Goal: Complete application form: Complete application form

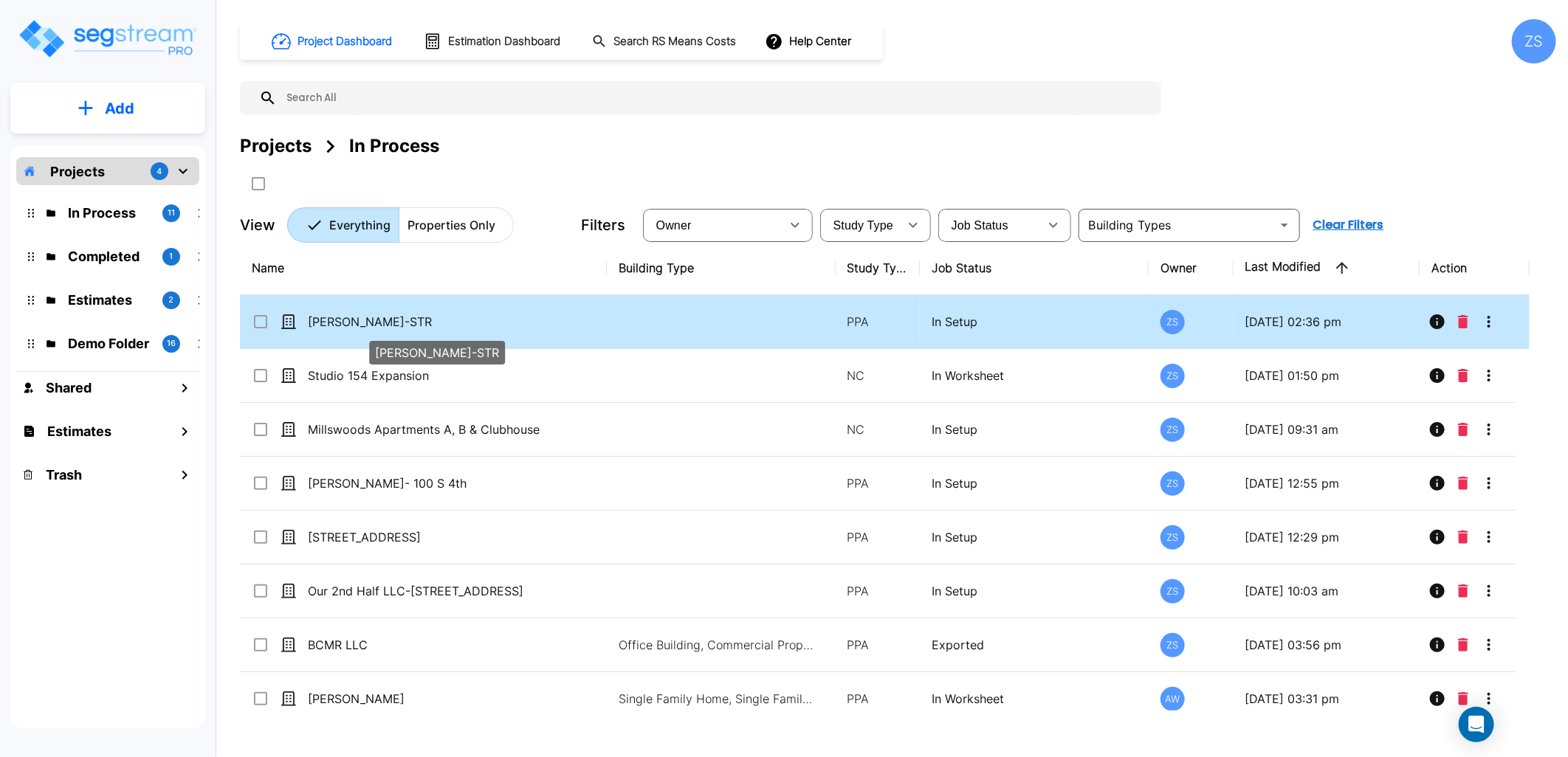
click at [407, 325] on p "[PERSON_NAME]-STR" at bounding box center [431, 321] width 246 height 18
checkbox input "true"
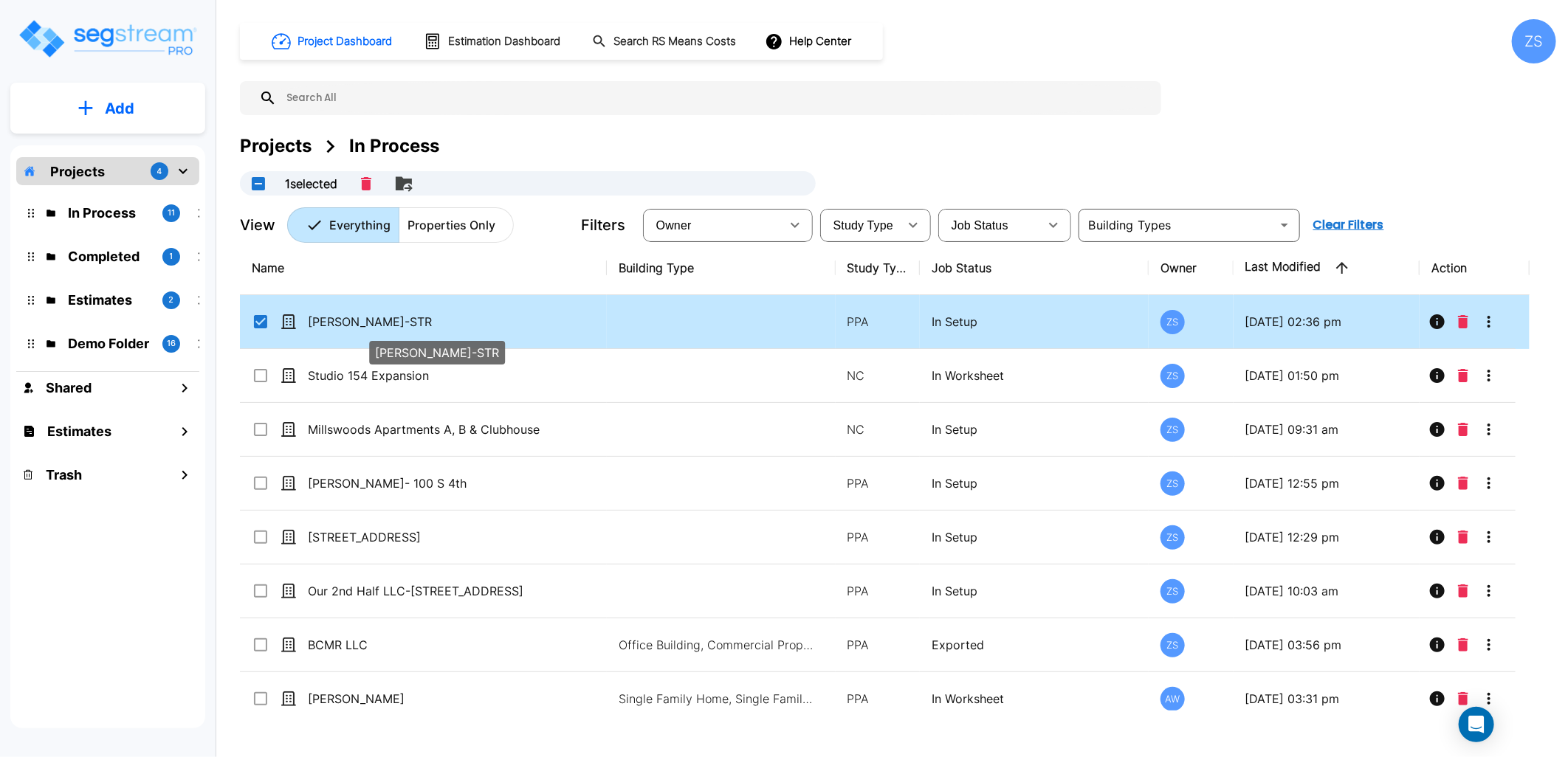
click at [407, 325] on p "[PERSON_NAME]-STR" at bounding box center [431, 321] width 246 height 18
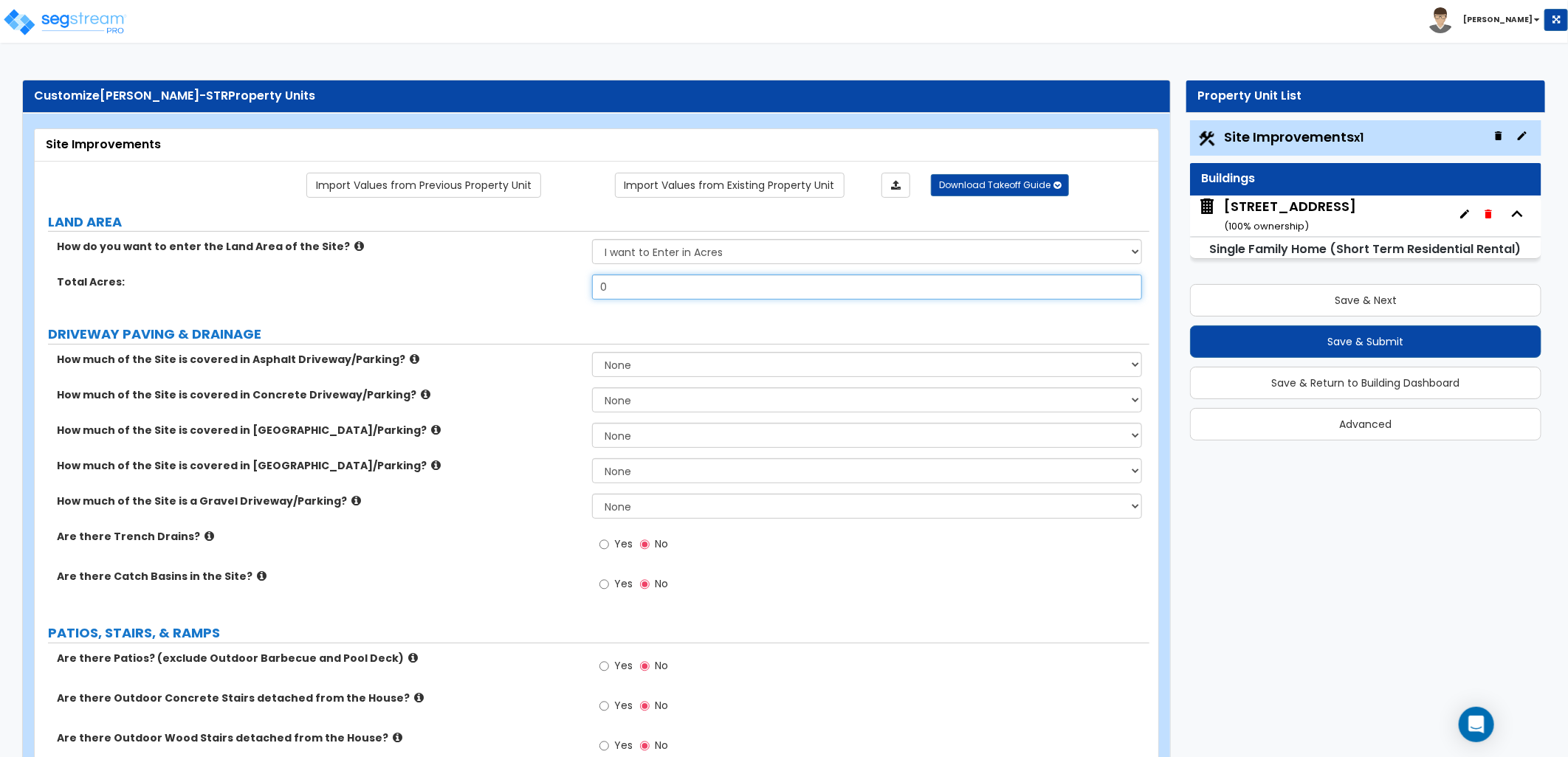
drag, startPoint x: 550, startPoint y: 281, endPoint x: 533, endPoint y: 281, distance: 17.0
click at [533, 281] on div "Total Acres: 0" at bounding box center [592, 292] width 1115 height 35
type input "1.6"
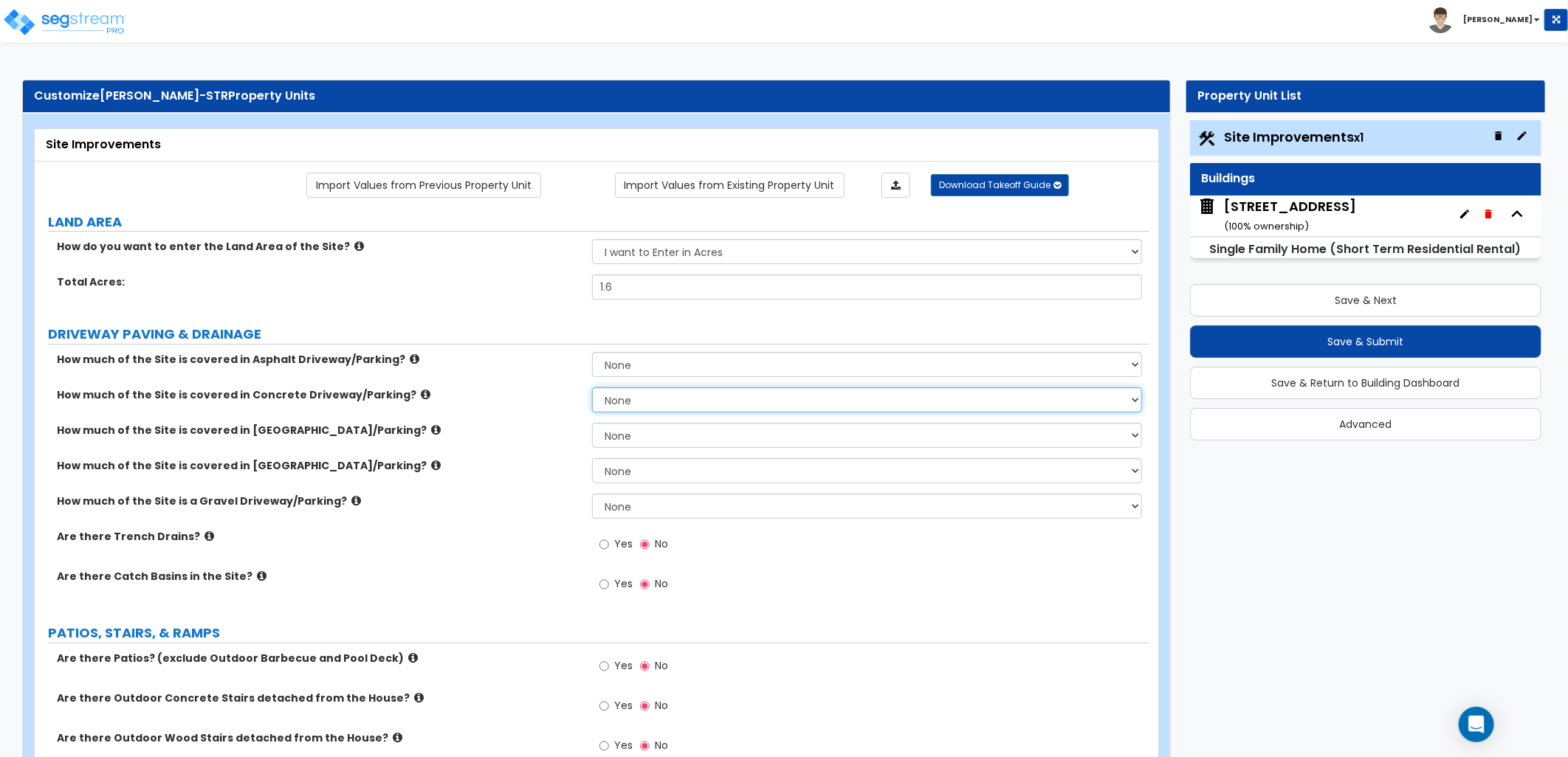
click at [655, 408] on select "None I want to Enter an Approximate Percentage I want to Enter the Square Foota…" at bounding box center [867, 400] width 550 height 25
select select "2"
click at [592, 387] on select "None I want to Enter an Approximate Percentage I want to Enter the Square Foota…" at bounding box center [867, 400] width 550 height 25
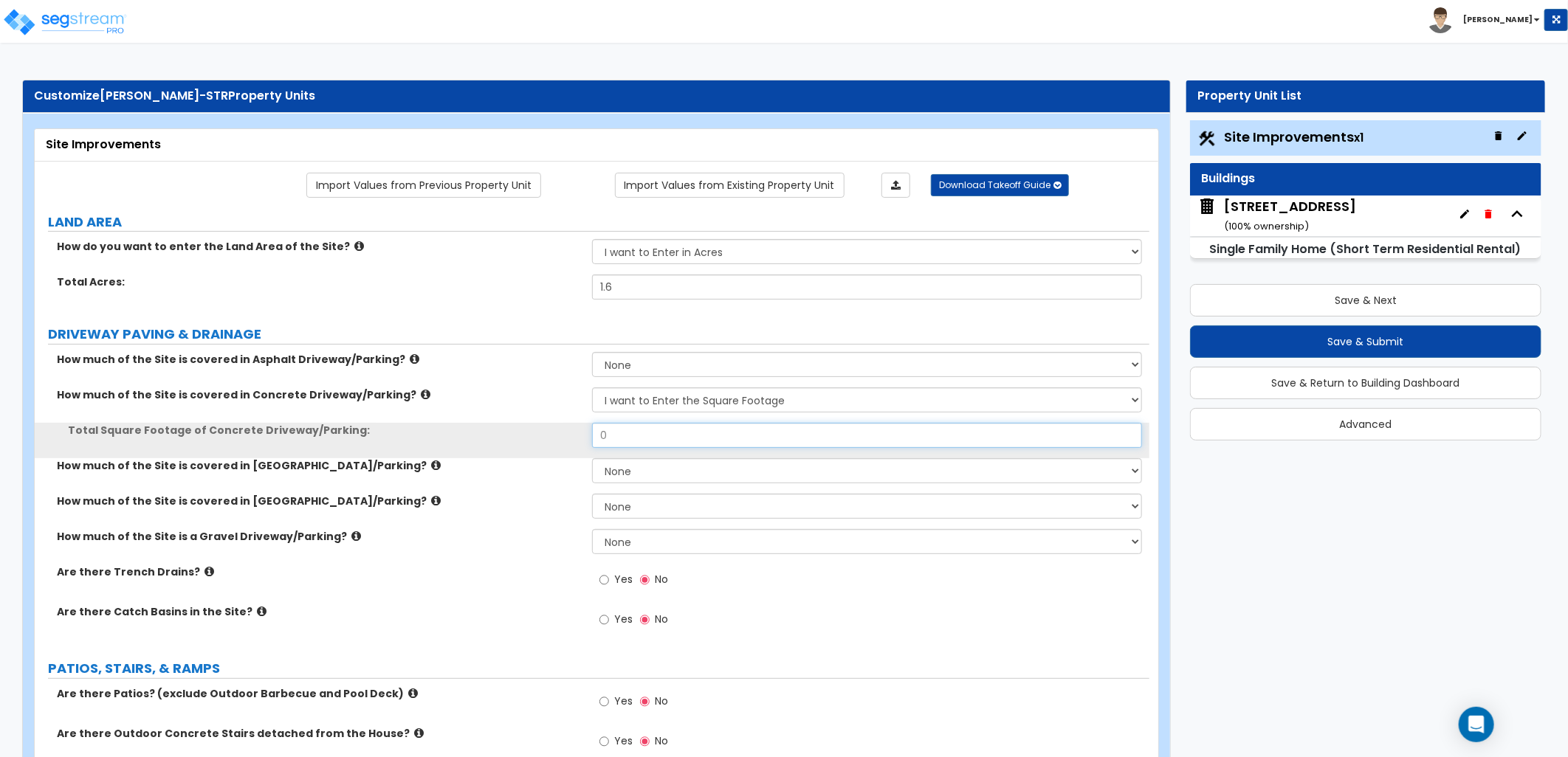
drag, startPoint x: 571, startPoint y: 436, endPoint x: 560, endPoint y: 436, distance: 11.0
click at [560, 436] on div "Total Square Footage of Concrete Driveway/Parking: 0" at bounding box center [592, 440] width 1115 height 35
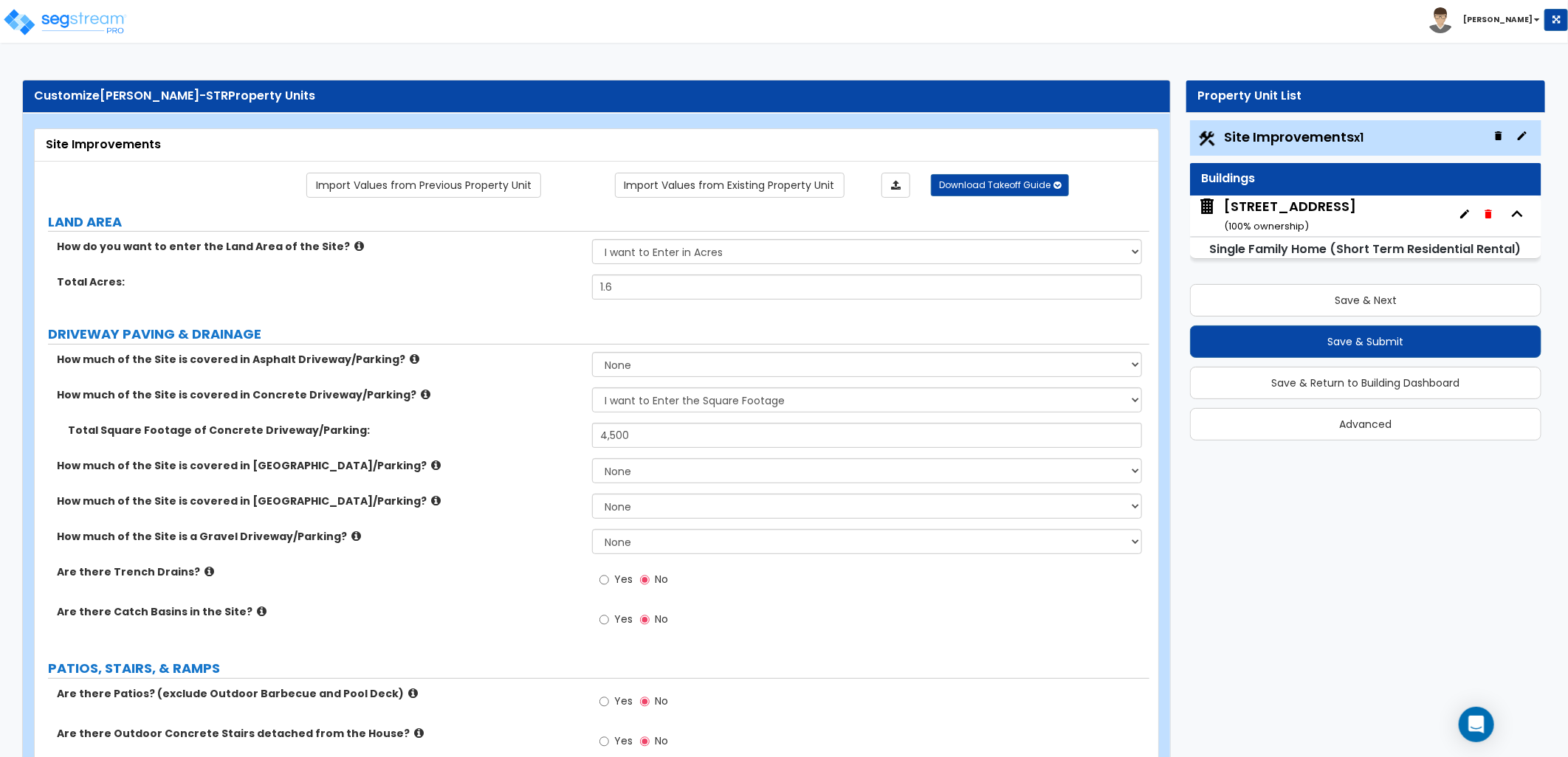
click at [548, 465] on label "How much of the Site is covered in Brick Driveway/Parking?" at bounding box center [318, 465] width 524 height 14
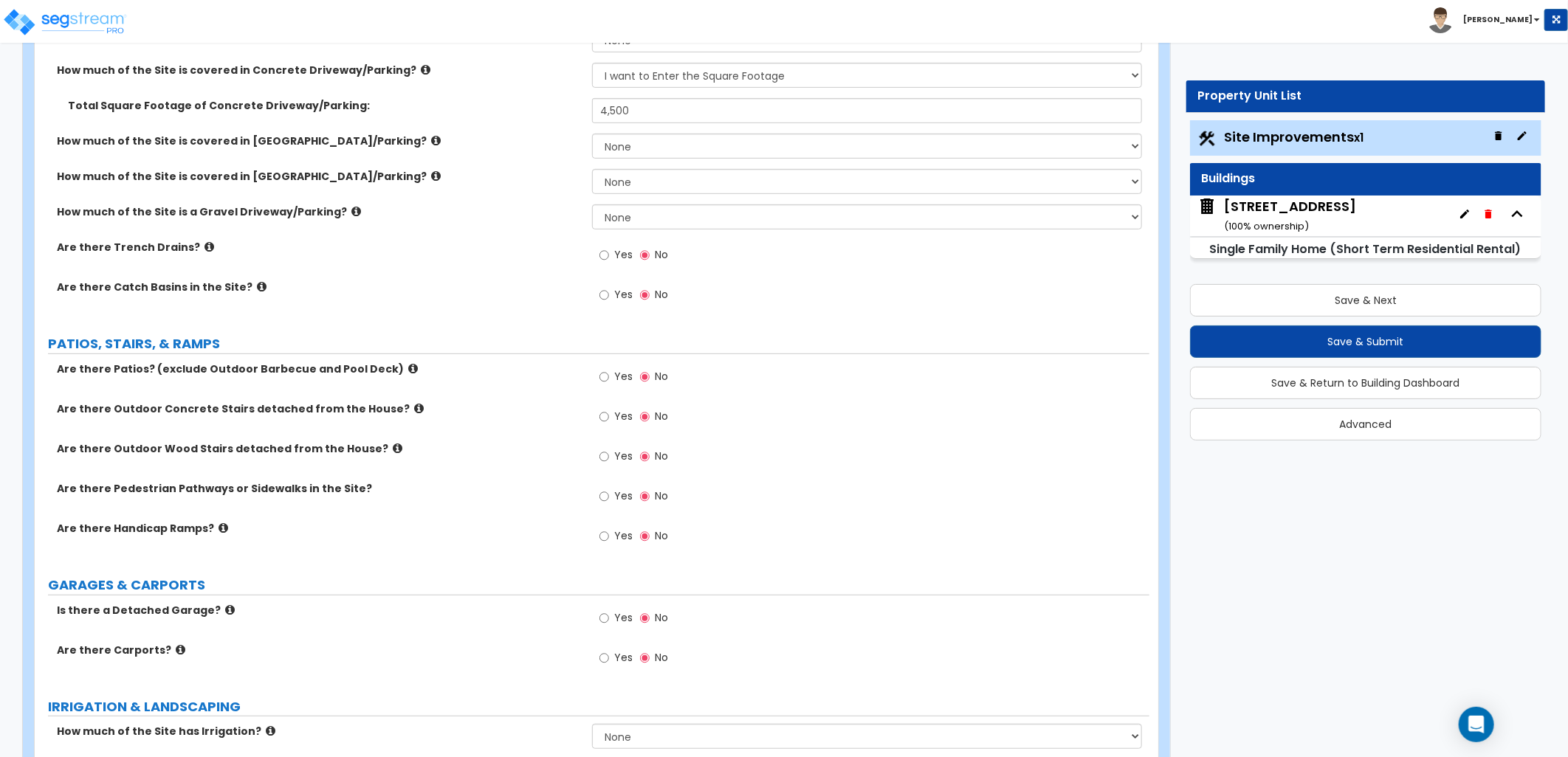
scroll to position [328, 0]
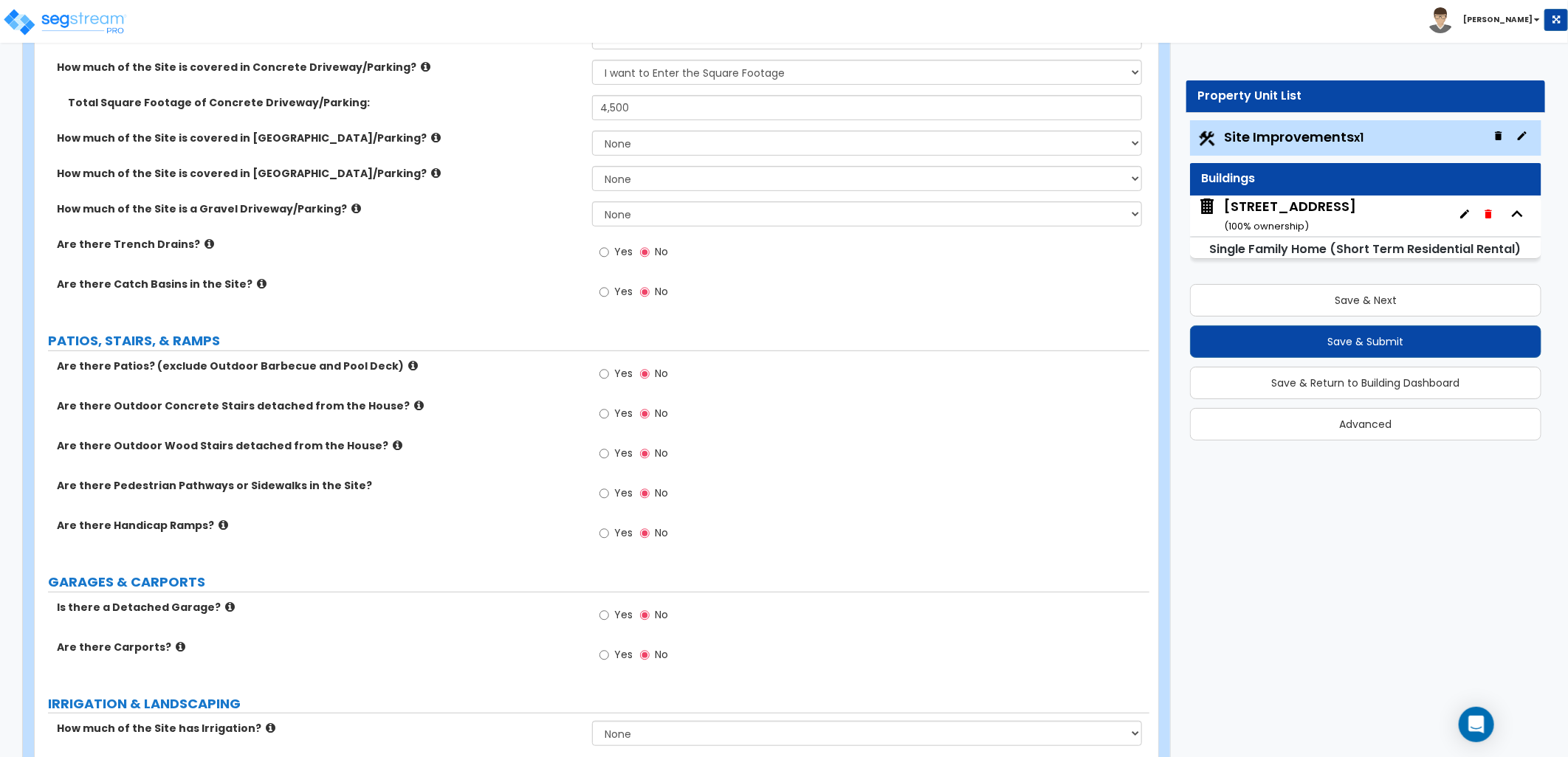
click at [408, 363] on icon at bounding box center [412, 365] width 10 height 11
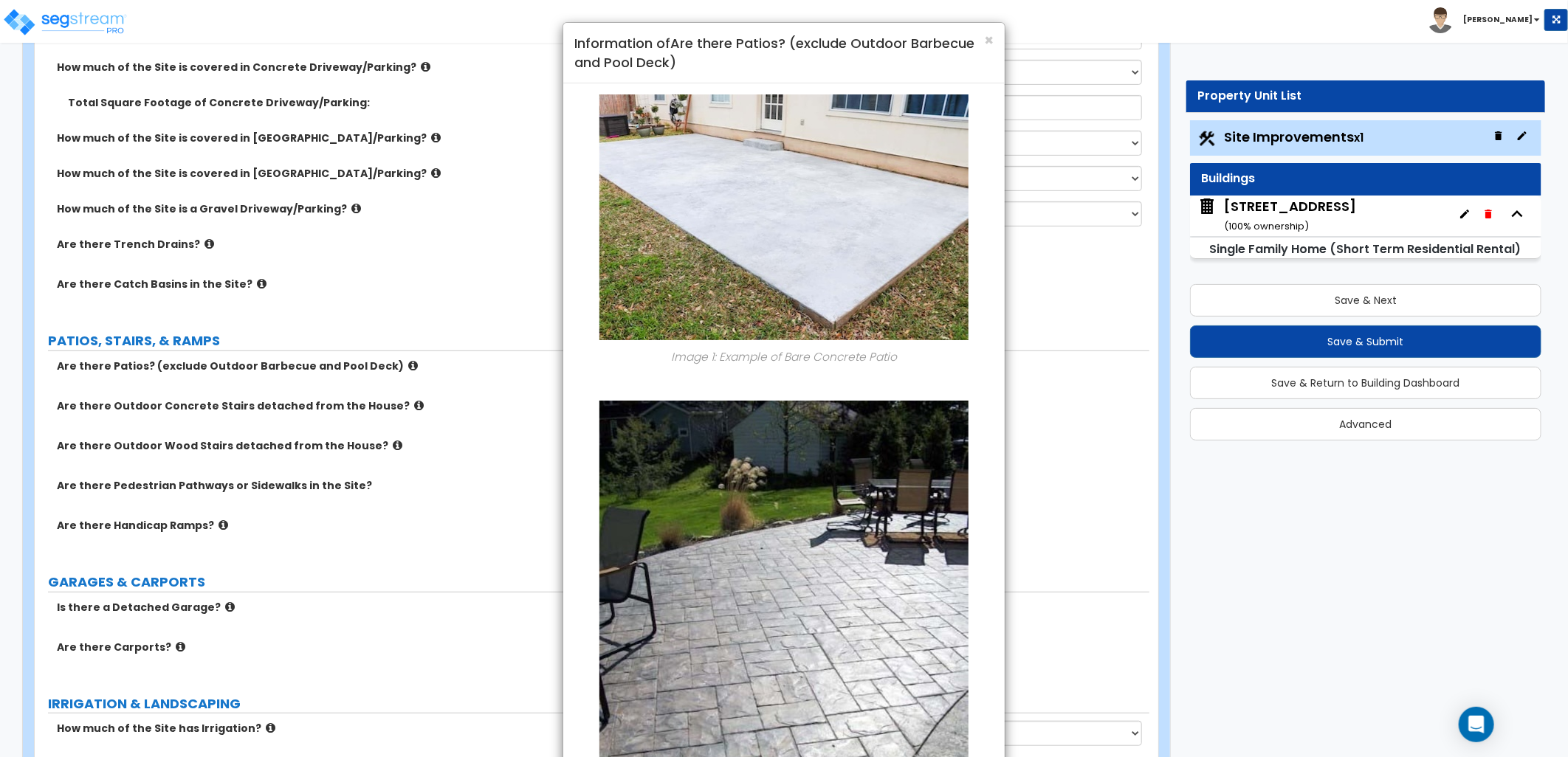
click at [481, 333] on div "× Information of Are there Patios? (exclude Outdoor Barbecue and Pool Deck) Ima…" at bounding box center [784, 378] width 1568 height 757
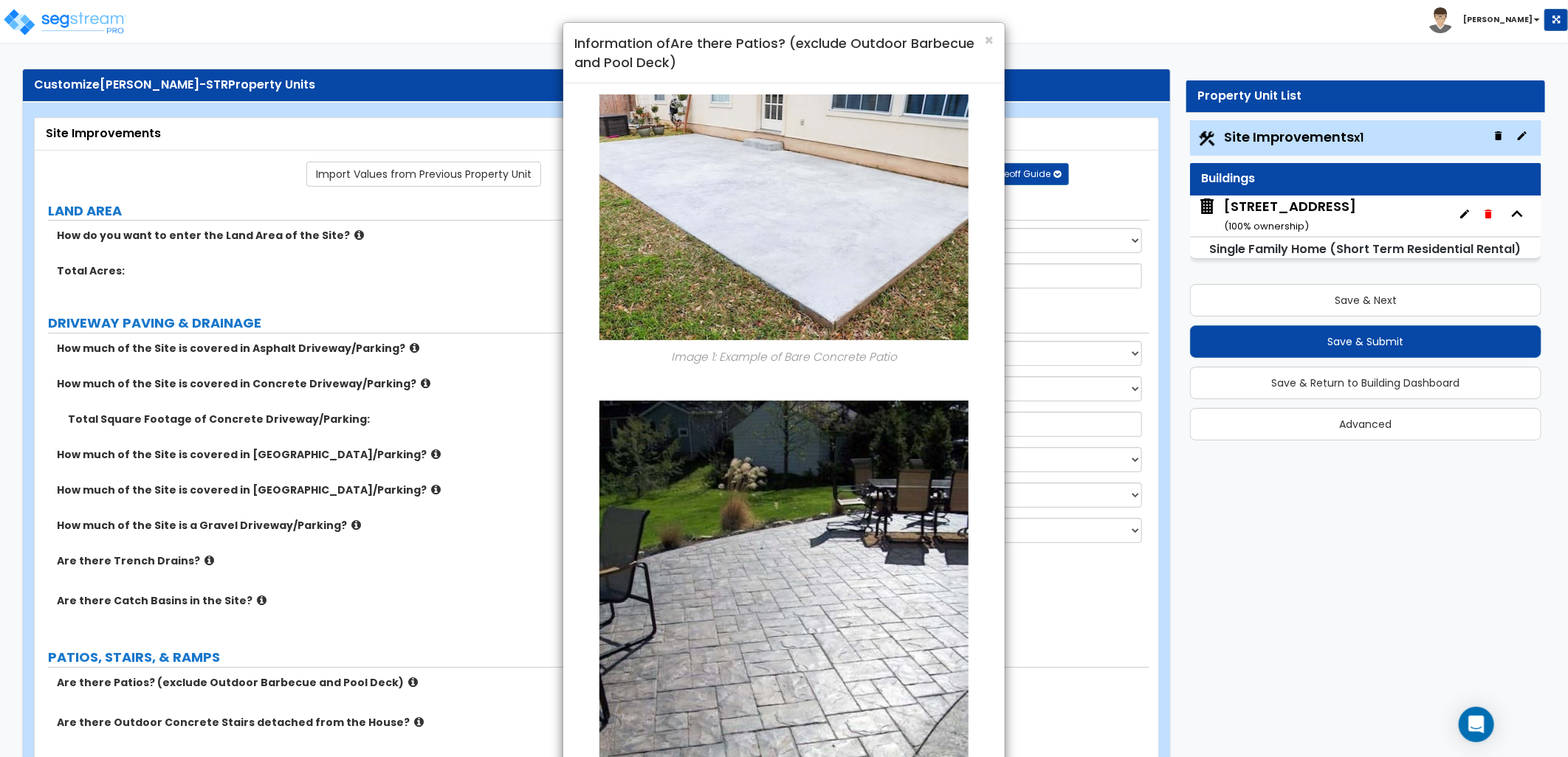
scroll to position [0, 0]
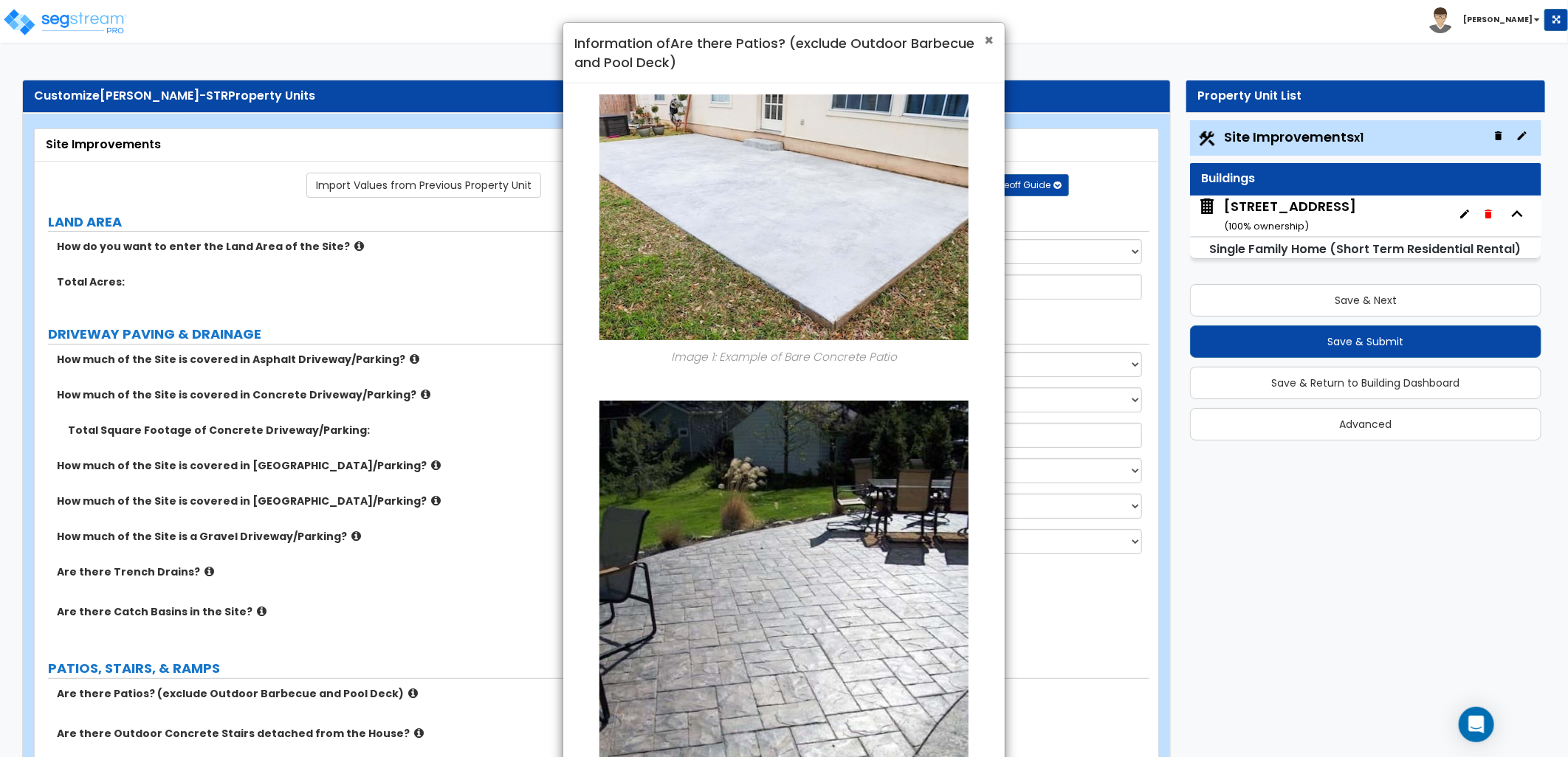
click at [984, 35] on span "×" at bounding box center [988, 40] width 10 height 22
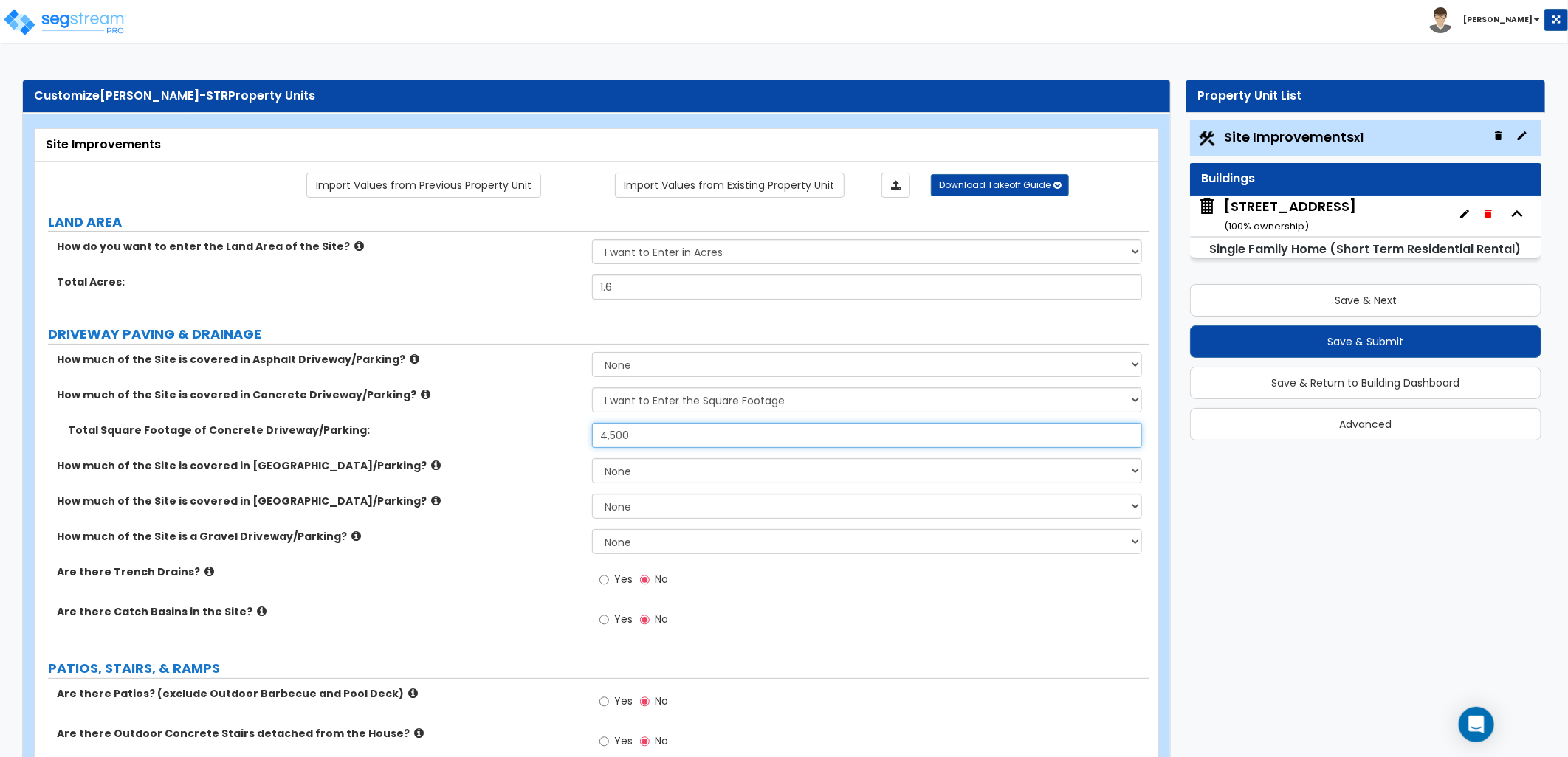
click at [669, 428] on input "4,500" at bounding box center [867, 436] width 550 height 25
drag, startPoint x: 456, startPoint y: 416, endPoint x: 447, endPoint y: 416, distance: 9.0
click at [447, 416] on div "How much of the Site is covered in Asphalt Driveway/Parking? None I want to Ent…" at bounding box center [592, 497] width 1093 height 292
type input "5,500"
click at [455, 467] on label "How much of the Site is covered in Brick Driveway/Parking?" at bounding box center [318, 465] width 524 height 14
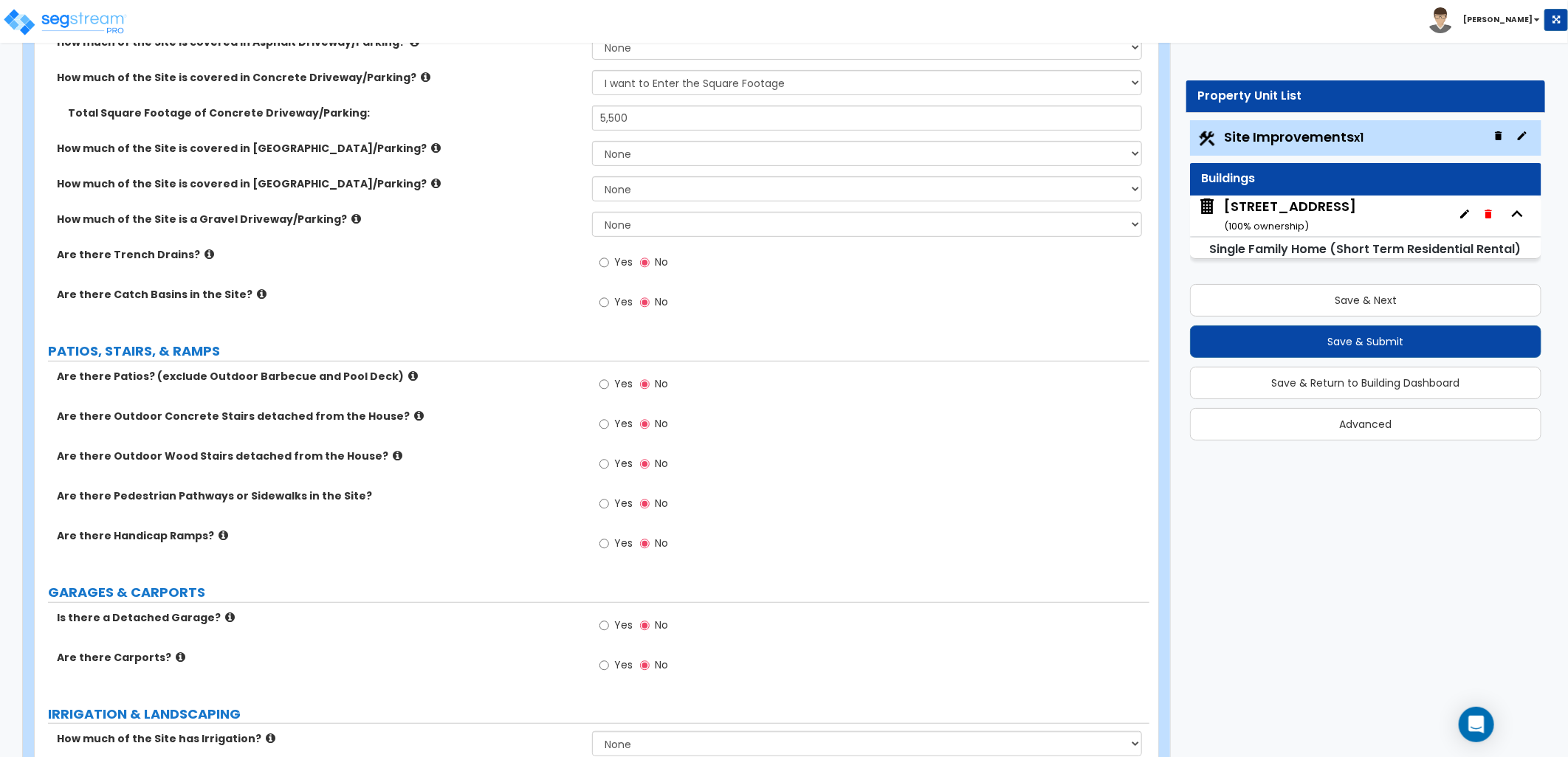
scroll to position [328, 0]
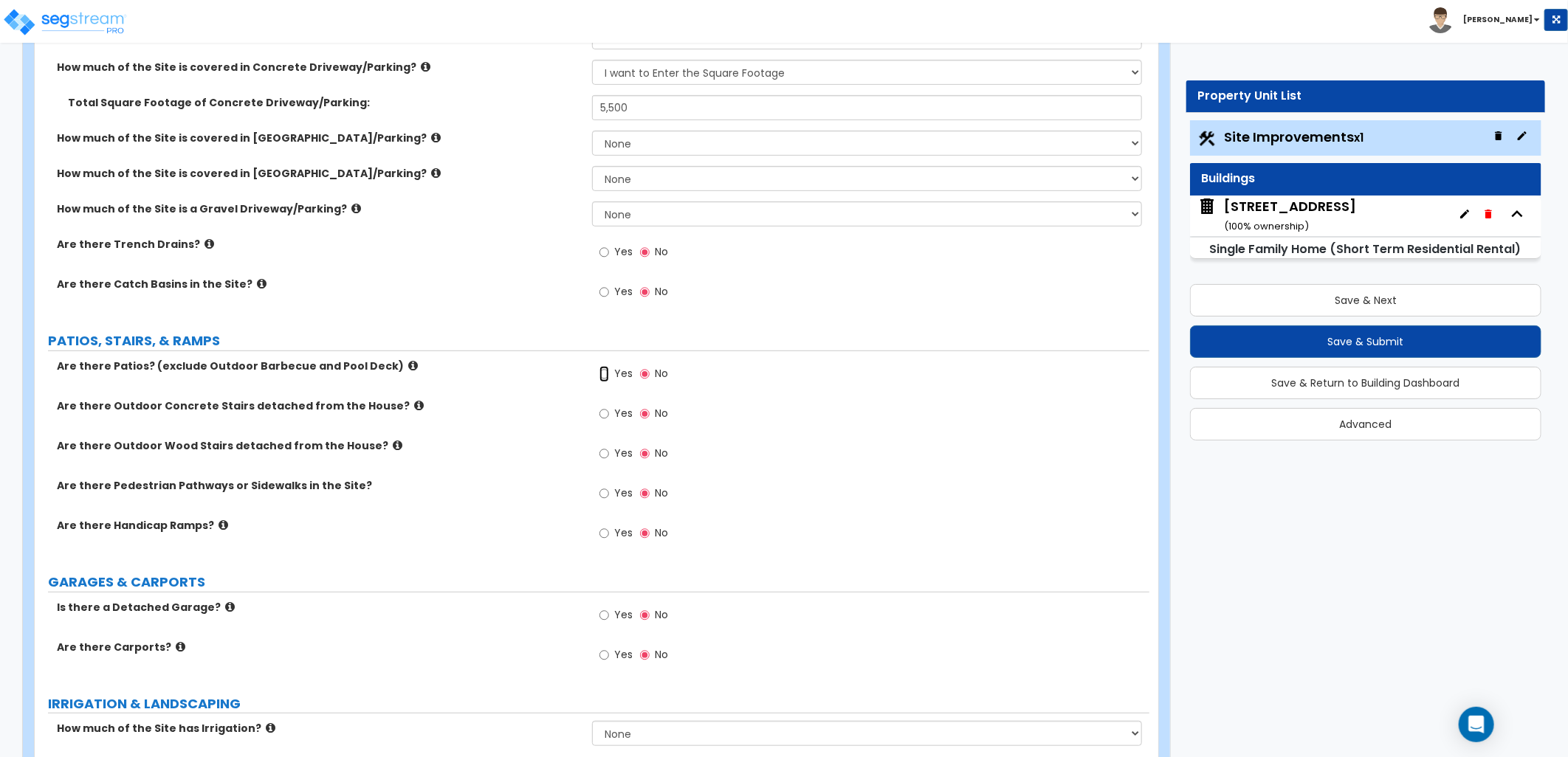
click at [607, 374] on input "Yes" at bounding box center [604, 374] width 10 height 16
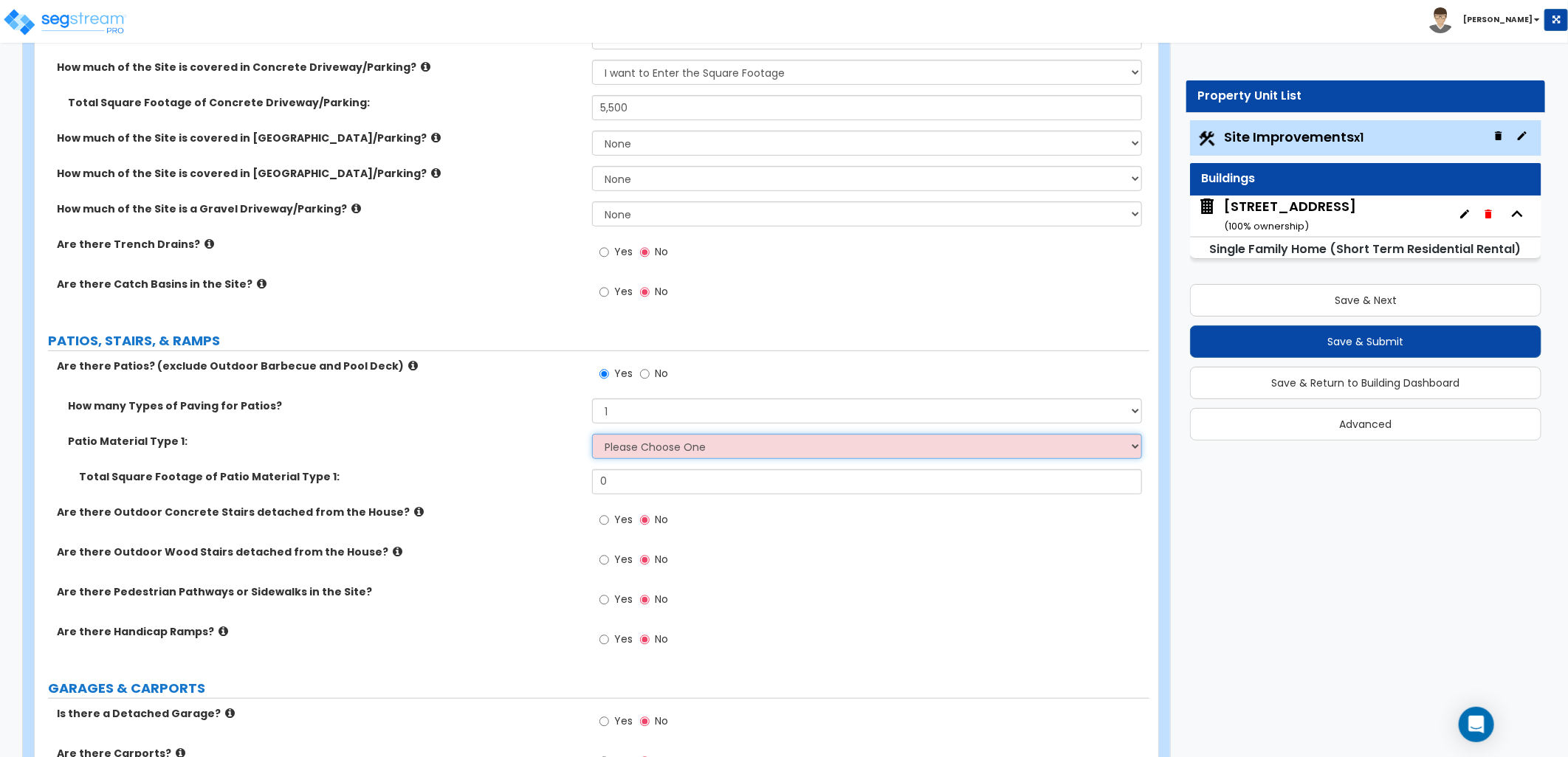
click at [646, 441] on select "Please Choose One Bare Concrete Stamped Concrete Brick Pavers Stone Pavers Tile…" at bounding box center [867, 446] width 550 height 25
click at [642, 374] on input "No" at bounding box center [644, 374] width 10 height 16
radio input "false"
radio input "true"
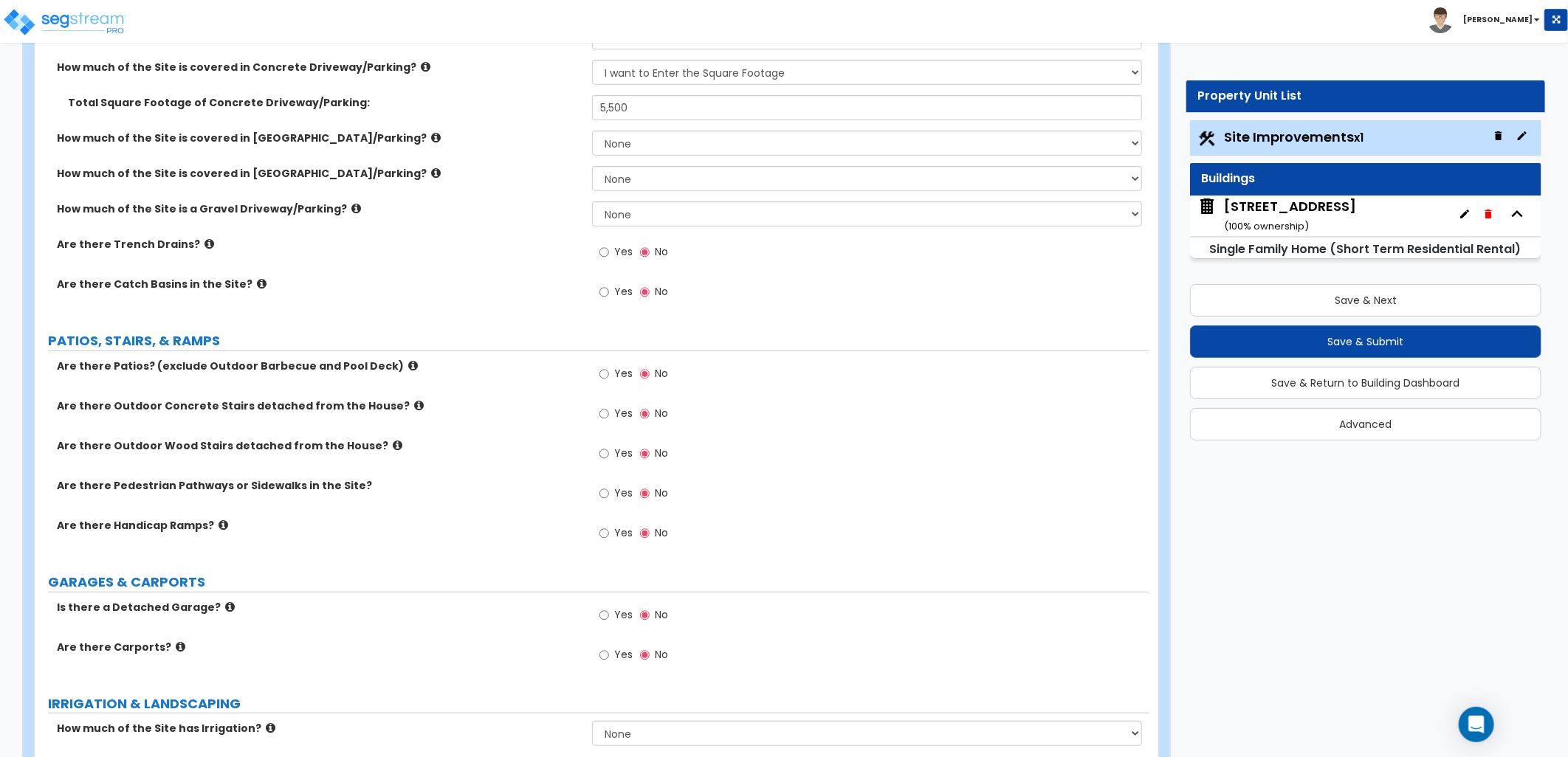
click at [414, 404] on icon at bounding box center [419, 405] width 10 height 11
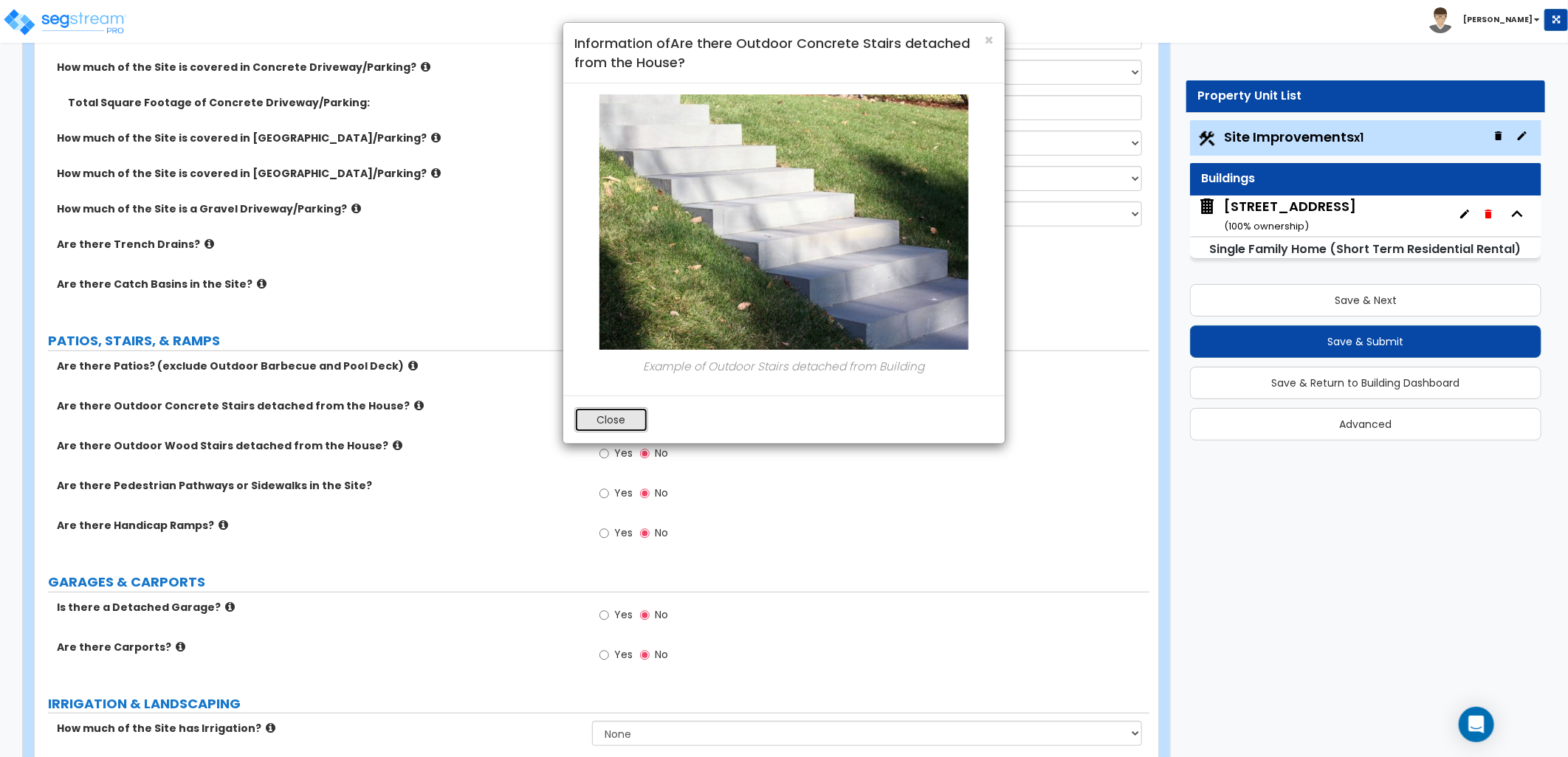
click at [602, 425] on button "Close" at bounding box center [611, 420] width 74 height 25
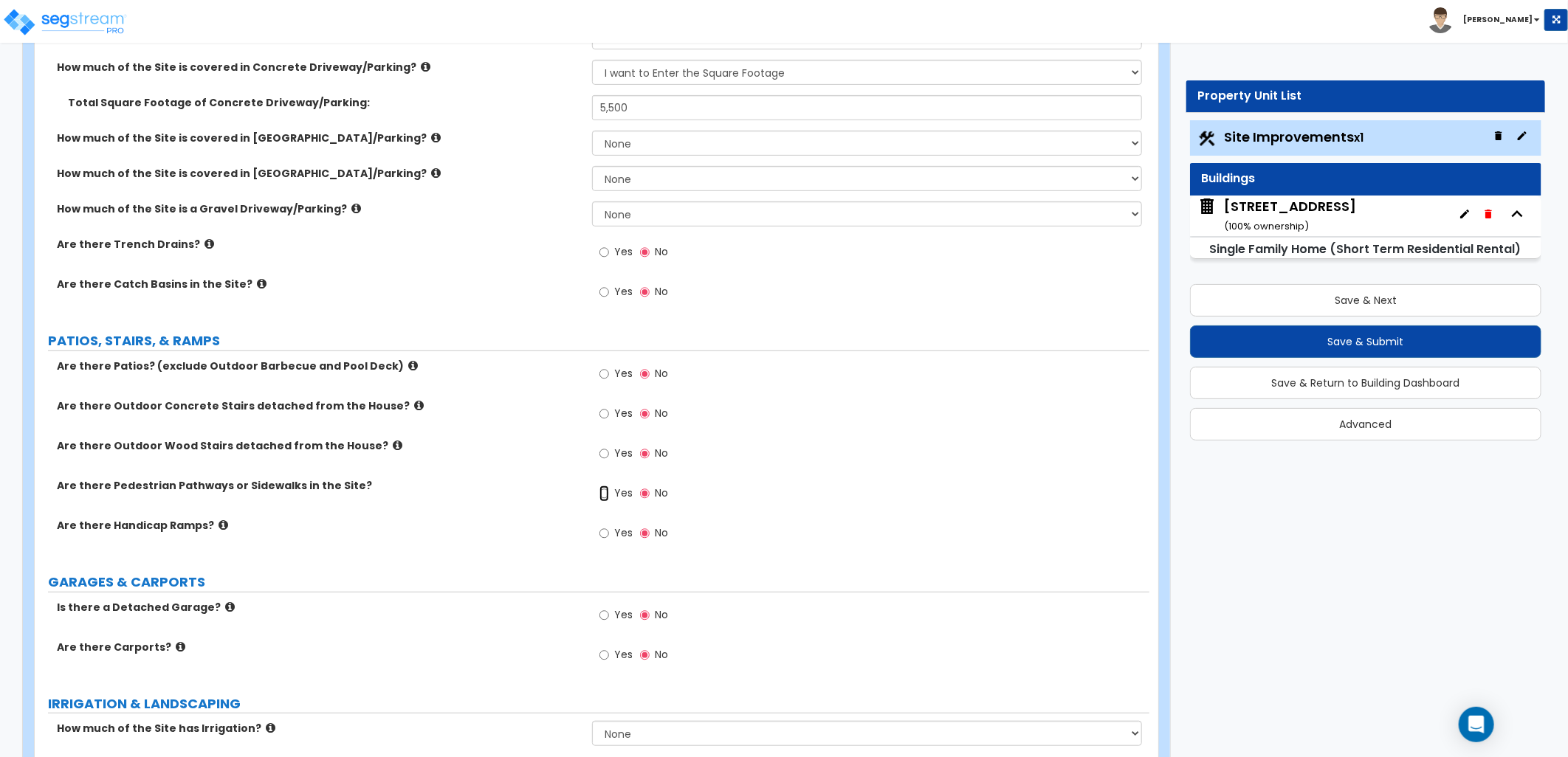
click at [606, 494] on input "Yes" at bounding box center [604, 494] width 10 height 16
radio input "true"
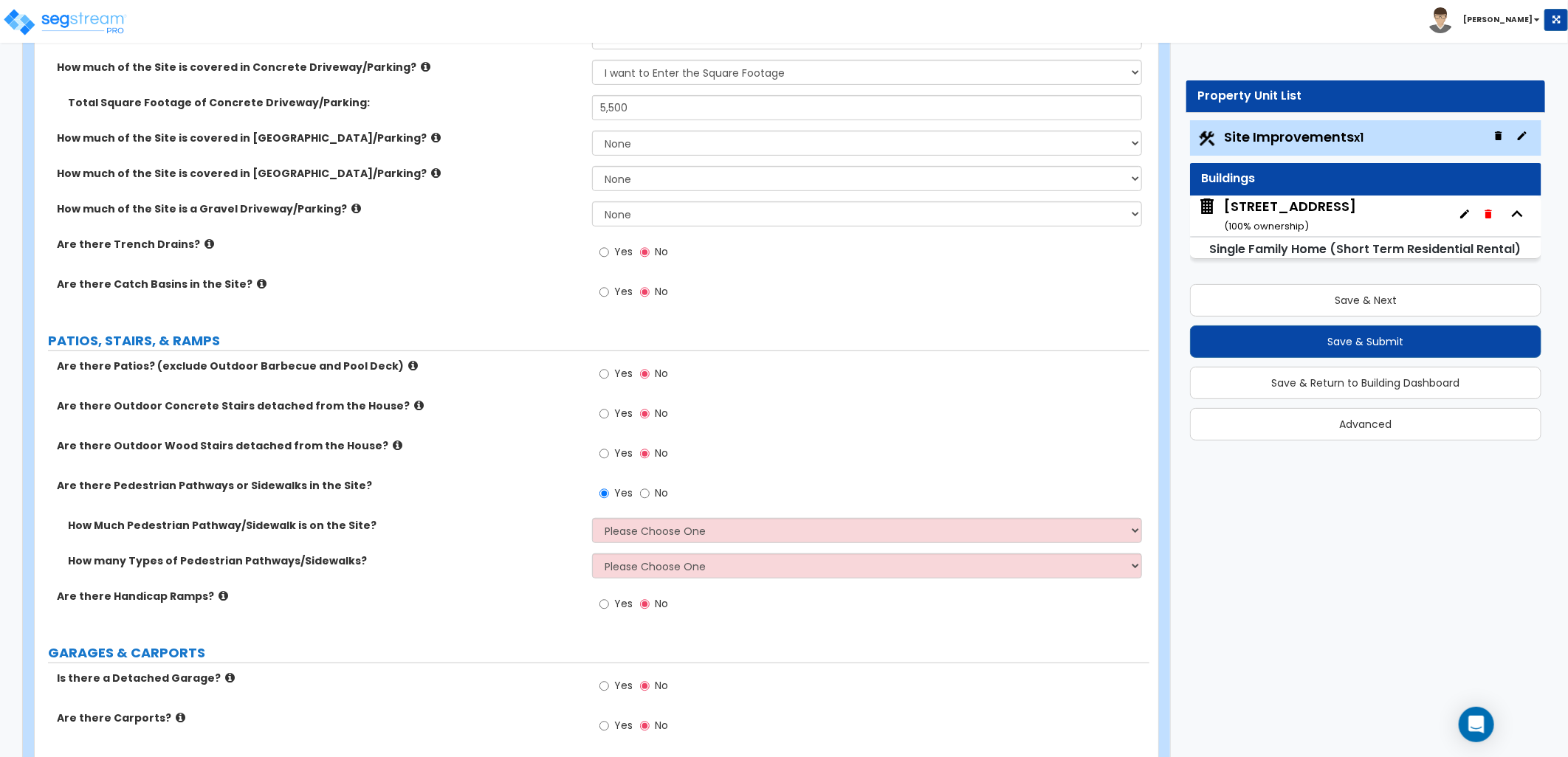
click at [393, 444] on icon at bounding box center [397, 445] width 10 height 11
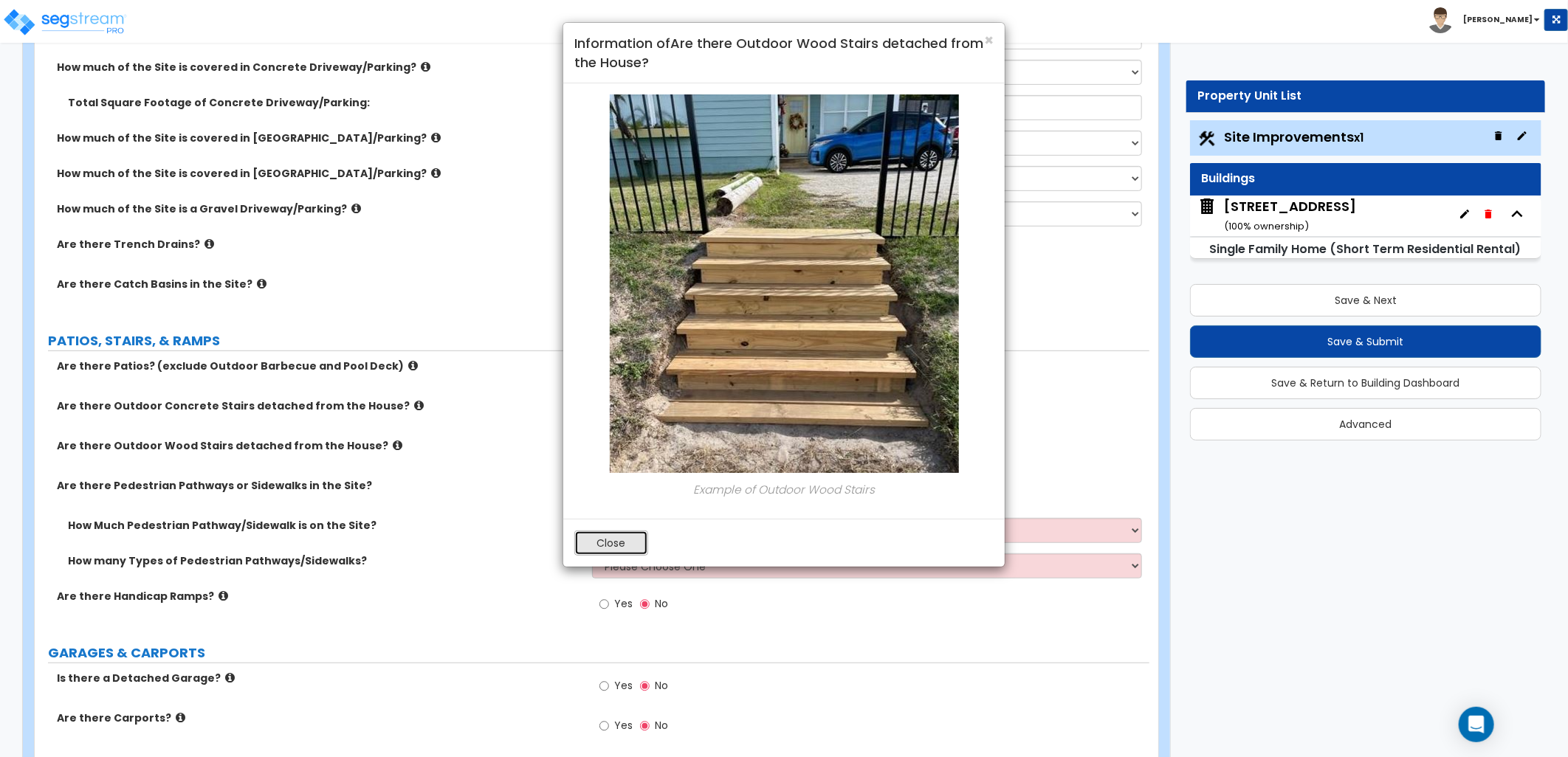
click at [586, 542] on button "Close" at bounding box center [611, 543] width 74 height 25
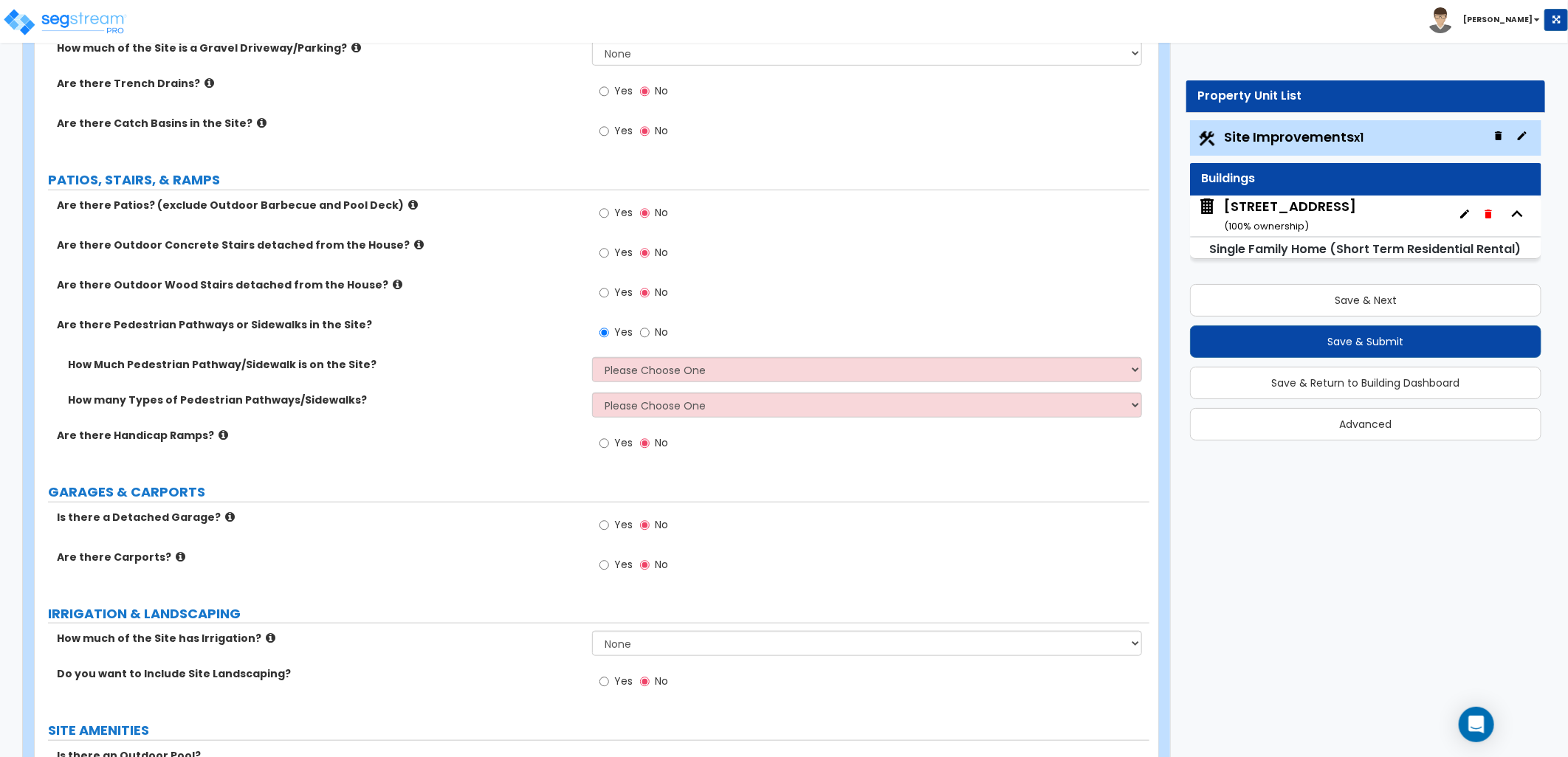
scroll to position [491, 0]
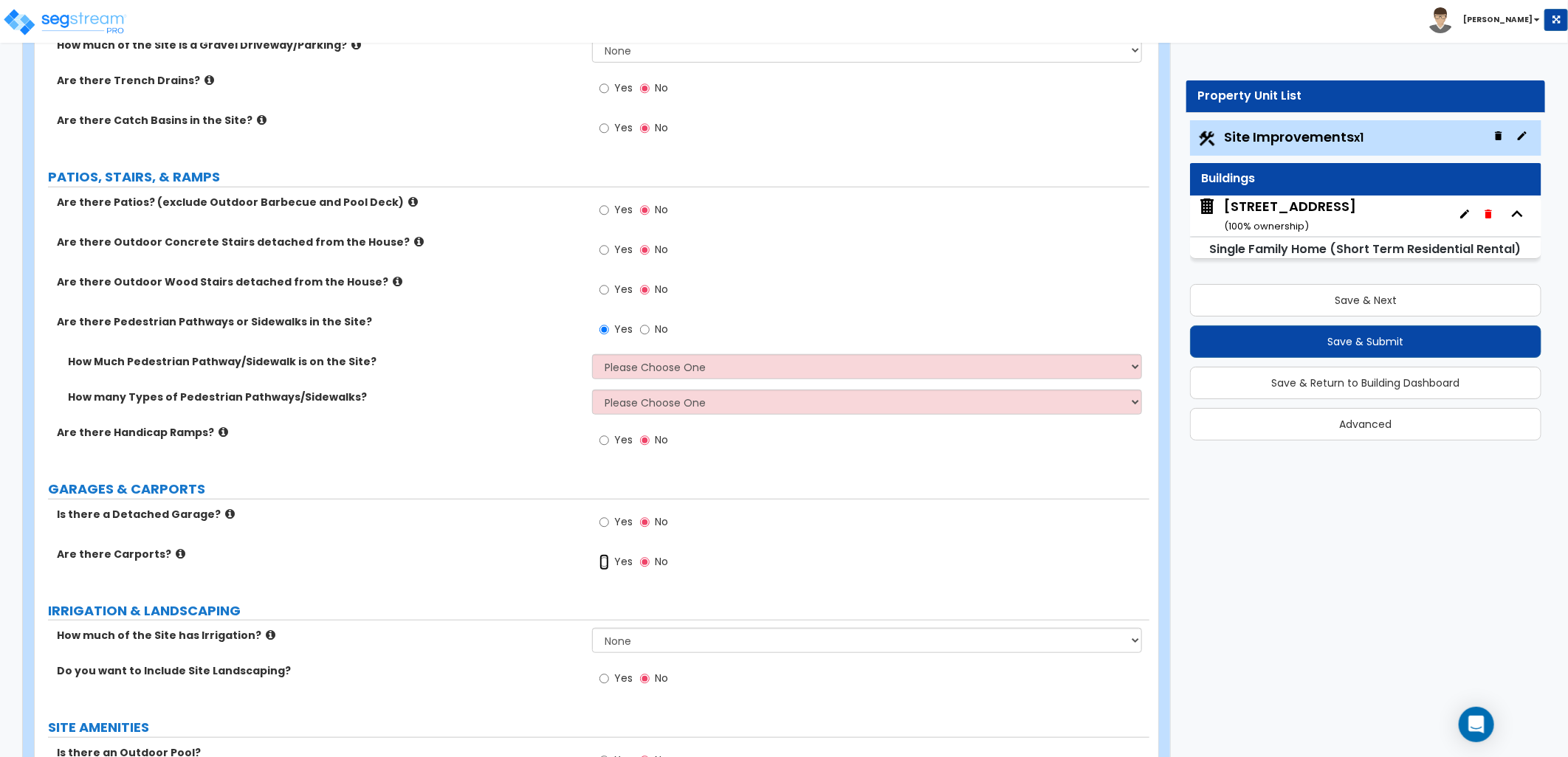
click at [604, 562] on input "Yes" at bounding box center [604, 562] width 10 height 16
radio input "true"
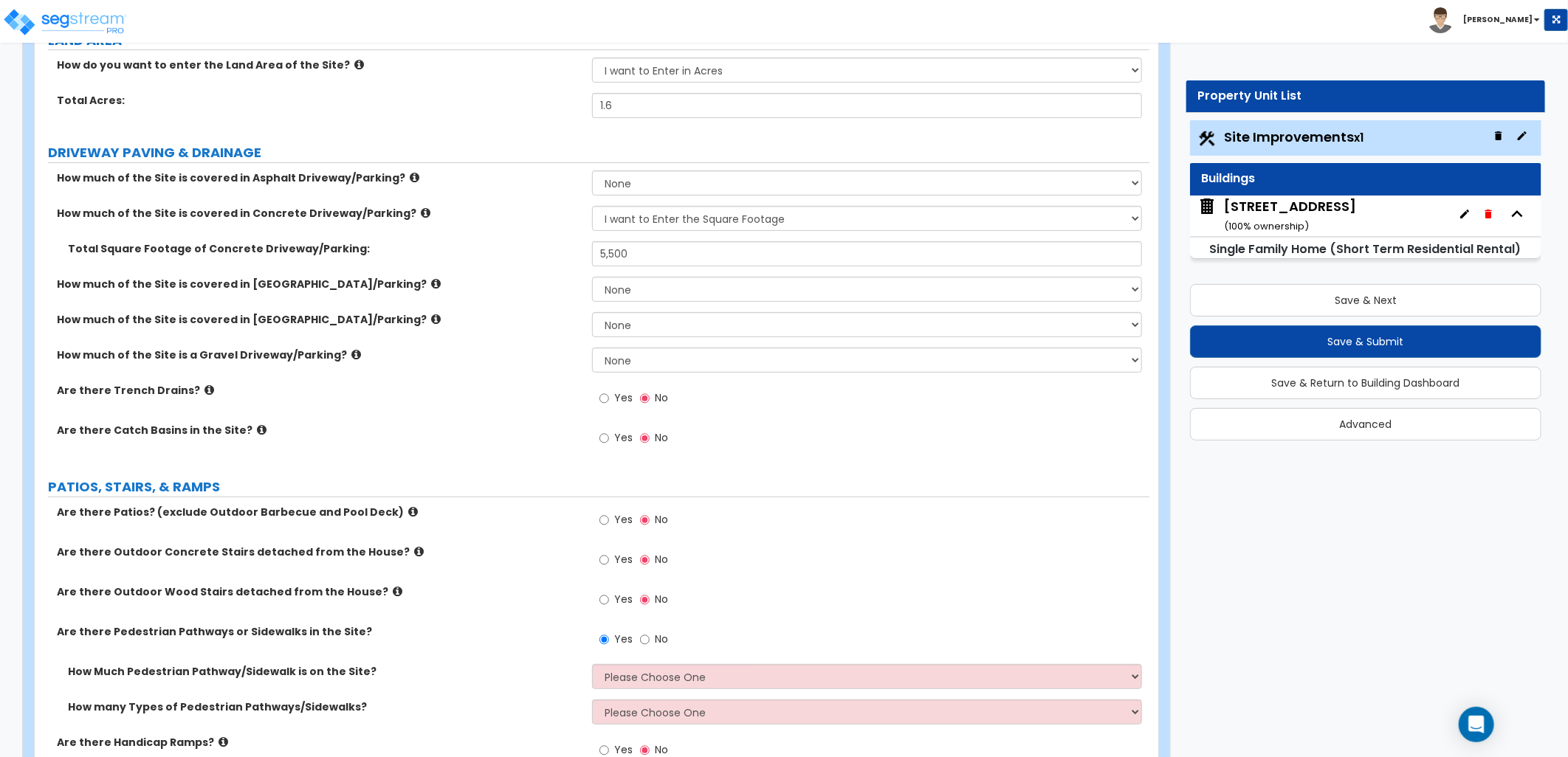
scroll to position [409, 0]
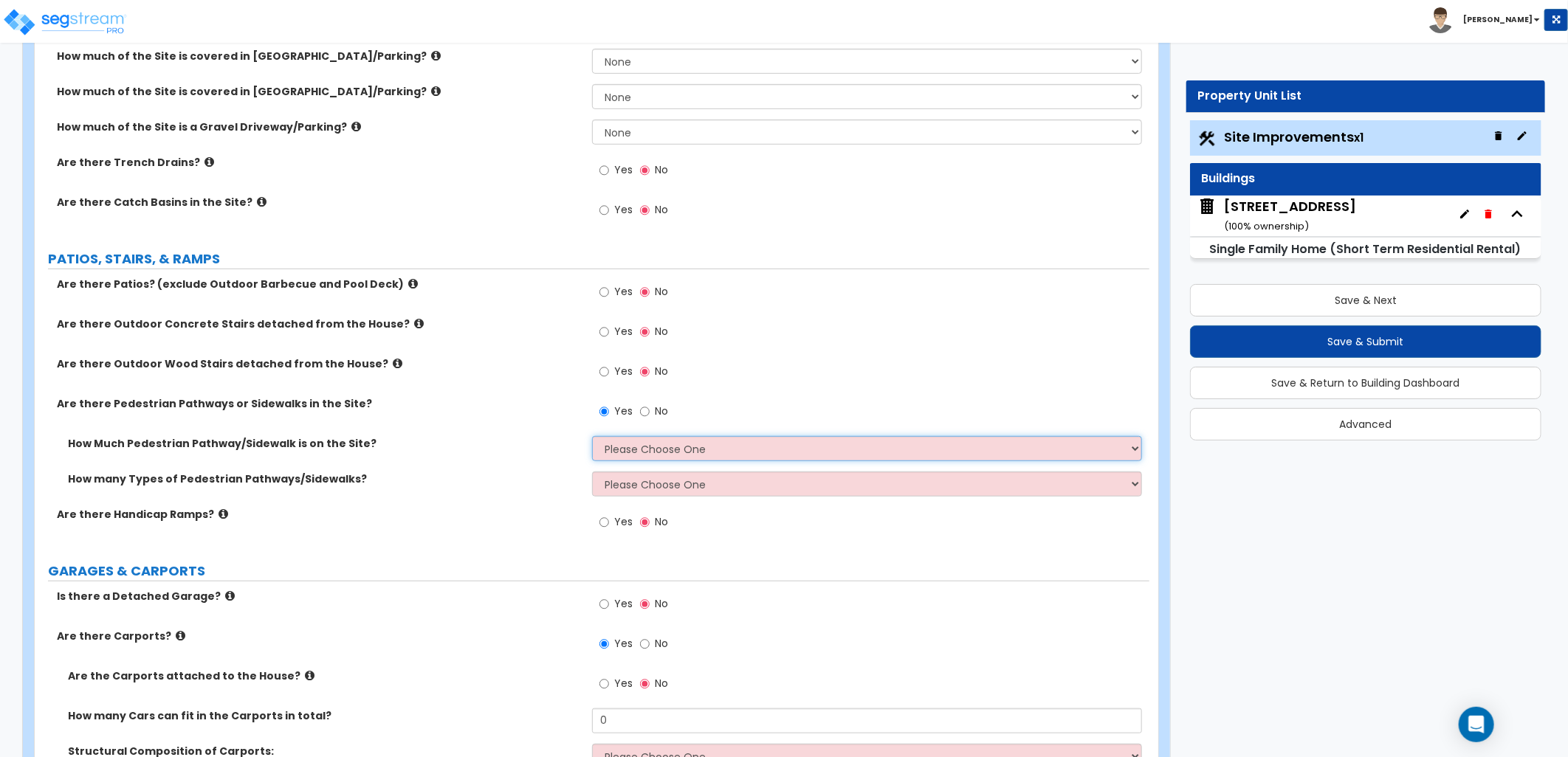
click at [623, 453] on select "Please Choose One I Don't Know, Please Estimate For Me Enter Linear Footage" at bounding box center [867, 449] width 550 height 25
select select "1"
click at [592, 436] on select "Please Choose One I Don't Know, Please Estimate For Me Enter Linear Footage" at bounding box center [867, 449] width 550 height 25
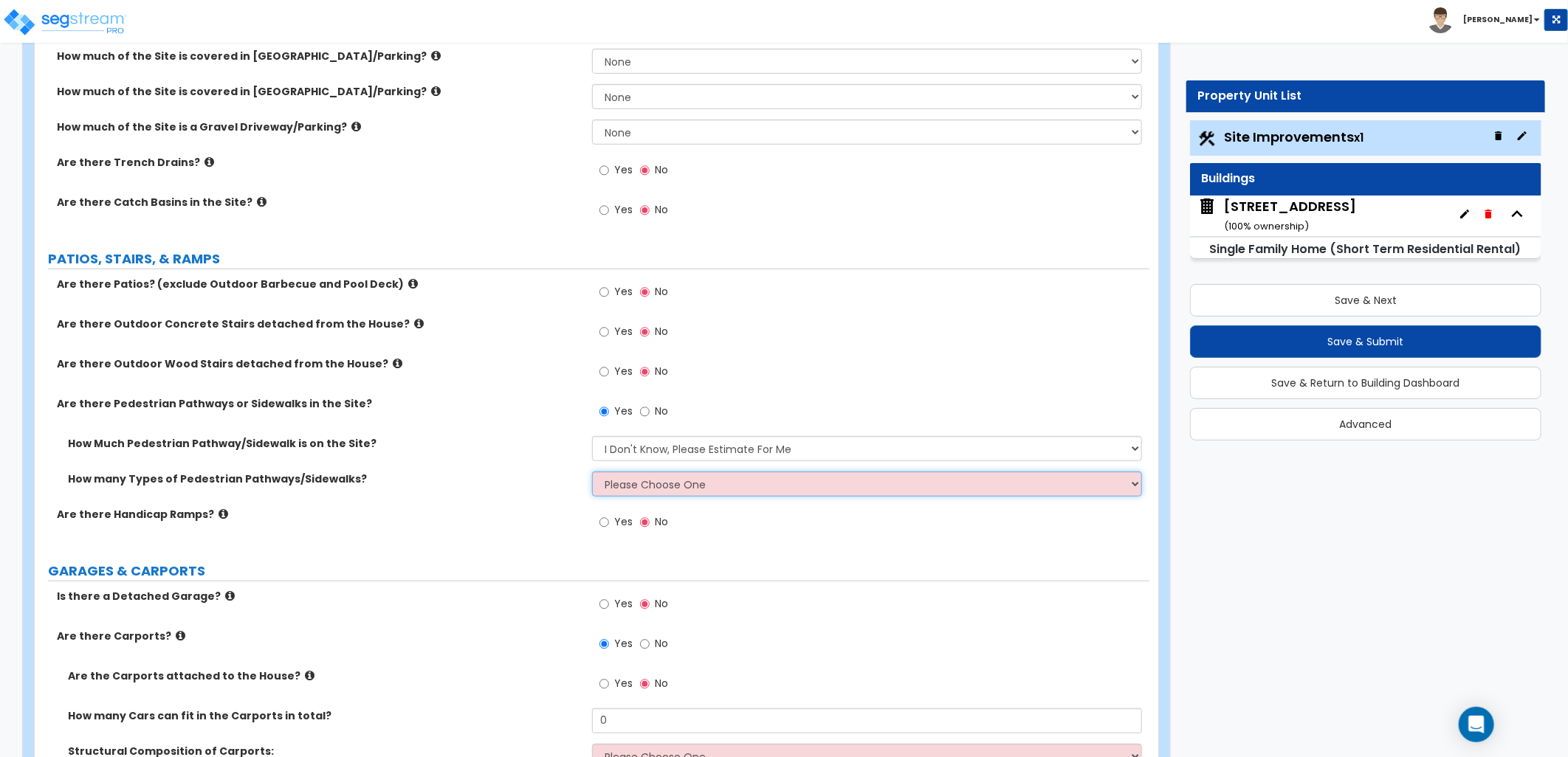
click at [620, 489] on select "Please Choose One 1 2 3" at bounding box center [867, 484] width 550 height 25
select select "1"
click at [592, 471] on select "Please Choose One 1 2 3" at bounding box center [867, 484] width 550 height 25
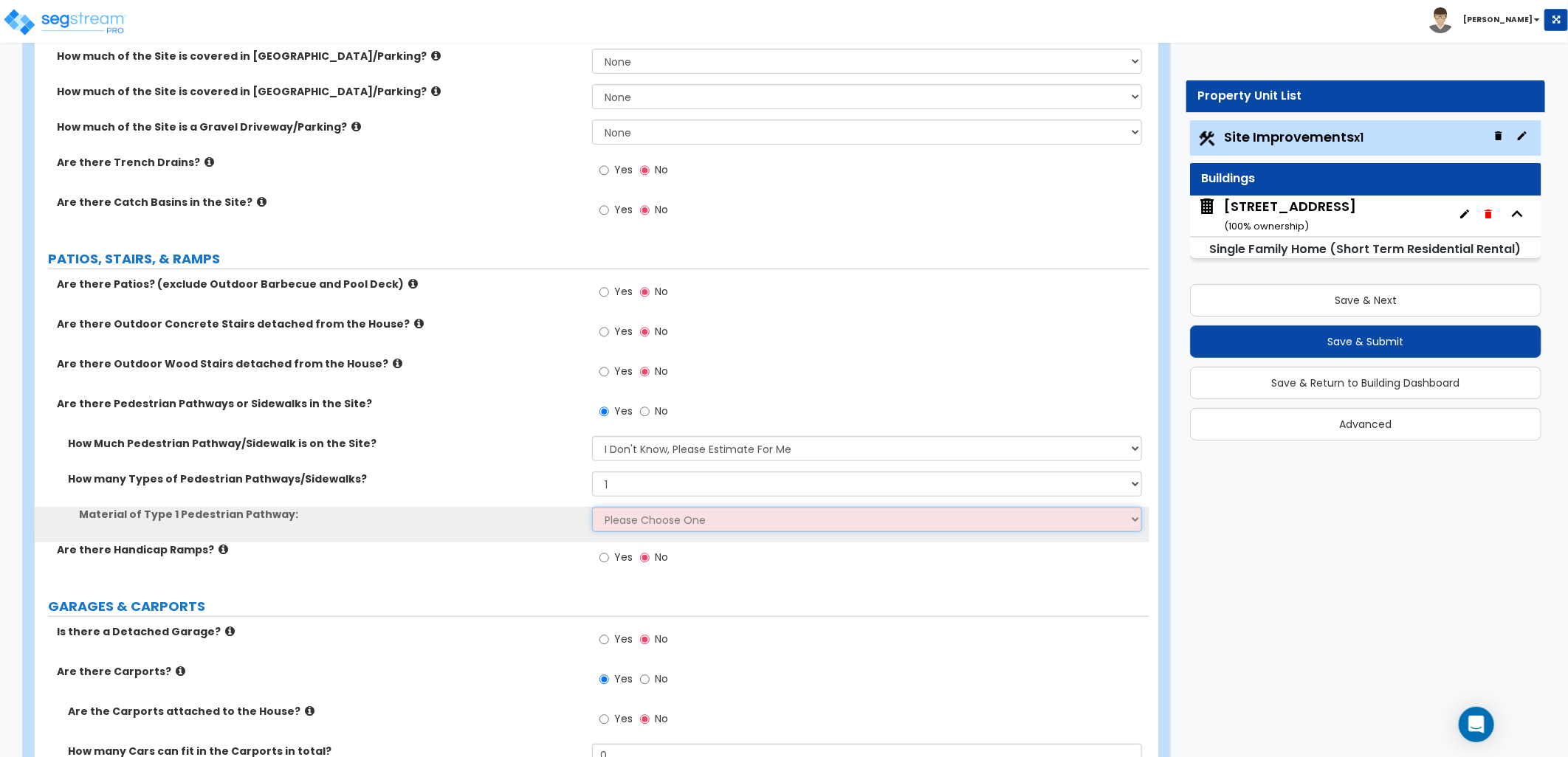
click at [643, 515] on select "Please Choose One Bare Concrete Stamped Concrete Brick Pavers Stone Pavers Wood…" at bounding box center [867, 519] width 550 height 25
select select "1"
click at [592, 506] on select "Please Choose One Bare Concrete Stamped Concrete Brick Pavers Stone Pavers Wood…" at bounding box center [867, 519] width 550 height 25
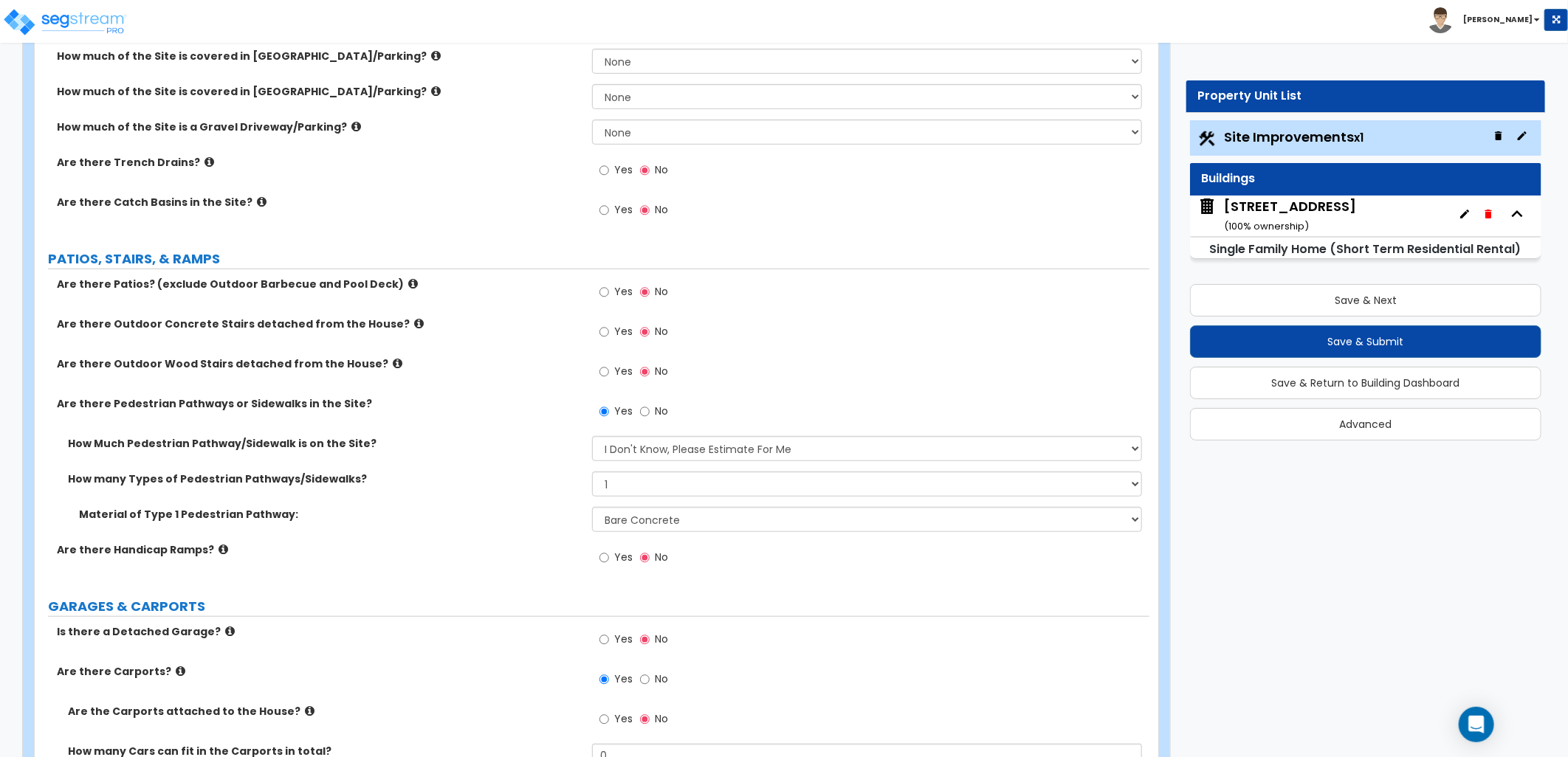
click at [505, 527] on div "Material of Type 1 Pedestrian Pathway: Please Choose One Bare Concrete Stamped …" at bounding box center [592, 524] width 1115 height 35
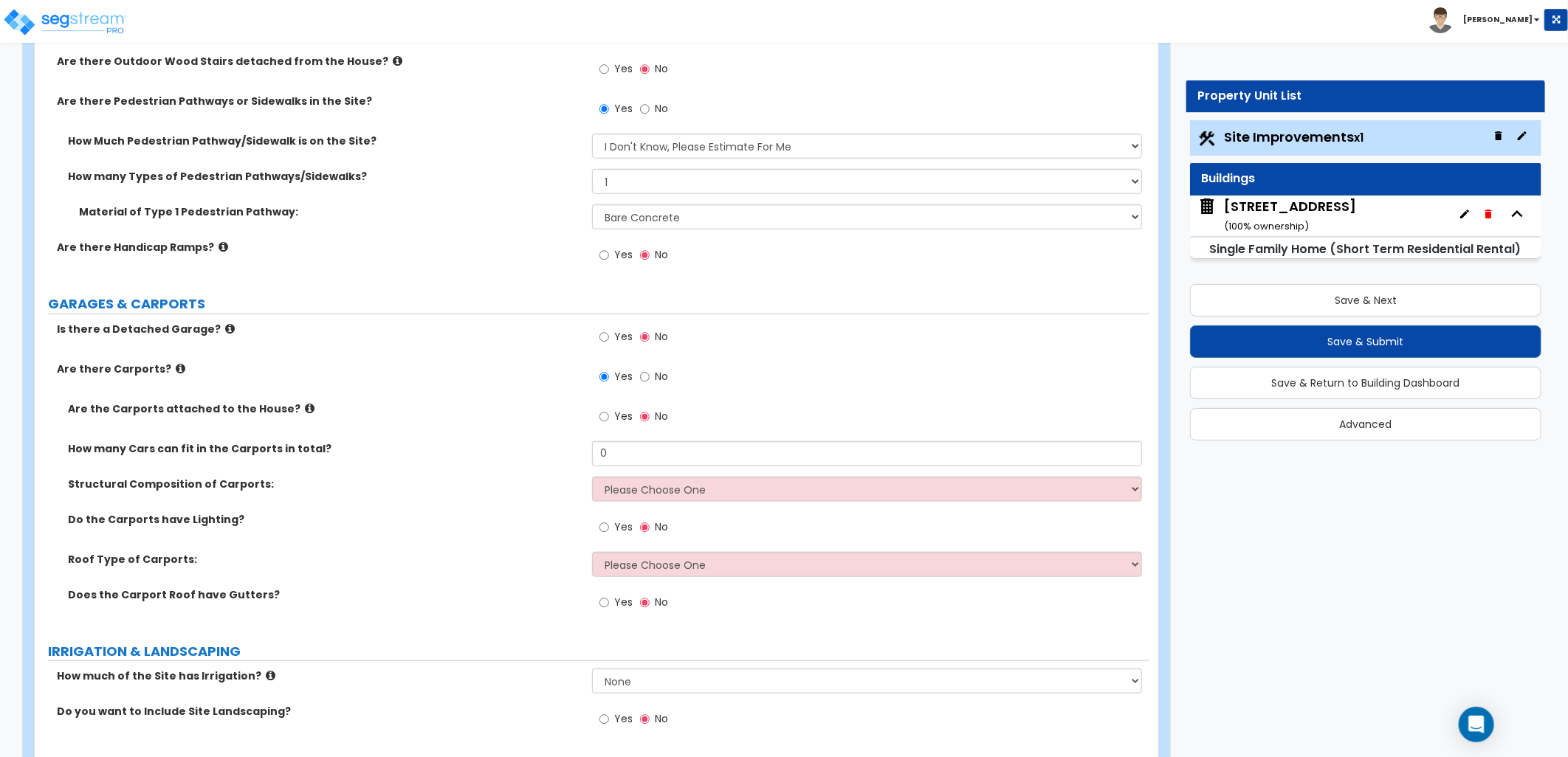
scroll to position [738, 0]
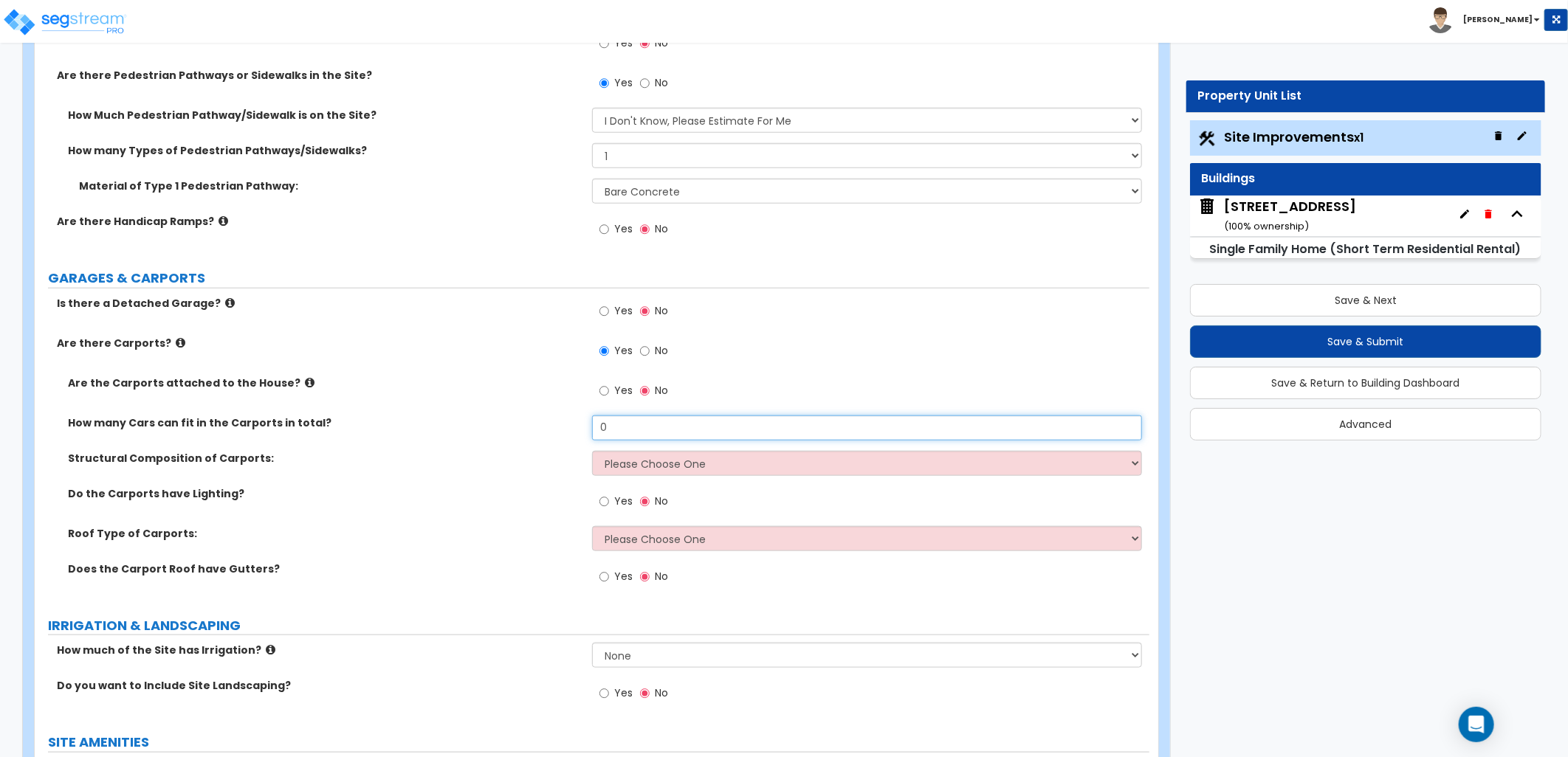
click at [535, 423] on div "How many Cars can fit in the Carports in total? 0" at bounding box center [592, 433] width 1115 height 35
type input "2"
click at [659, 472] on select "Please Choose One Steel Wood" at bounding box center [867, 463] width 550 height 25
select select "1"
click at [592, 451] on select "Please Choose One Steel Wood" at bounding box center [867, 463] width 550 height 25
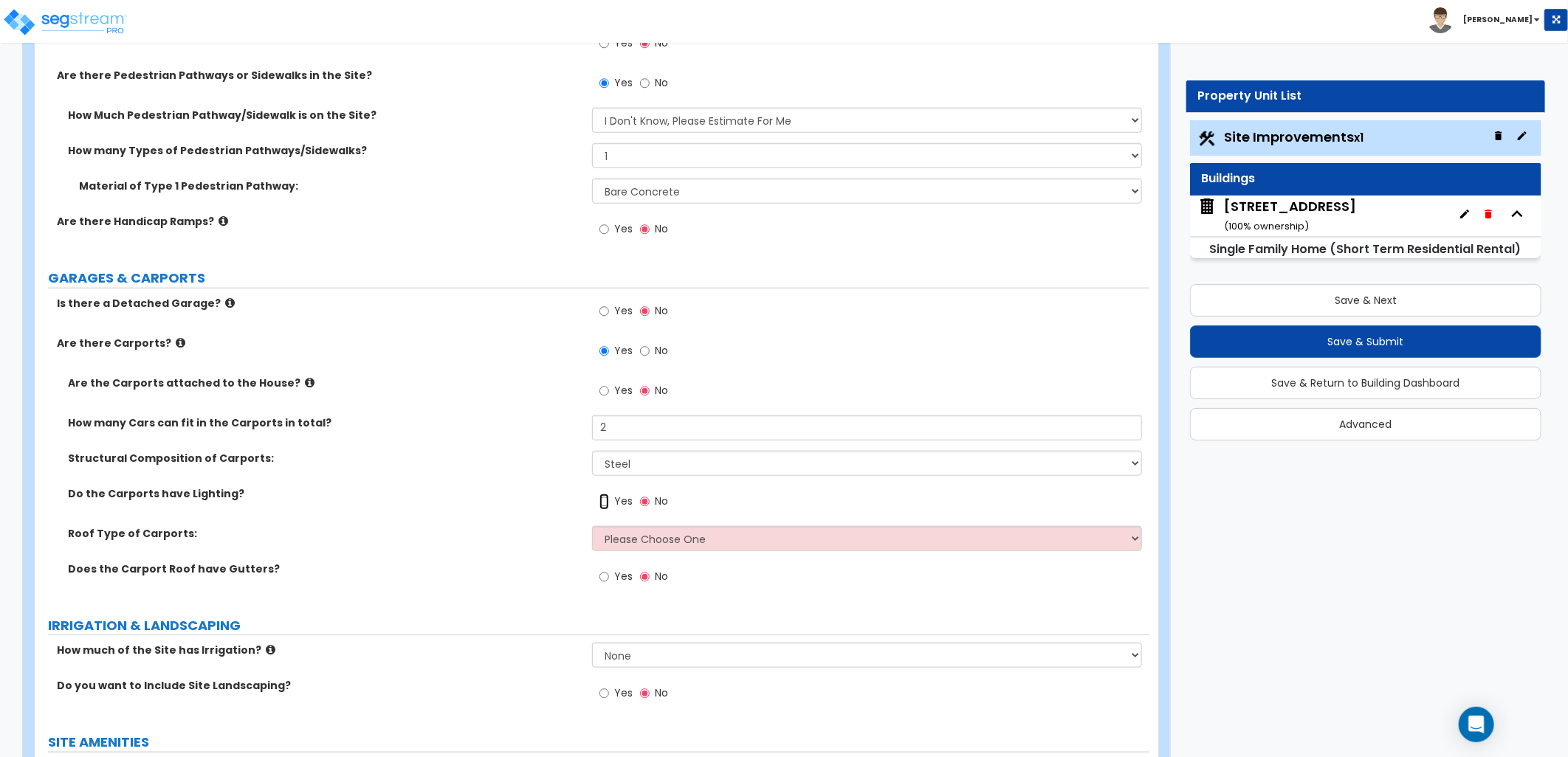
drag, startPoint x: 602, startPoint y: 503, endPoint x: 639, endPoint y: 509, distance: 37.5
click at [602, 504] on input "Yes" at bounding box center [604, 502] width 10 height 16
radio input "true"
click at [642, 543] on select "Please Choose One Gabled Roof Flat Roof" at bounding box center [867, 539] width 550 height 25
select select "1"
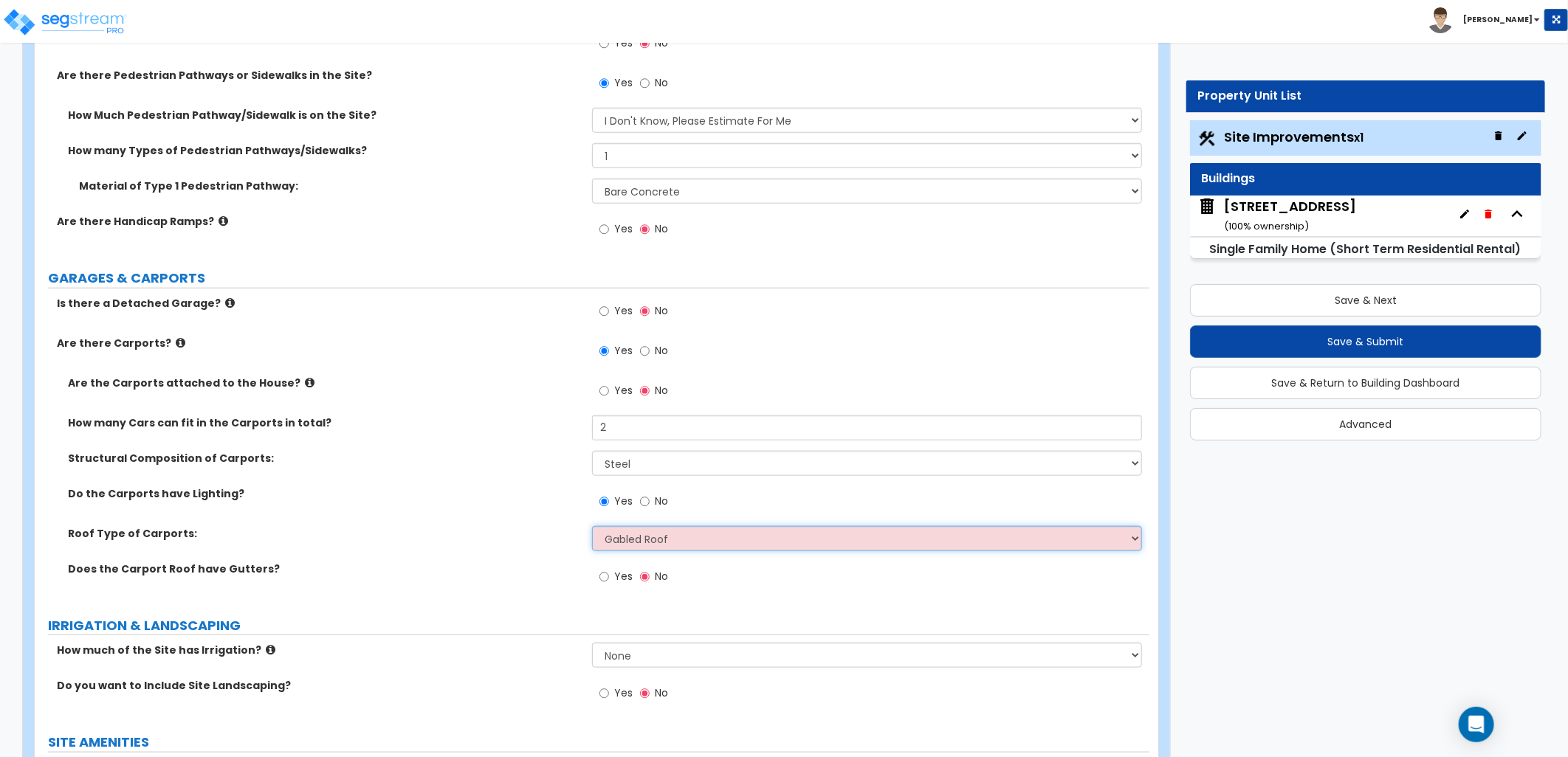
click at [592, 526] on select "Please Choose One Gabled Roof Flat Roof" at bounding box center [867, 539] width 550 height 25
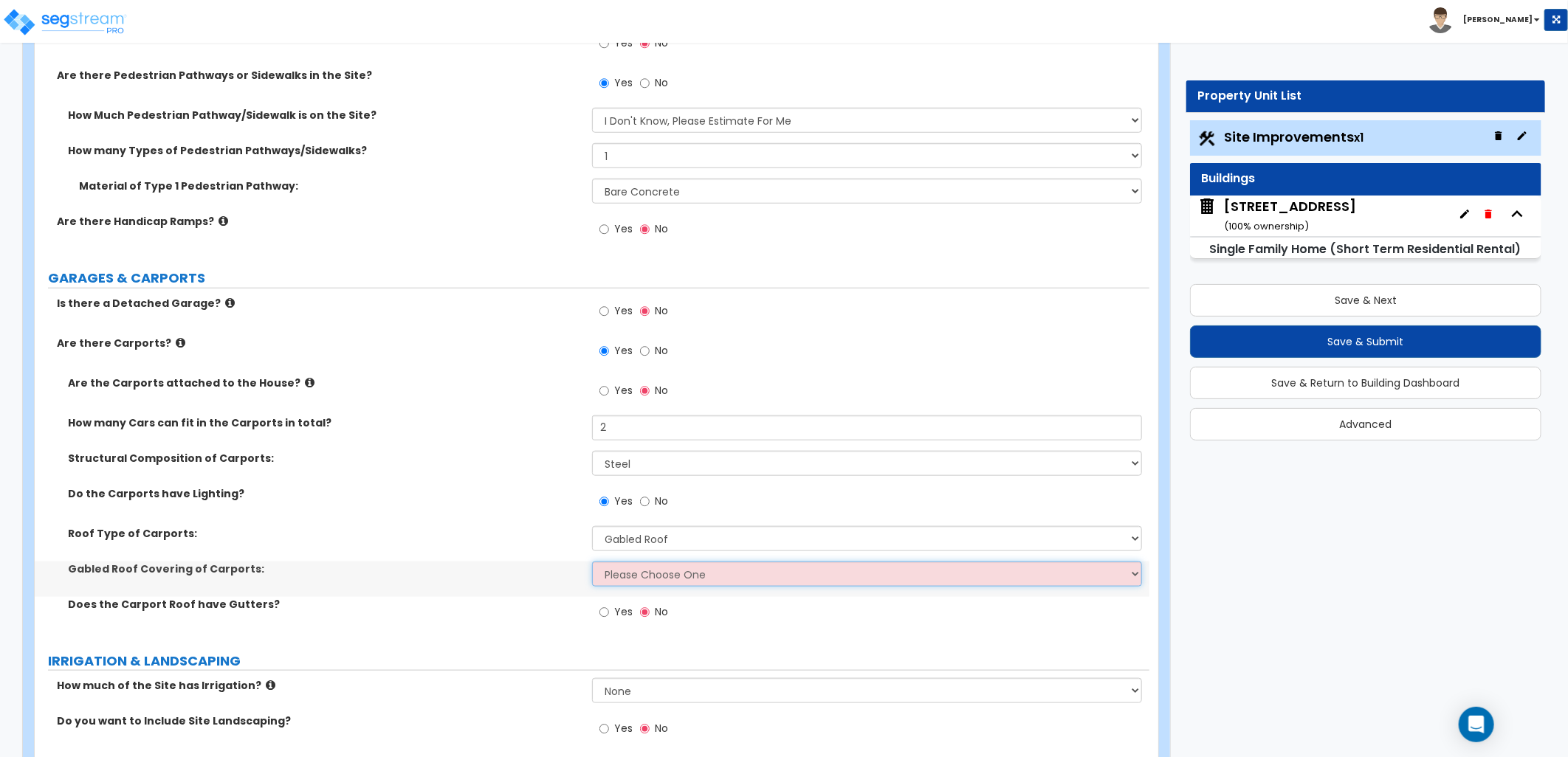
click at [642, 581] on select "Please Choose One Asphalt Shingle Clay Tile Wood Shingle Metal Shingle Standing…" at bounding box center [867, 574] width 550 height 25
click at [462, 603] on label "Does the Carport Roof have Gutters?" at bounding box center [324, 604] width 513 height 14
click at [628, 581] on select "Please Choose One Asphalt Shingle Clay Tile Wood Shingle Metal Shingle Standing…" at bounding box center [867, 574] width 550 height 25
select select "1"
click at [592, 561] on select "Please Choose One Asphalt Shingle Clay Tile Wood Shingle Metal Shingle Standing…" at bounding box center [867, 574] width 550 height 25
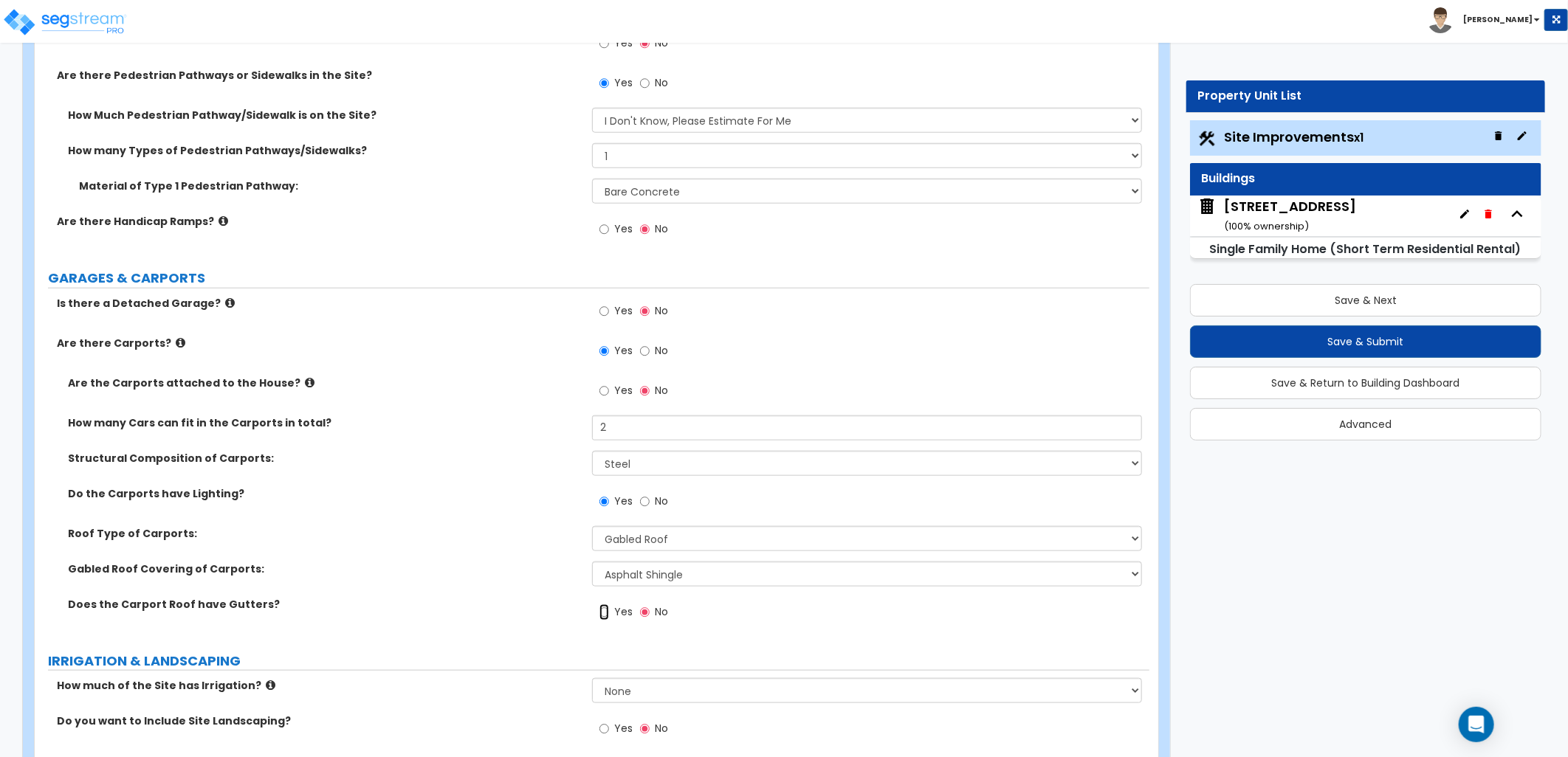
click at [606, 610] on input "Yes" at bounding box center [604, 612] width 10 height 16
radio input "true"
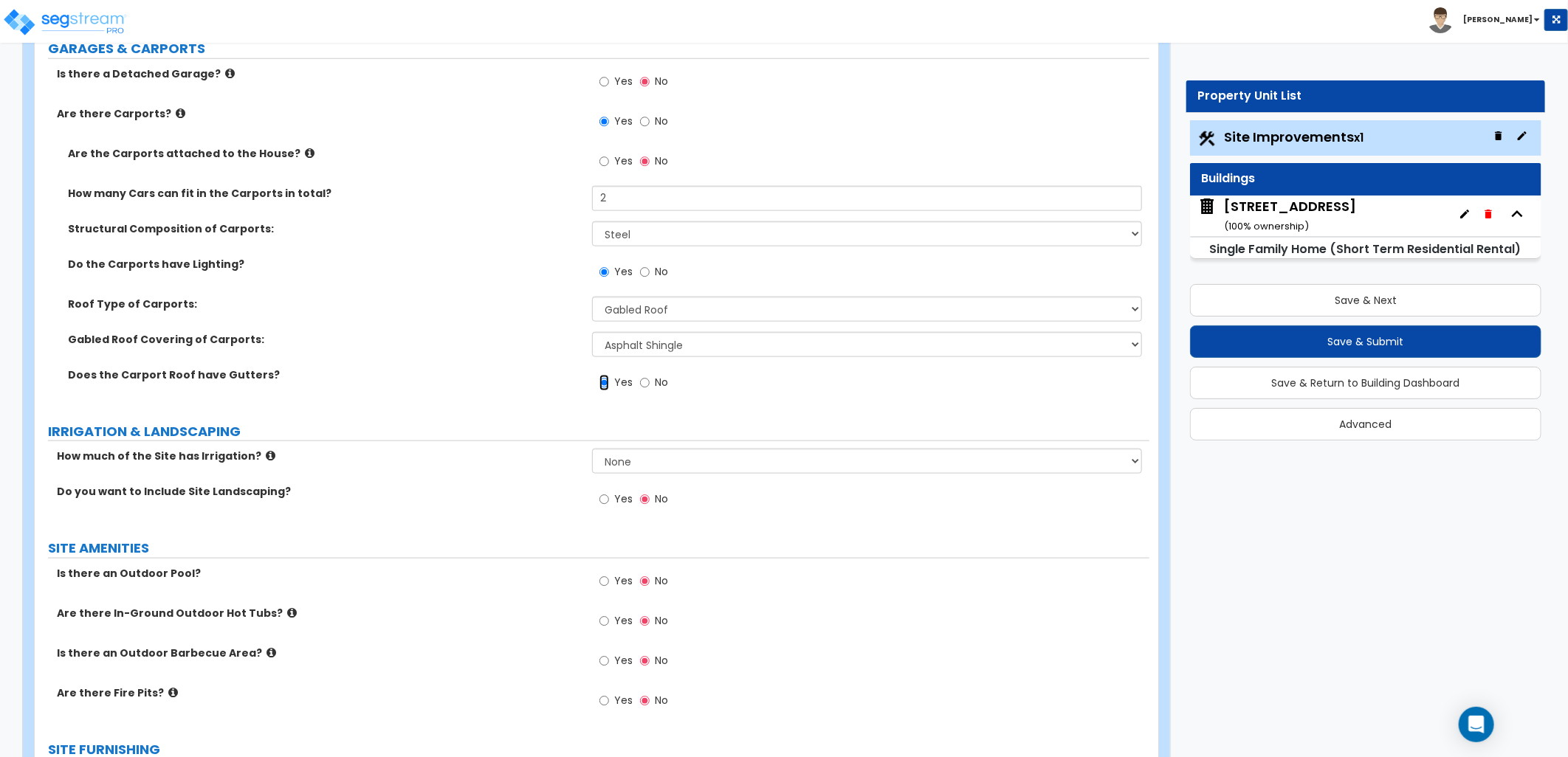
scroll to position [983, 0]
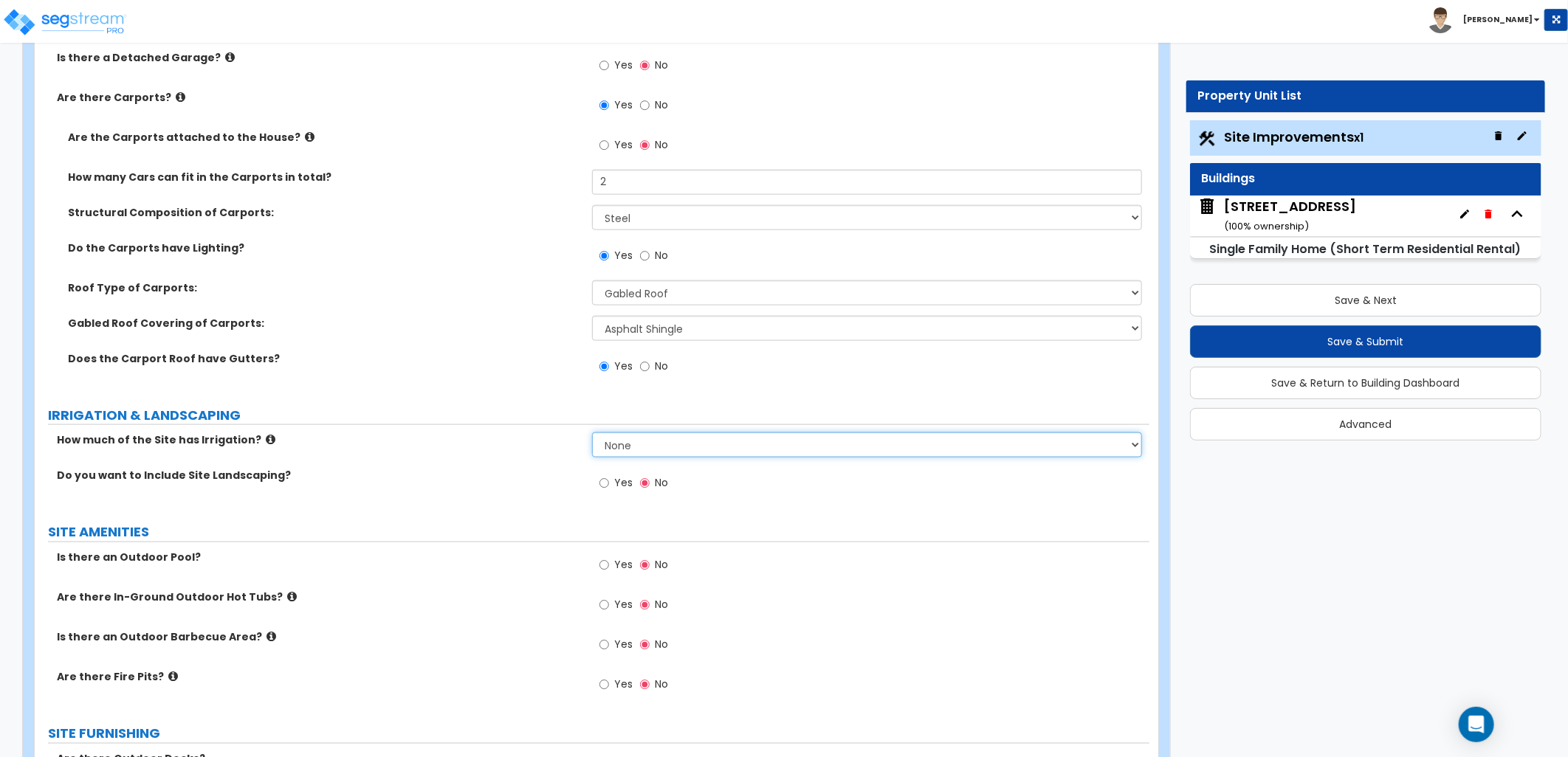
click at [677, 451] on select "None I want to Enter an Approximate Percentage I want to Enter the Square Foota…" at bounding box center [867, 445] width 550 height 25
click at [592, 432] on select "None I want to Enter an Approximate Percentage I want to Enter the Square Foota…" at bounding box center [867, 445] width 550 height 25
click at [606, 491] on label "Yes" at bounding box center [616, 485] width 33 height 25
click at [606, 491] on input "Yes" at bounding box center [604, 483] width 10 height 16
radio input "true"
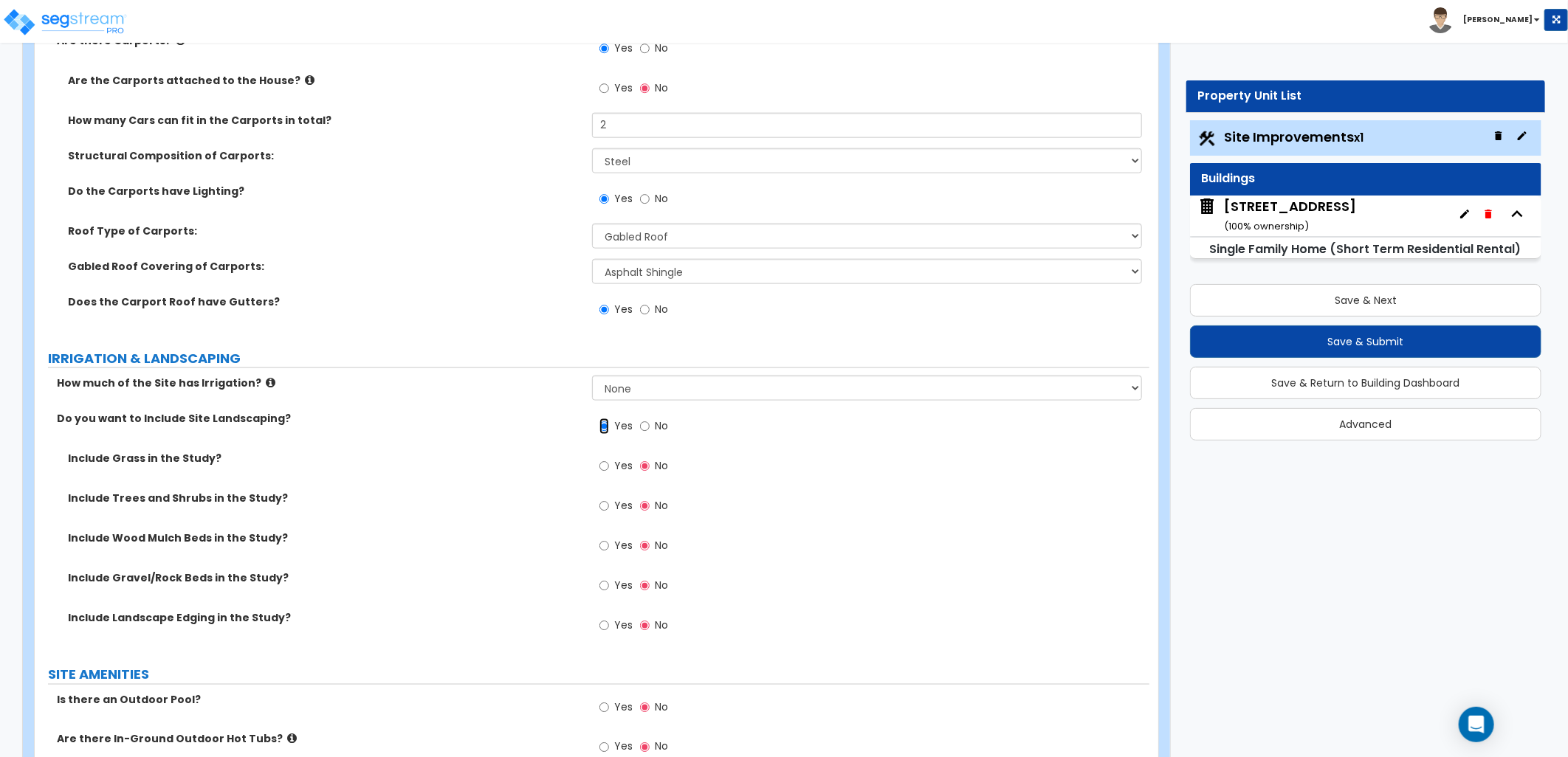
scroll to position [1065, 0]
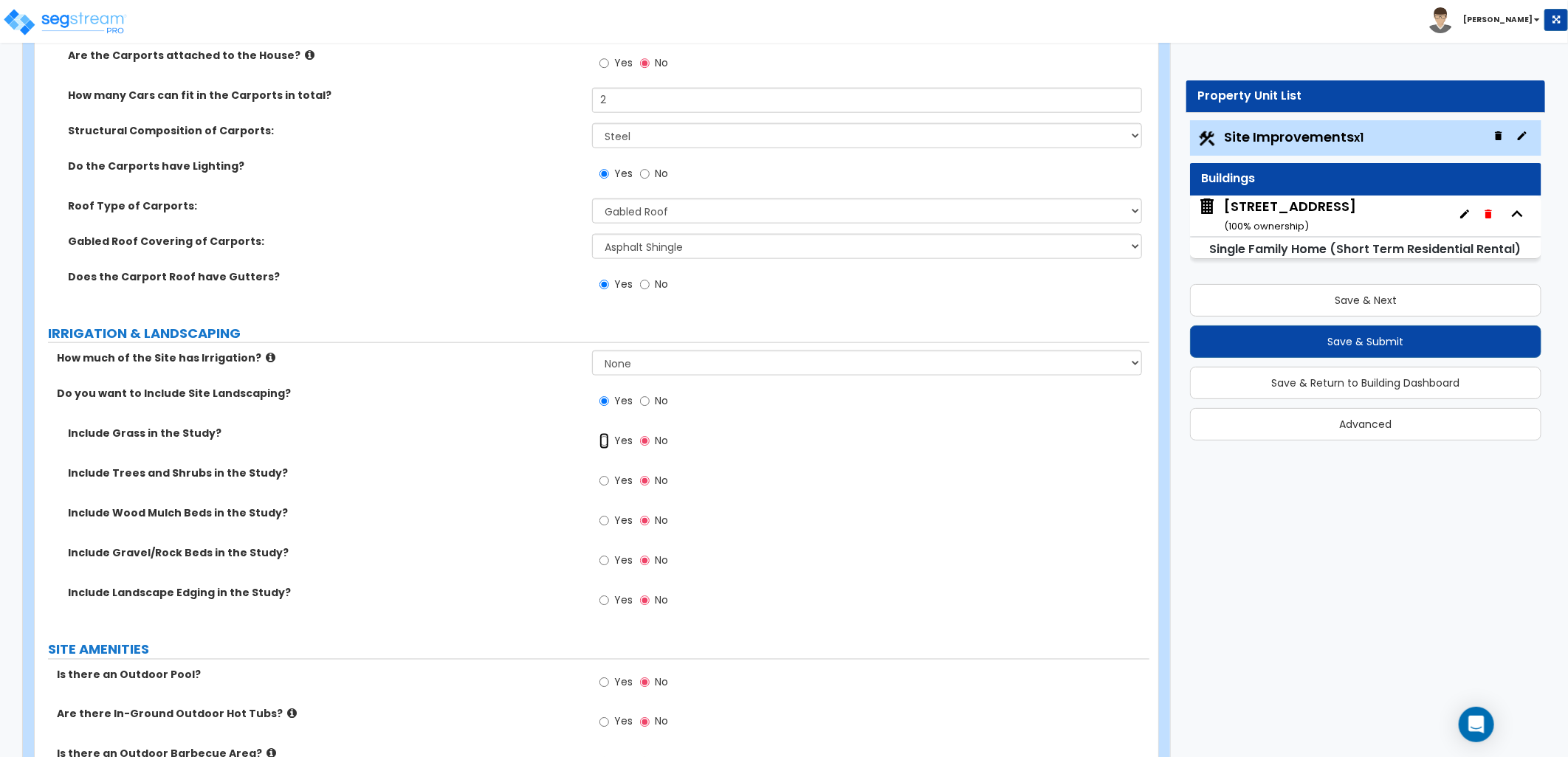
drag, startPoint x: 600, startPoint y: 440, endPoint x: 622, endPoint y: 448, distance: 23.4
click at [600, 440] on input "Yes" at bounding box center [604, 441] width 10 height 16
radio input "true"
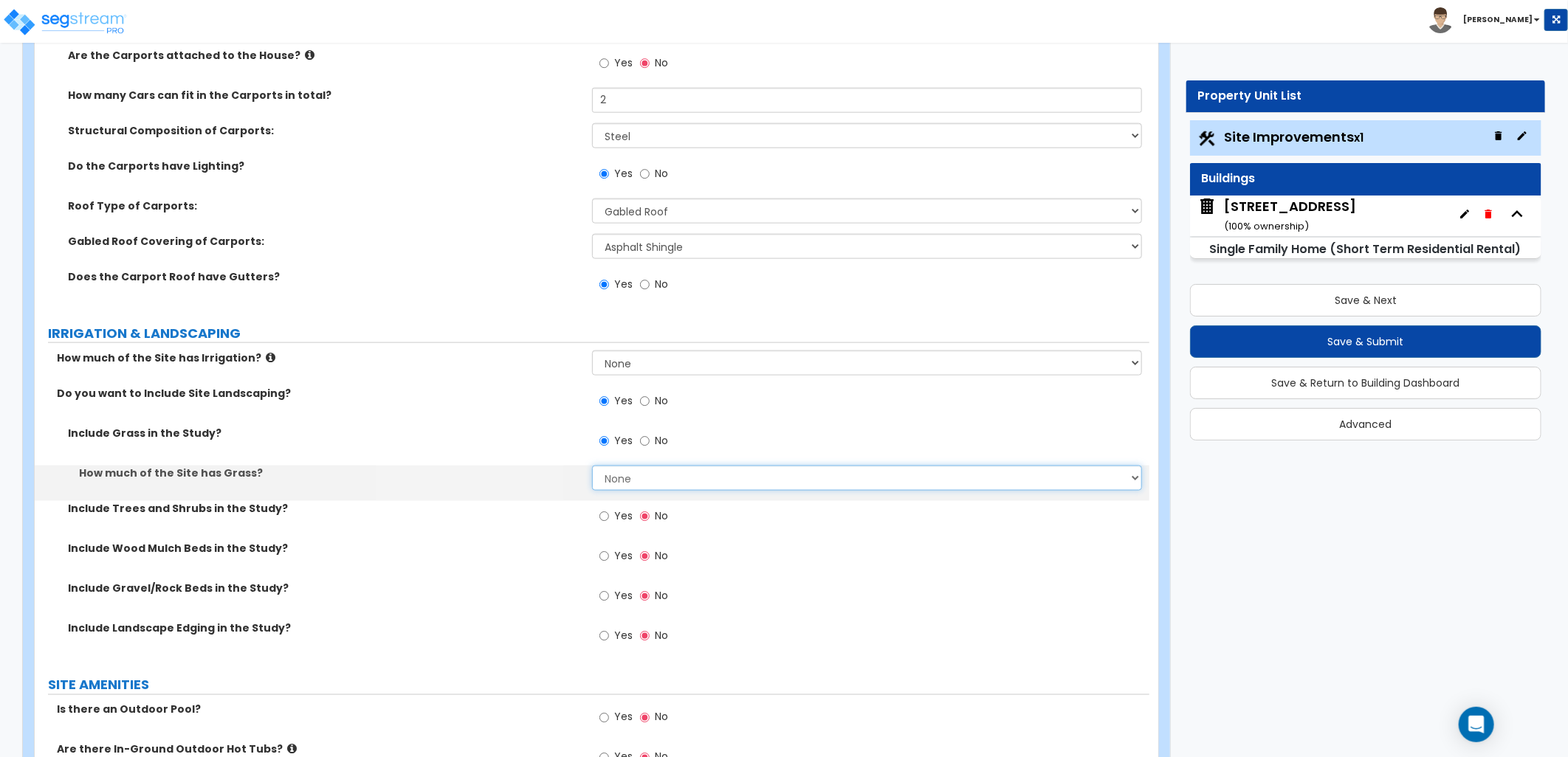
click at [652, 478] on select "None I want to Enter an Approximate Percentage I want to Enter the Square Foota…" at bounding box center [867, 478] width 550 height 25
select select "2"
click at [592, 465] on select "None I want to Enter an Approximate Percentage I want to Enter the Square Foota…" at bounding box center [867, 478] width 550 height 25
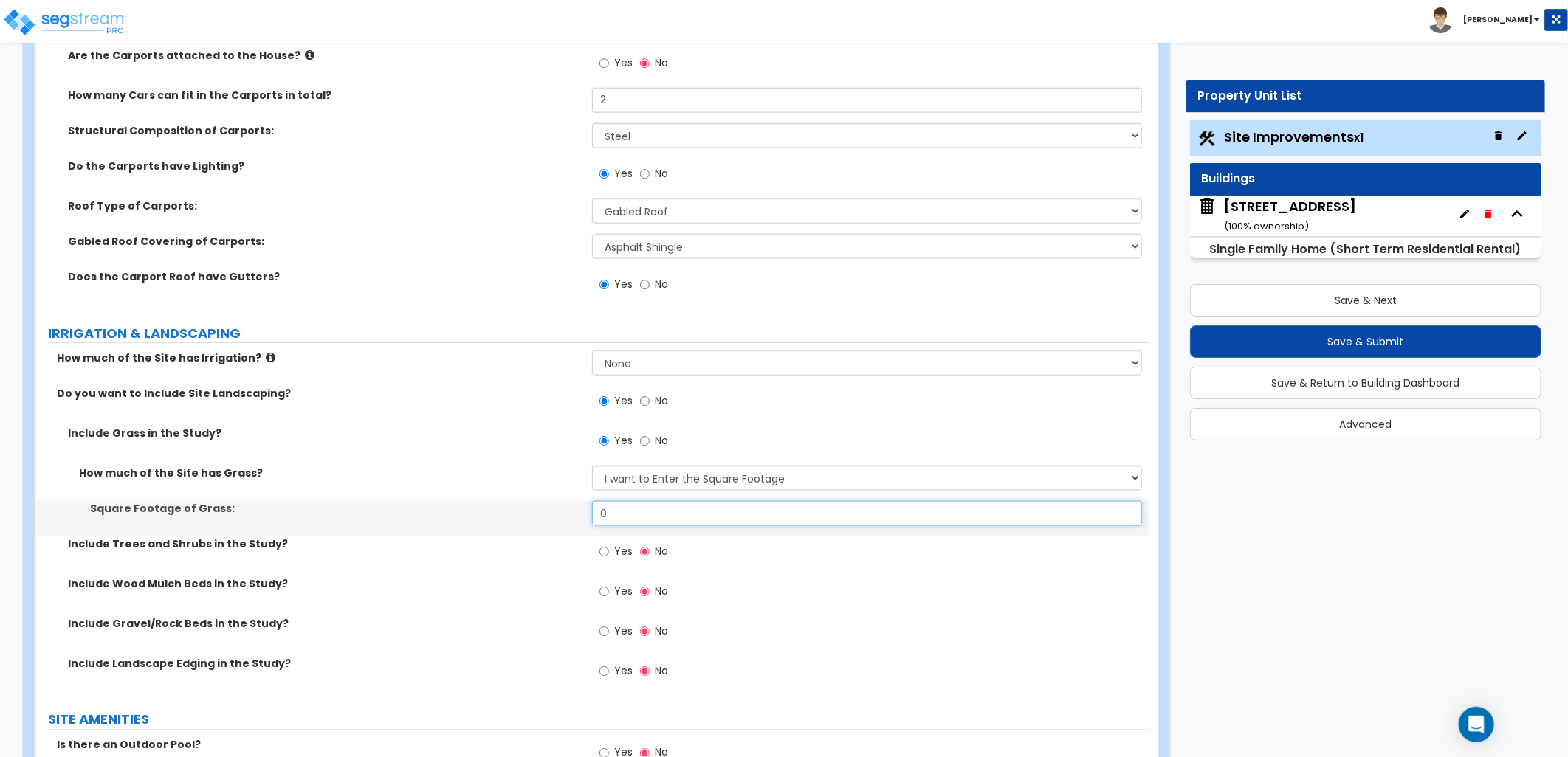
drag, startPoint x: 546, startPoint y: 512, endPoint x: 518, endPoint y: 510, distance: 28.1
click at [509, 512] on div "Square Footage of Grass: 0" at bounding box center [592, 518] width 1115 height 35
type input "20,000"
click at [519, 558] on div "Include Trees and Shrubs in the Study? Yes No" at bounding box center [592, 556] width 1115 height 40
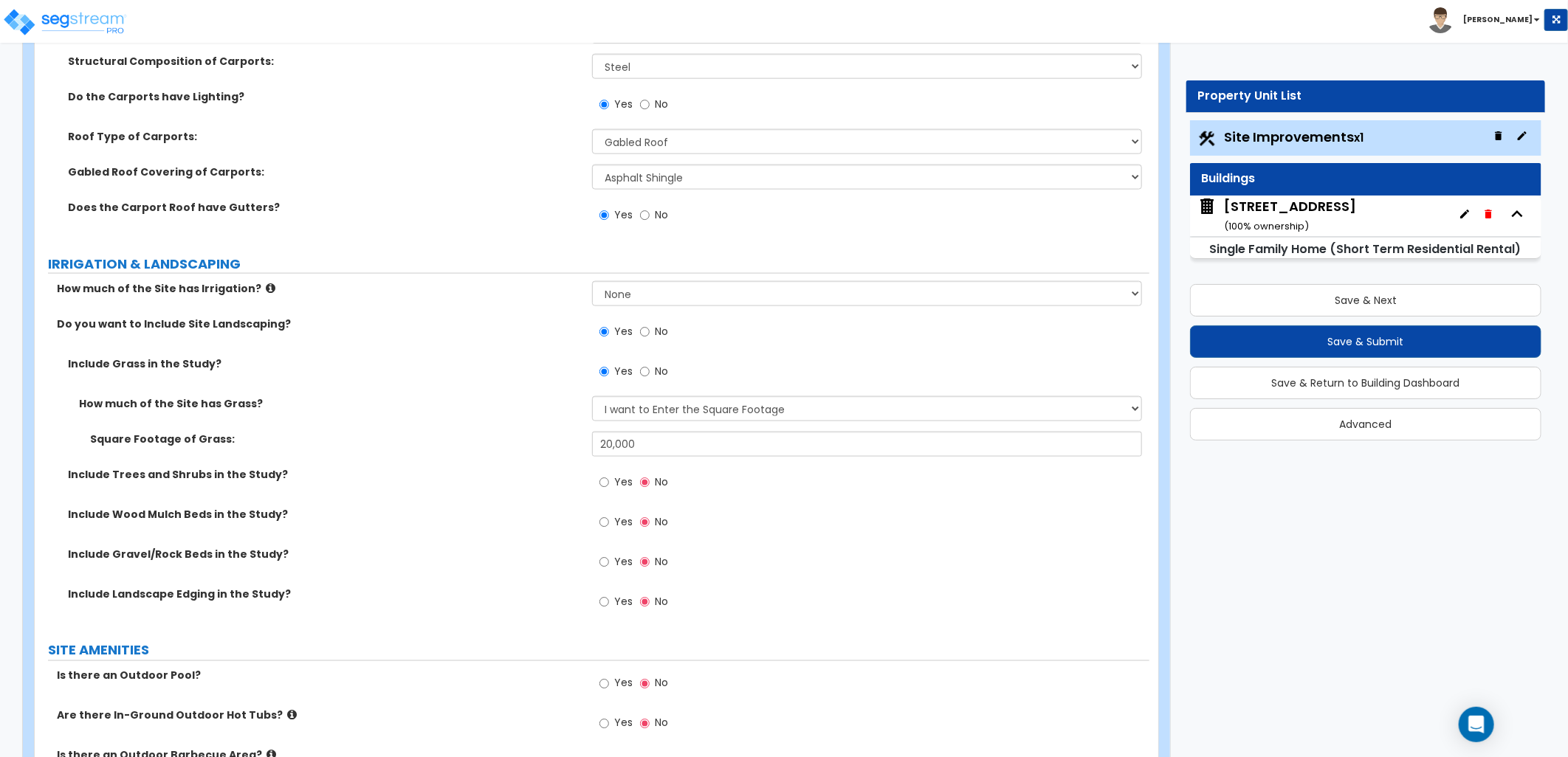
scroll to position [1229, 0]
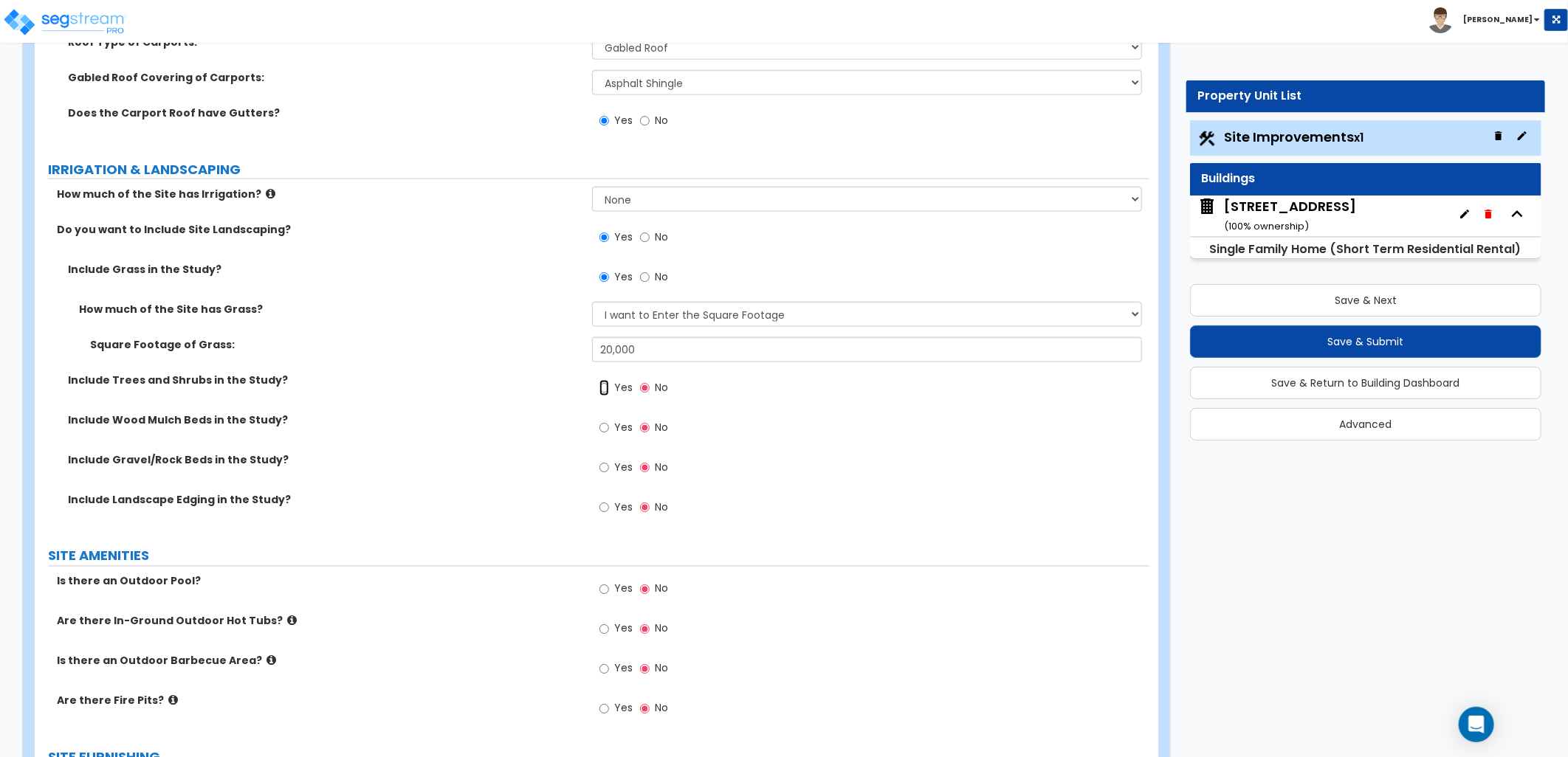
click at [607, 391] on input "Yes" at bounding box center [604, 388] width 10 height 16
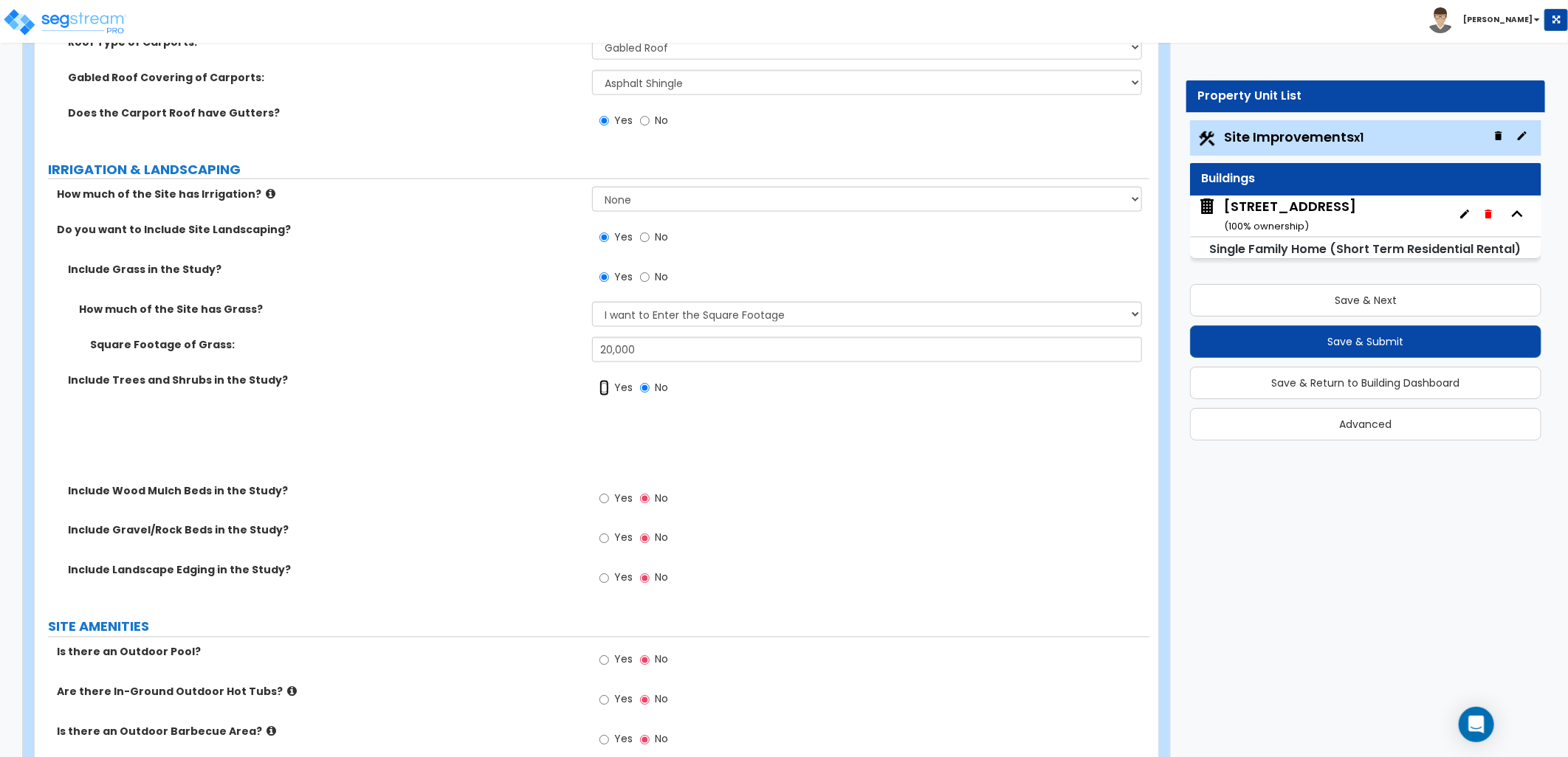
radio input "true"
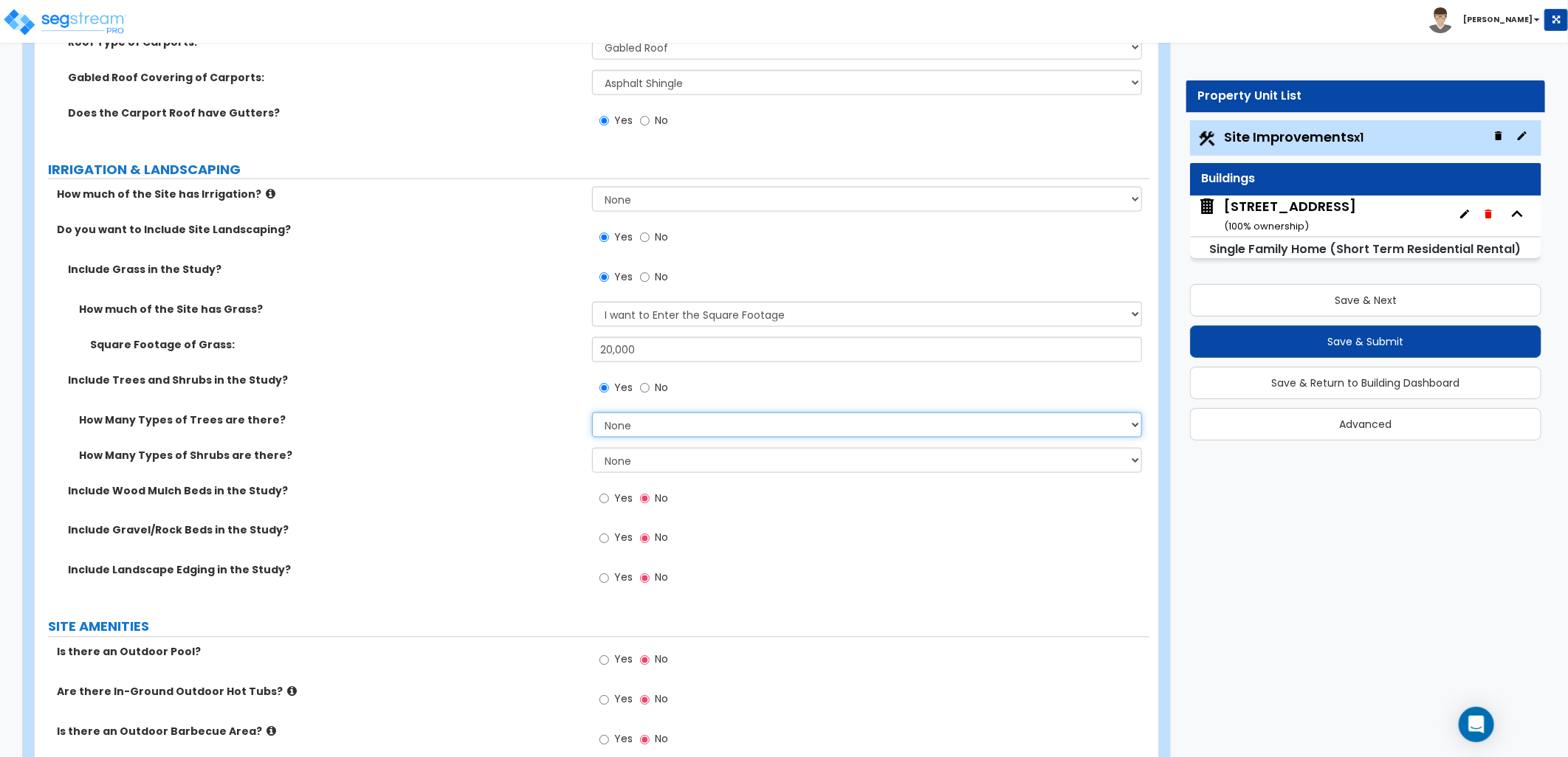
click at [641, 418] on select "None 1 2 3" at bounding box center [867, 425] width 550 height 25
select select "1"
click at [592, 412] on select "None 1 2 3" at bounding box center [867, 425] width 550 height 25
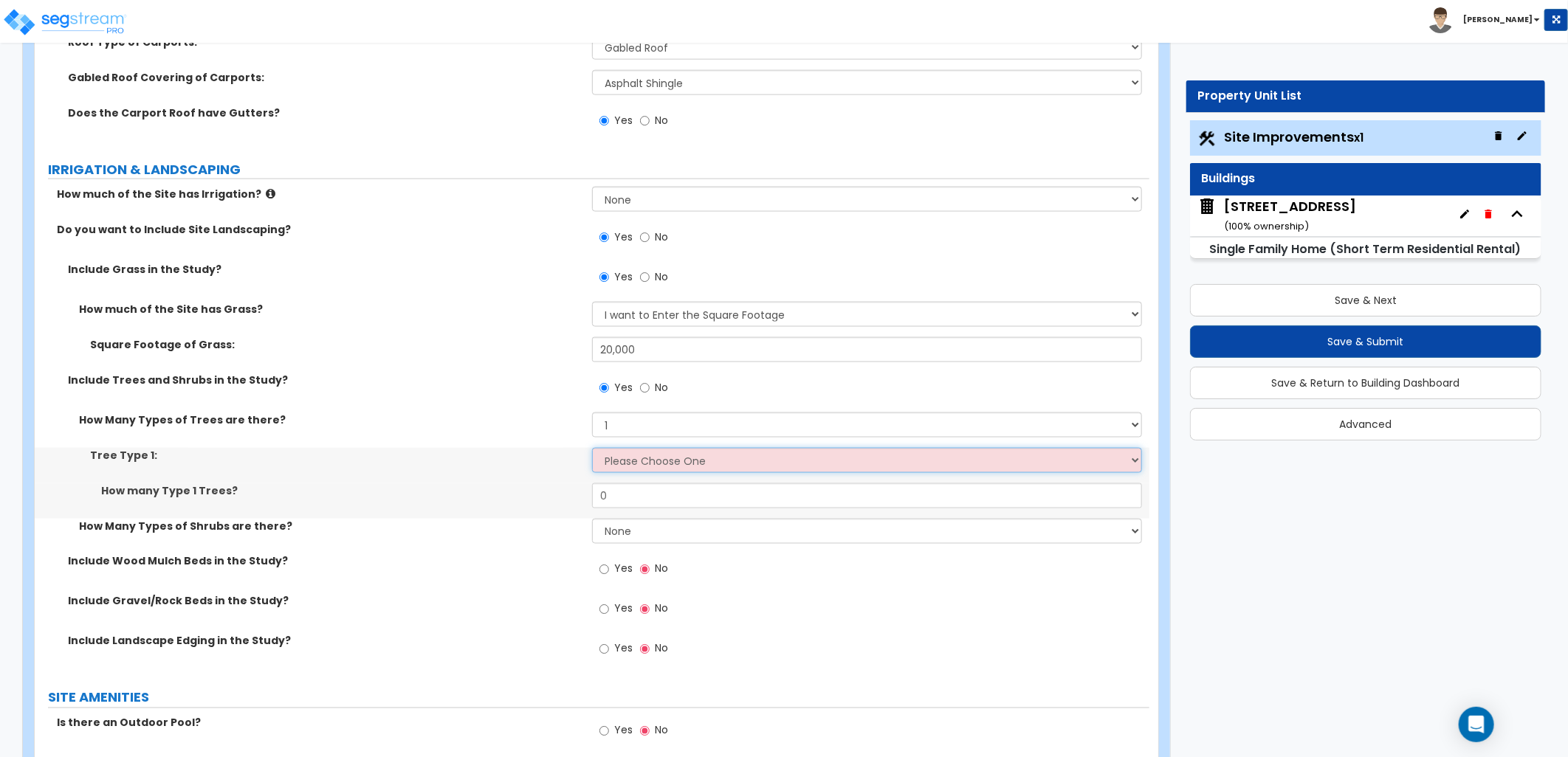
click at [645, 461] on select "Please Choose One Honey Locust Planetree Poplar Elm Hawthorn Linden Maple Red M…" at bounding box center [867, 461] width 550 height 25
select select "2"
click at [592, 448] on select "Please Choose One Honey Locust Planetree Poplar Elm Hawthorn Linden Maple Red M…" at bounding box center [867, 461] width 550 height 25
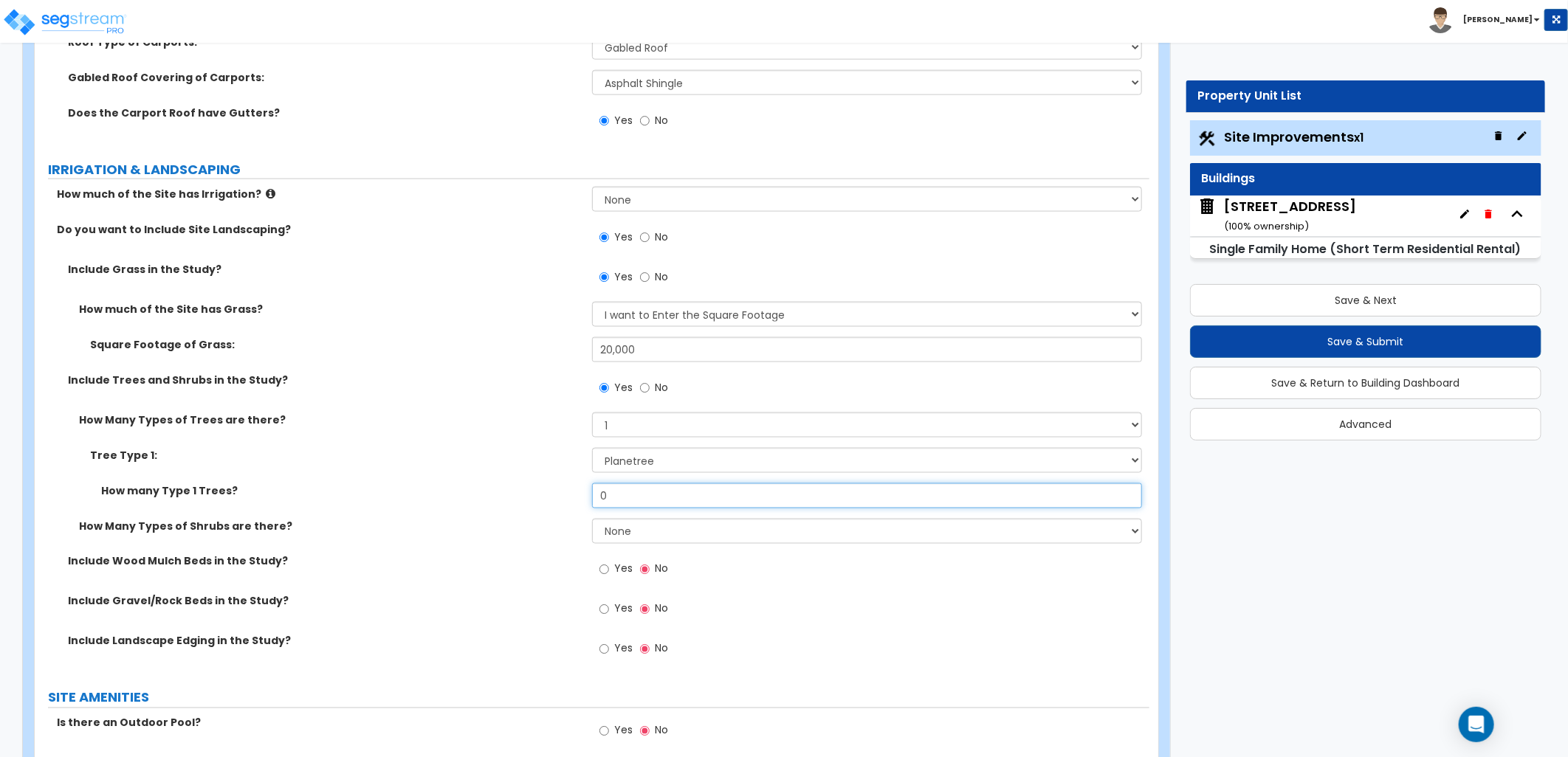
drag, startPoint x: 610, startPoint y: 495, endPoint x: 581, endPoint y: 498, distance: 29.2
click at [581, 498] on div "How many Type 1 Trees? 0" at bounding box center [592, 500] width 1115 height 35
type input "20"
click at [669, 540] on select "None 1 2 3" at bounding box center [867, 532] width 550 height 25
click at [592, 519] on select "None 1 2 3" at bounding box center [867, 532] width 550 height 25
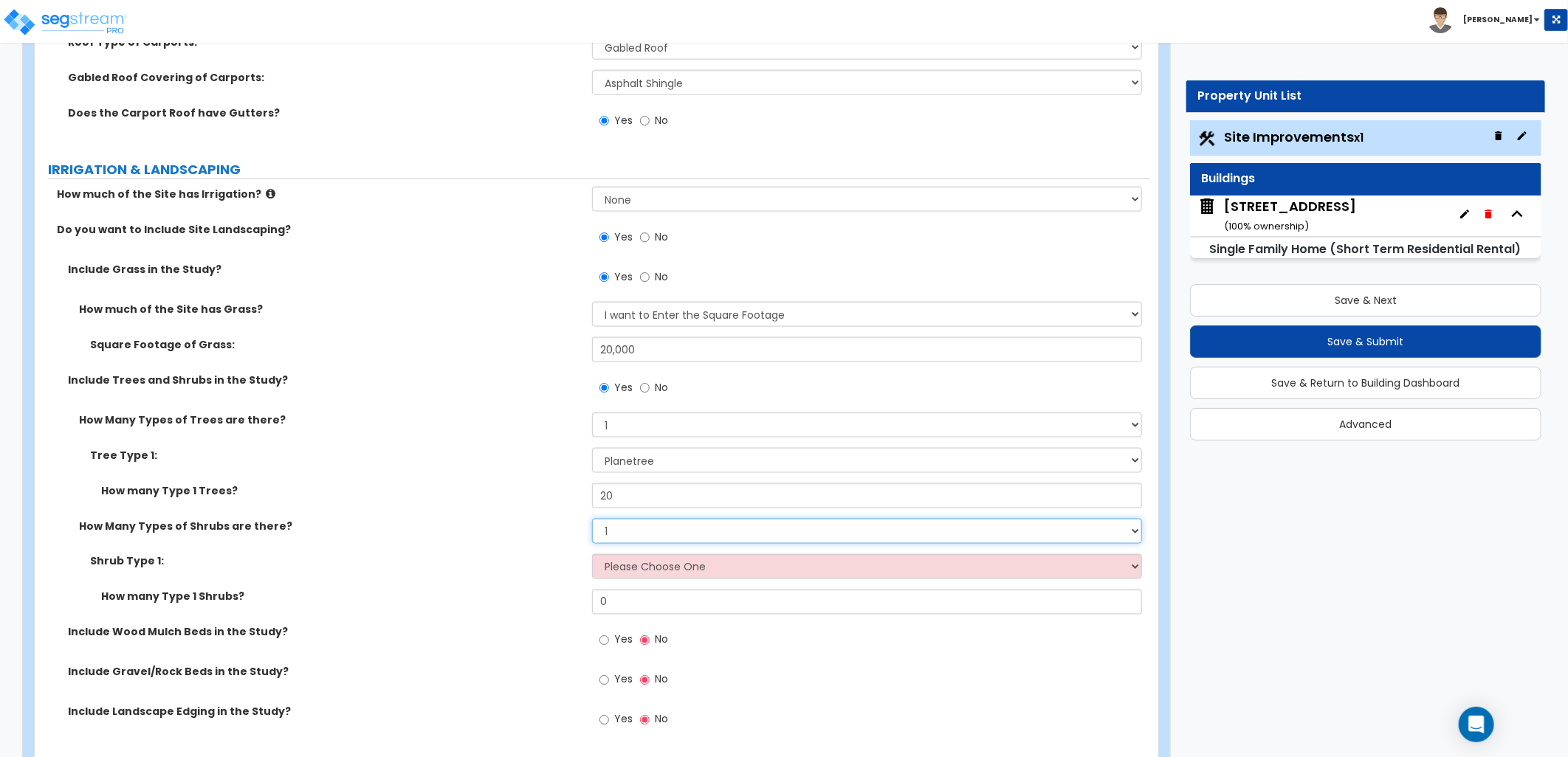
drag, startPoint x: 828, startPoint y: 534, endPoint x: 829, endPoint y: 544, distance: 10.0
click at [828, 534] on select "None 1 2 3" at bounding box center [867, 532] width 550 height 25
select select "2"
click at [592, 519] on select "None 1 2 3" at bounding box center [867, 532] width 550 height 25
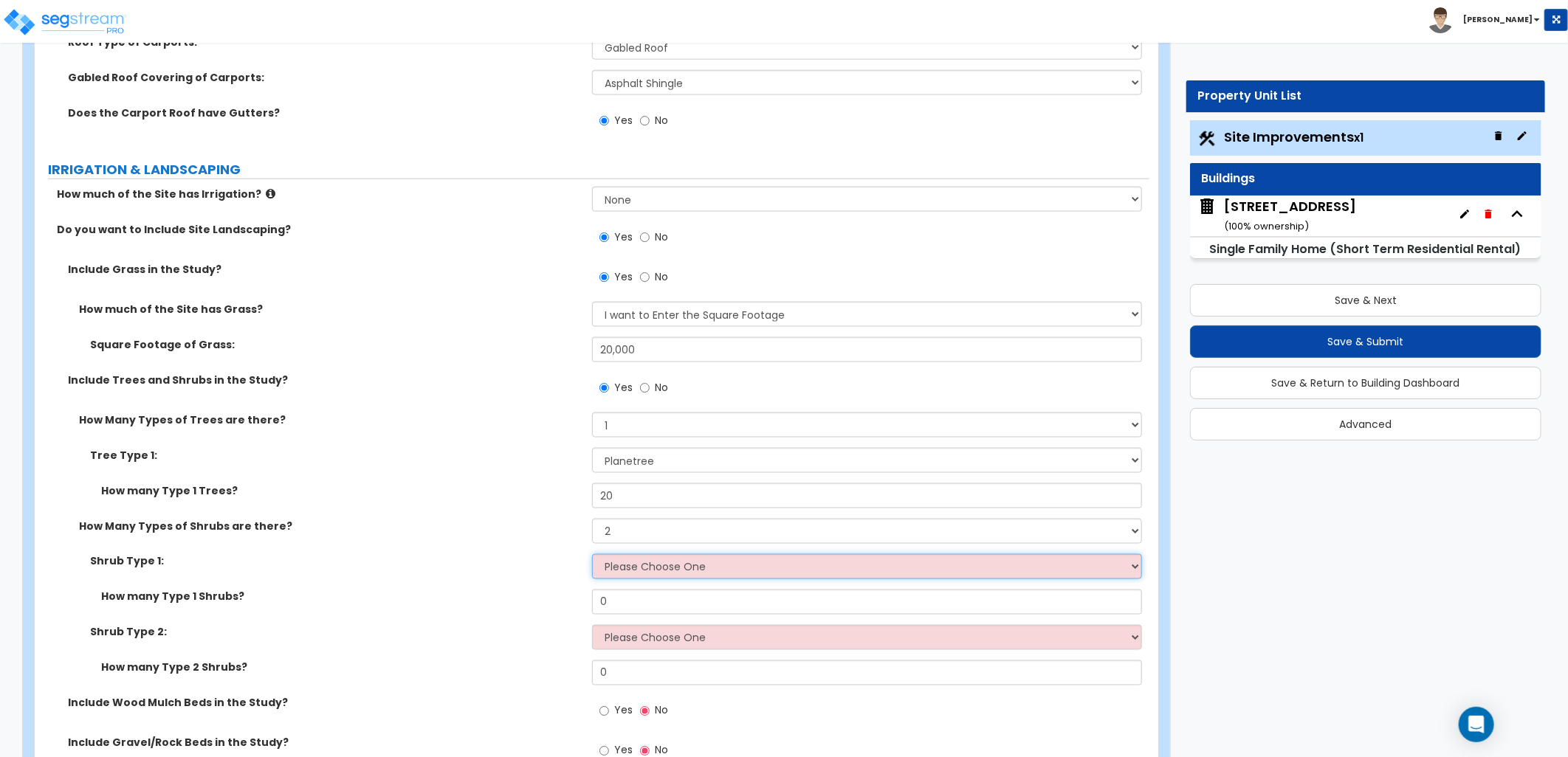
click at [644, 574] on select "Please Choose One Arborvitae Azalea Yew Boxwood Juniper Holly Cotoneaster Euony…" at bounding box center [867, 567] width 550 height 25
select select "8"
click at [592, 554] on select "Please Choose One Arborvitae Azalea Yew Boxwood Juniper Holly Cotoneaster Euony…" at bounding box center [867, 567] width 550 height 25
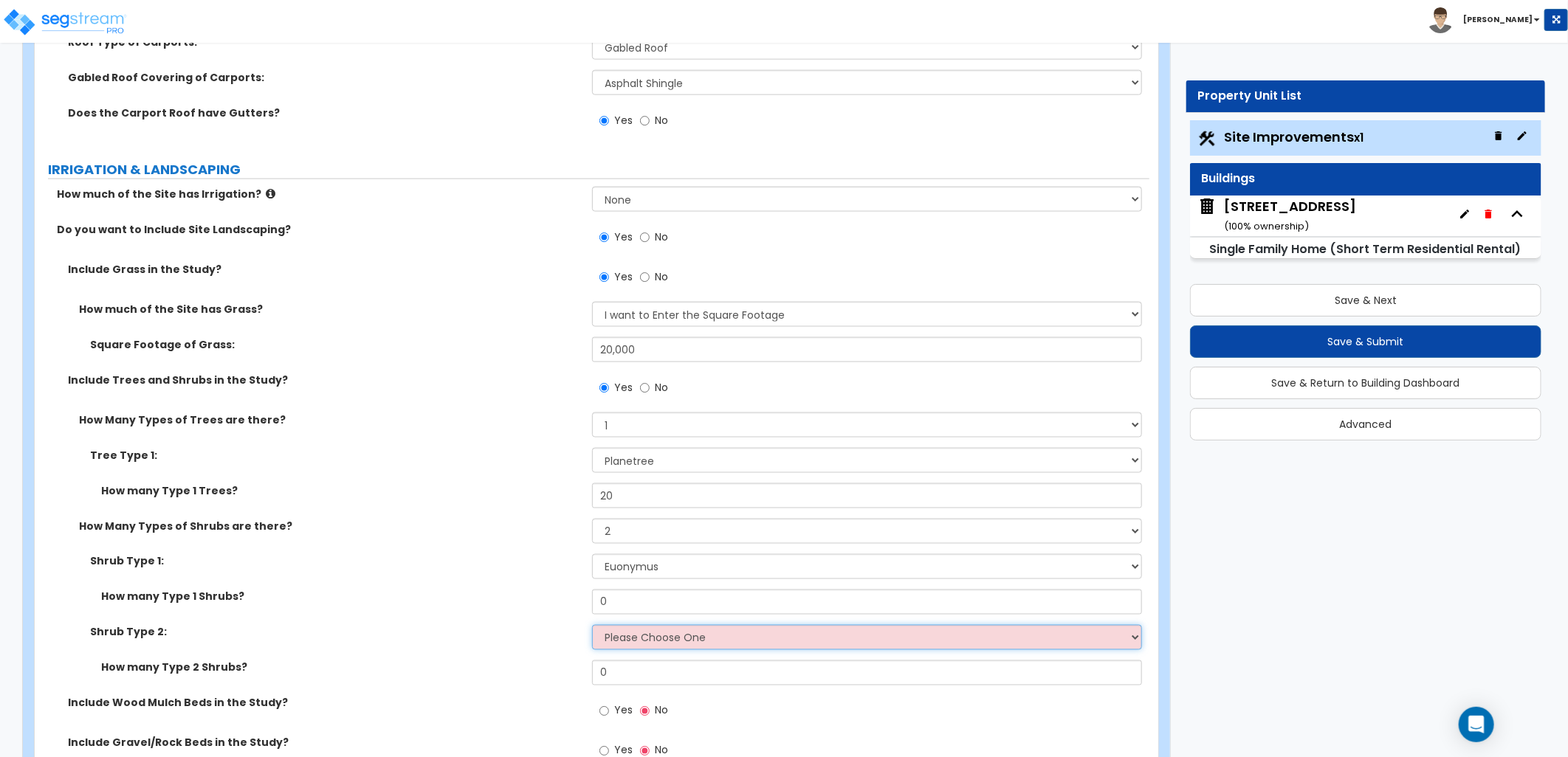
click at [755, 637] on select "Please Choose One Arborvitae Azalea Yew Boxwood Juniper Holly Cotoneaster Euony…" at bounding box center [867, 638] width 550 height 25
select select "5"
click at [592, 625] on select "Please Choose One Arborvitae Azalea Yew Boxwood Juniper Holly Cotoneaster Euony…" at bounding box center [867, 638] width 550 height 25
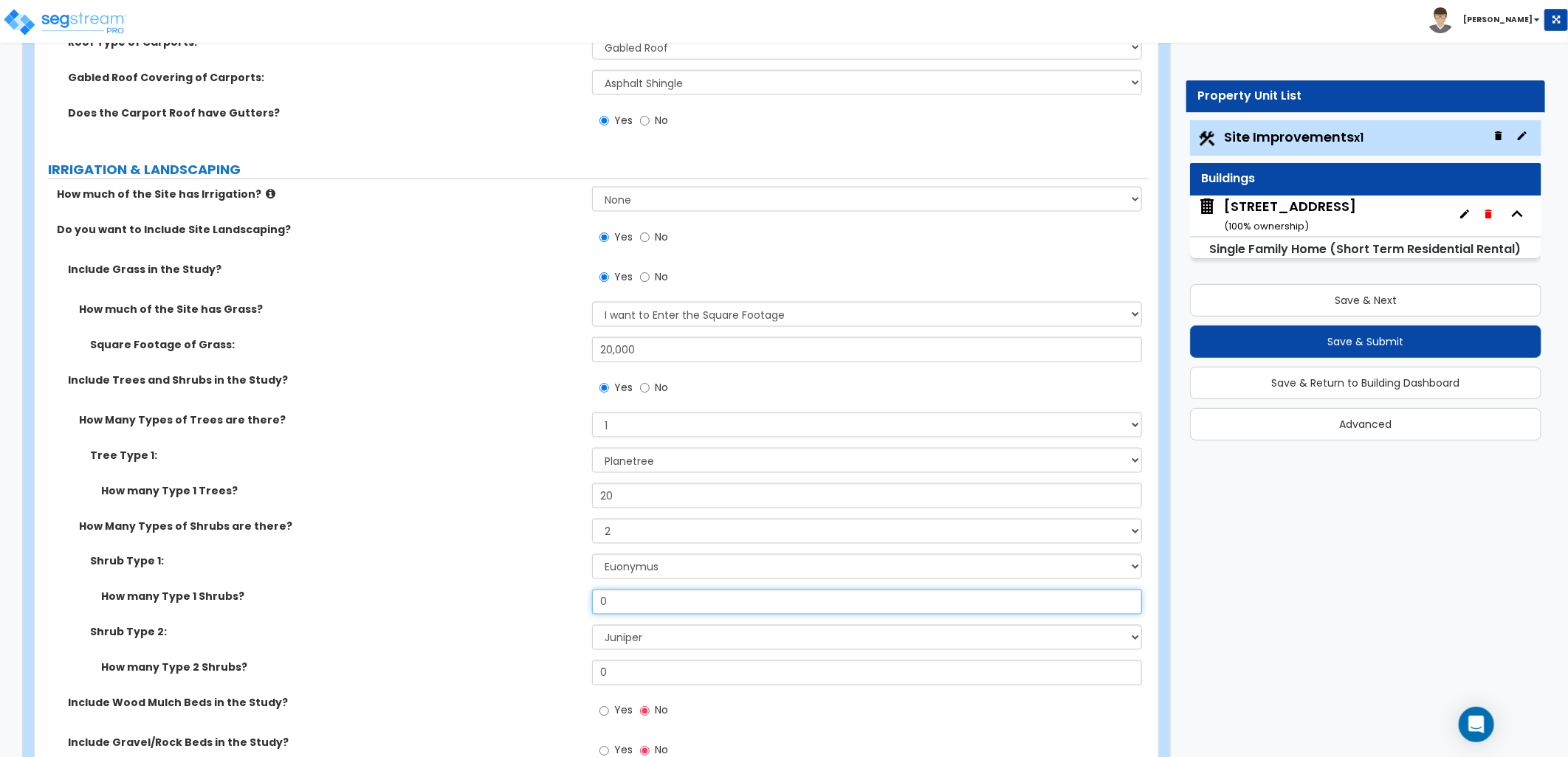
drag, startPoint x: 625, startPoint y: 602, endPoint x: 533, endPoint y: 610, distance: 92.3
click at [533, 610] on div "How many Type 1 Shrubs? 0" at bounding box center [592, 606] width 1115 height 35
type input "6"
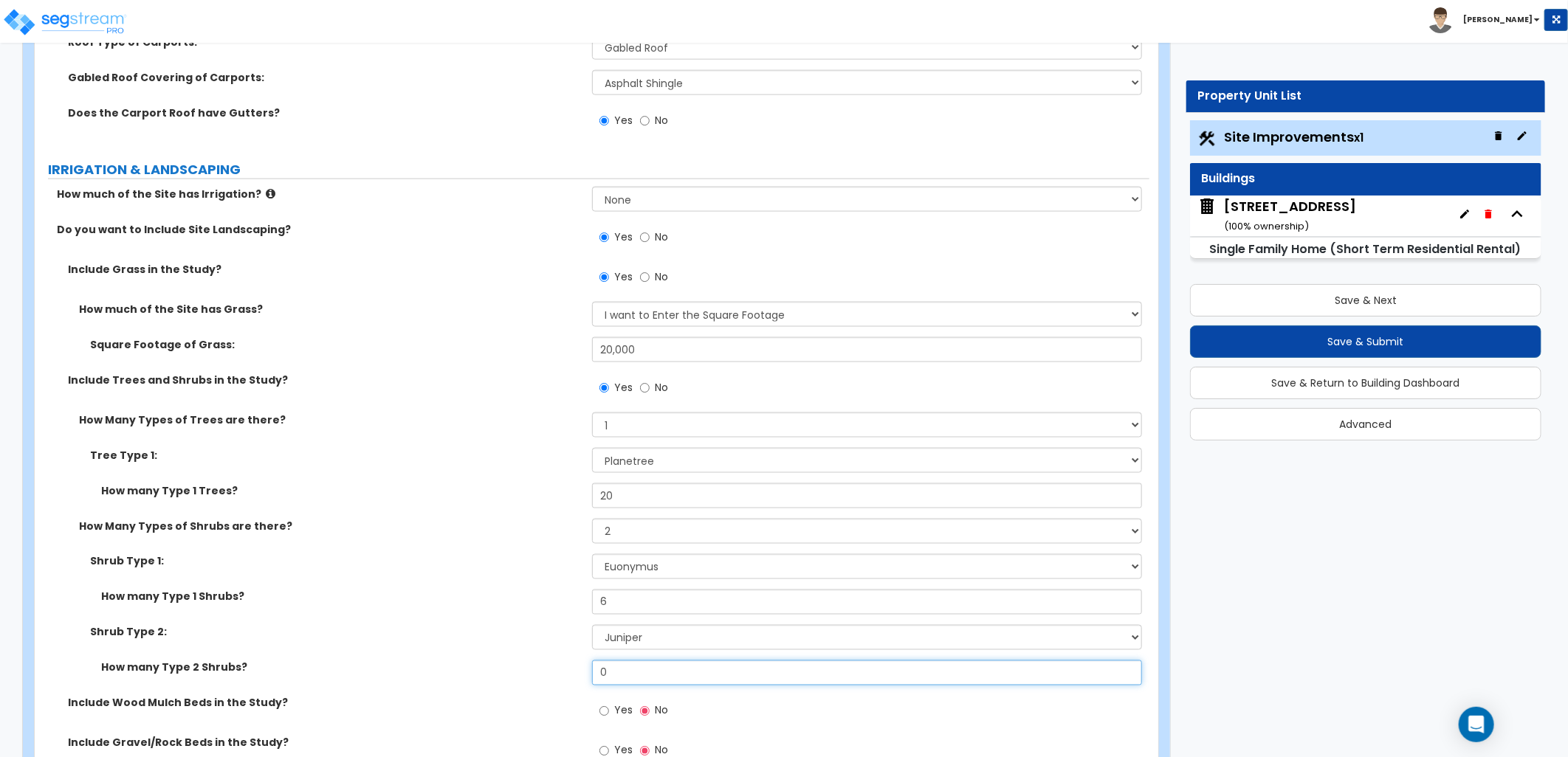
drag, startPoint x: 581, startPoint y: 673, endPoint x: 556, endPoint y: 665, distance: 26.2
click at [556, 666] on div "How many Type 2 Shrubs? 0" at bounding box center [592, 677] width 1115 height 35
type input "6"
click at [558, 662] on label "How many Type 2 Shrubs?" at bounding box center [341, 667] width 480 height 14
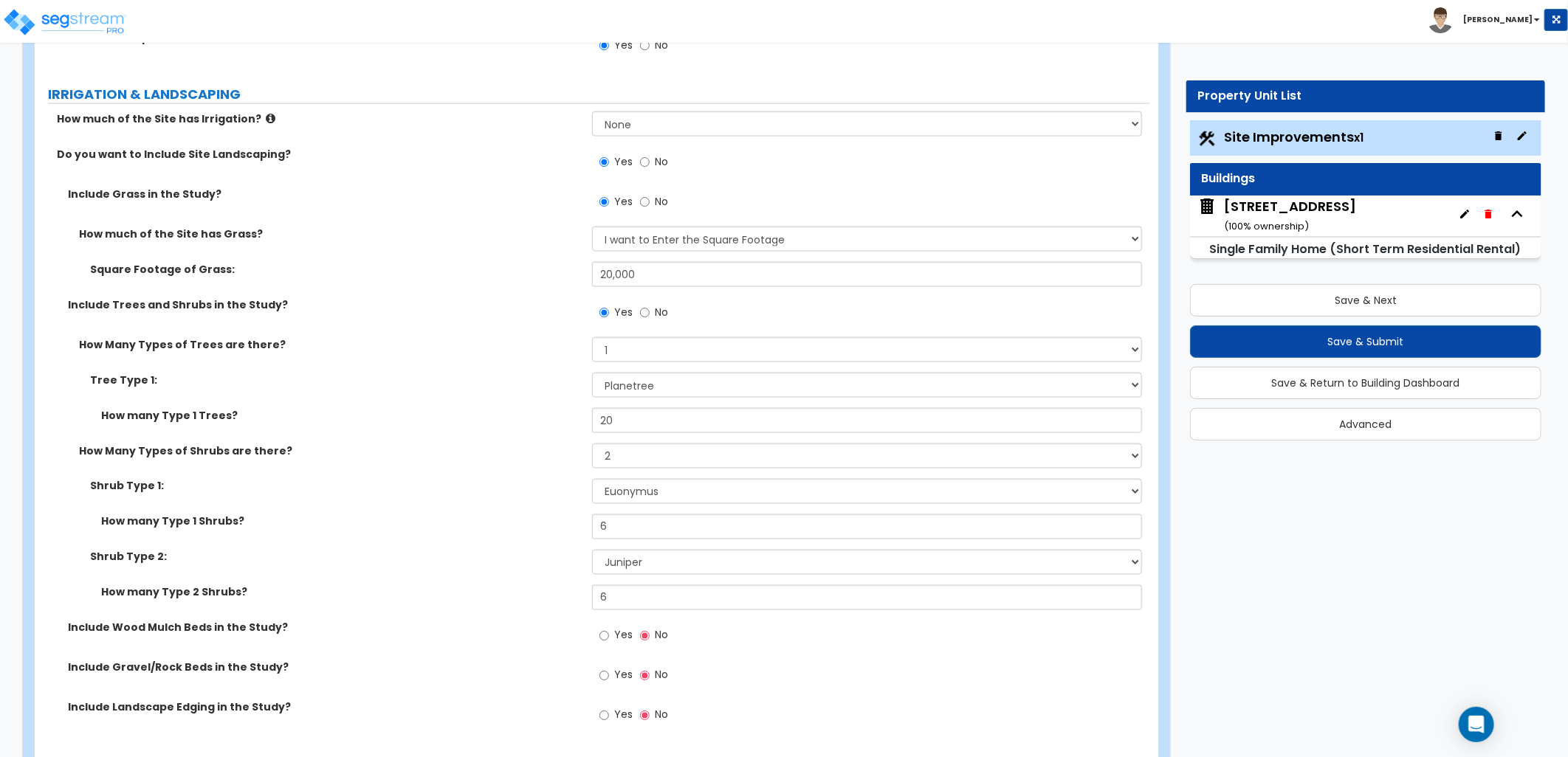
scroll to position [1475, 0]
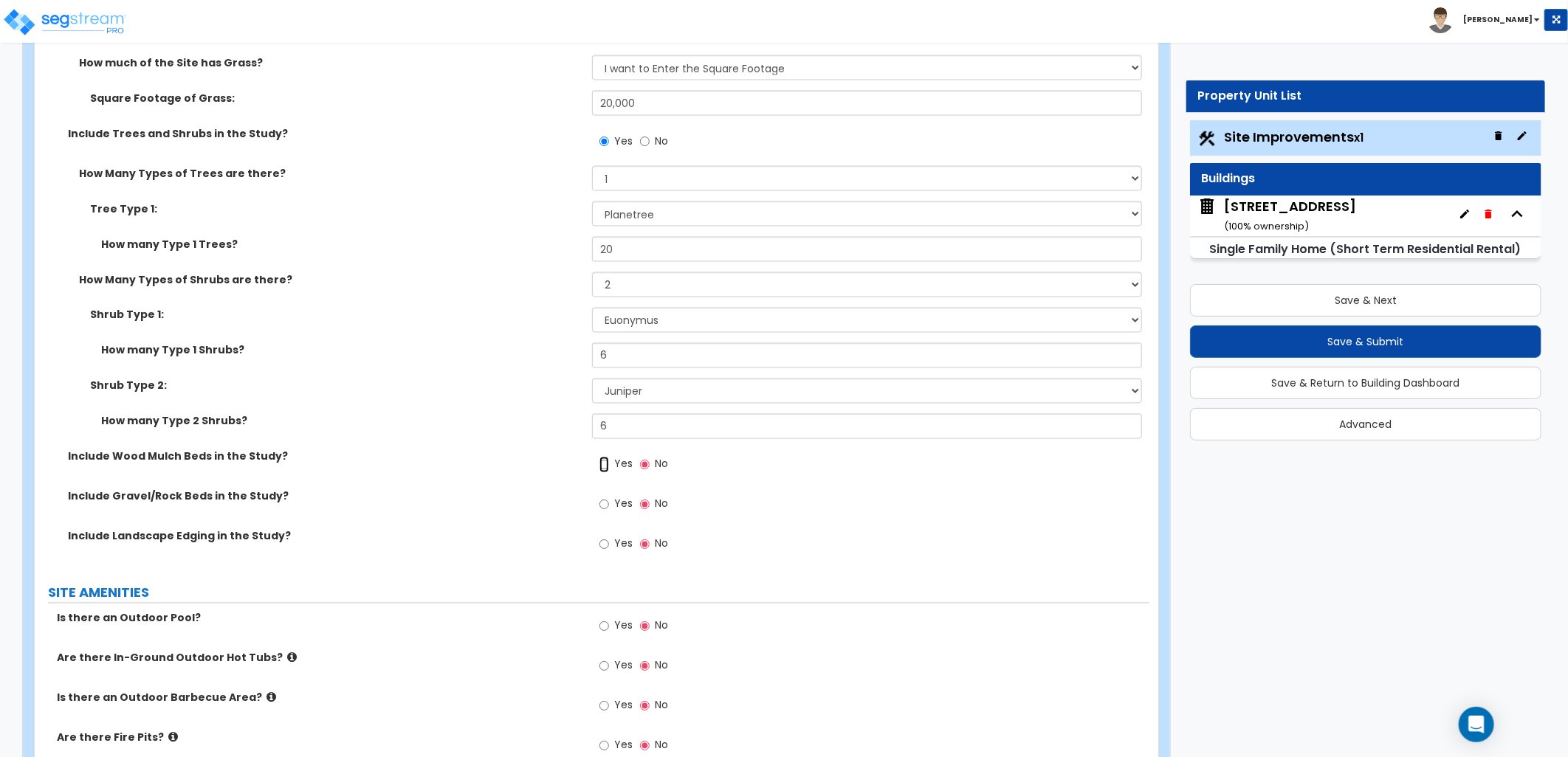
click at [607, 469] on input "Yes" at bounding box center [604, 465] width 10 height 16
radio input "true"
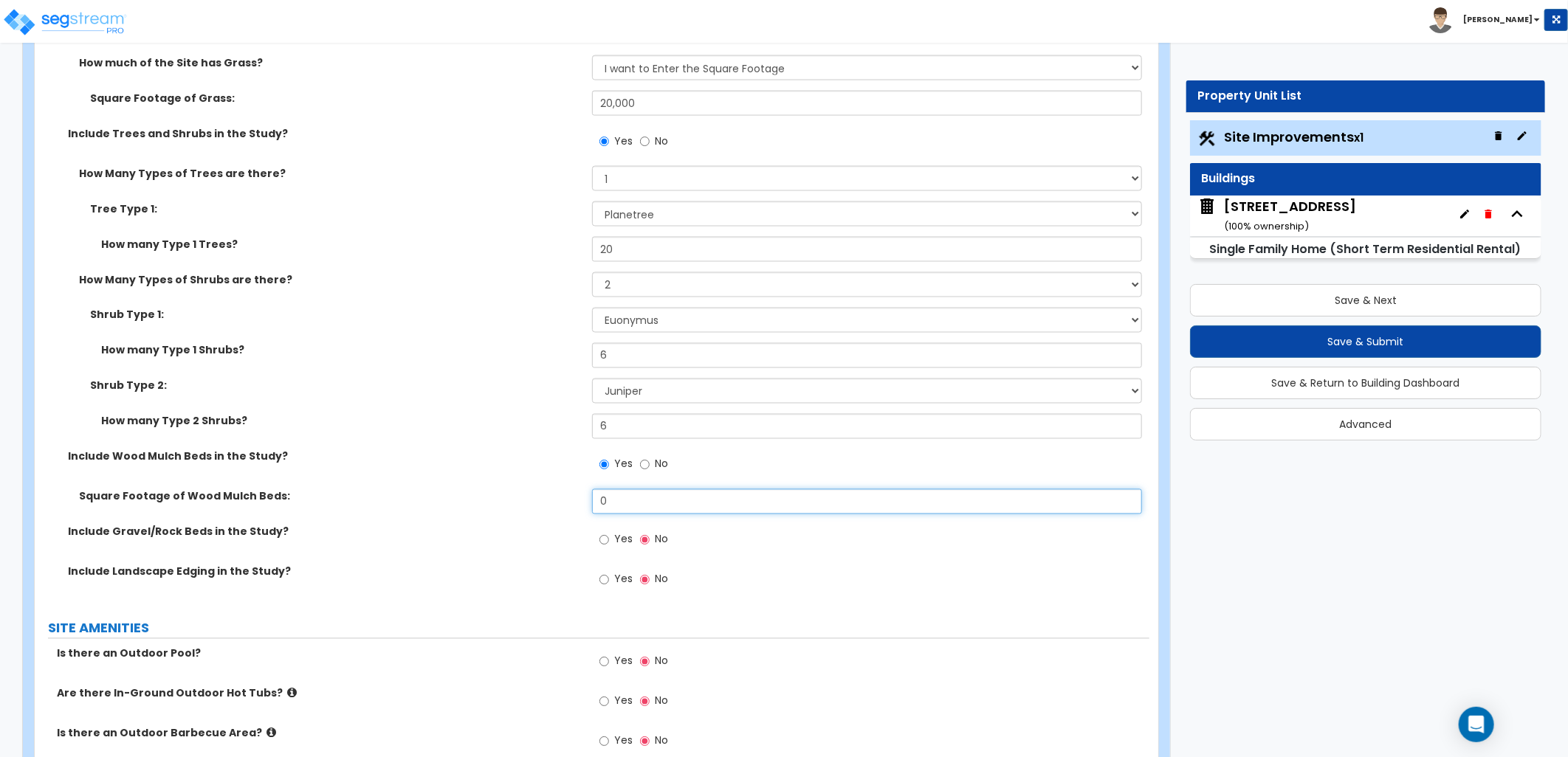
drag, startPoint x: 636, startPoint y: 497, endPoint x: 557, endPoint y: 505, distance: 79.4
click at [558, 505] on div "Square Footage of Wood Mulch Beds: 0" at bounding box center [592, 506] width 1115 height 35
type input "600"
click at [604, 583] on input "Yes" at bounding box center [604, 580] width 10 height 16
radio input "true"
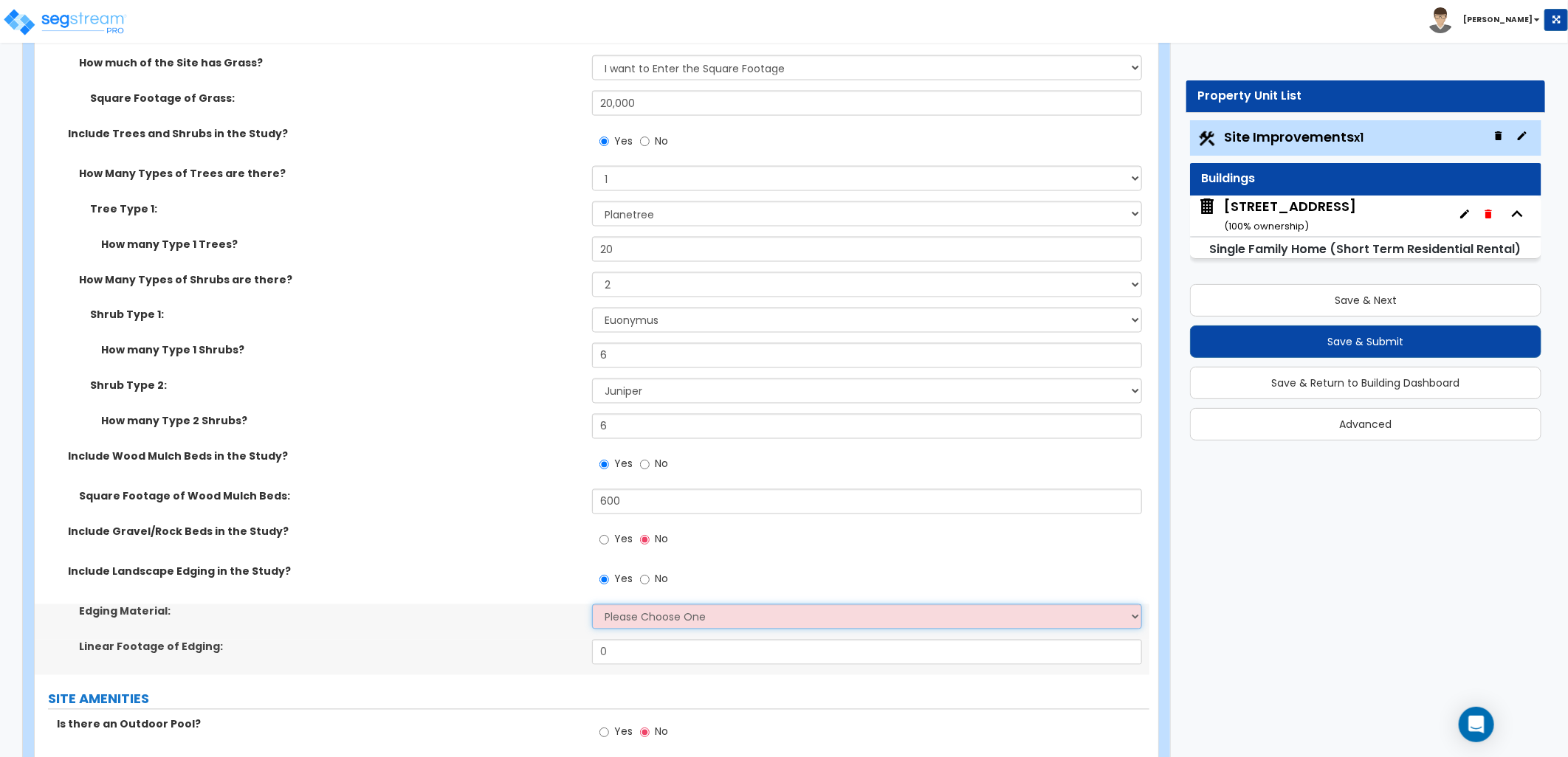
click at [651, 621] on select "Please Choose One Metal Brick Railroad Ties Concrete" at bounding box center [867, 617] width 550 height 25
select select "3"
click at [592, 604] on select "Please Choose One Metal Brick Railroad Ties Concrete" at bounding box center [867, 617] width 550 height 25
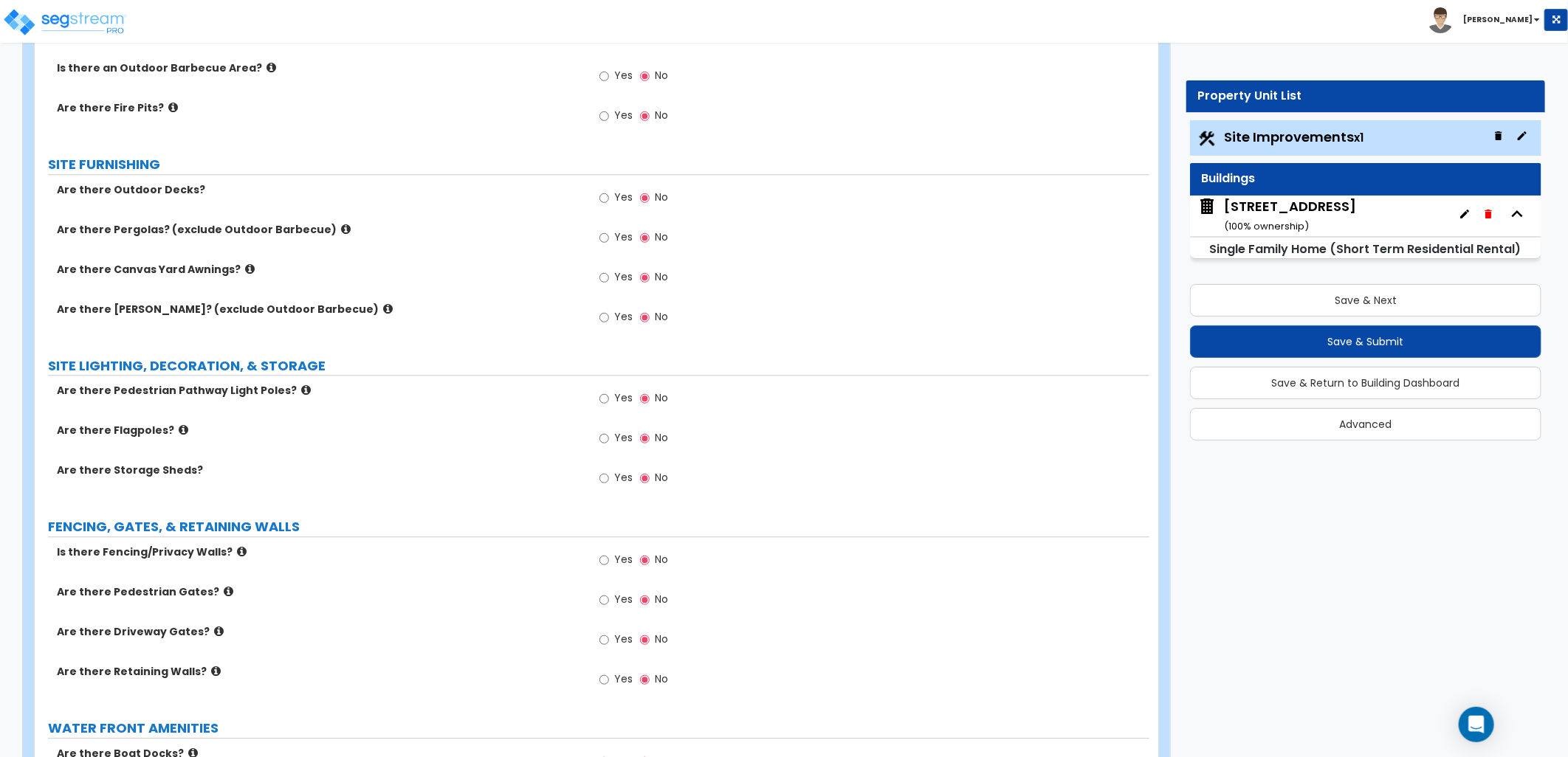
scroll to position [2214, 0]
click at [607, 561] on input "Yes" at bounding box center [604, 559] width 10 height 16
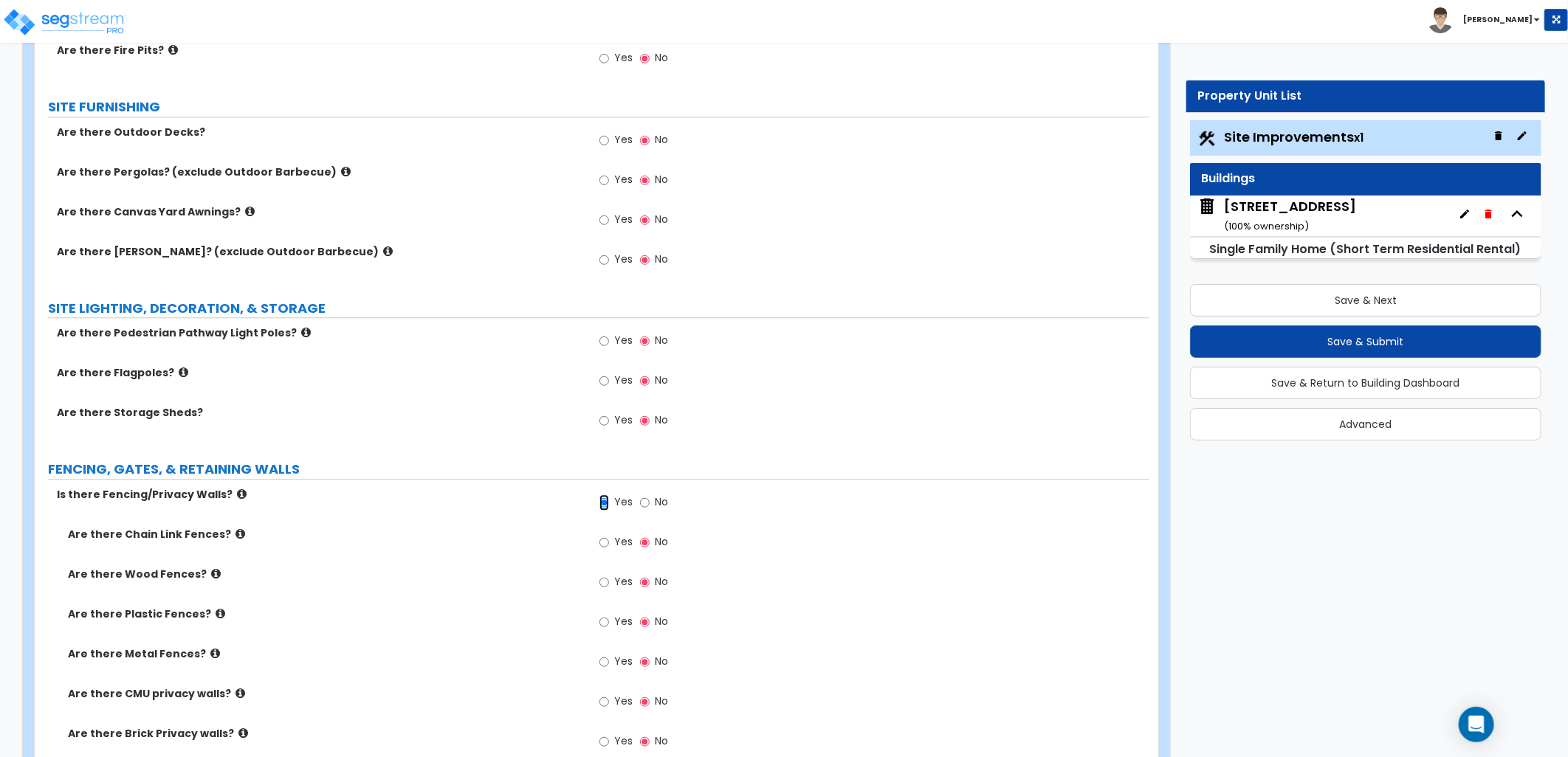
scroll to position [2295, 0]
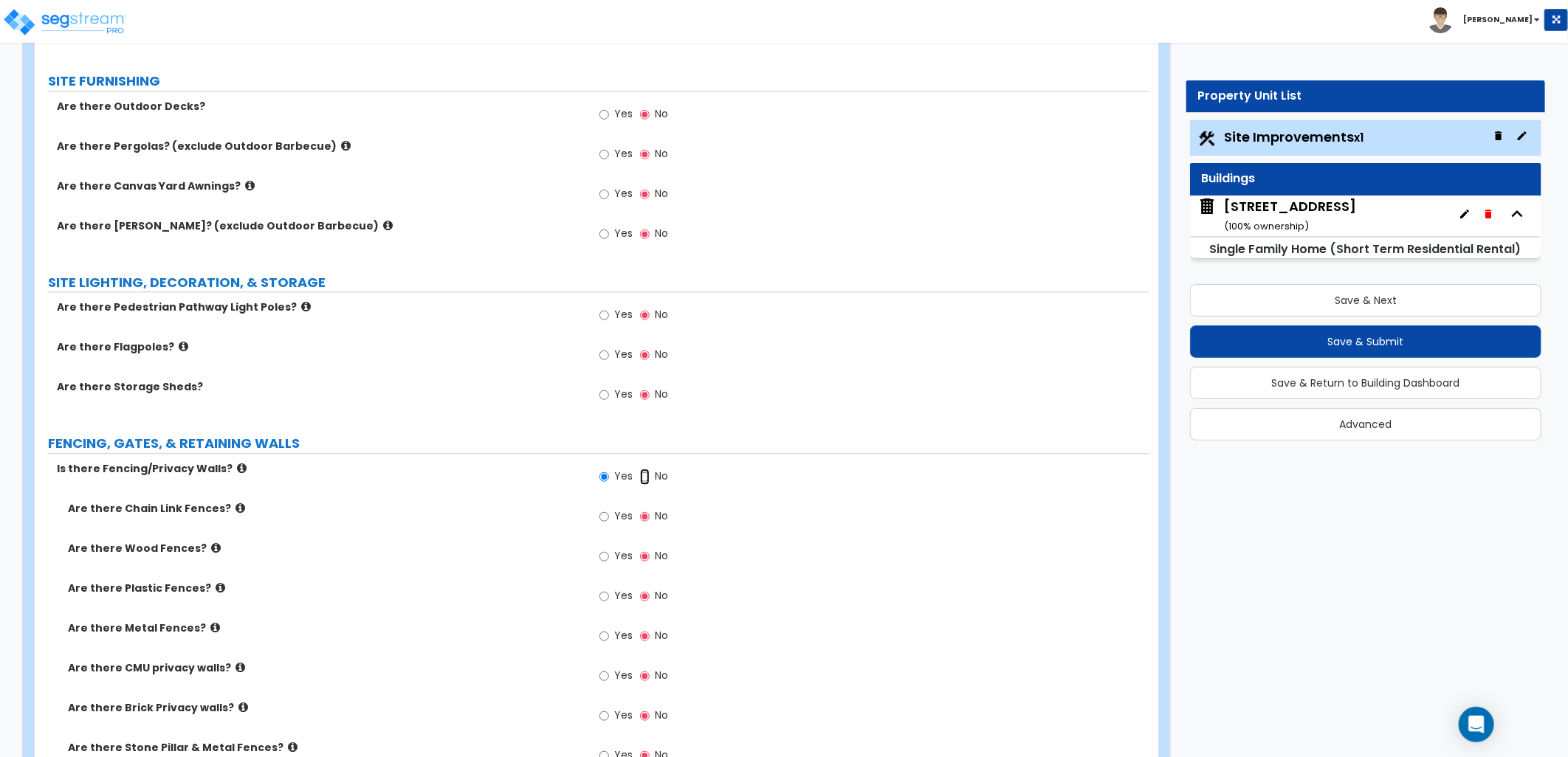
click at [648, 481] on input "No" at bounding box center [644, 477] width 10 height 16
radio input "false"
radio input "true"
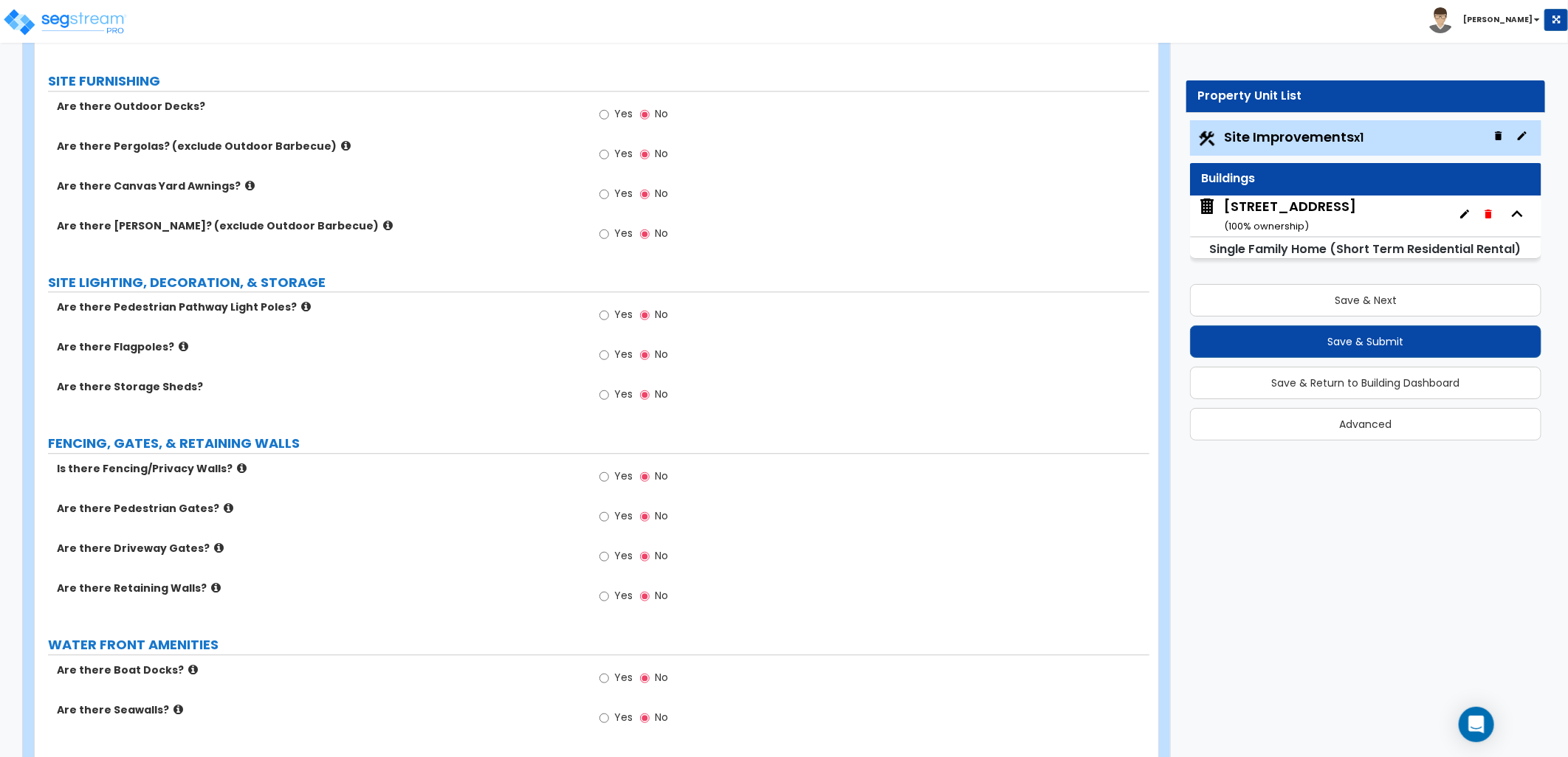
click at [609, 594] on label "Yes" at bounding box center [616, 598] width 33 height 25
click at [609, 594] on input "Yes" at bounding box center [604, 596] width 10 height 16
radio input "true"
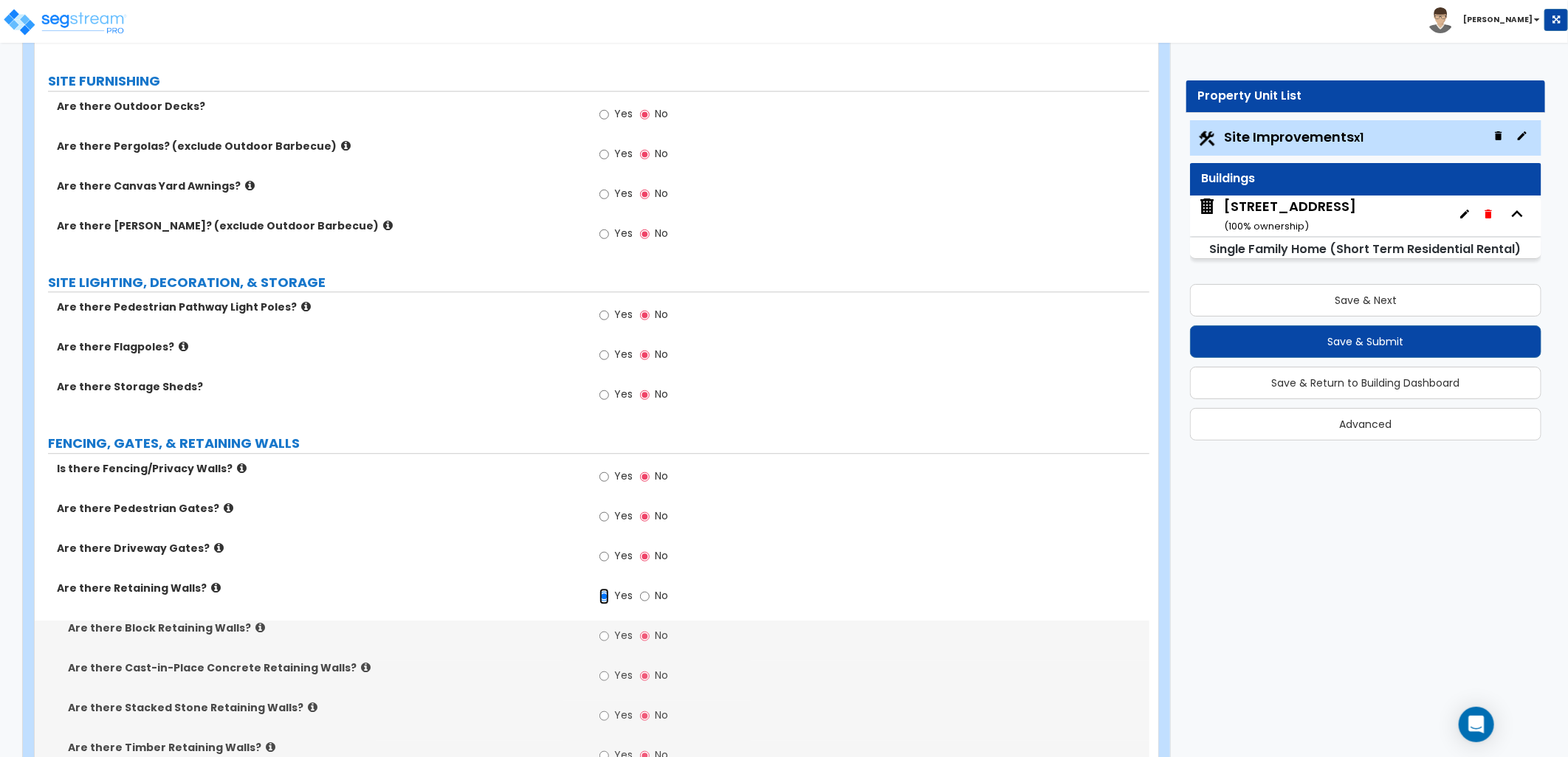
scroll to position [2377, 0]
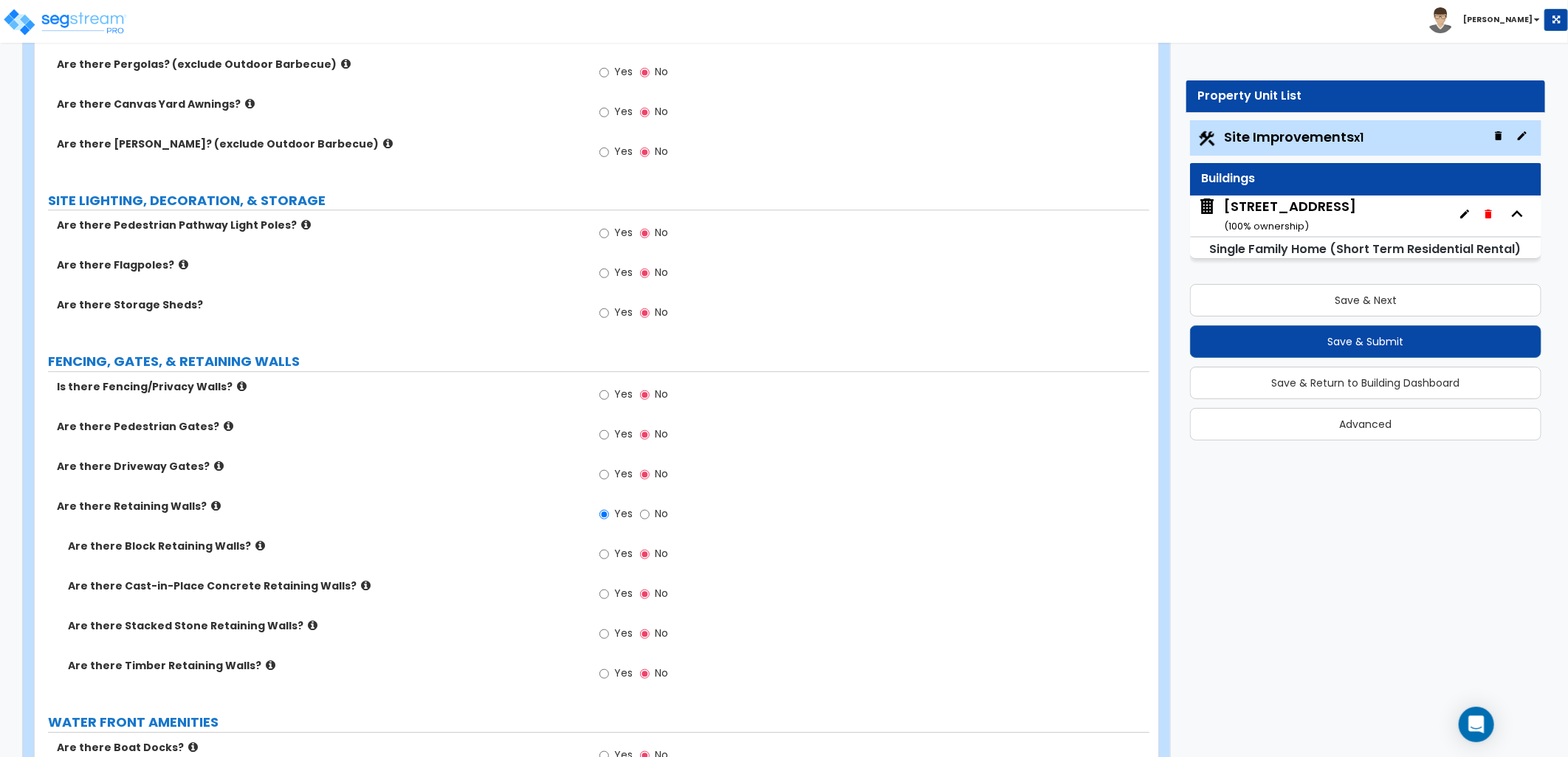
click at [266, 663] on icon at bounding box center [270, 665] width 10 height 11
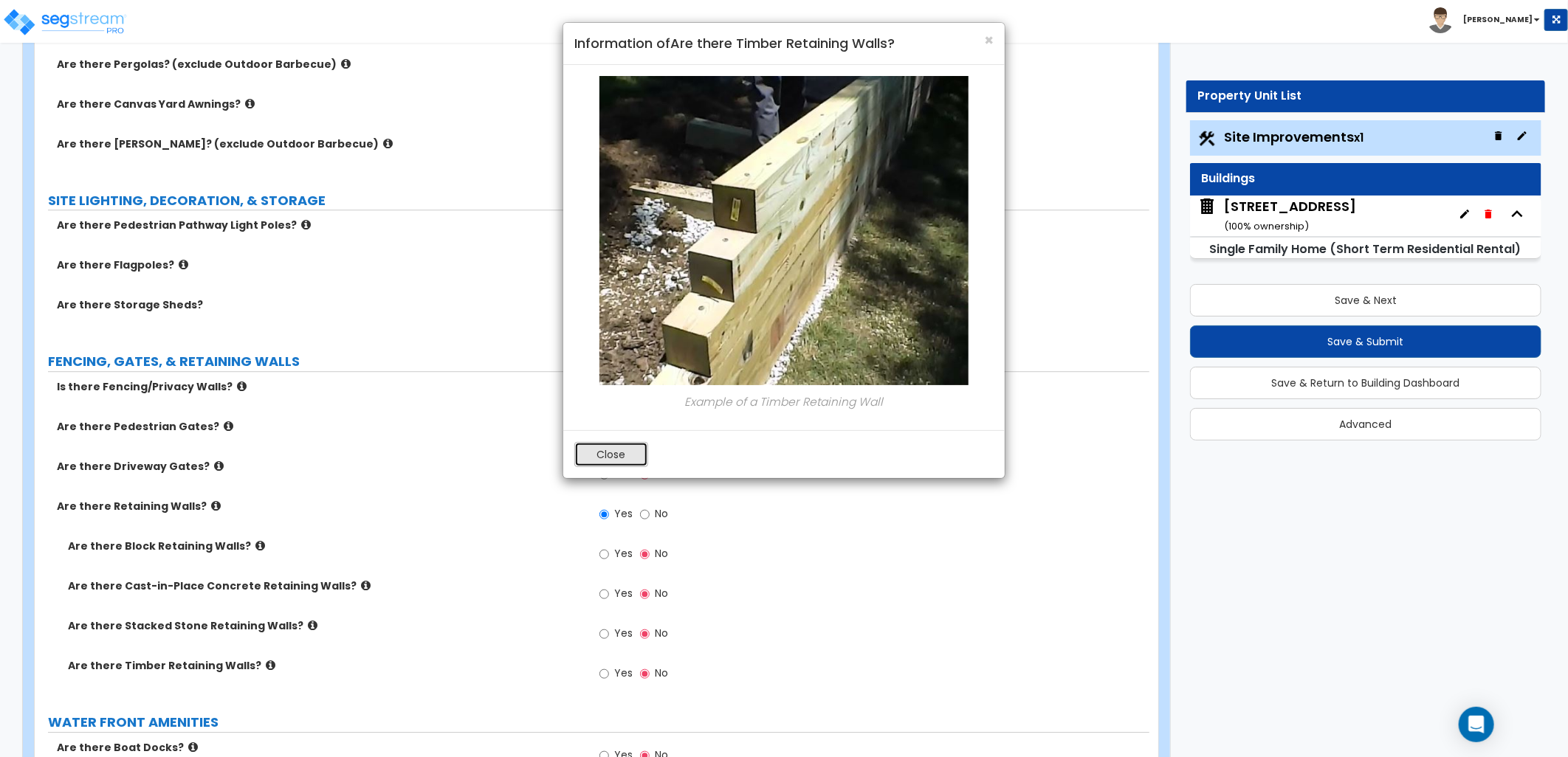
click at [607, 456] on button "Close" at bounding box center [611, 454] width 74 height 25
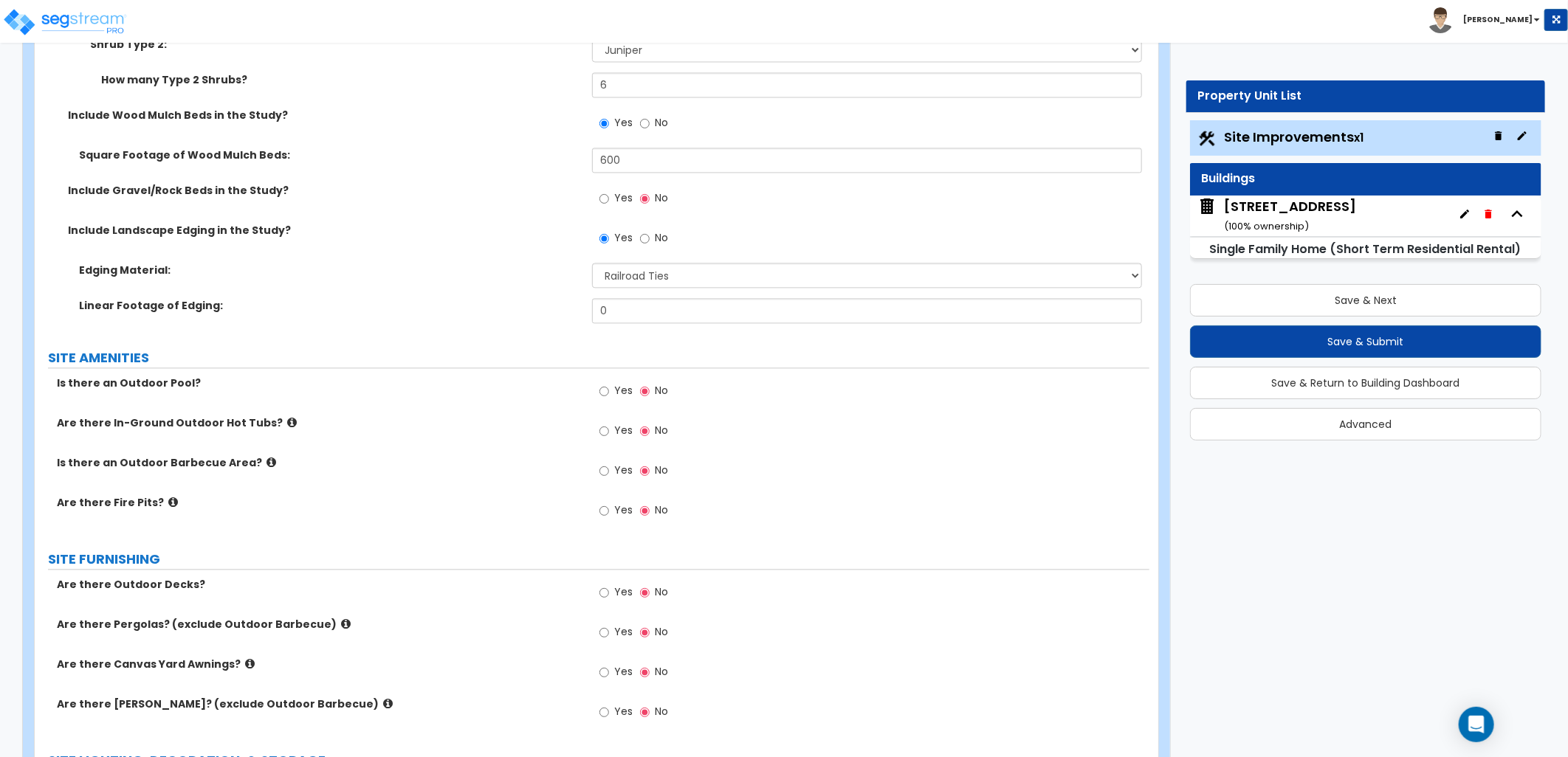
scroll to position [1721, 0]
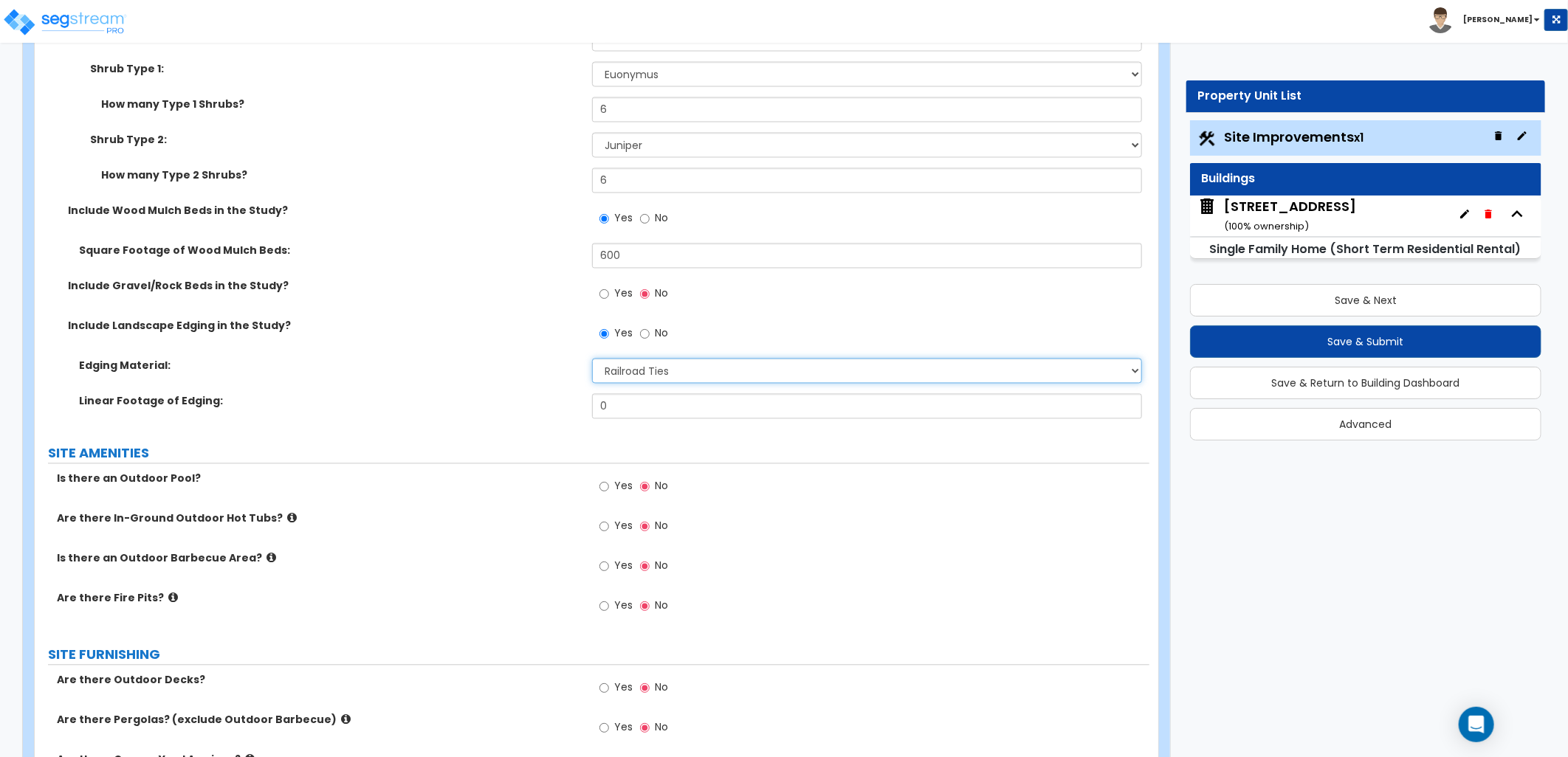
click at [651, 377] on select "Please Choose One Metal Brick Railroad Ties Concrete" at bounding box center [867, 371] width 550 height 25
select select "2"
click at [592, 358] on select "Please Choose One Metal Brick Railroad Ties Concrete" at bounding box center [867, 371] width 550 height 25
drag, startPoint x: 587, startPoint y: 402, endPoint x: 566, endPoint y: 403, distance: 21.0
click at [566, 403] on div "Linear Footage of Edging: 0" at bounding box center [592, 411] width 1115 height 35
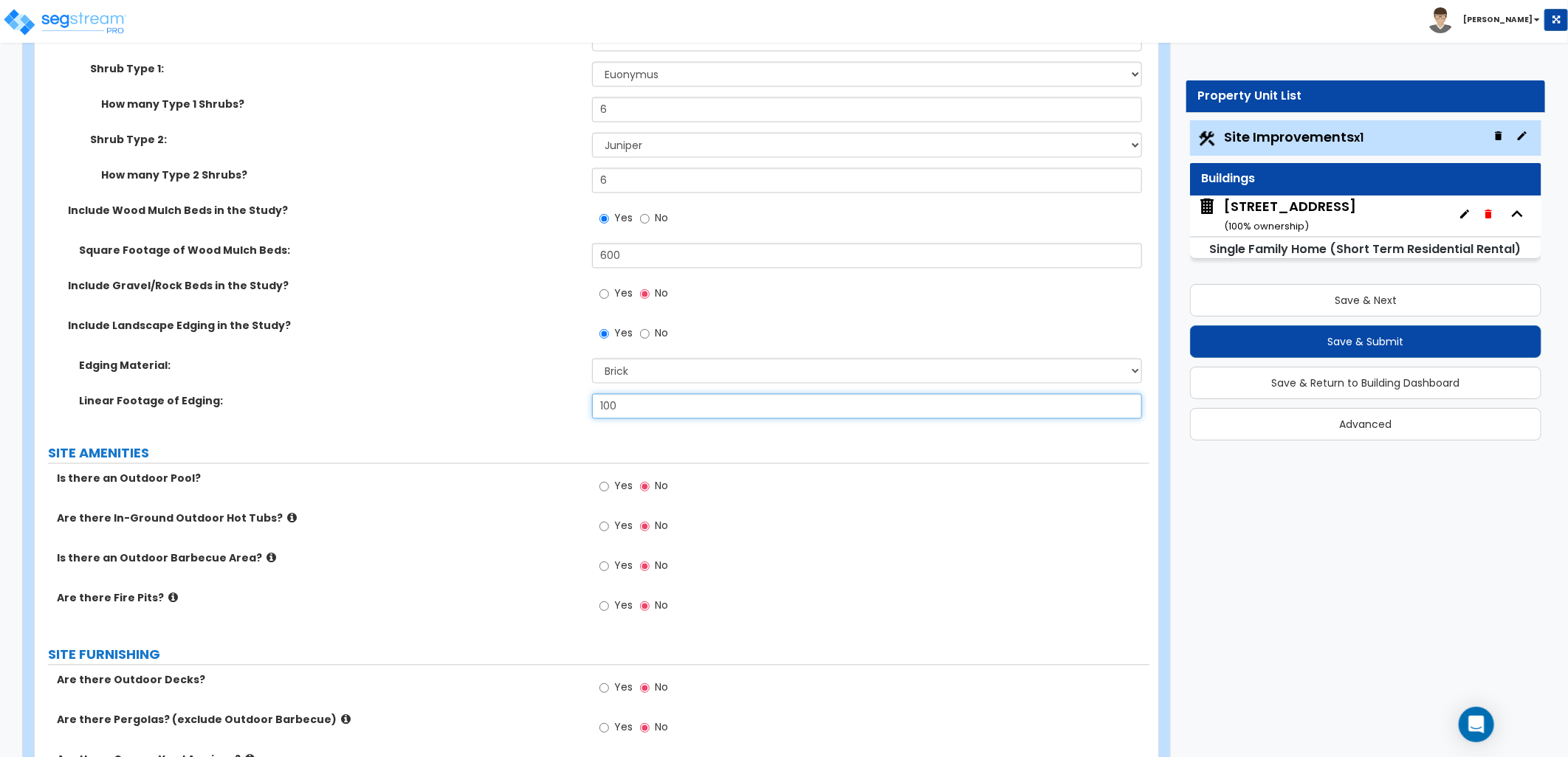
type input "100"
click at [507, 549] on div "Are there In-Ground Outdoor Hot Tubs? Yes No" at bounding box center [592, 531] width 1115 height 40
drag, startPoint x: 606, startPoint y: 607, endPoint x: 704, endPoint y: 610, distance: 98.0
click at [607, 607] on input "Yes" at bounding box center [604, 606] width 10 height 16
radio input "true"
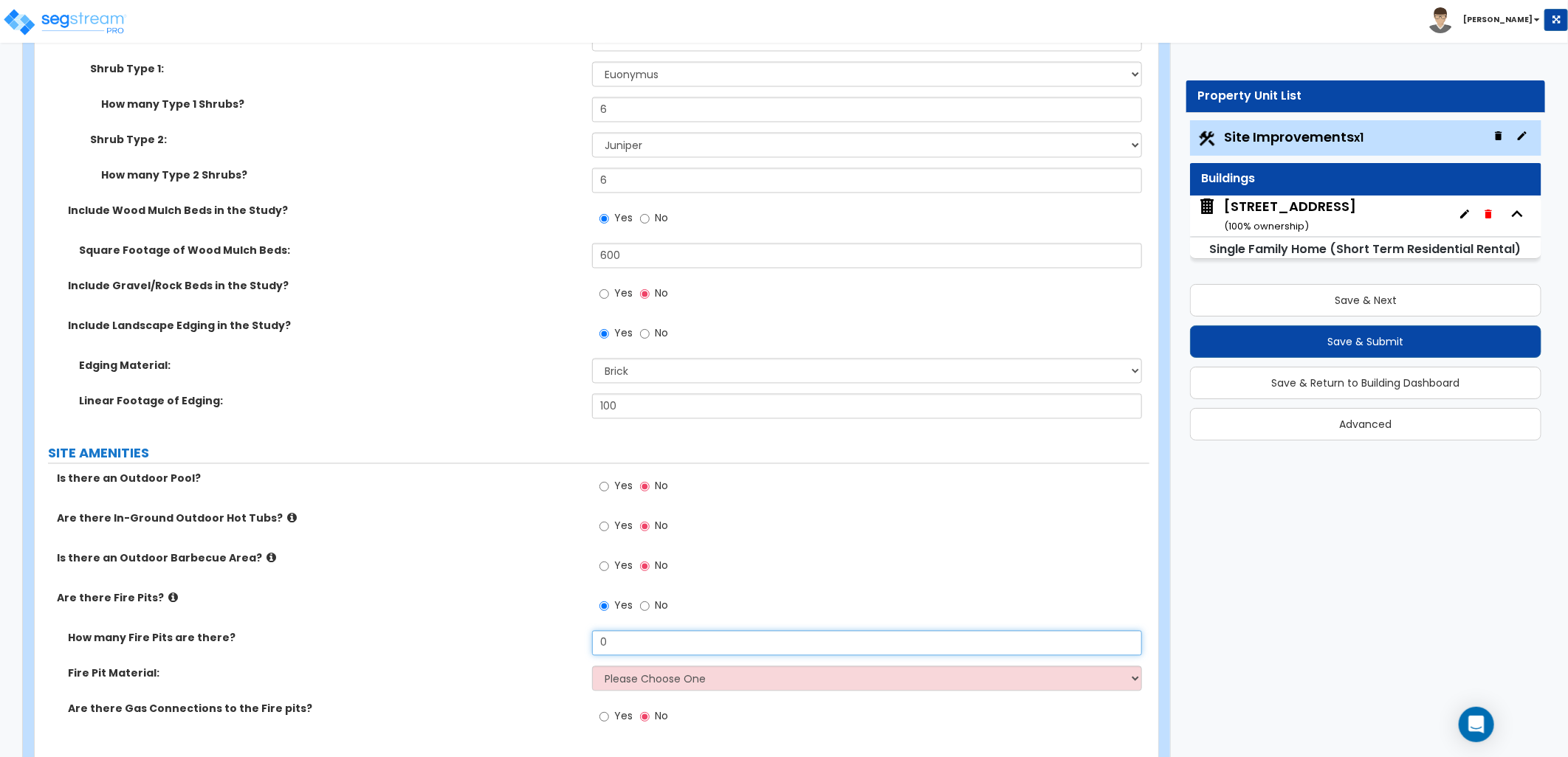
drag, startPoint x: 614, startPoint y: 638, endPoint x: 576, endPoint y: 638, distance: 38.0
click at [576, 638] on div "How many Fire Pits are there? 0" at bounding box center [592, 647] width 1115 height 35
type input "1"
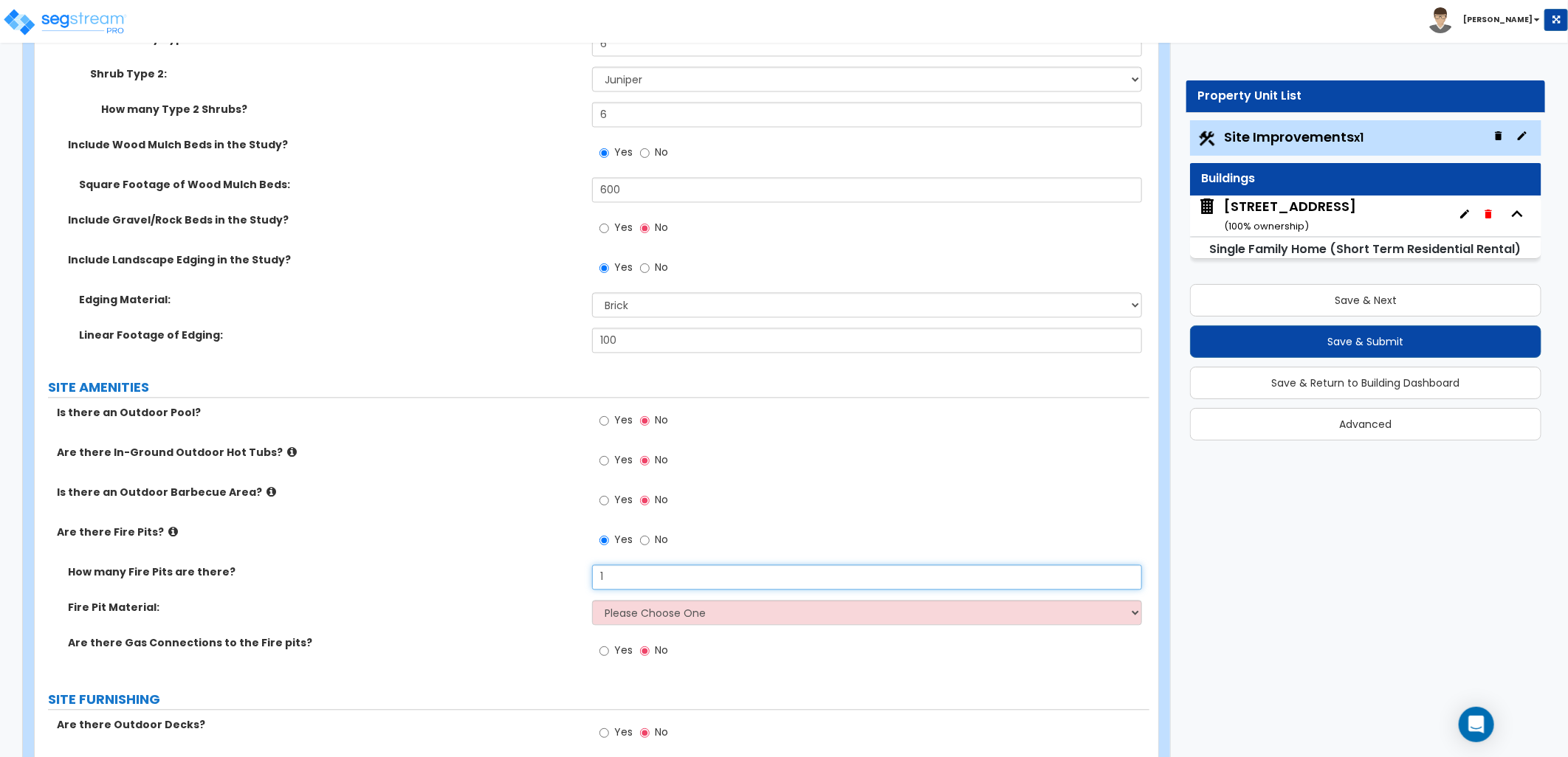
scroll to position [1885, 0]
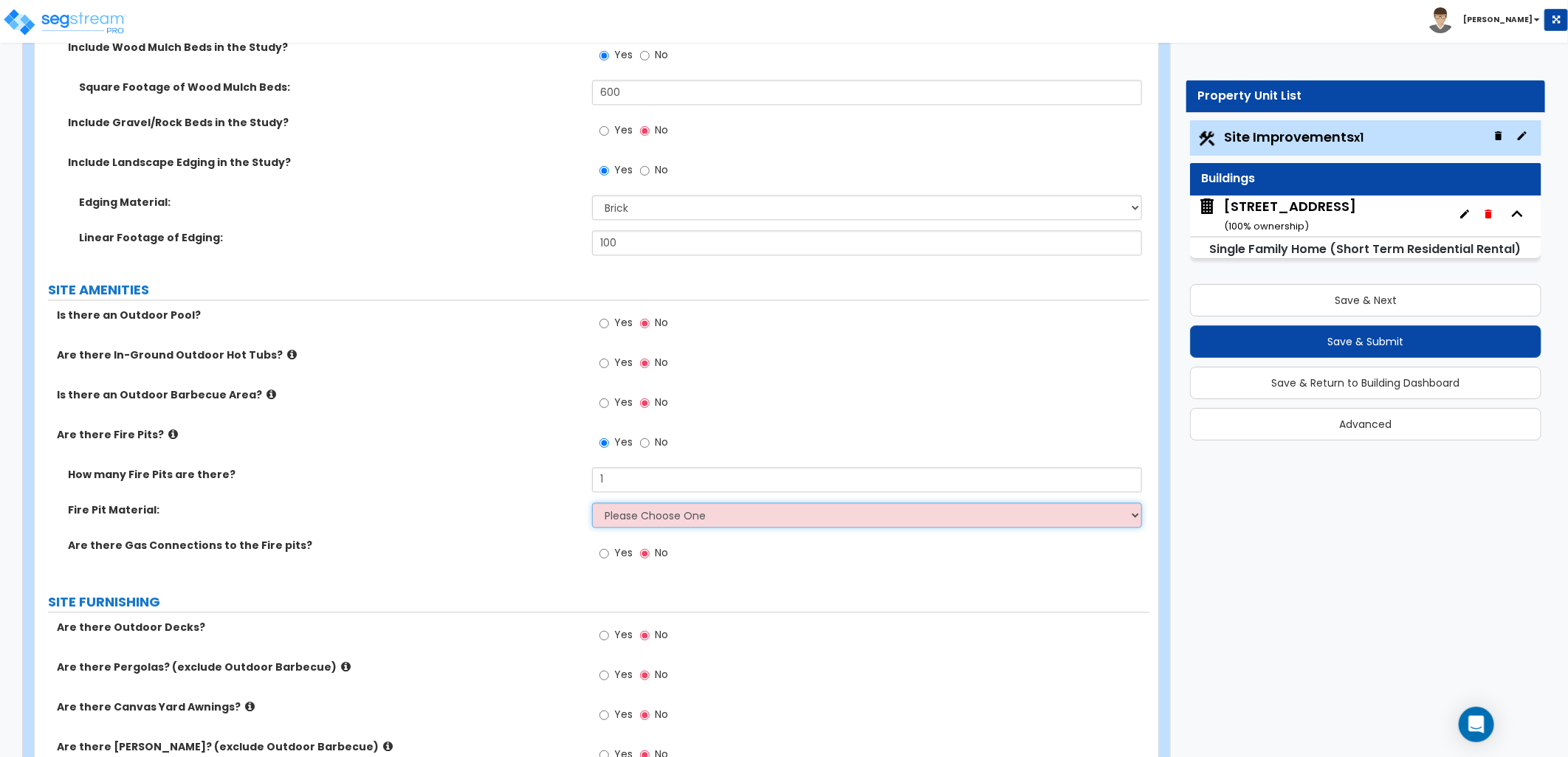
click at [624, 514] on select "Please Choose One Concrete Block Brick Stone" at bounding box center [867, 515] width 550 height 25
select select "3"
click at [592, 502] on select "Please Choose One Concrete Block Brick Stone" at bounding box center [867, 515] width 550 height 25
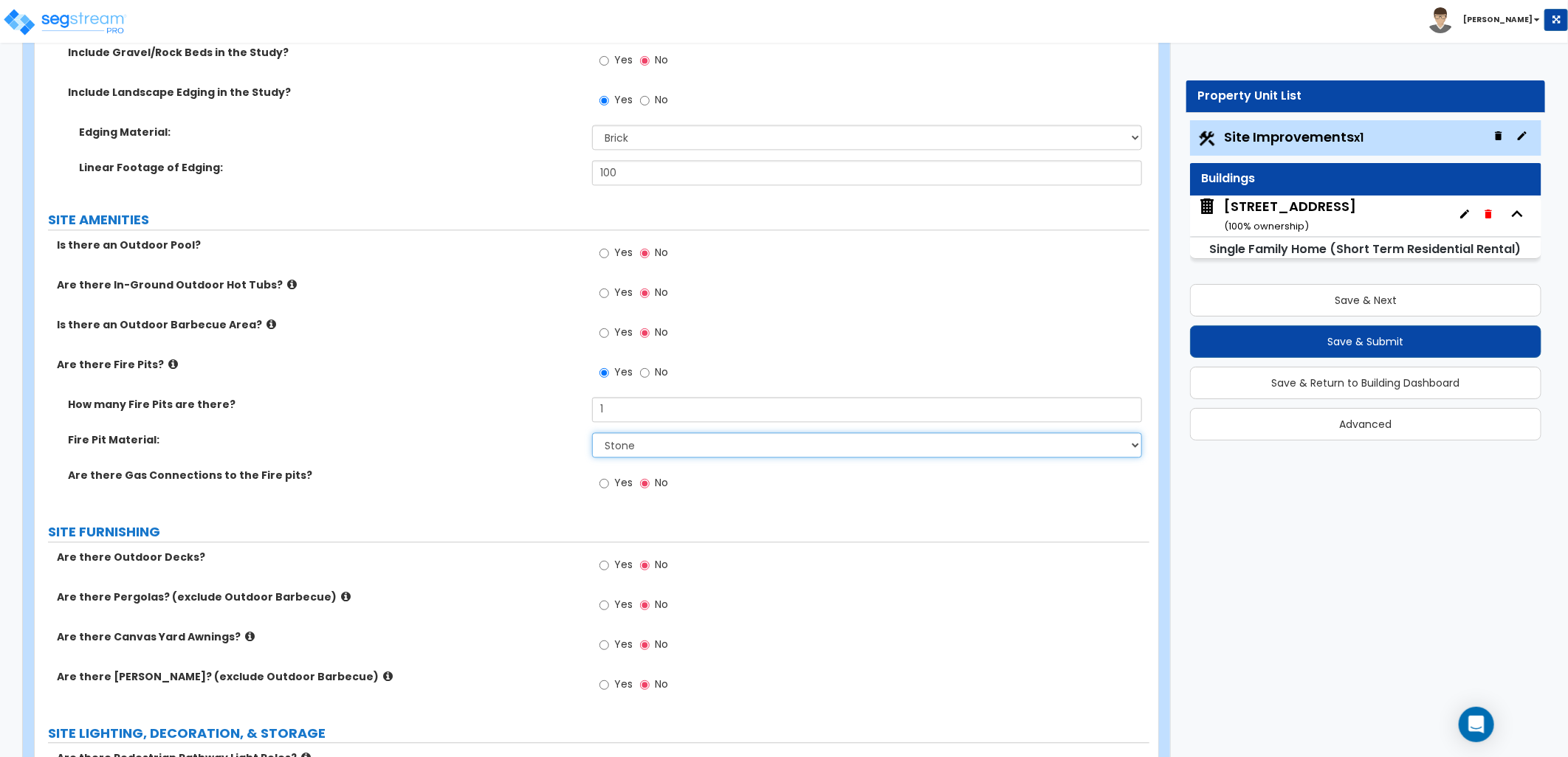
scroll to position [2131, 0]
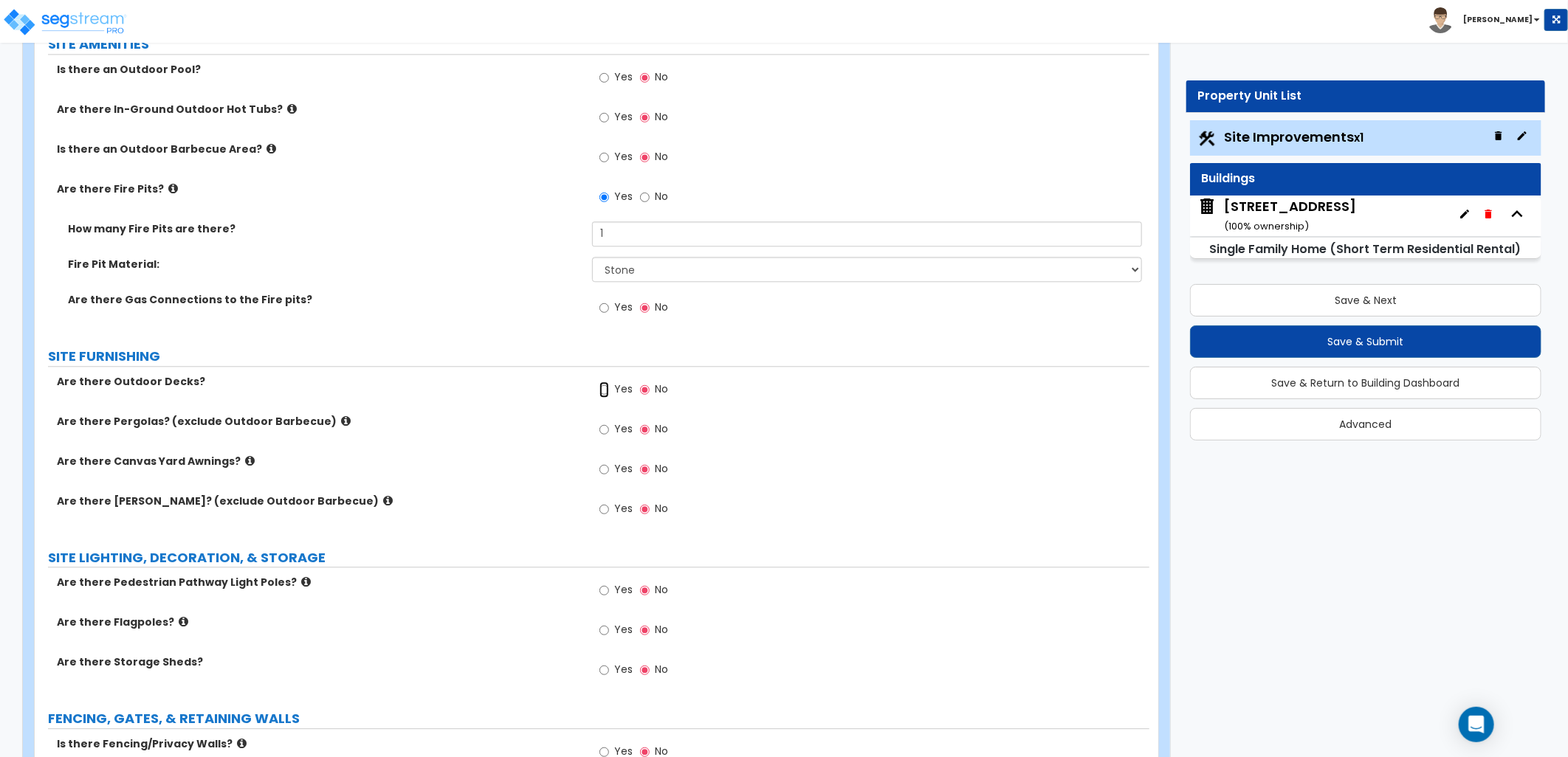
click at [602, 387] on input "Yes" at bounding box center [604, 390] width 10 height 16
radio input "true"
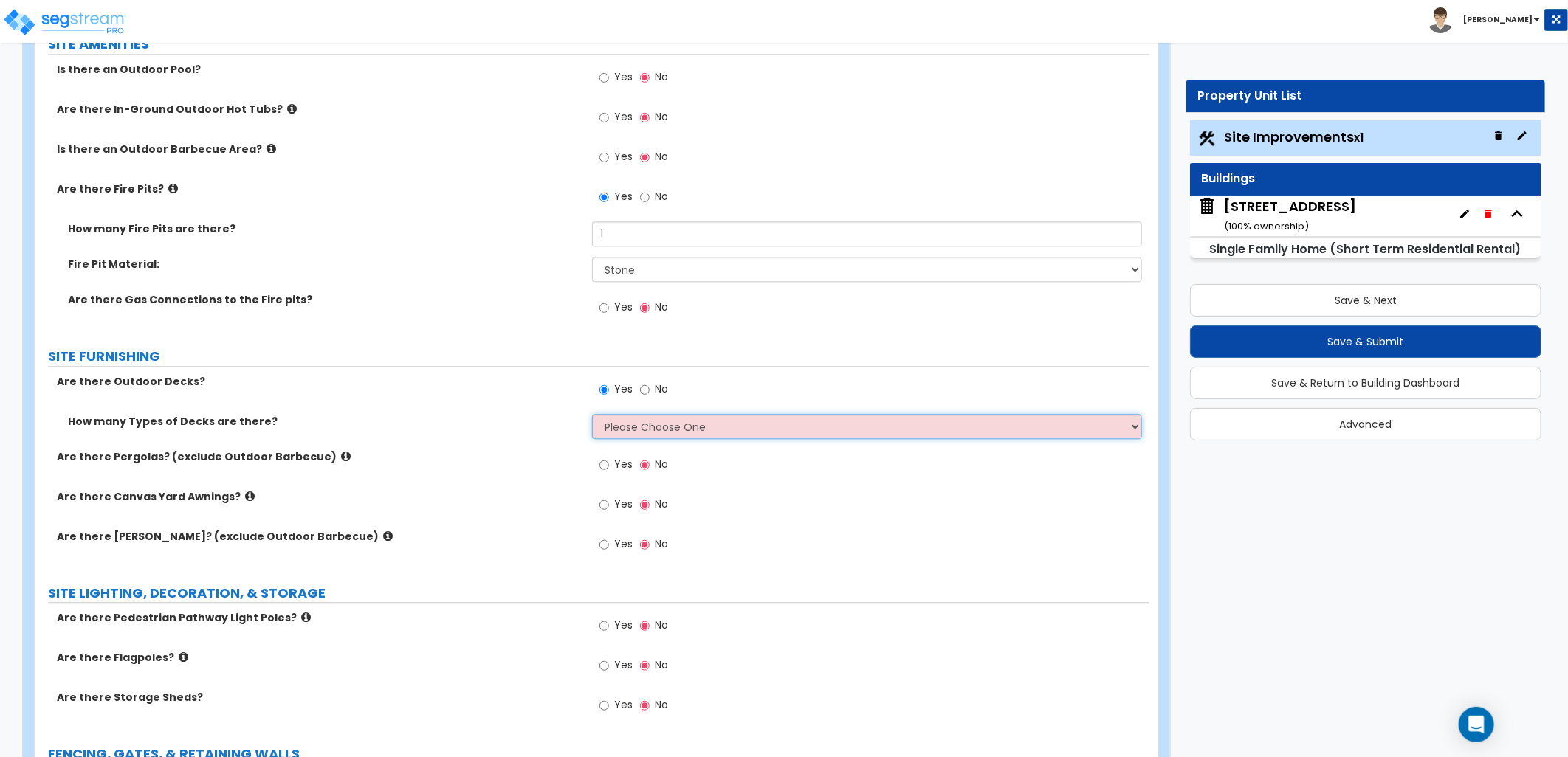
click at [645, 424] on select "Please Choose One 1 2 3 4" at bounding box center [867, 427] width 550 height 25
select select "1"
click at [592, 414] on select "Please Choose One 1 2 3 4" at bounding box center [867, 427] width 550 height 25
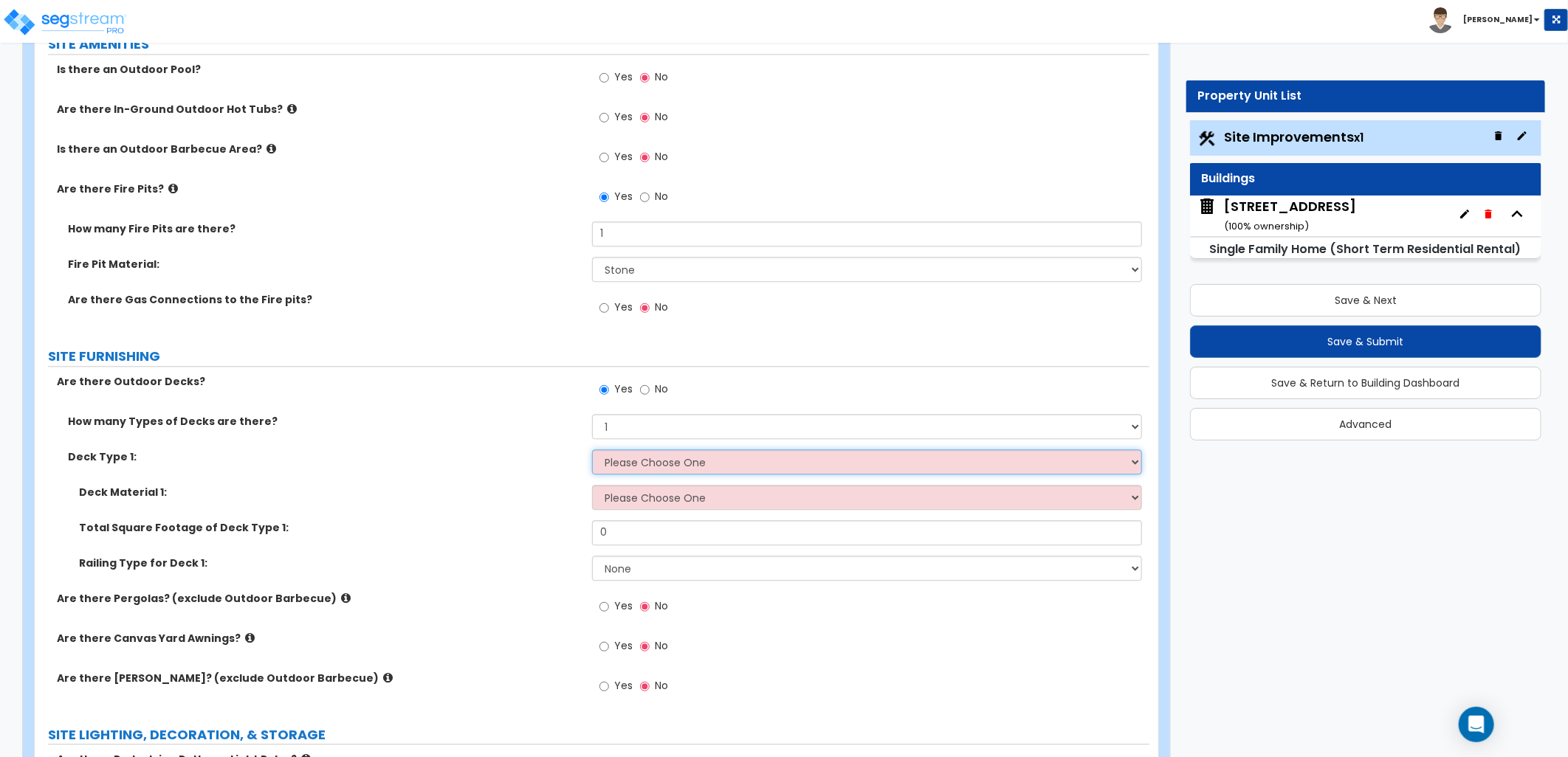
click at [693, 449] on select "Please Choose One Attached to Structure Detached from Structure" at bounding box center [867, 462] width 550 height 25
select select "1"
click at [592, 449] on select "Please Choose One Attached to Structure Detached from Structure" at bounding box center [867, 462] width 550 height 25
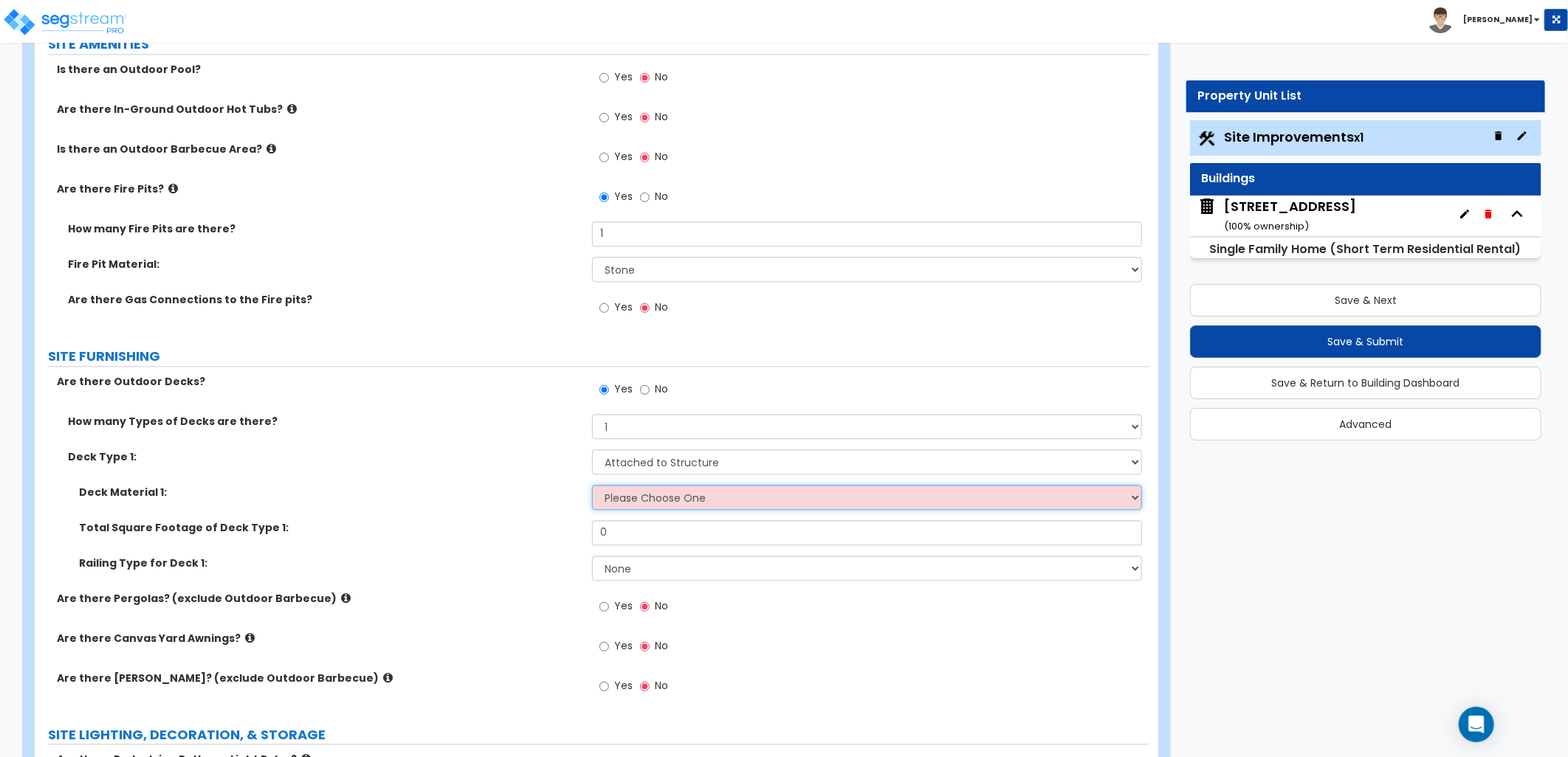
click at [697, 502] on select "Please Choose One Wood Plastic/PVC" at bounding box center [867, 497] width 550 height 25
click at [592, 485] on select "Please Choose One Wood Plastic/PVC" at bounding box center [867, 497] width 550 height 25
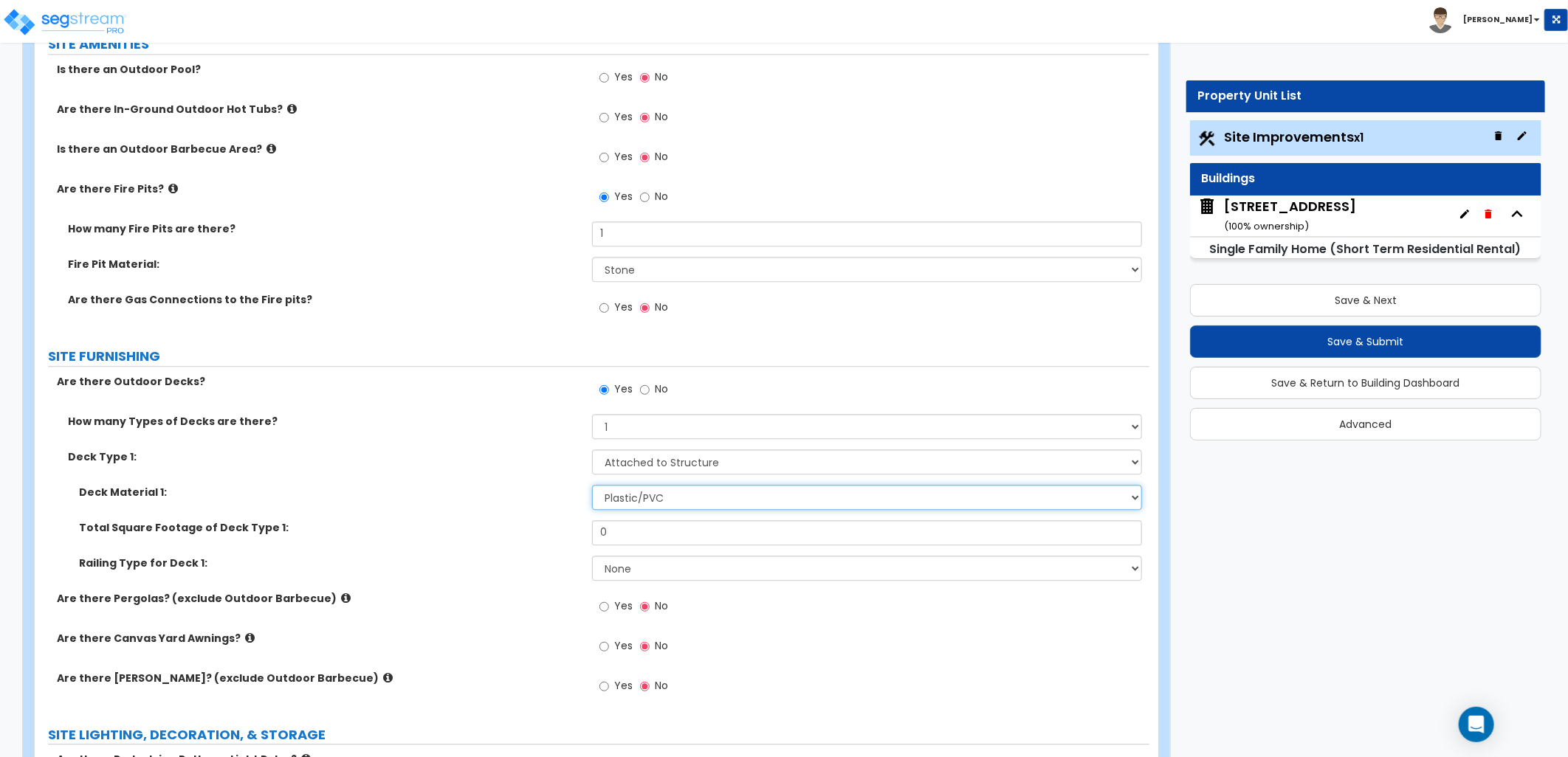
click at [669, 499] on select "Please Choose One Wood Plastic/PVC" at bounding box center [867, 497] width 550 height 25
select select "1"
click at [592, 485] on select "Please Choose One Wood Plastic/PVC" at bounding box center [867, 497] width 550 height 25
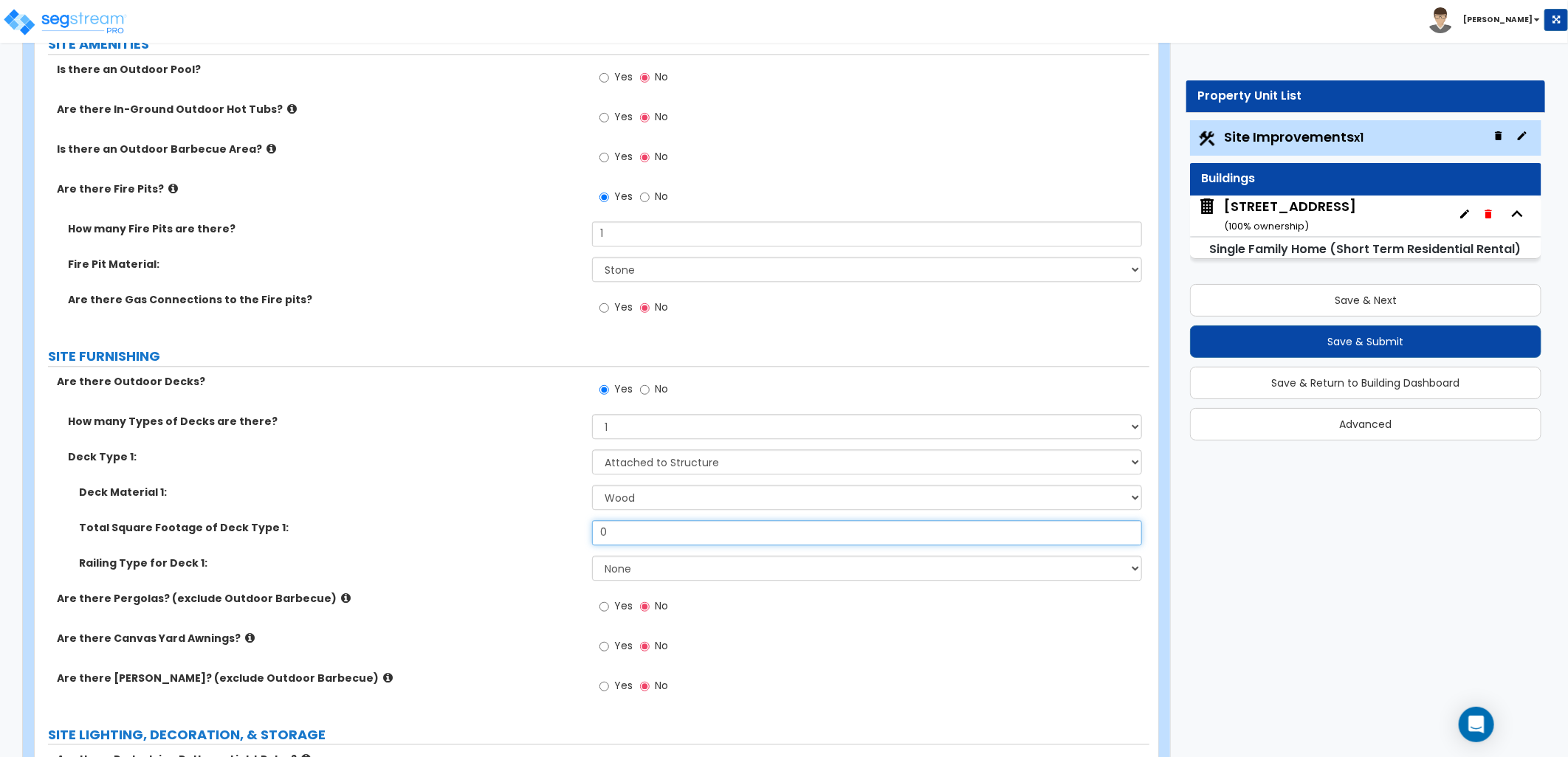
drag, startPoint x: 616, startPoint y: 532, endPoint x: 580, endPoint y: 530, distance: 36.1
click at [581, 532] on div "Total Square Footage of Deck Type 1: 0" at bounding box center [592, 537] width 1115 height 35
type input "500"
click at [630, 573] on select "None Wood Plastic" at bounding box center [867, 568] width 550 height 25
select select "1"
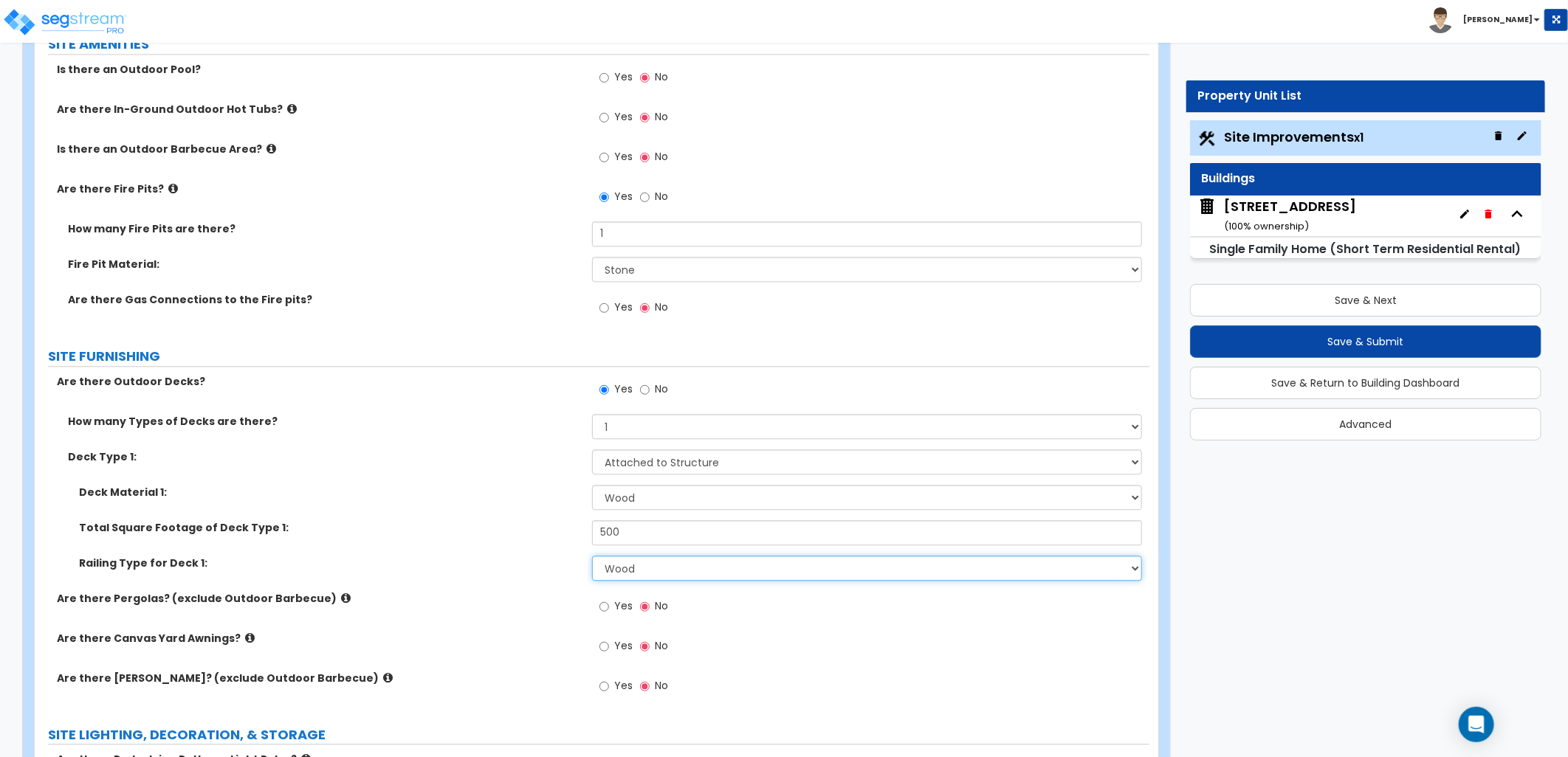
click at [592, 556] on select "None Wood Plastic" at bounding box center [867, 568] width 550 height 25
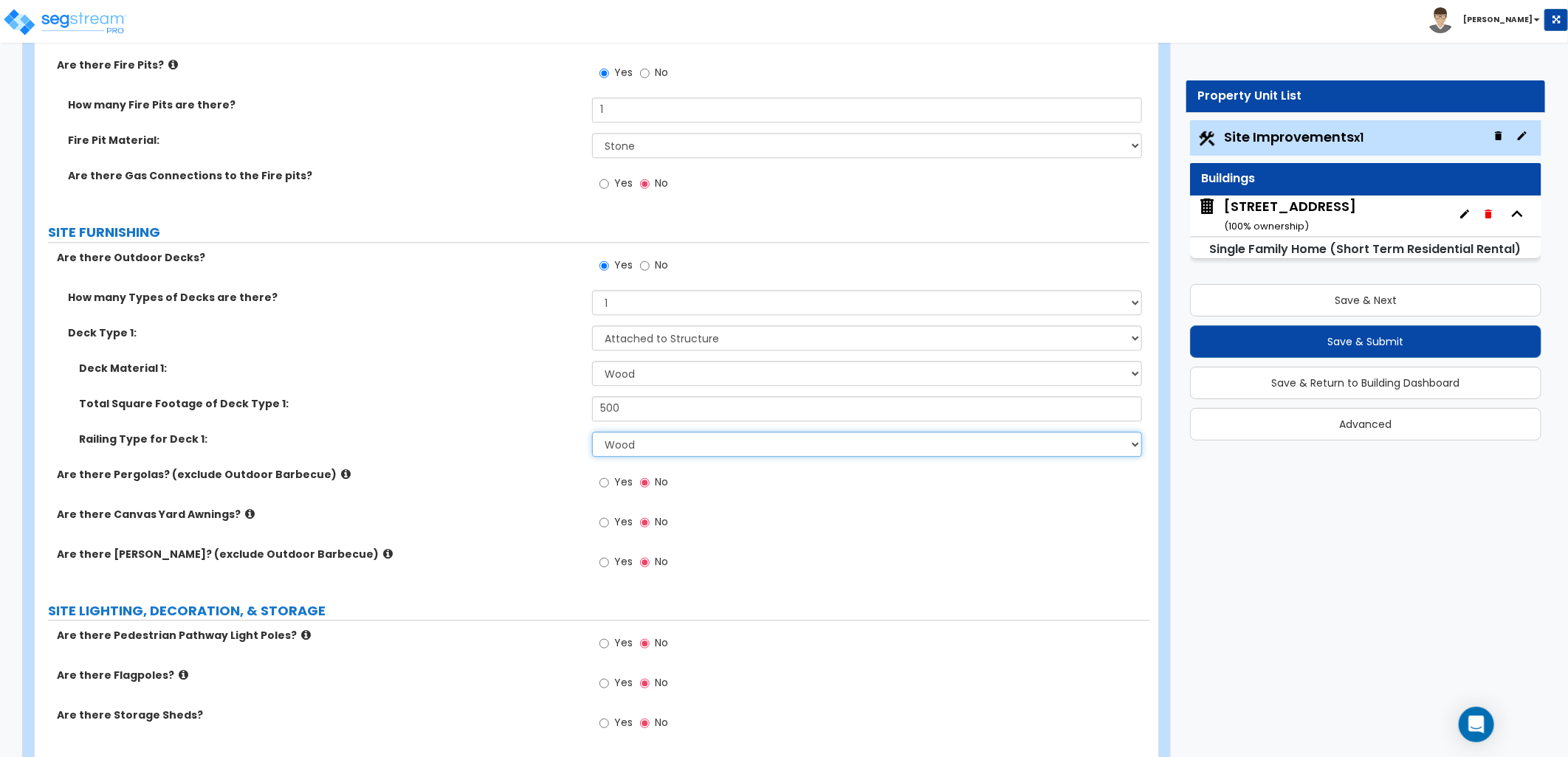
scroll to position [2295, 0]
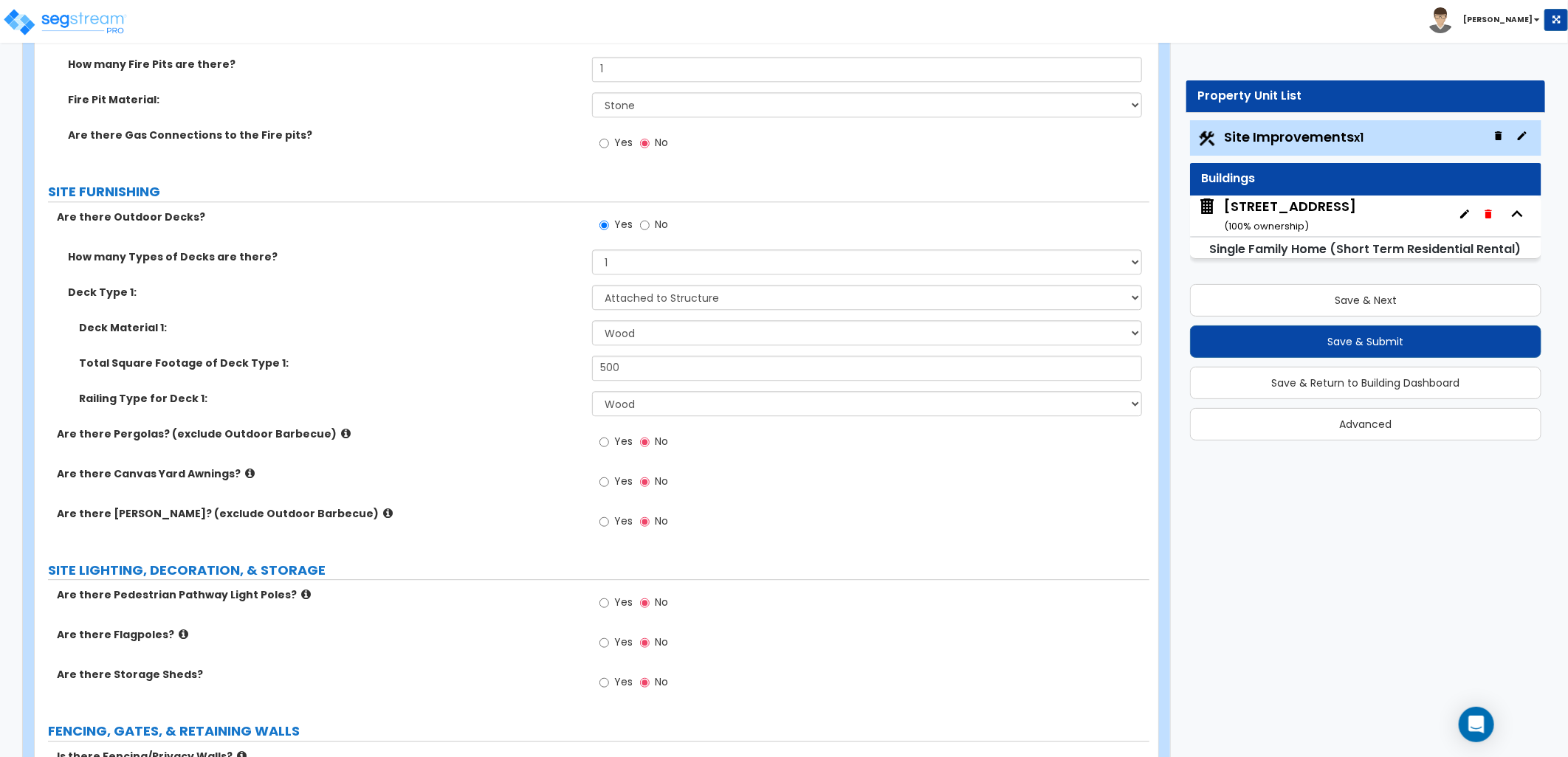
click at [318, 428] on label "Are there Pergolas? (exclude Outdoor Barbecue)" at bounding box center [318, 434] width 524 height 14
click at [341, 431] on icon at bounding box center [346, 434] width 10 height 11
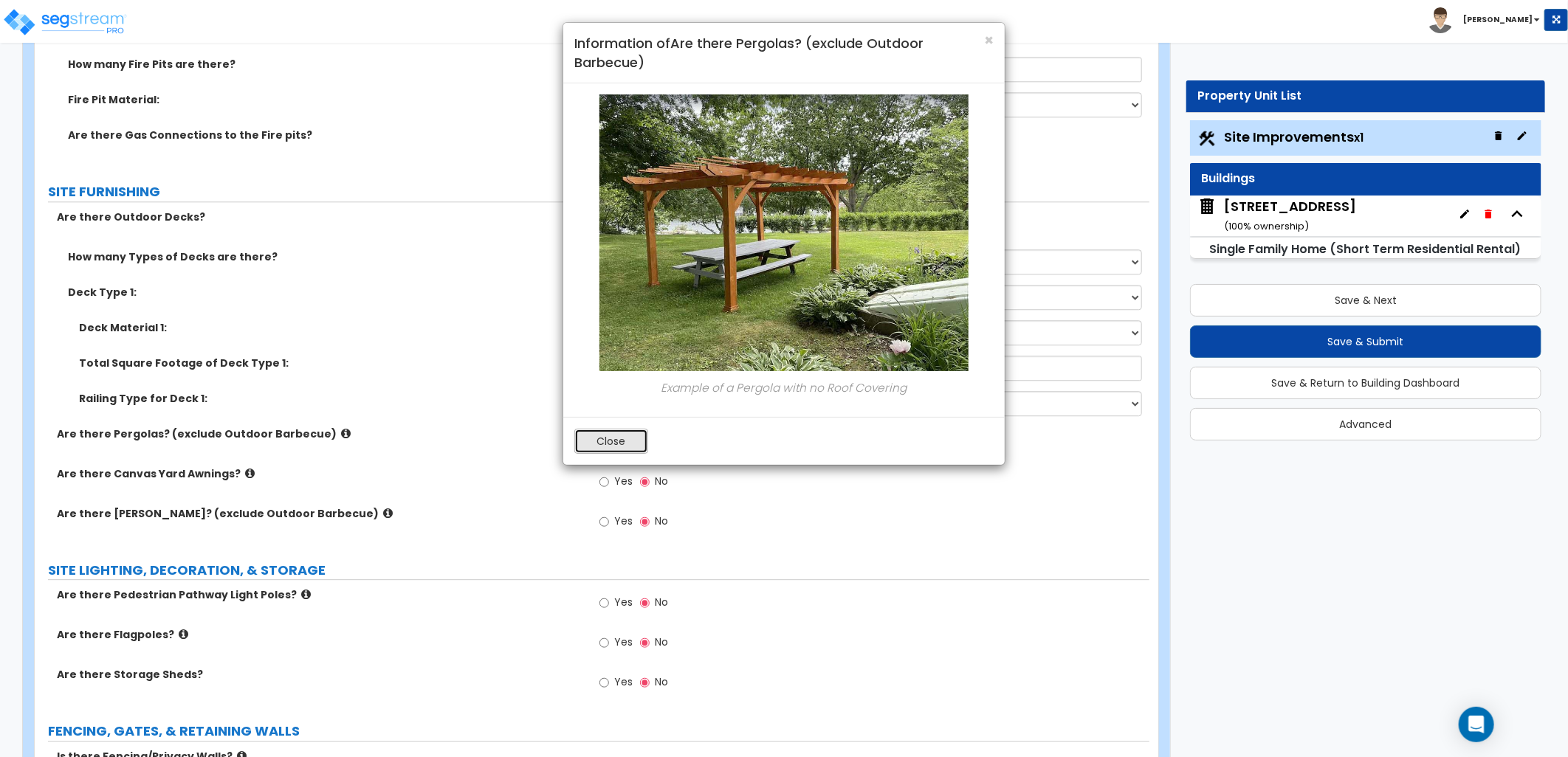
click at [580, 433] on button "Close" at bounding box center [611, 441] width 74 height 25
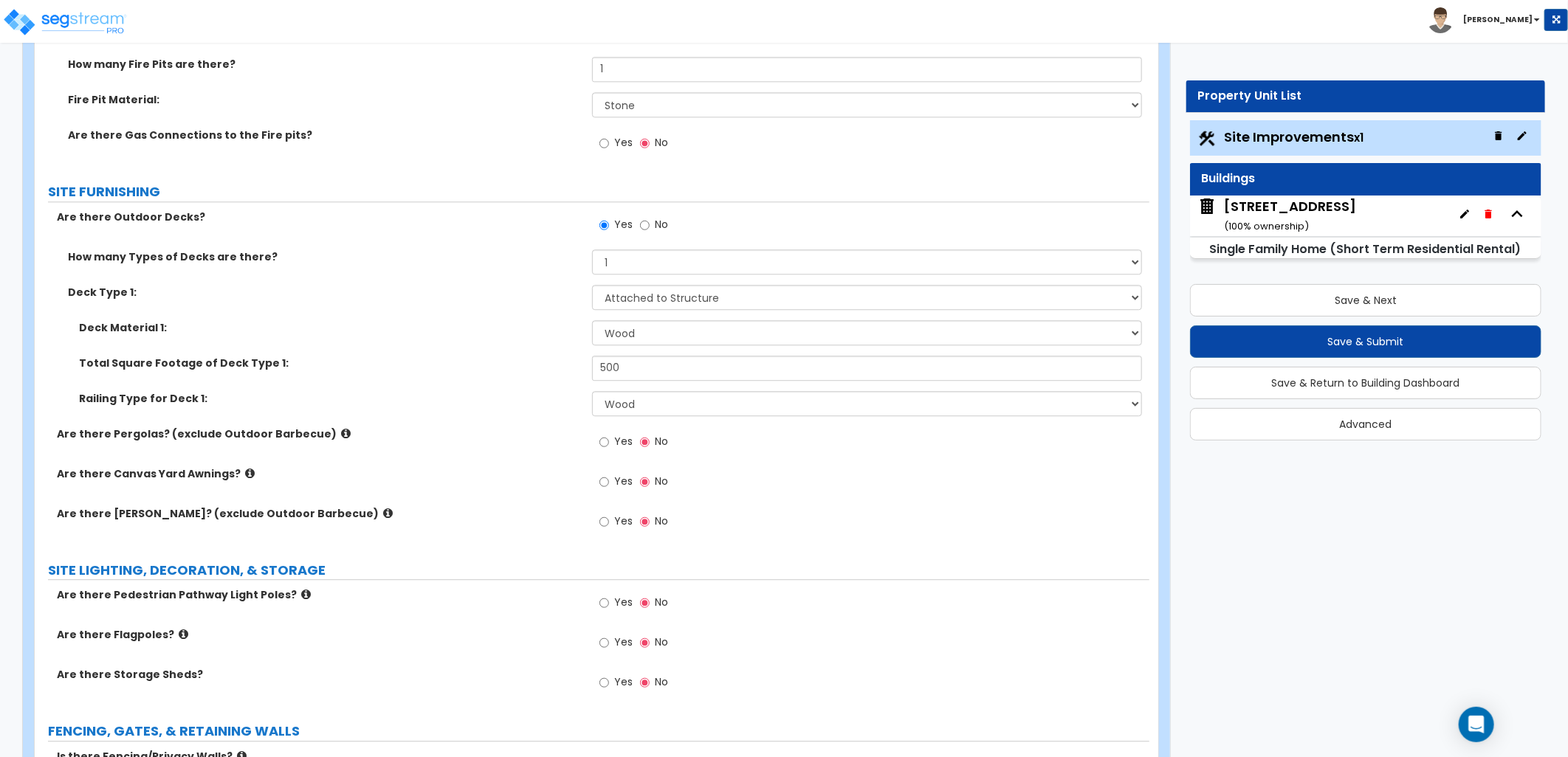
click at [383, 510] on icon at bounding box center [387, 513] width 10 height 11
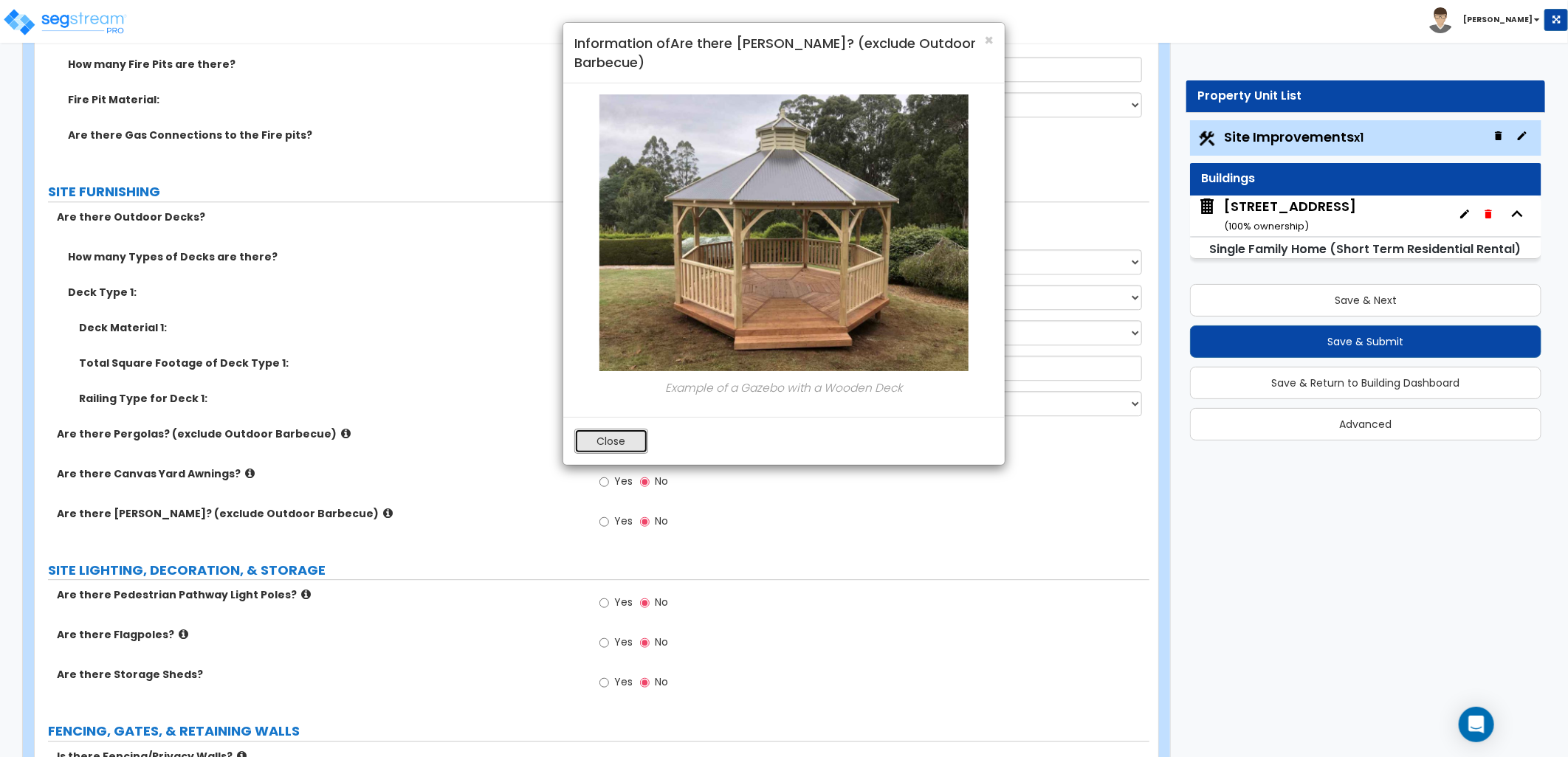
click at [640, 433] on button "Close" at bounding box center [611, 441] width 74 height 25
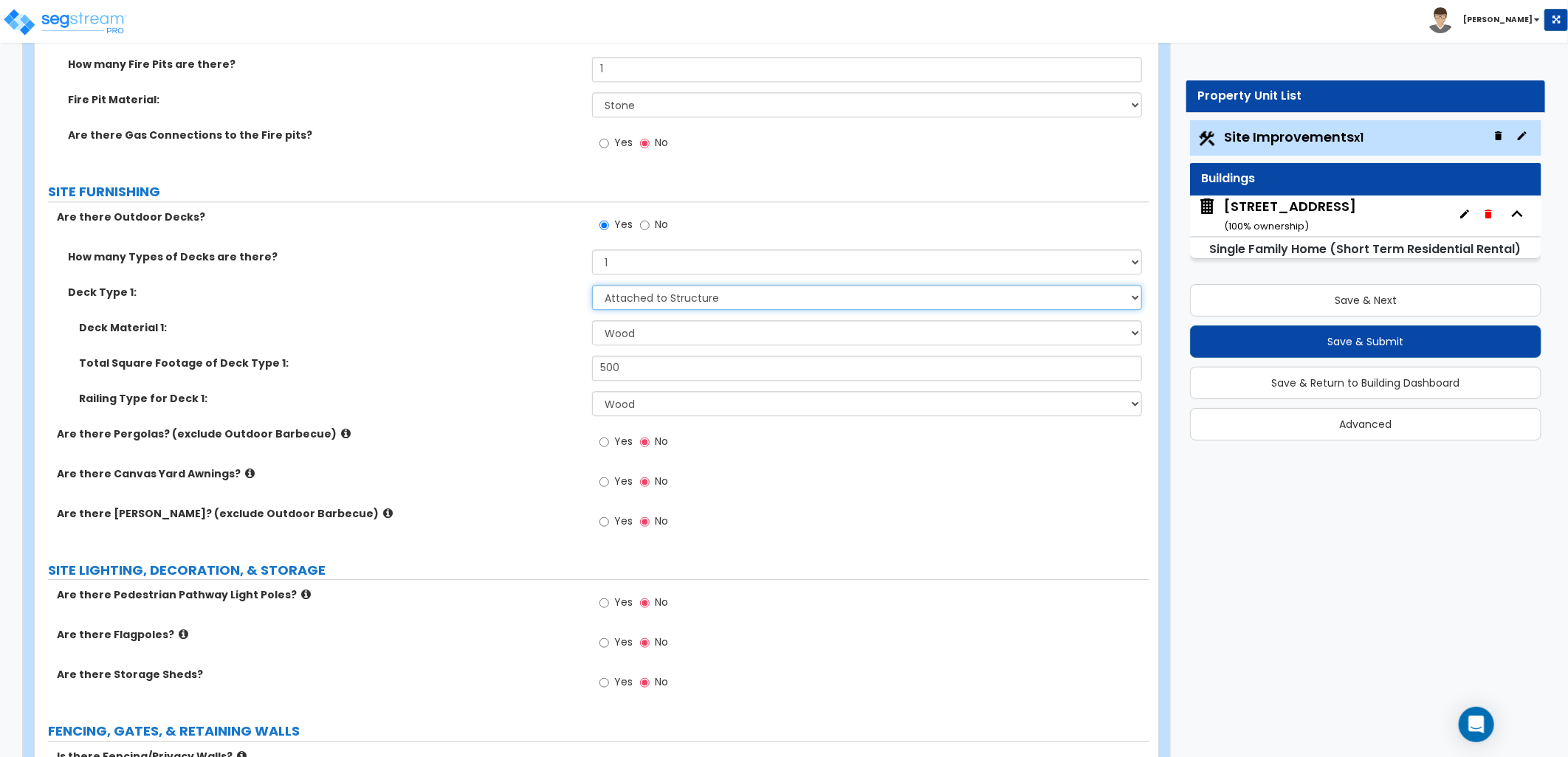
click at [669, 296] on select "Please Choose One Attached to Structure Detached from Structure" at bounding box center [867, 297] width 550 height 25
select select "2"
click at [592, 285] on select "Please Choose One Attached to Structure Detached from Structure" at bounding box center [867, 297] width 550 height 25
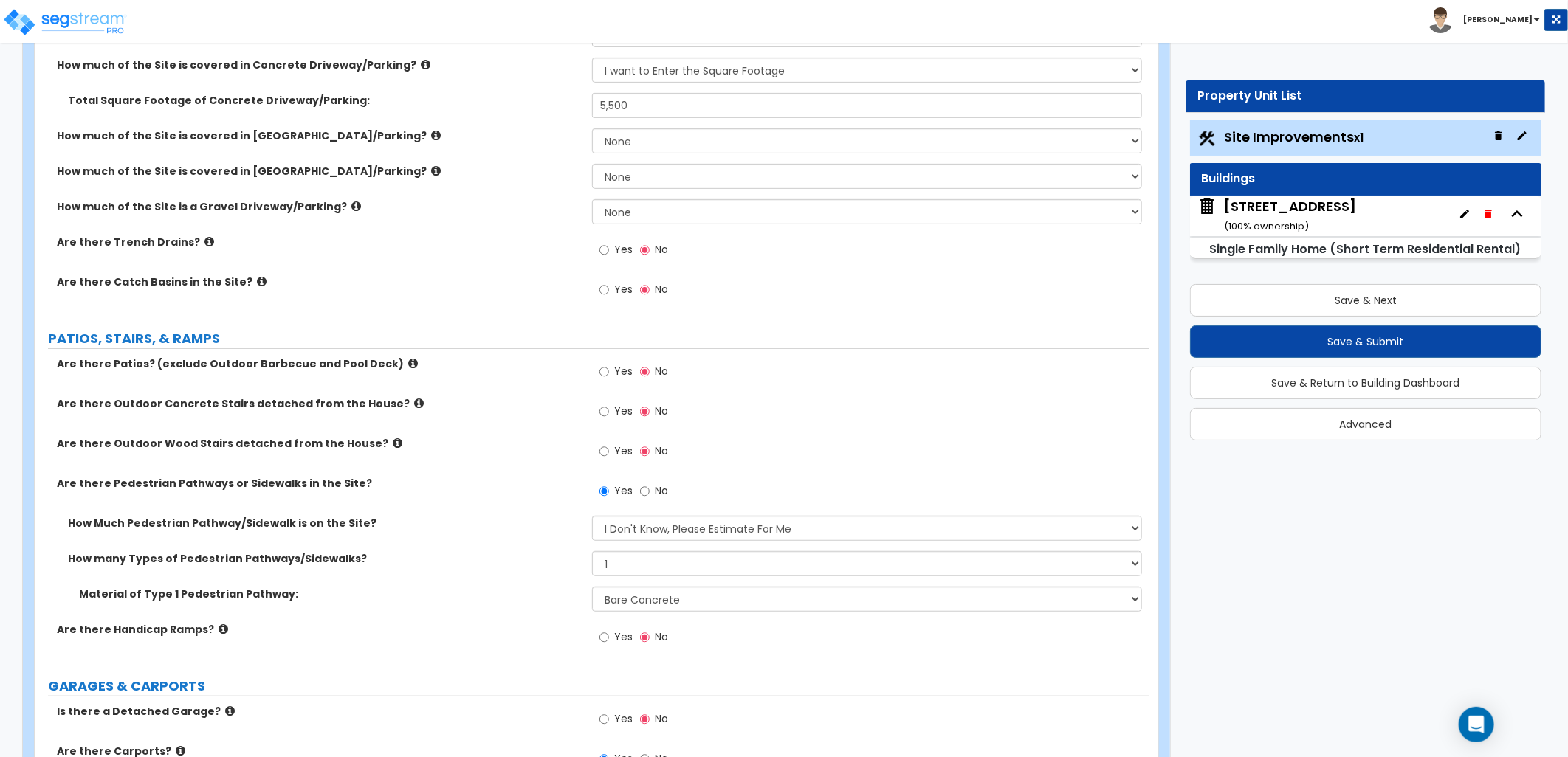
scroll to position [409, 0]
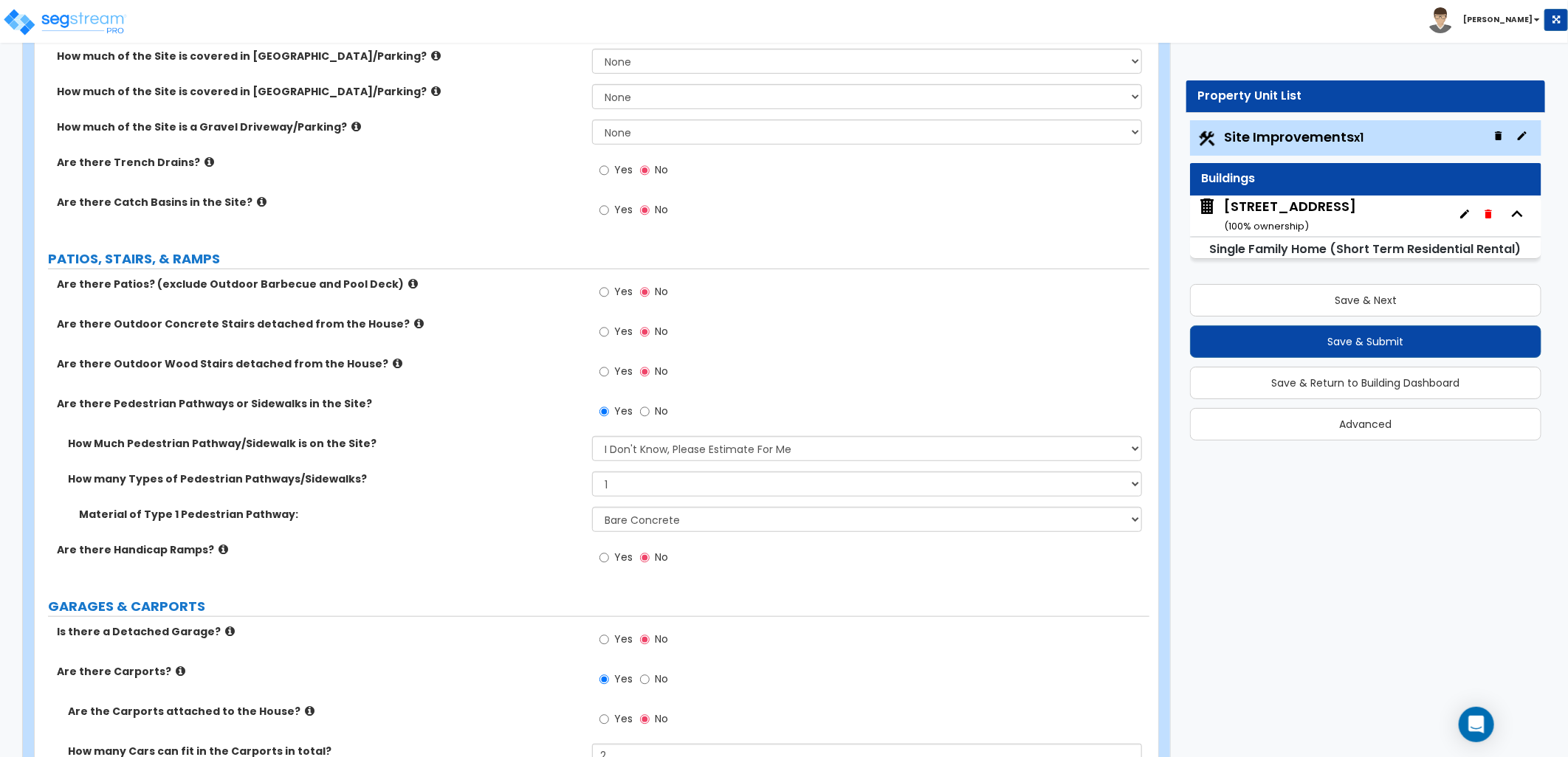
click at [408, 283] on icon at bounding box center [412, 284] width 10 height 11
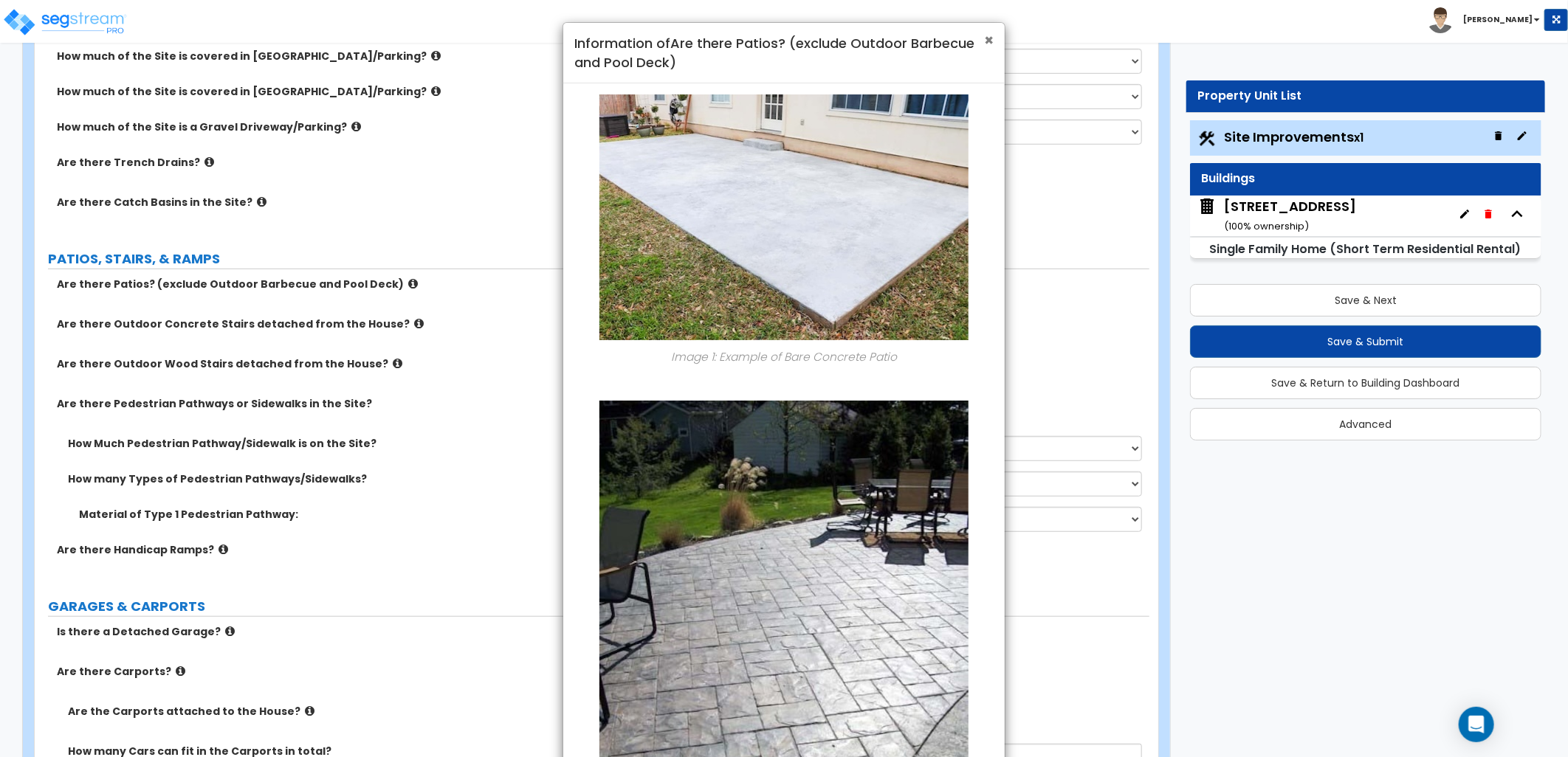
click at [987, 37] on span "×" at bounding box center [988, 40] width 10 height 22
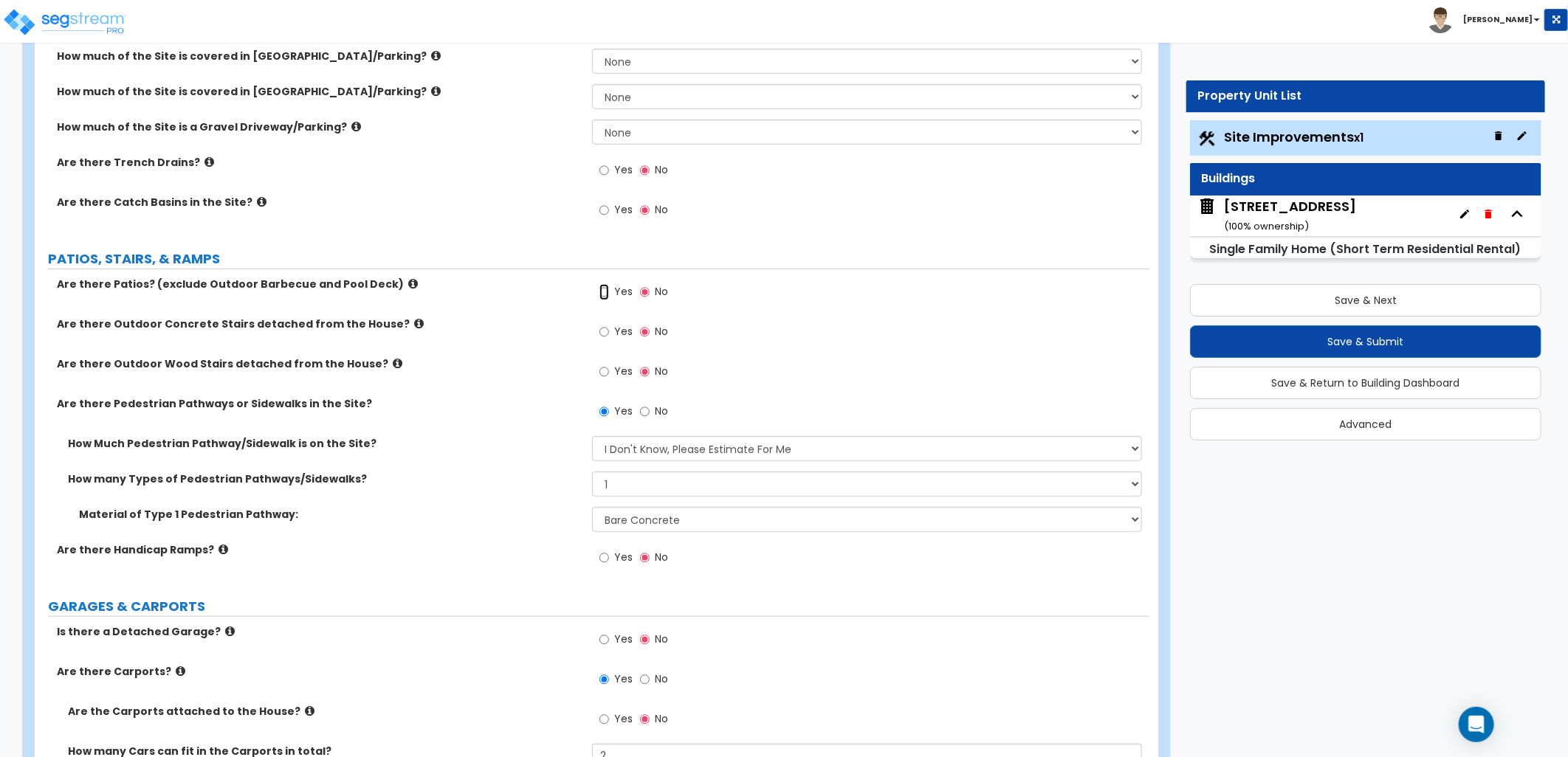
drag, startPoint x: 600, startPoint y: 290, endPoint x: 604, endPoint y: 296, distance: 7.2
click at [601, 291] on input "Yes" at bounding box center [604, 292] width 10 height 16
radio input "true"
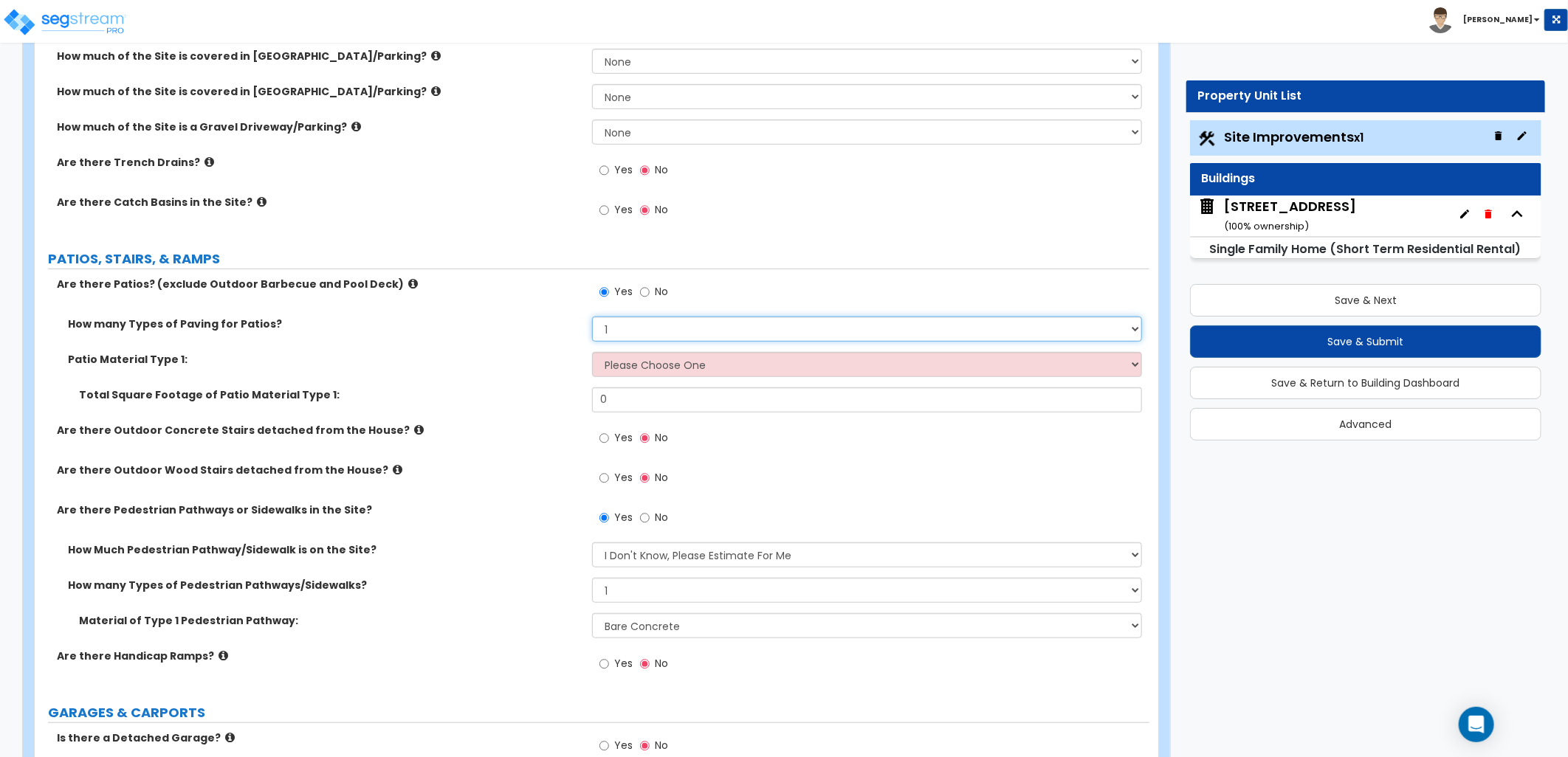
click at [625, 329] on select "1 2 3 4" at bounding box center [867, 329] width 550 height 25
click at [592, 316] on select "1 2 3 4" at bounding box center [867, 329] width 550 height 25
click at [631, 369] on select "Please Choose One Bare Concrete Stamped Concrete Brick Pavers Stone Pavers Tile…" at bounding box center [867, 365] width 550 height 25
select select "2"
click at [592, 352] on select "Please Choose One Bare Concrete Stamped Concrete Brick Pavers Stone Pavers Tile…" at bounding box center [867, 365] width 550 height 25
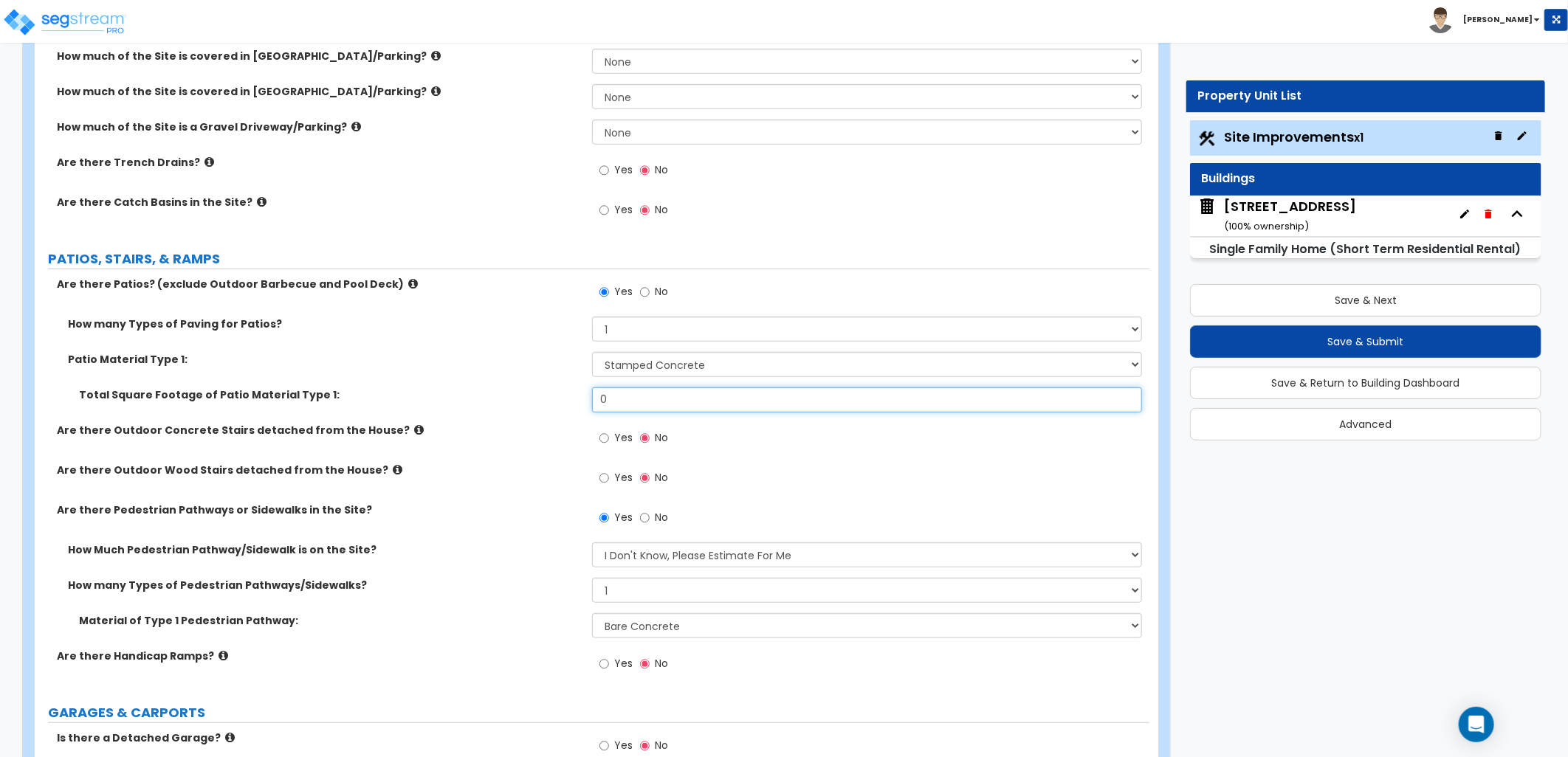
drag, startPoint x: 615, startPoint y: 395, endPoint x: 552, endPoint y: 402, distance: 63.4
click at [552, 402] on div "Total Square Footage of Patio Material Type 1: 0" at bounding box center [592, 404] width 1115 height 35
type input "750"
click at [836, 469] on div "Yes No" at bounding box center [871, 482] width 557 height 40
click at [607, 441] on input "Yes" at bounding box center [604, 438] width 10 height 16
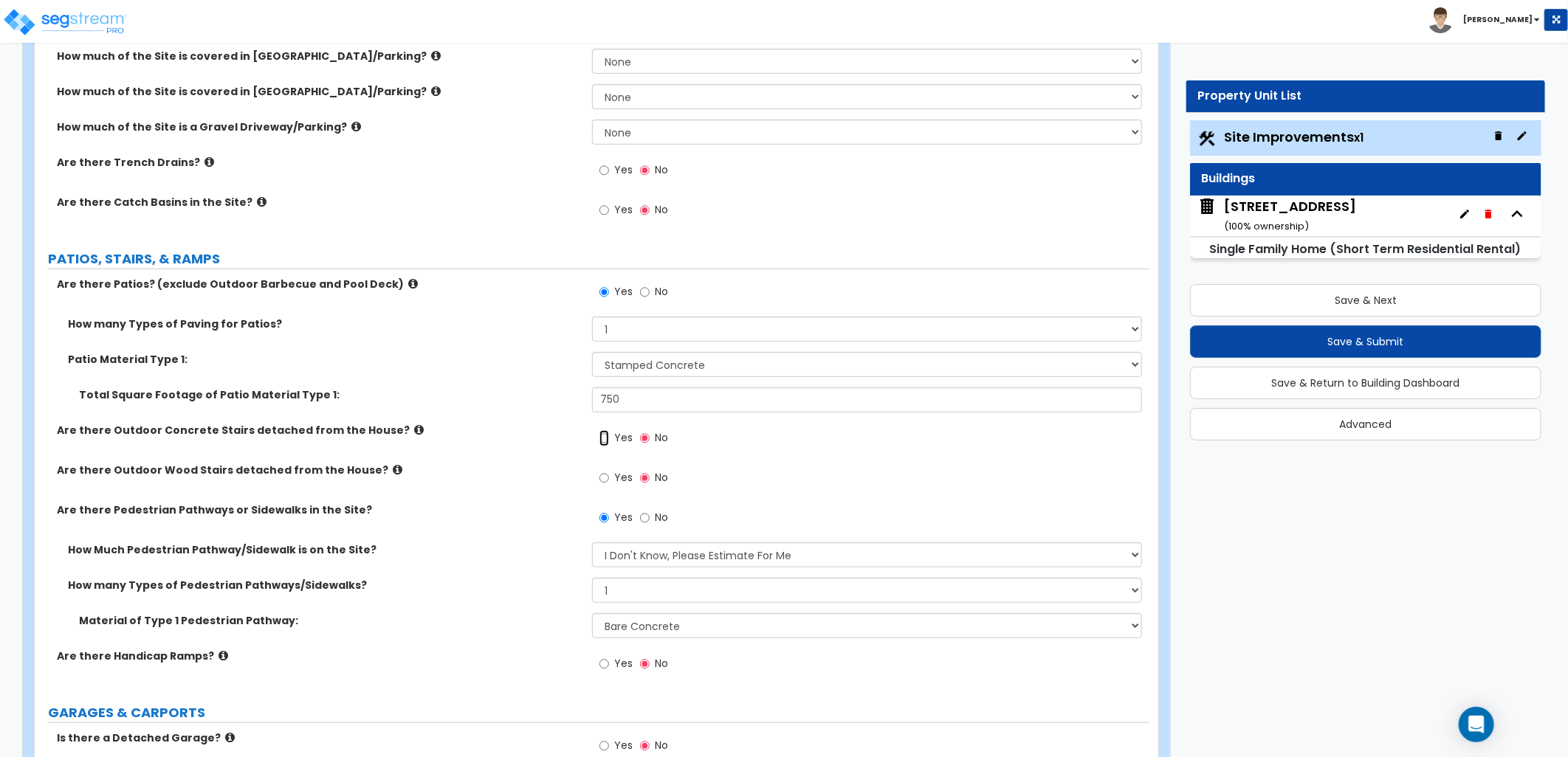
radio input "true"
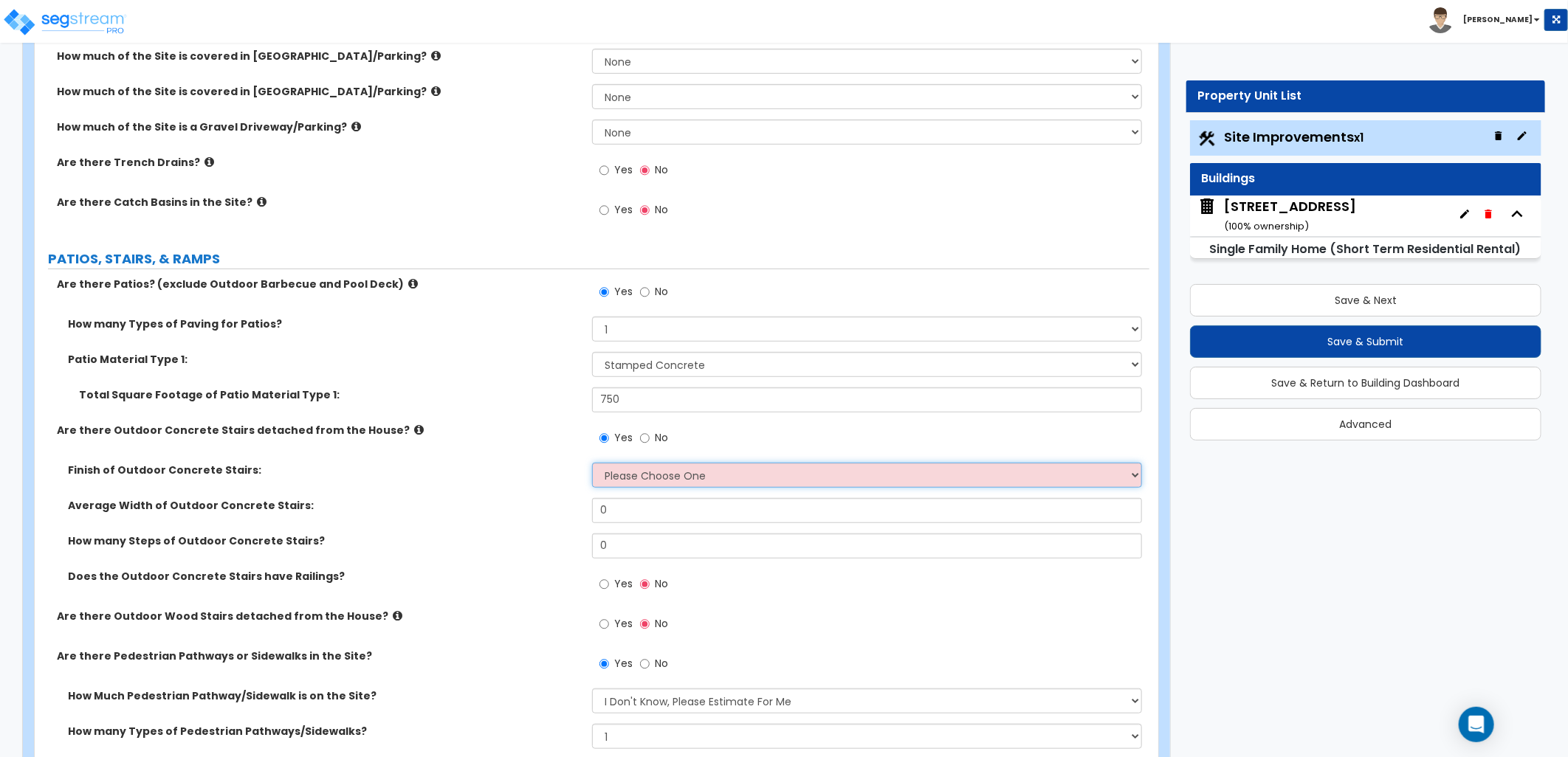
click at [690, 486] on select "Please Choose One Bare Concrete Exposed Aggregate Brick Paved Stone Paved" at bounding box center [867, 475] width 550 height 25
select select "1"
click at [592, 462] on select "Please Choose One Bare Concrete Exposed Aggregate Brick Paved Stone Paved" at bounding box center [867, 475] width 550 height 25
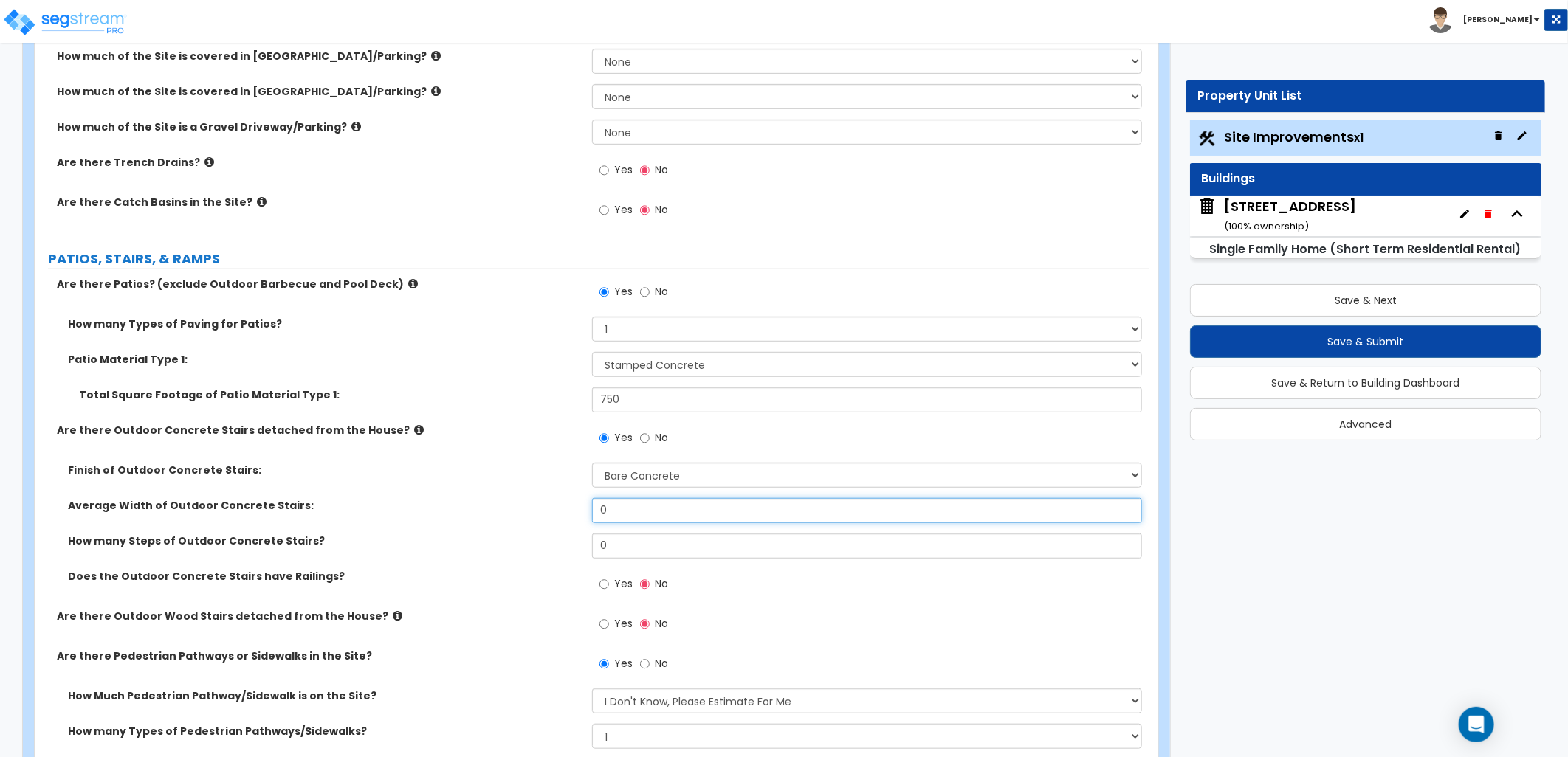
drag, startPoint x: 631, startPoint y: 517, endPoint x: 548, endPoint y: 515, distance: 83.0
click at [548, 515] on div "Average Width of Outdoor Concrete Stairs: 0" at bounding box center [592, 515] width 1115 height 35
type input "3"
drag, startPoint x: 610, startPoint y: 548, endPoint x: 548, endPoint y: 550, distance: 62.0
click at [550, 550] on div "How many Steps of Outdoor Concrete Stairs? 0" at bounding box center [592, 550] width 1115 height 35
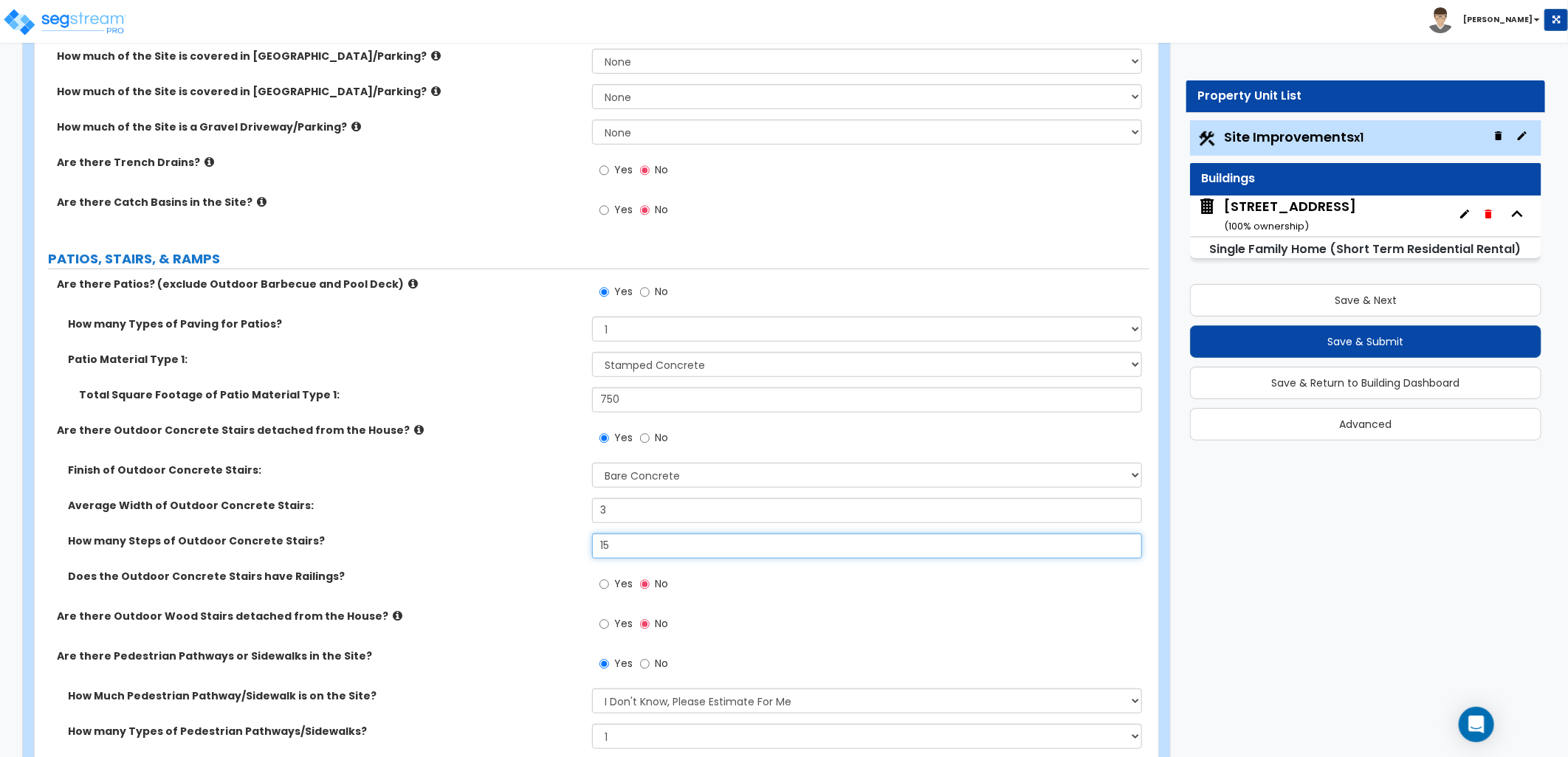
type input "15"
click at [607, 585] on input "Yes" at bounding box center [604, 585] width 10 height 16
radio input "true"
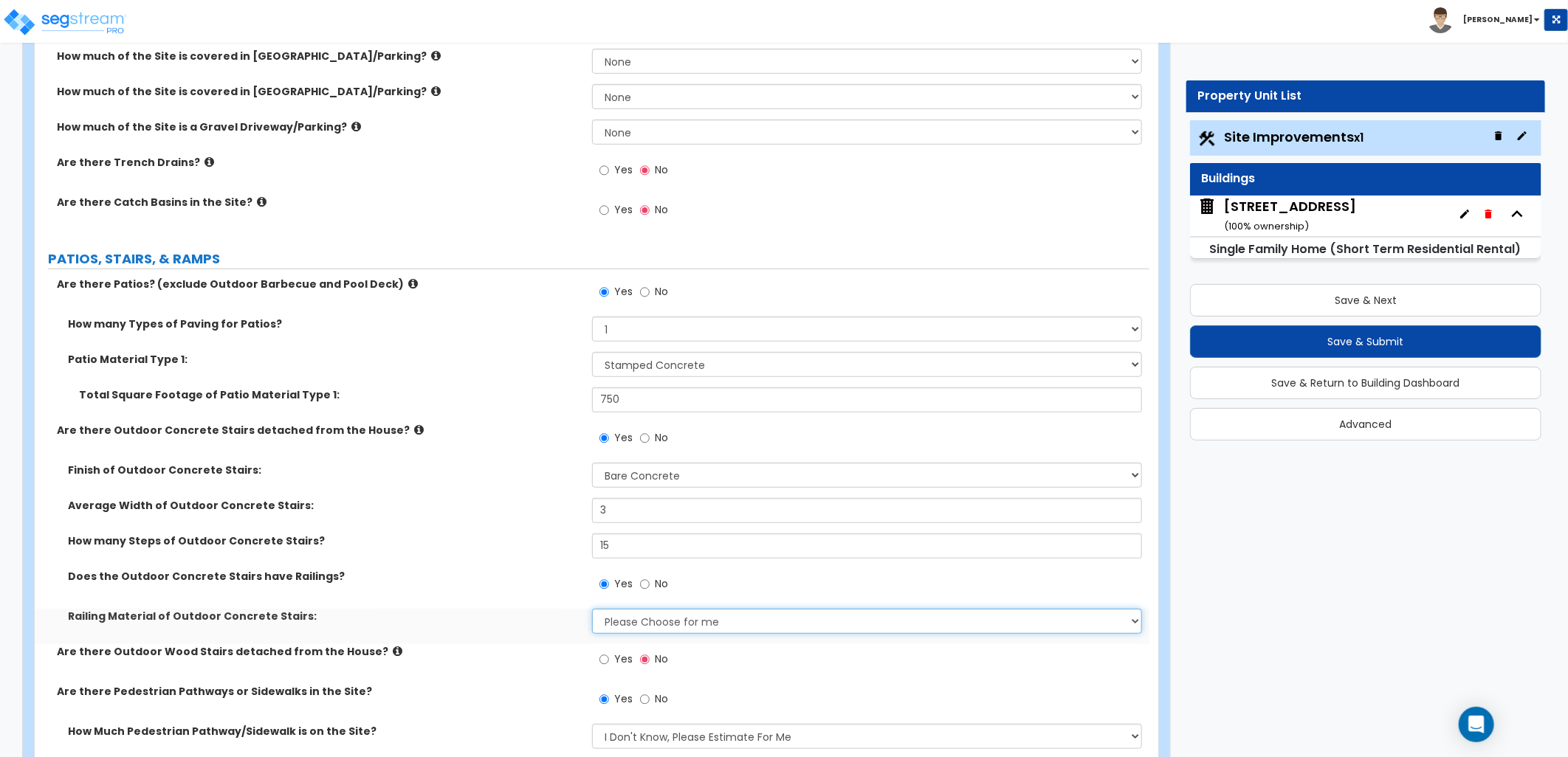
click at [808, 626] on select "Please Choose for me Steel Aluminum Wood" at bounding box center [867, 621] width 550 height 25
select select "3"
click at [592, 609] on select "Please Choose for me Steel Aluminum Wood" at bounding box center [867, 621] width 550 height 25
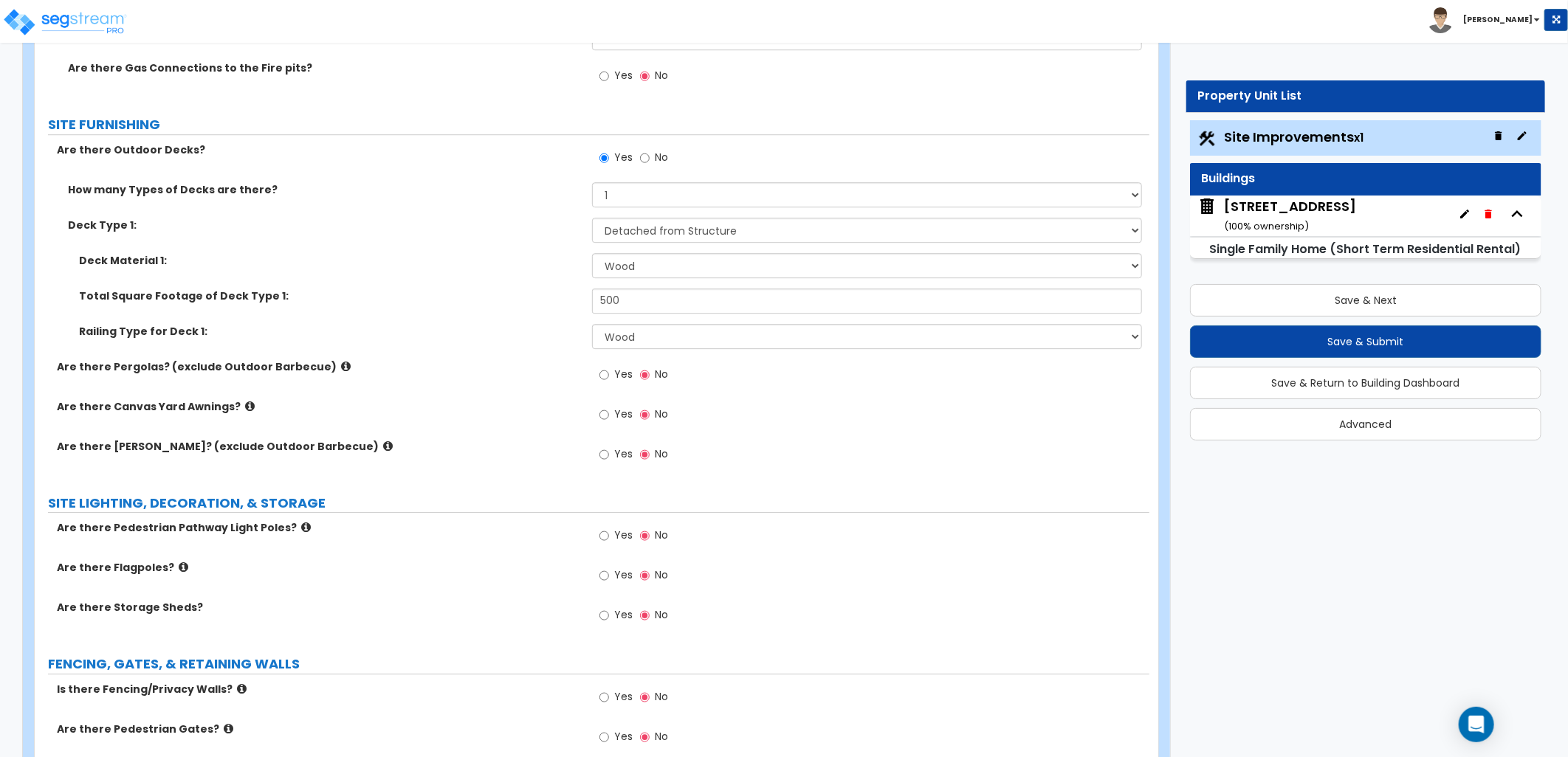
scroll to position [2623, 0]
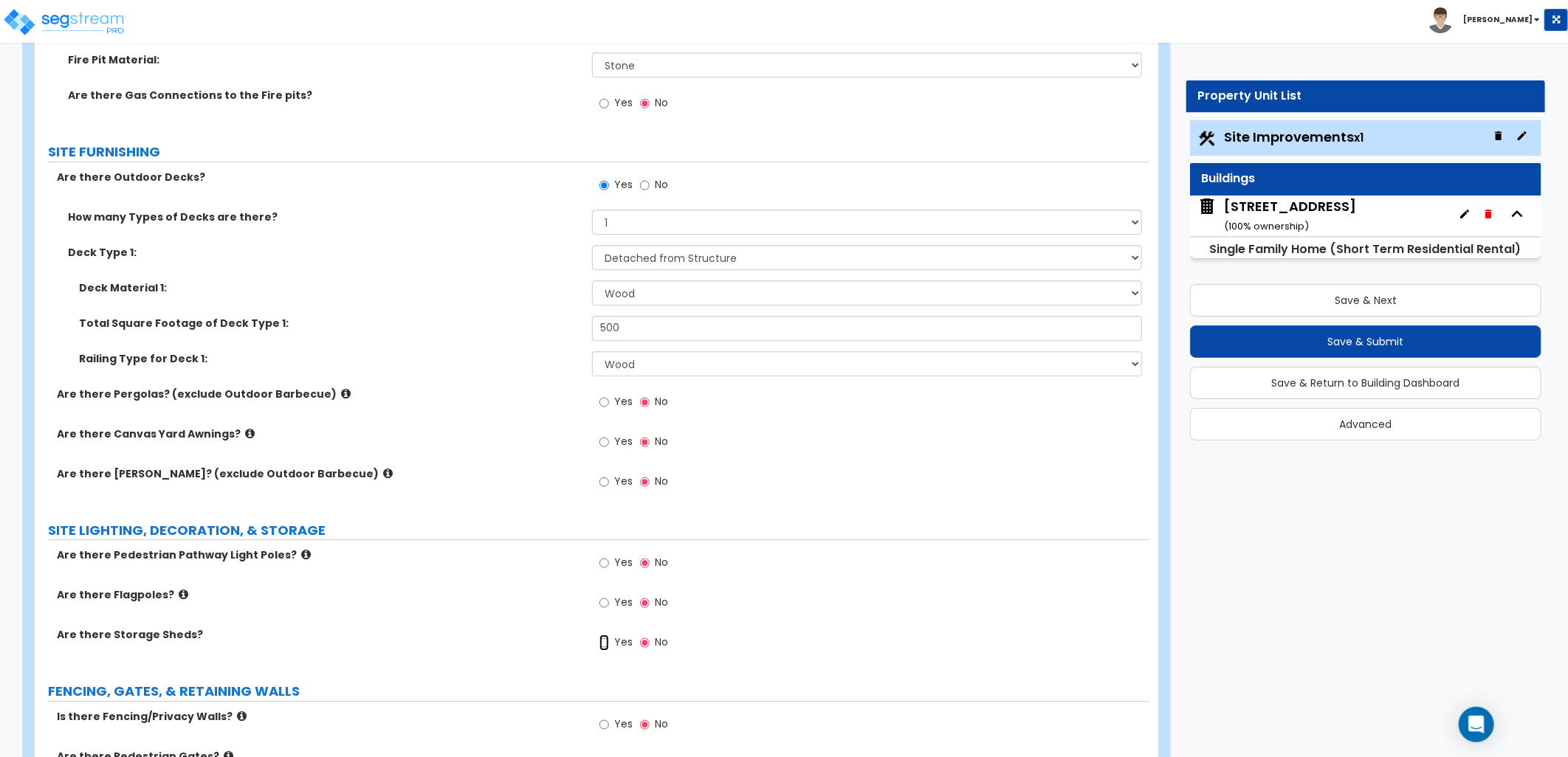
click at [607, 647] on input "Yes" at bounding box center [604, 643] width 10 height 16
radio input "true"
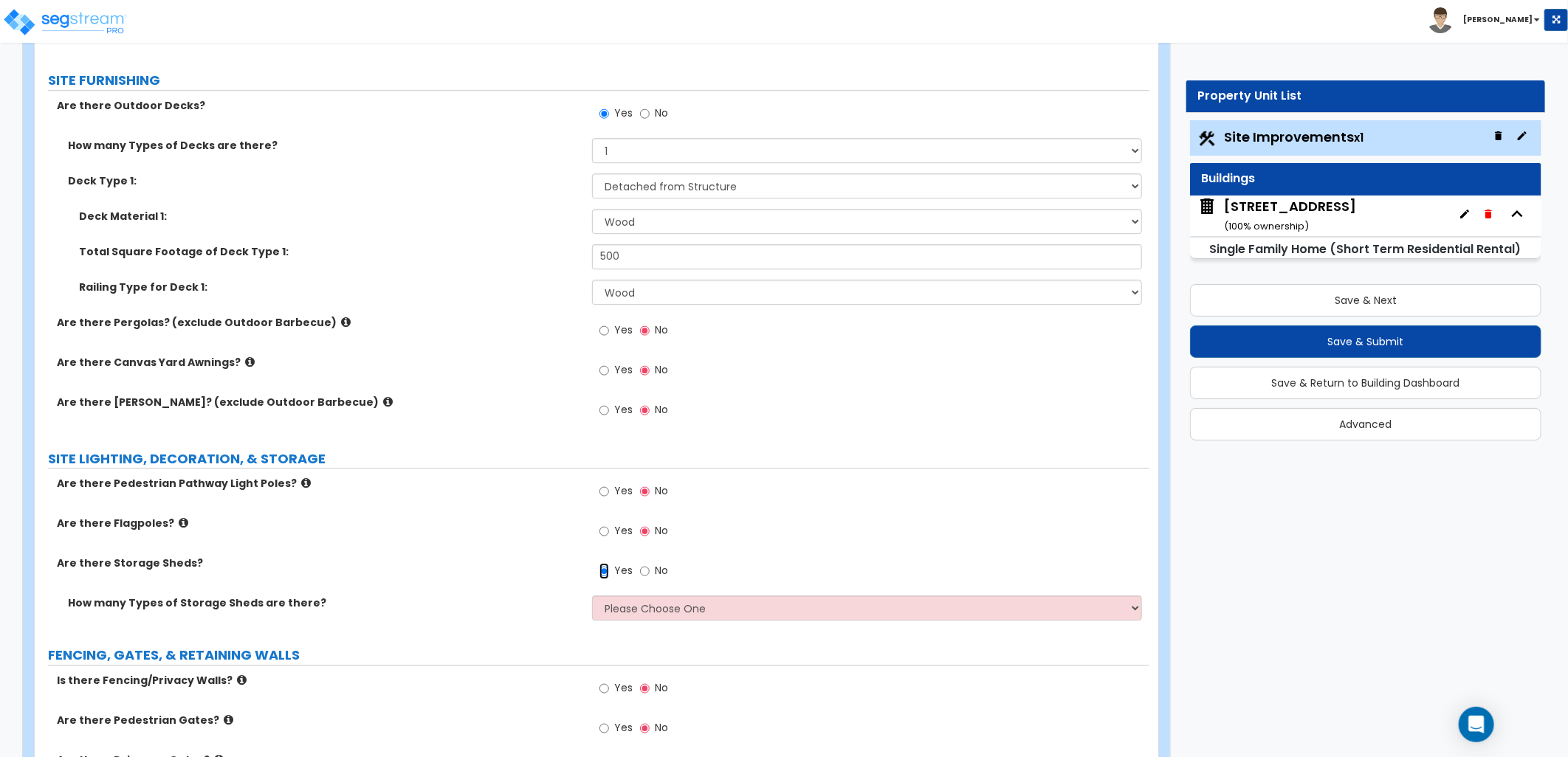
scroll to position [2786, 0]
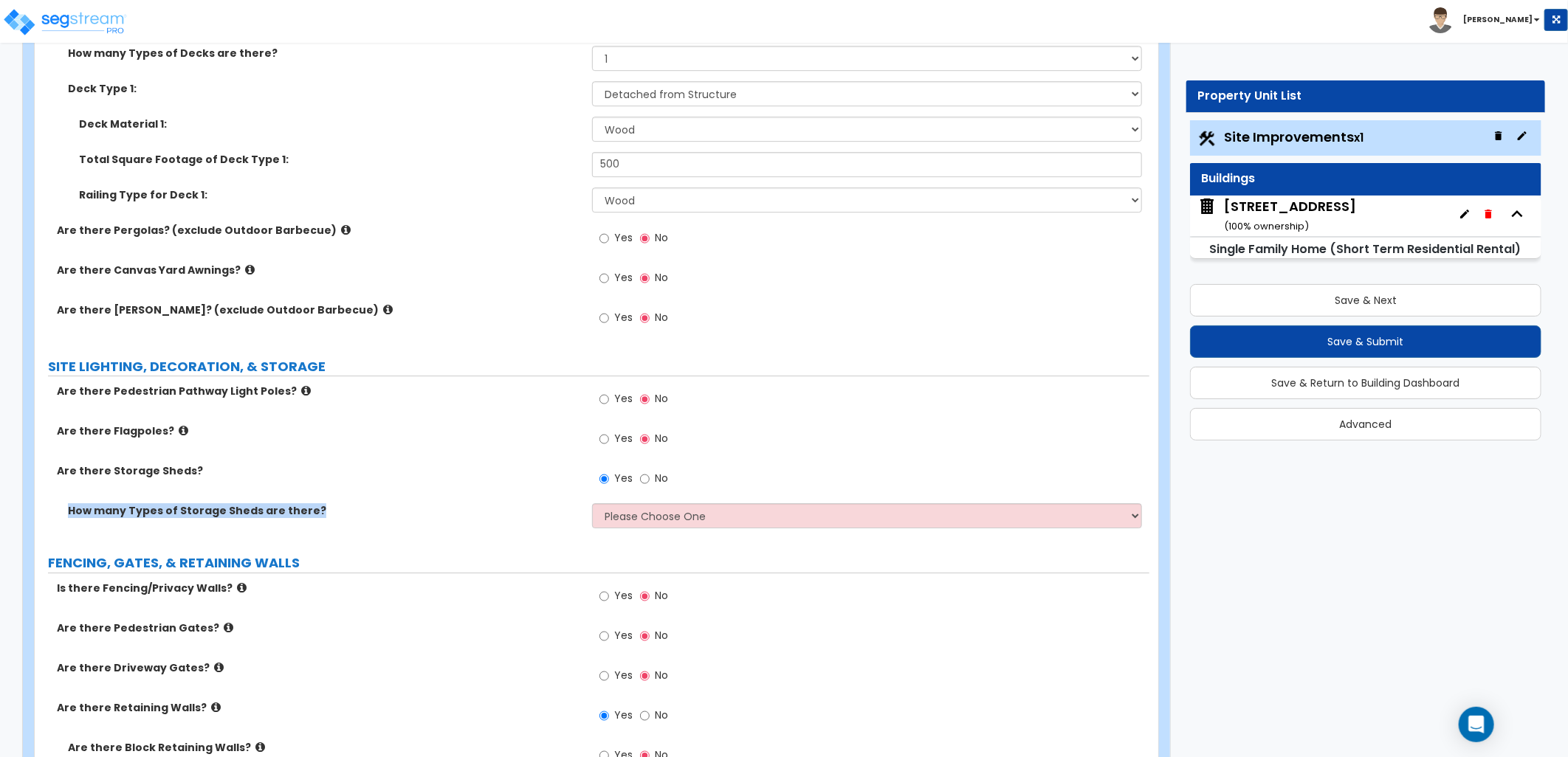
click at [631, 502] on div "Are there Pedestrian Pathway Light Poles? Yes No Are there Flagpoles? Yes No Ar…" at bounding box center [592, 461] width 1093 height 155
drag, startPoint x: 631, startPoint y: 502, endPoint x: 639, endPoint y: 519, distance: 18.8
click at [635, 517] on select "Please Choose One 1 2" at bounding box center [867, 515] width 550 height 25
select select "1"
click at [592, 503] on select "Please Choose One 1 2" at bounding box center [867, 515] width 550 height 25
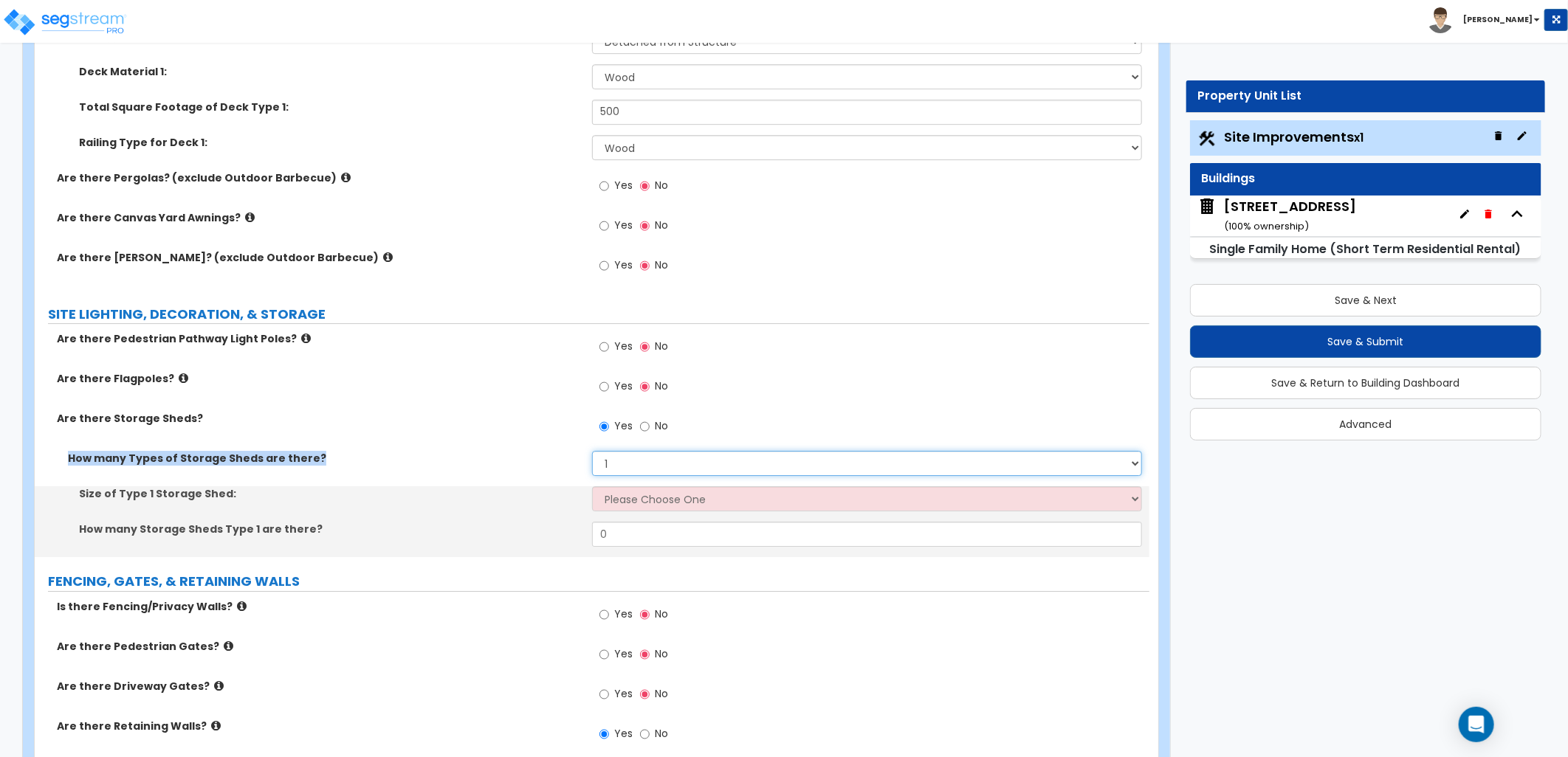
scroll to position [2868, 0]
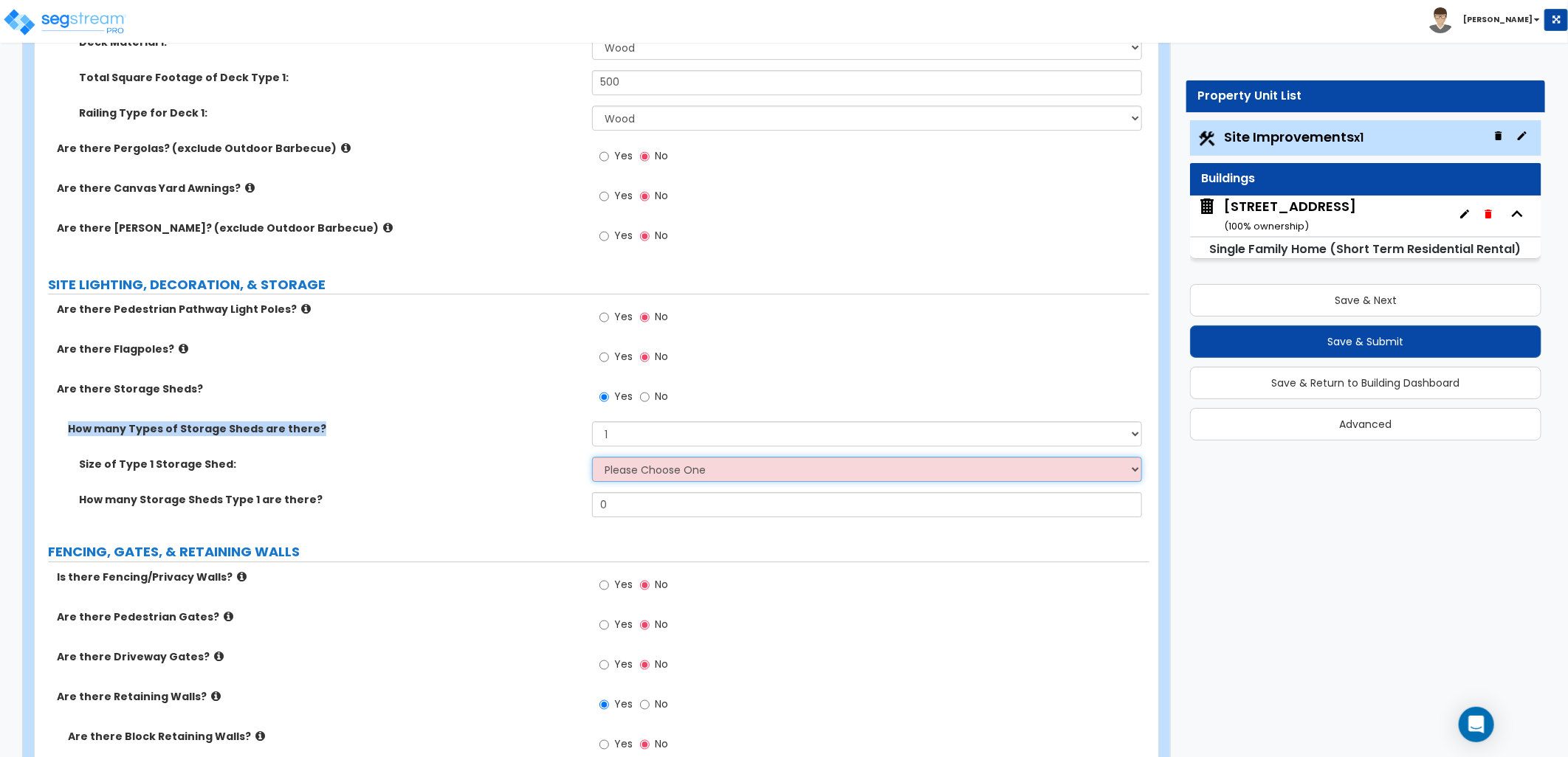
click at [638, 465] on select "Please Choose One 16' x 32' 30' x 64'" at bounding box center [867, 470] width 550 height 25
select select "1"
click at [592, 457] on select "Please Choose One 16' x 32' 30' x 64'" at bounding box center [867, 470] width 550 height 25
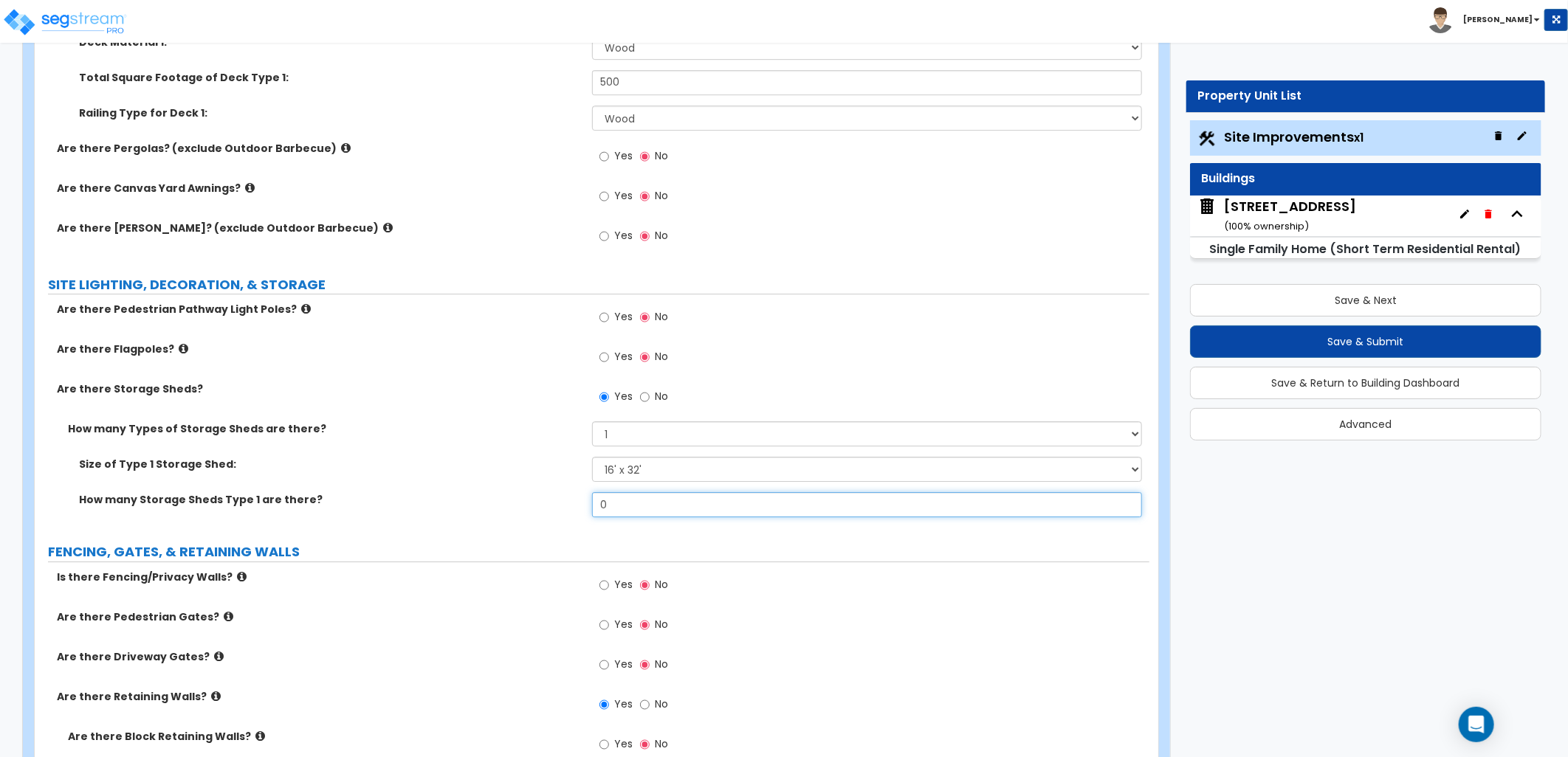
drag, startPoint x: 613, startPoint y: 507, endPoint x: 596, endPoint y: 514, distance: 18.4
click at [596, 514] on input "0" at bounding box center [867, 505] width 550 height 25
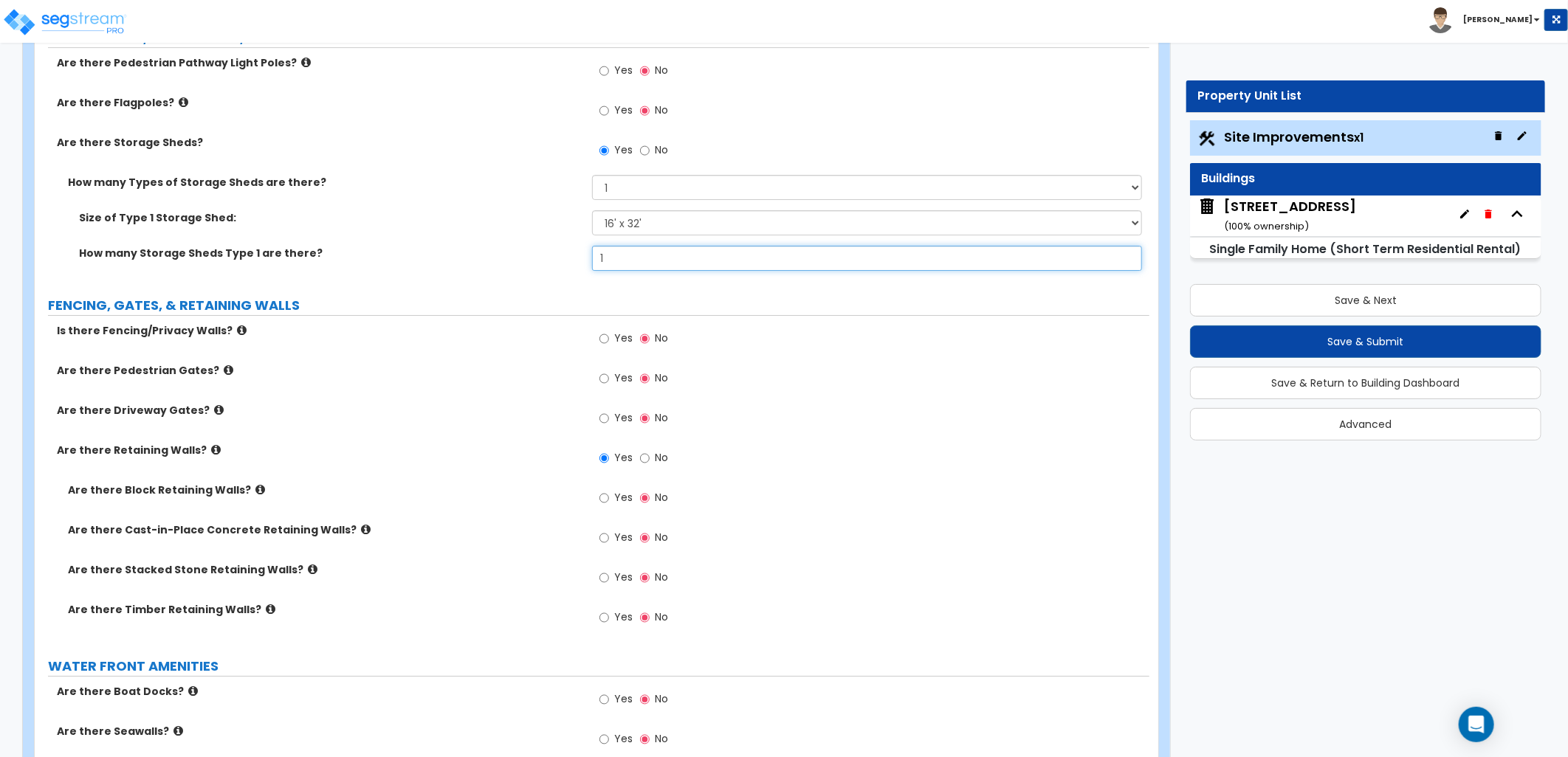
type input "1"
click at [238, 330] on label "Is there Fencing/Privacy Walls?" at bounding box center [318, 330] width 524 height 14
click at [237, 330] on icon at bounding box center [242, 330] width 10 height 11
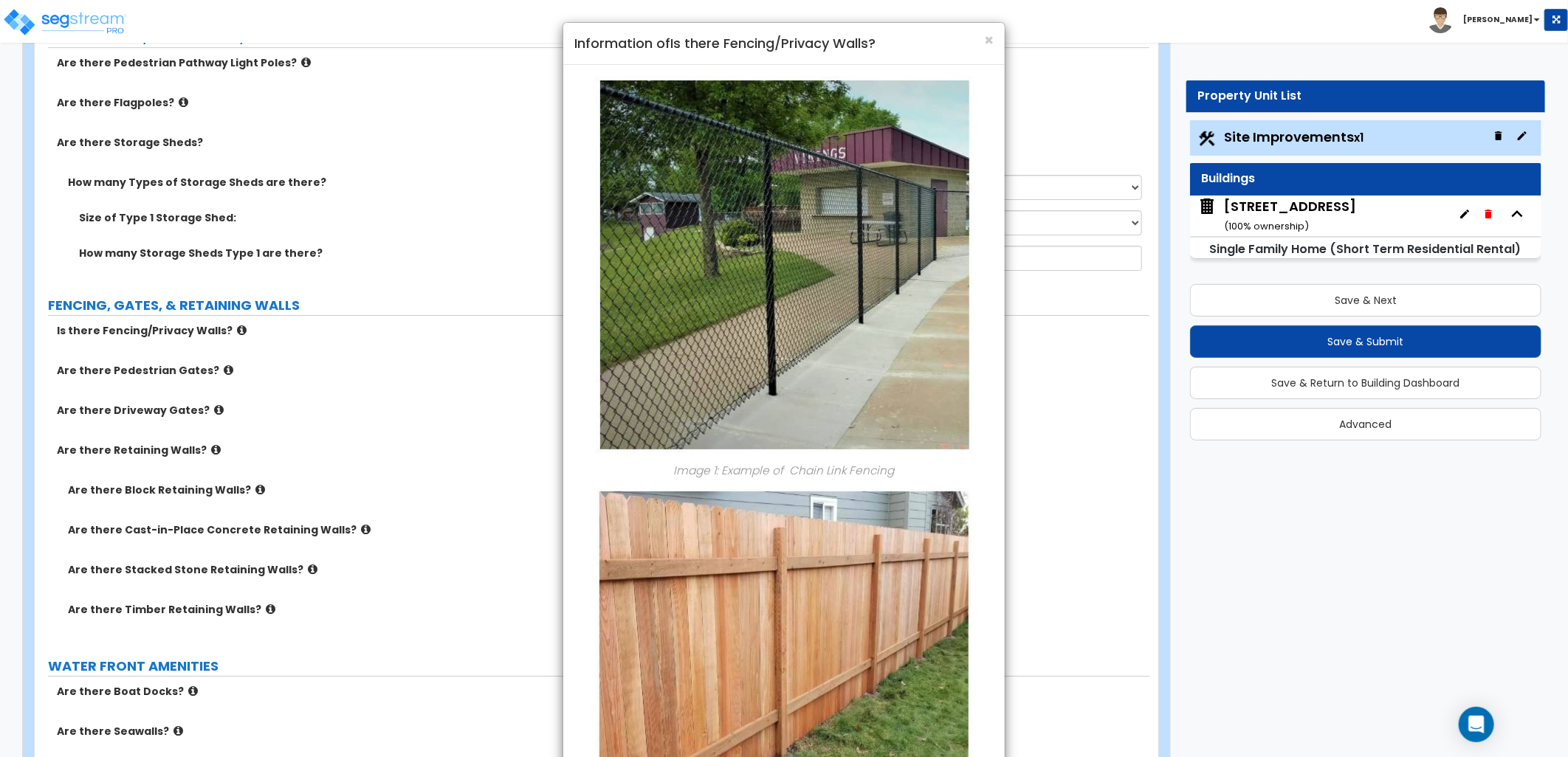
click at [994, 31] on div "× Information of Is there Fencing/Privacy Walls?" at bounding box center [784, 43] width 441 height 42
click at [987, 41] on span "×" at bounding box center [988, 40] width 10 height 22
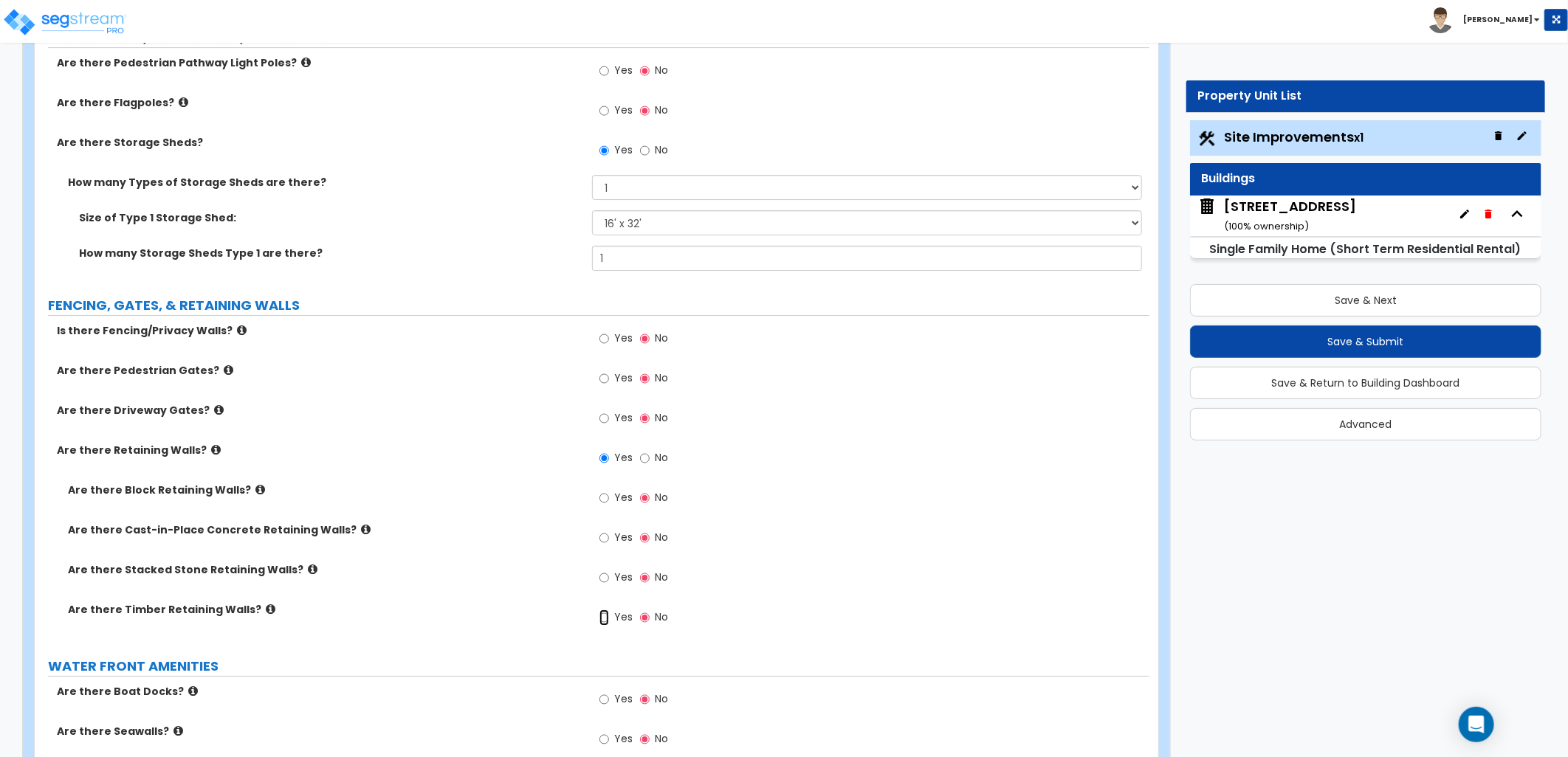
click at [602, 622] on input "Yes" at bounding box center [604, 618] width 10 height 16
radio input "true"
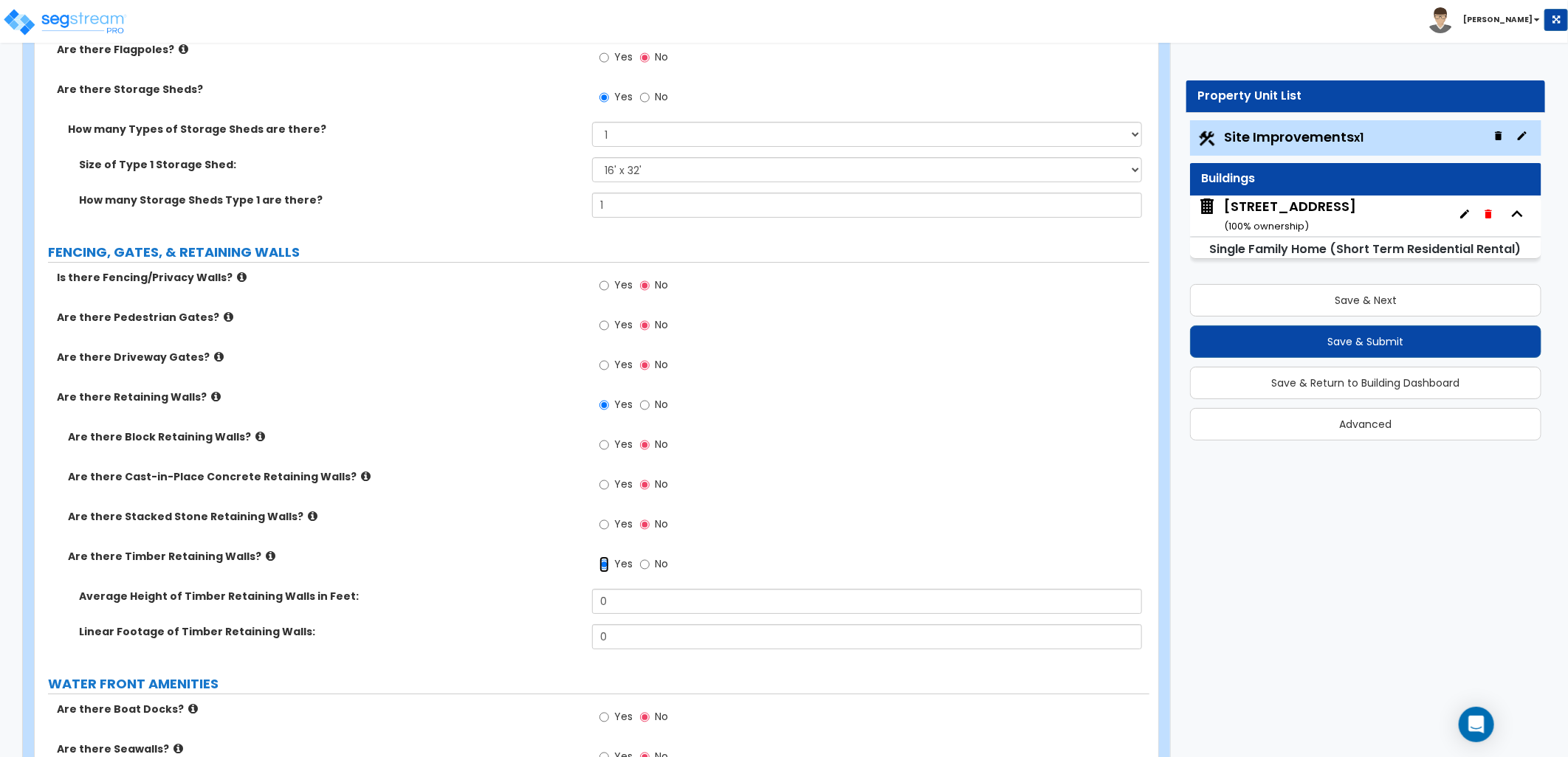
scroll to position [3197, 0]
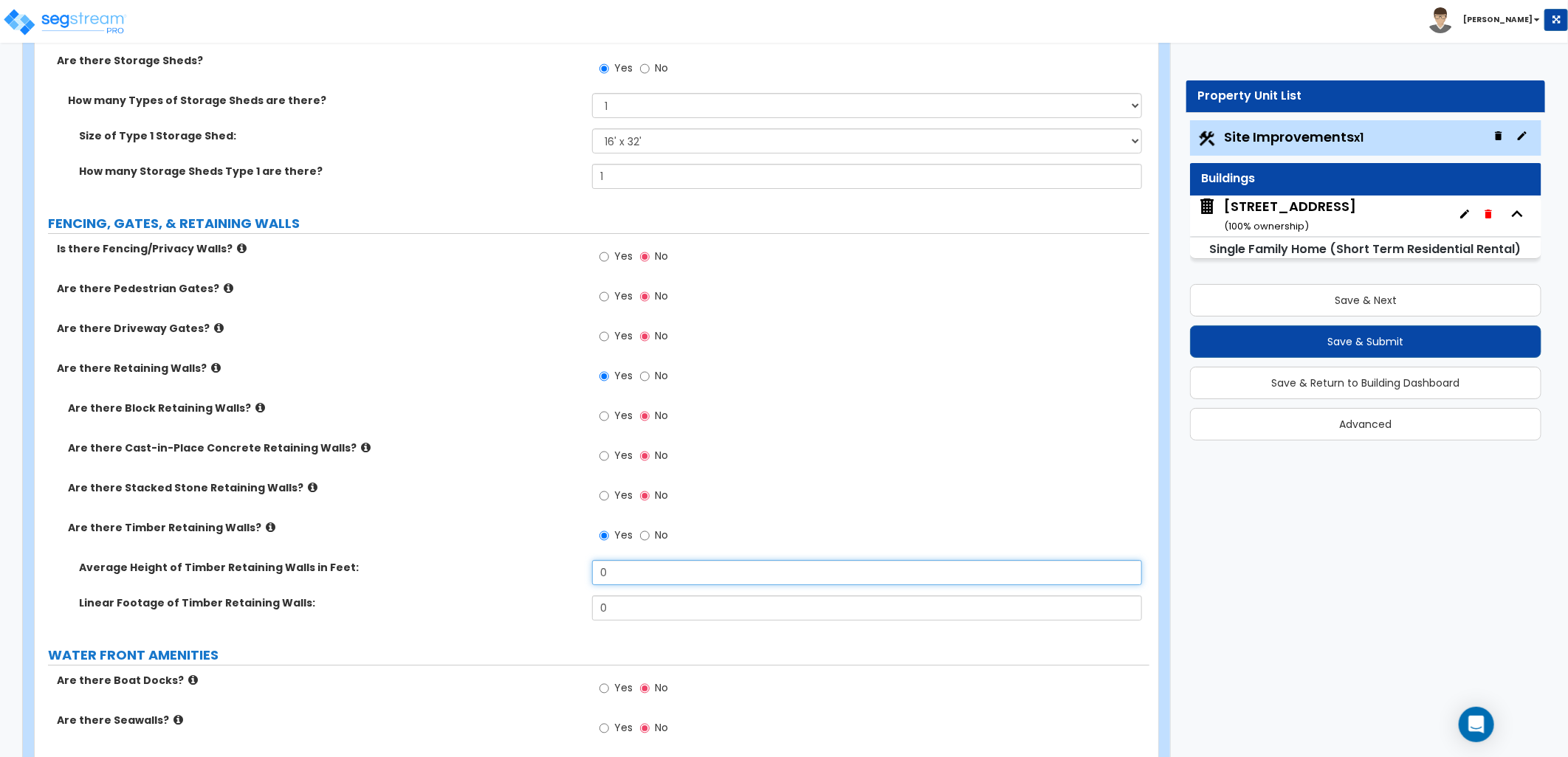
drag, startPoint x: 626, startPoint y: 574, endPoint x: 585, endPoint y: 577, distance: 41.1
click at [592, 577] on input "0" at bounding box center [867, 573] width 550 height 25
type input "3"
drag, startPoint x: 596, startPoint y: 613, endPoint x: 562, endPoint y: 611, distance: 34.1
click at [556, 613] on div "Linear Footage of Timber Retaining Walls: 0" at bounding box center [592, 612] width 1115 height 35
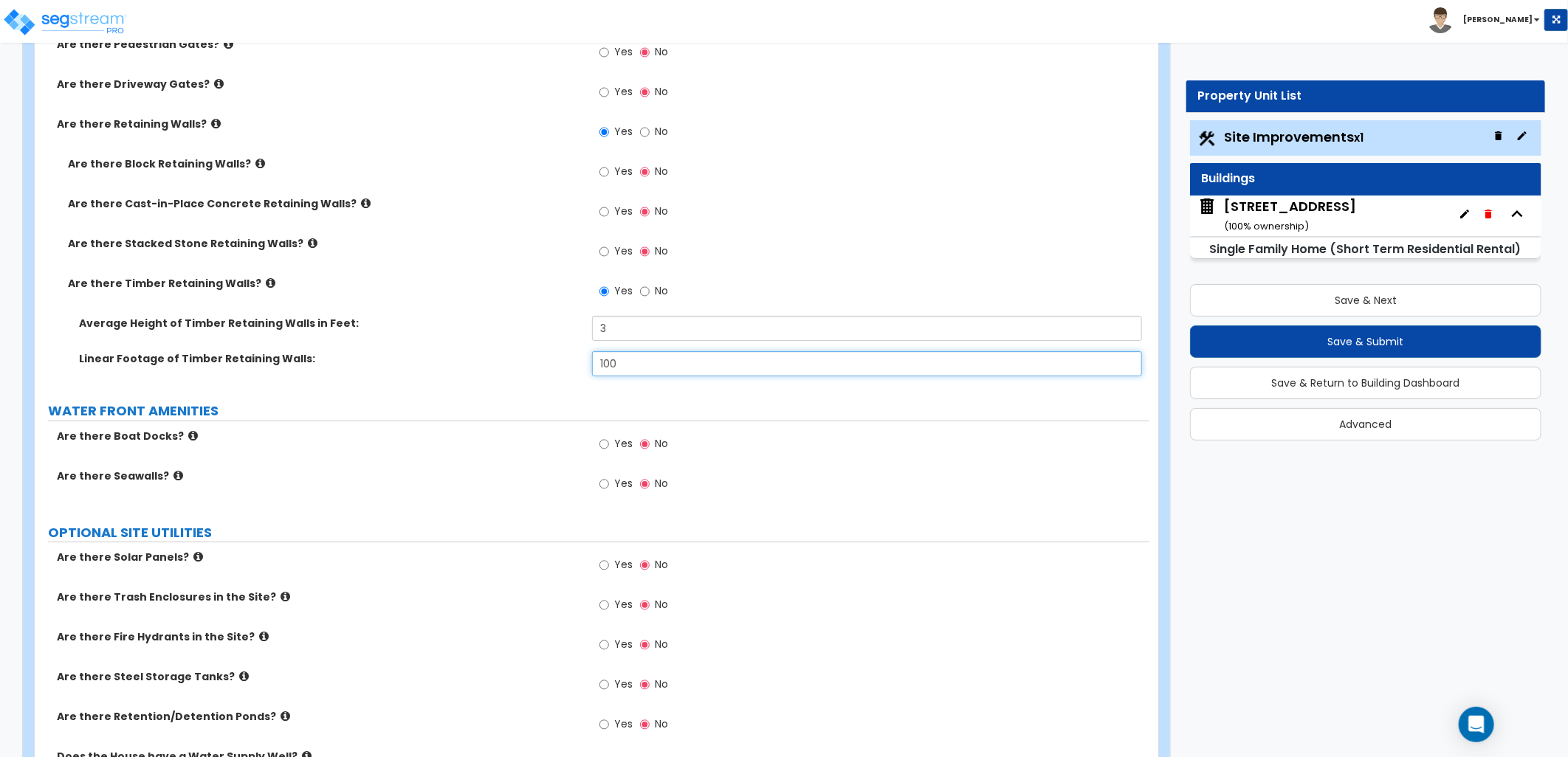
scroll to position [3442, 0]
type input "100"
drag, startPoint x: 539, startPoint y: 541, endPoint x: 912, endPoint y: 470, distance: 379.7
click at [918, 467] on div "Yes No" at bounding box center [871, 487] width 557 height 40
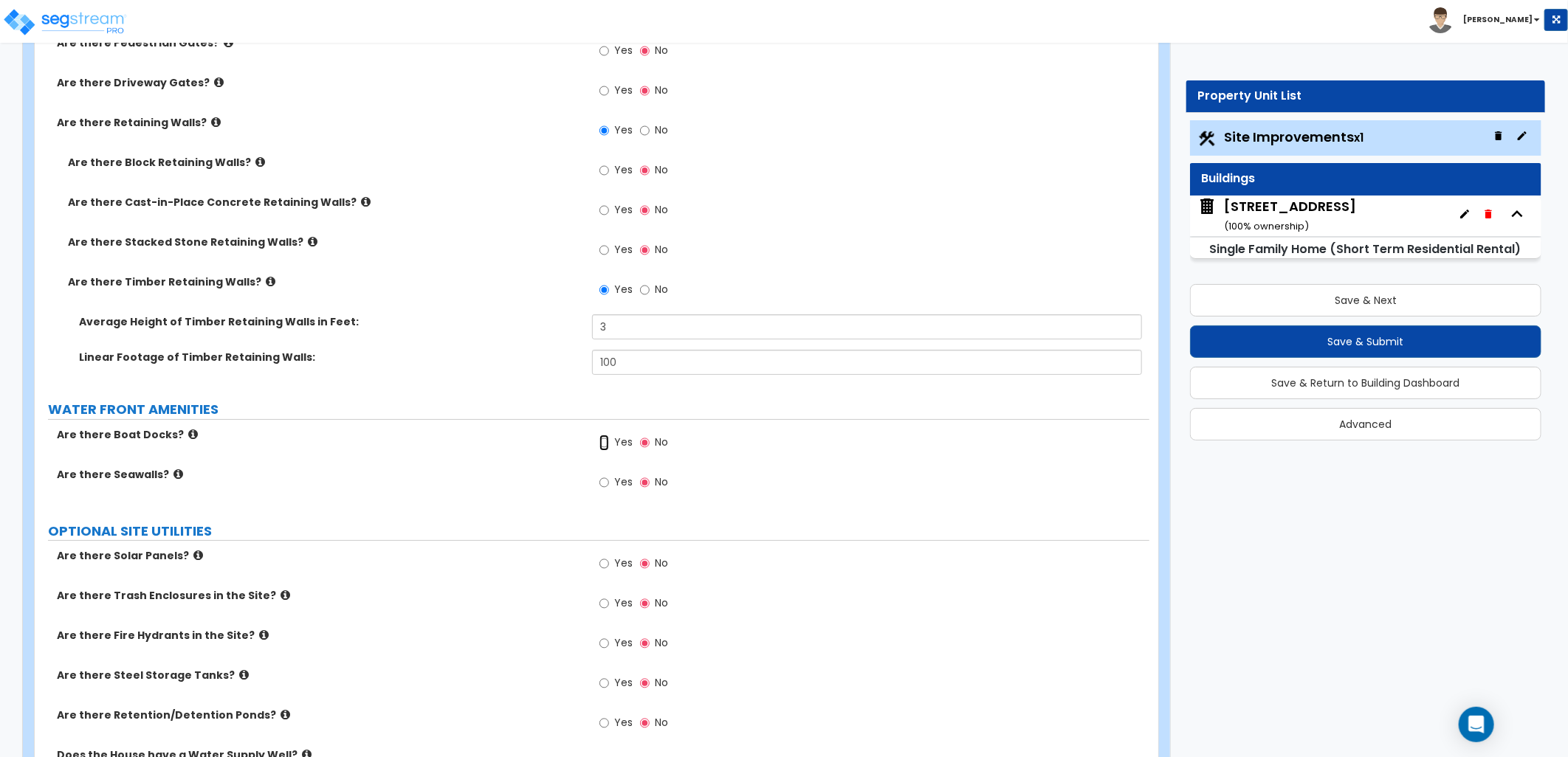
click at [601, 440] on input "Yes" at bounding box center [604, 443] width 10 height 16
radio input "true"
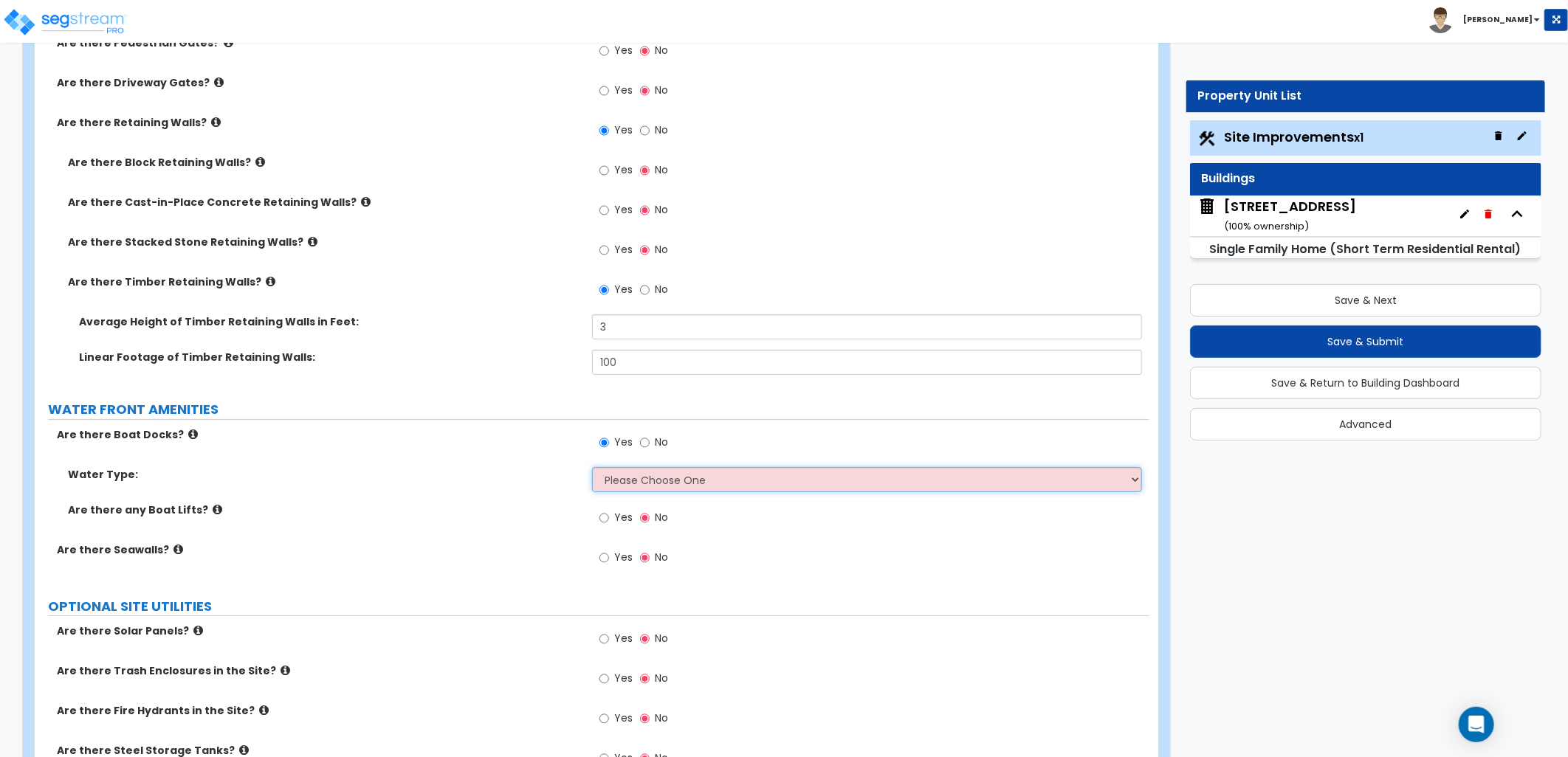
click at [632, 468] on select "Please Choose One Freshwater Saltwater" at bounding box center [867, 480] width 550 height 25
select select "1"
click at [592, 467] on select "Please Choose One Freshwater Saltwater" at bounding box center [867, 480] width 550 height 25
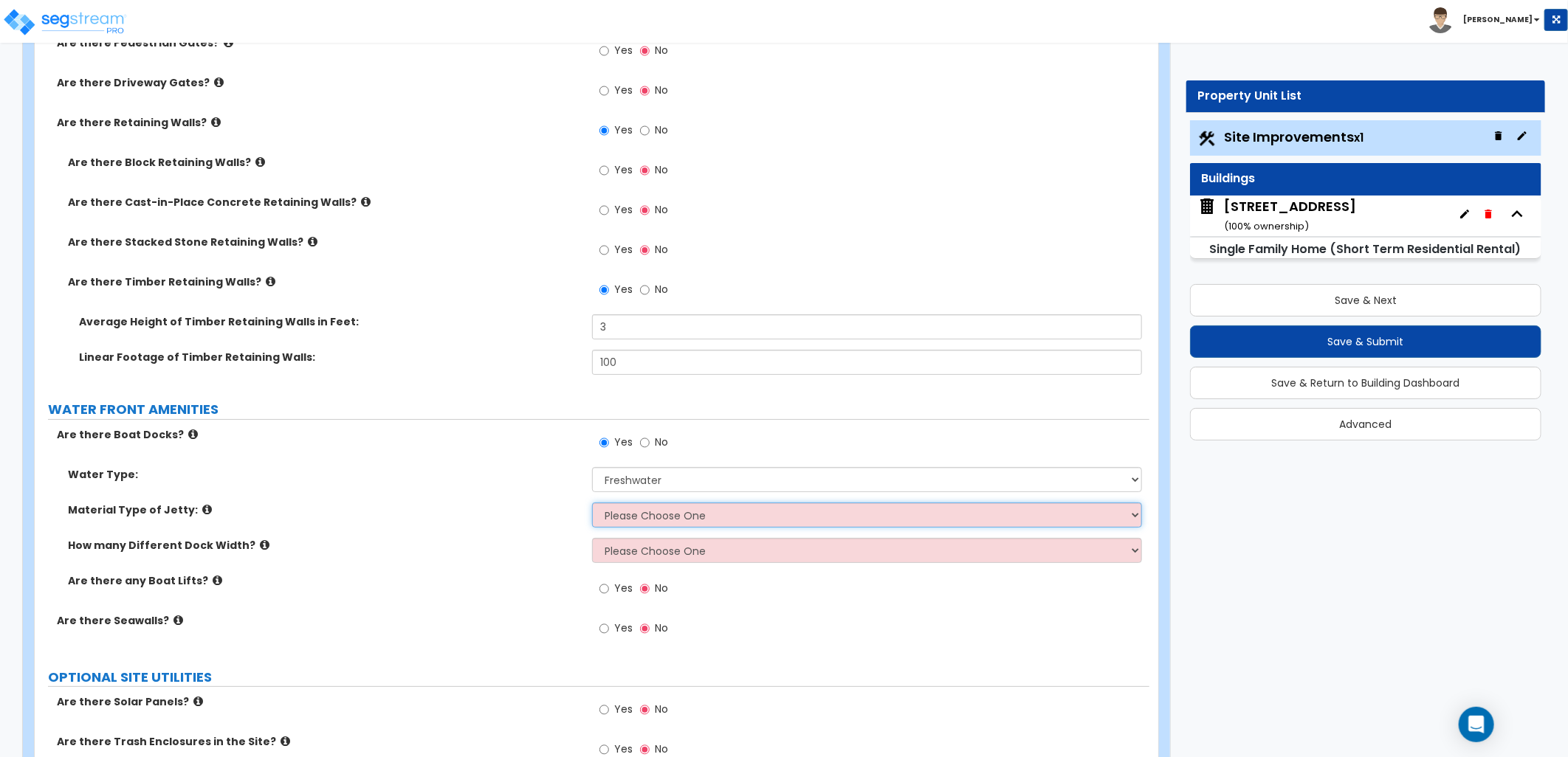
click at [627, 512] on select "Please Choose One Galvanized Steel Frame and Wood Deck Treated Wood Frame and W…" at bounding box center [867, 515] width 550 height 25
select select "2"
click at [592, 502] on select "Please Choose One Galvanized Steel Frame and Wood Deck Treated Wood Frame and W…" at bounding box center [867, 515] width 550 height 25
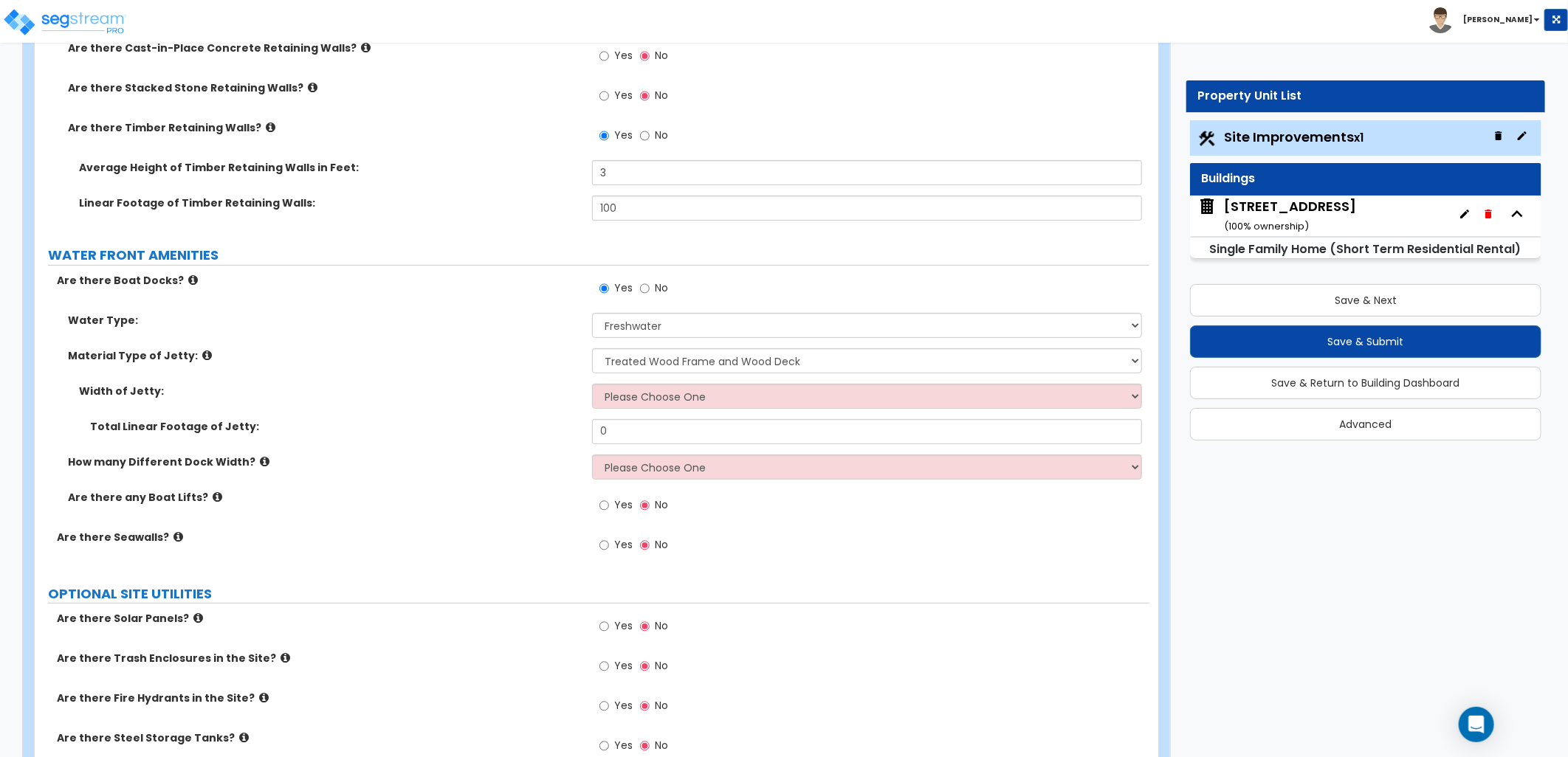
scroll to position [3606, 0]
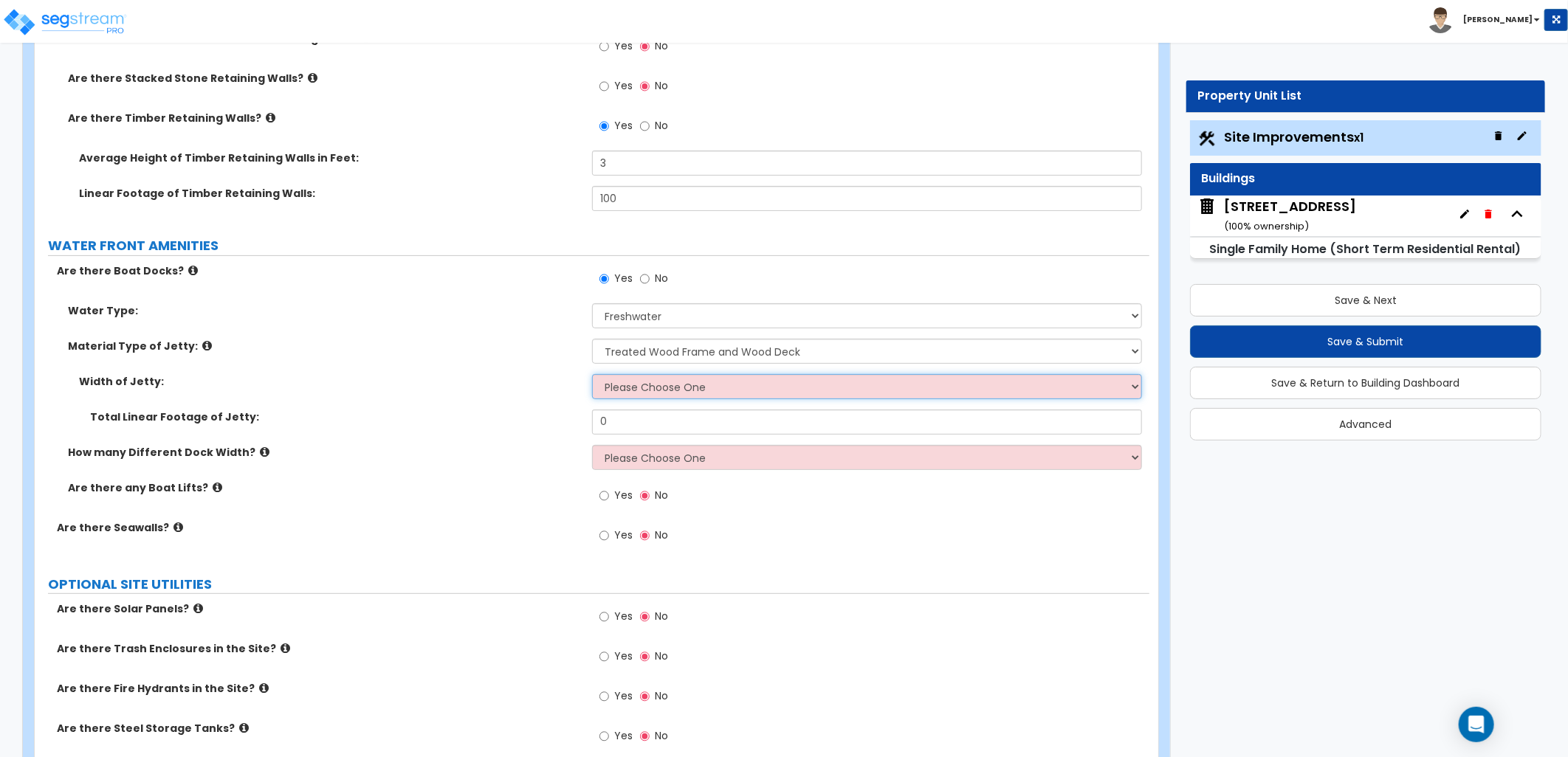
click at [652, 383] on select "Please Choose One 3 feet 6 feet 8 feet 10 feet" at bounding box center [867, 387] width 550 height 25
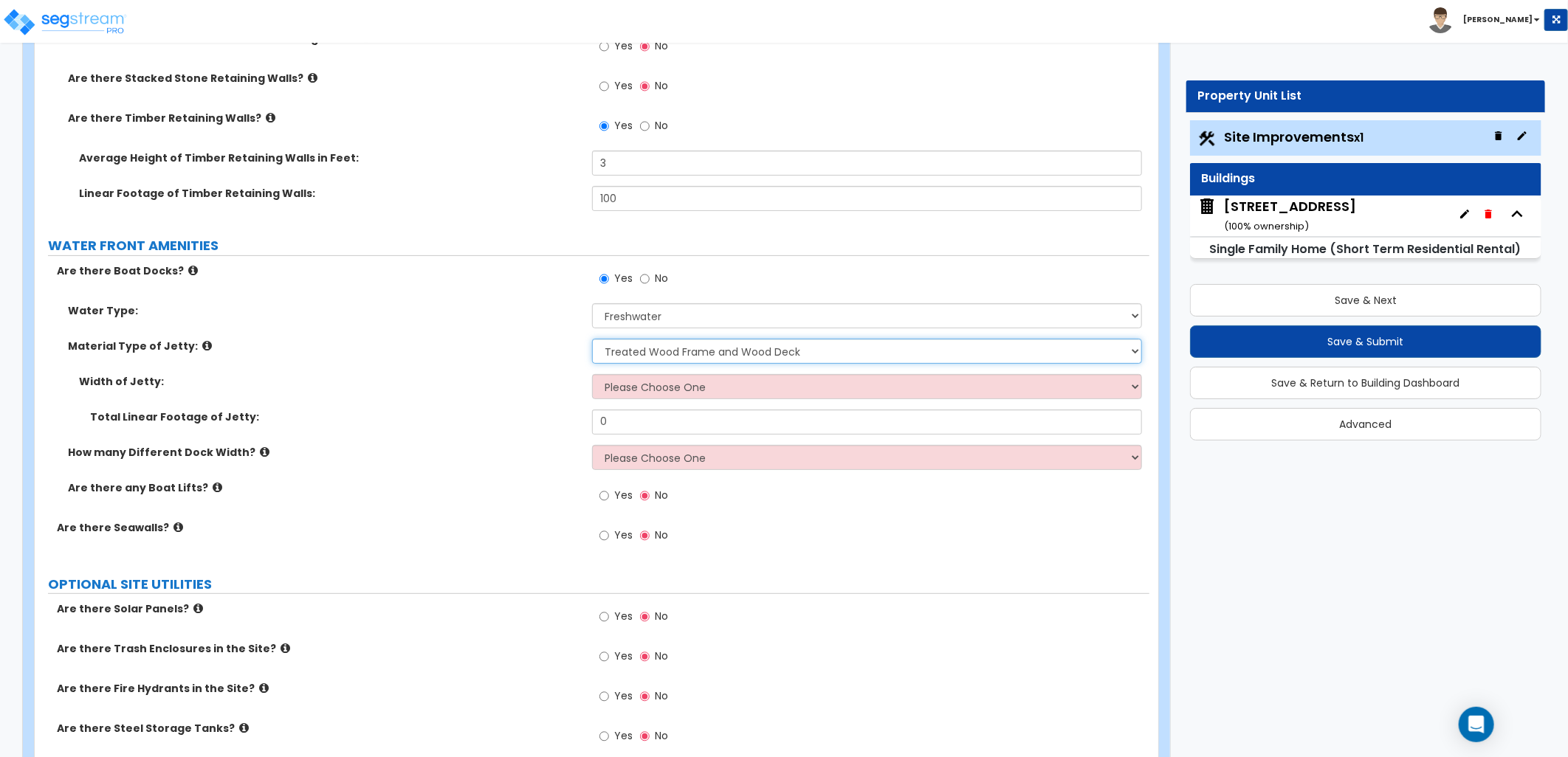
click at [680, 348] on select "Please Choose One Galvanized Steel Frame and Wood Deck Treated Wood Frame and W…" at bounding box center [867, 351] width 550 height 25
click at [592, 339] on select "Please Choose One Galvanized Steel Frame and Wood Deck Treated Wood Frame and W…" at bounding box center [867, 351] width 550 height 25
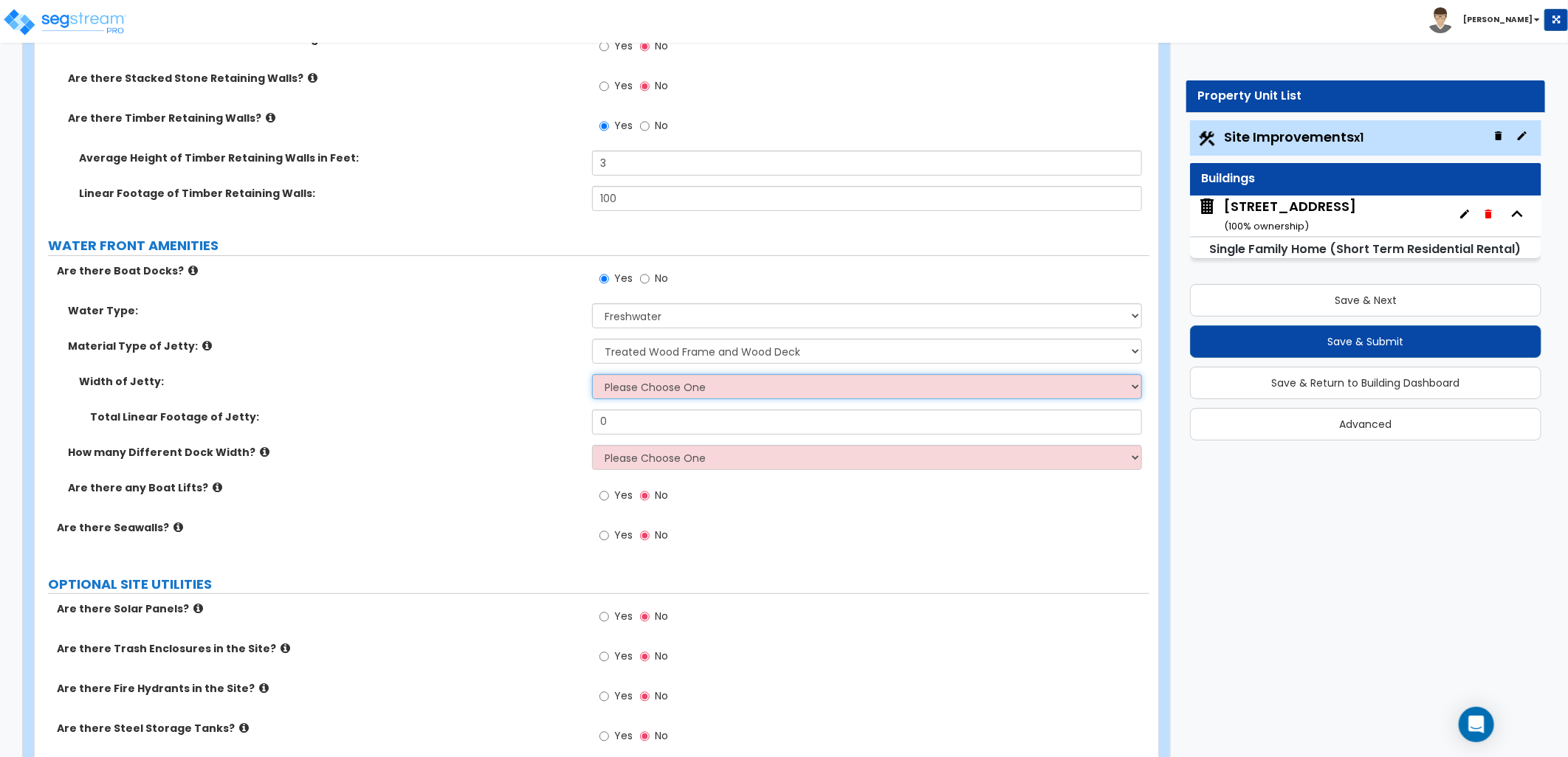
click at [643, 385] on select "Please Choose One 3 feet 6 feet 8 feet 10 feet" at bounding box center [867, 387] width 550 height 25
click at [592, 374] on select "Please Choose One 3 feet 6 feet 8 feet 10 feet" at bounding box center [867, 387] width 550 height 25
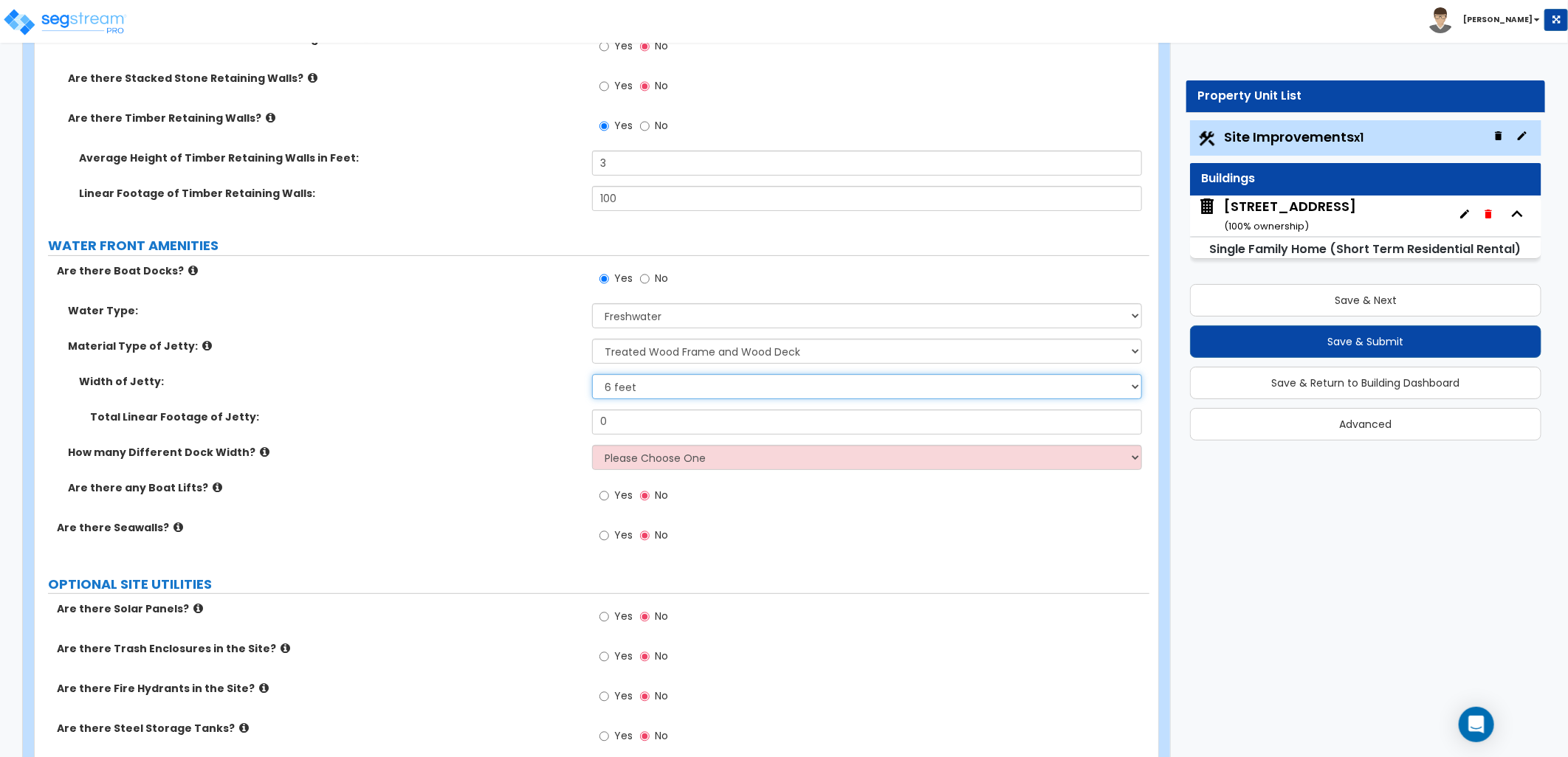
click at [637, 389] on select "Please Choose One 3 feet 6 feet 8 feet 10 feet" at bounding box center [867, 387] width 550 height 25
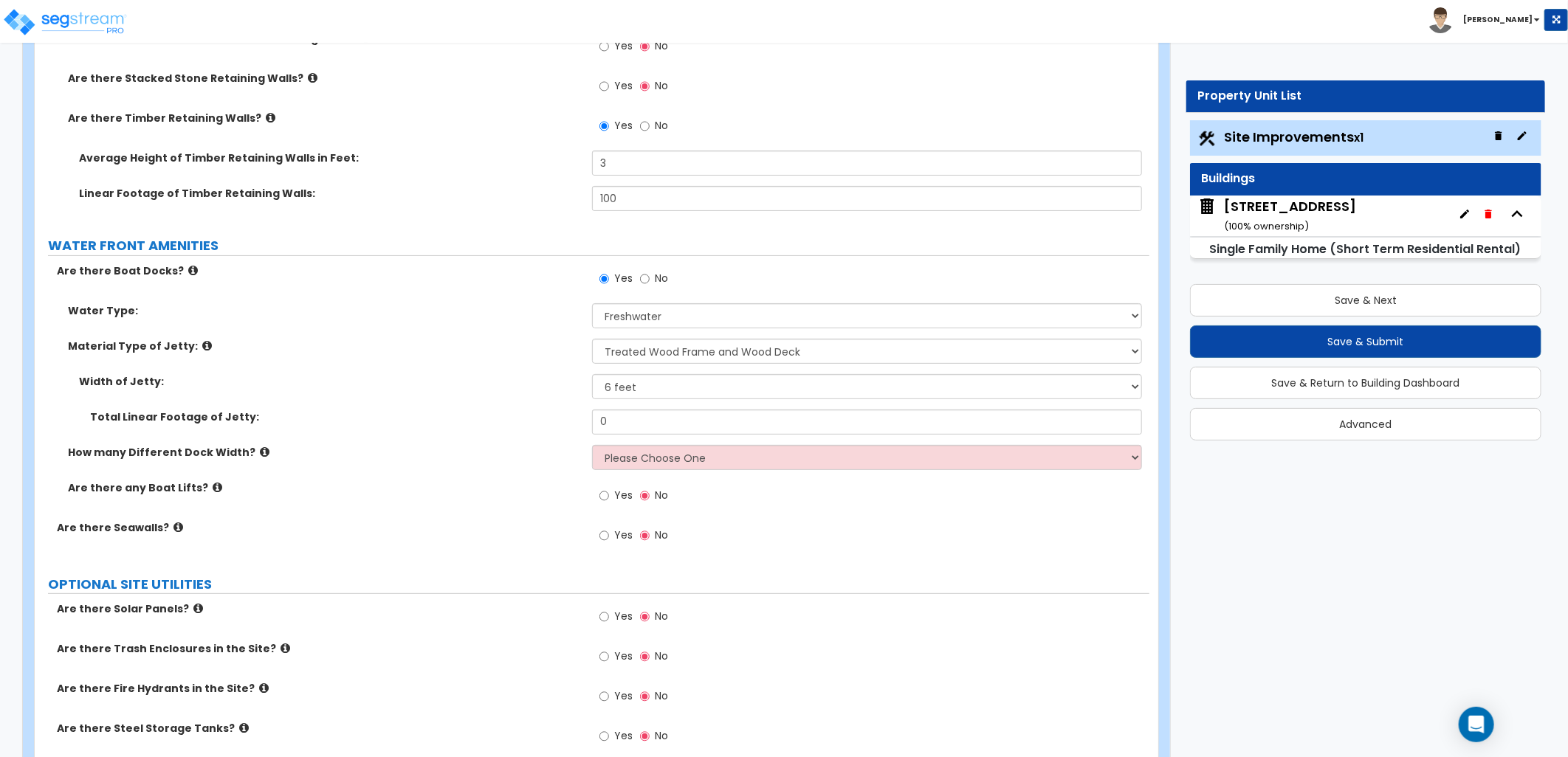
click at [202, 345] on icon at bounding box center [207, 346] width 10 height 11
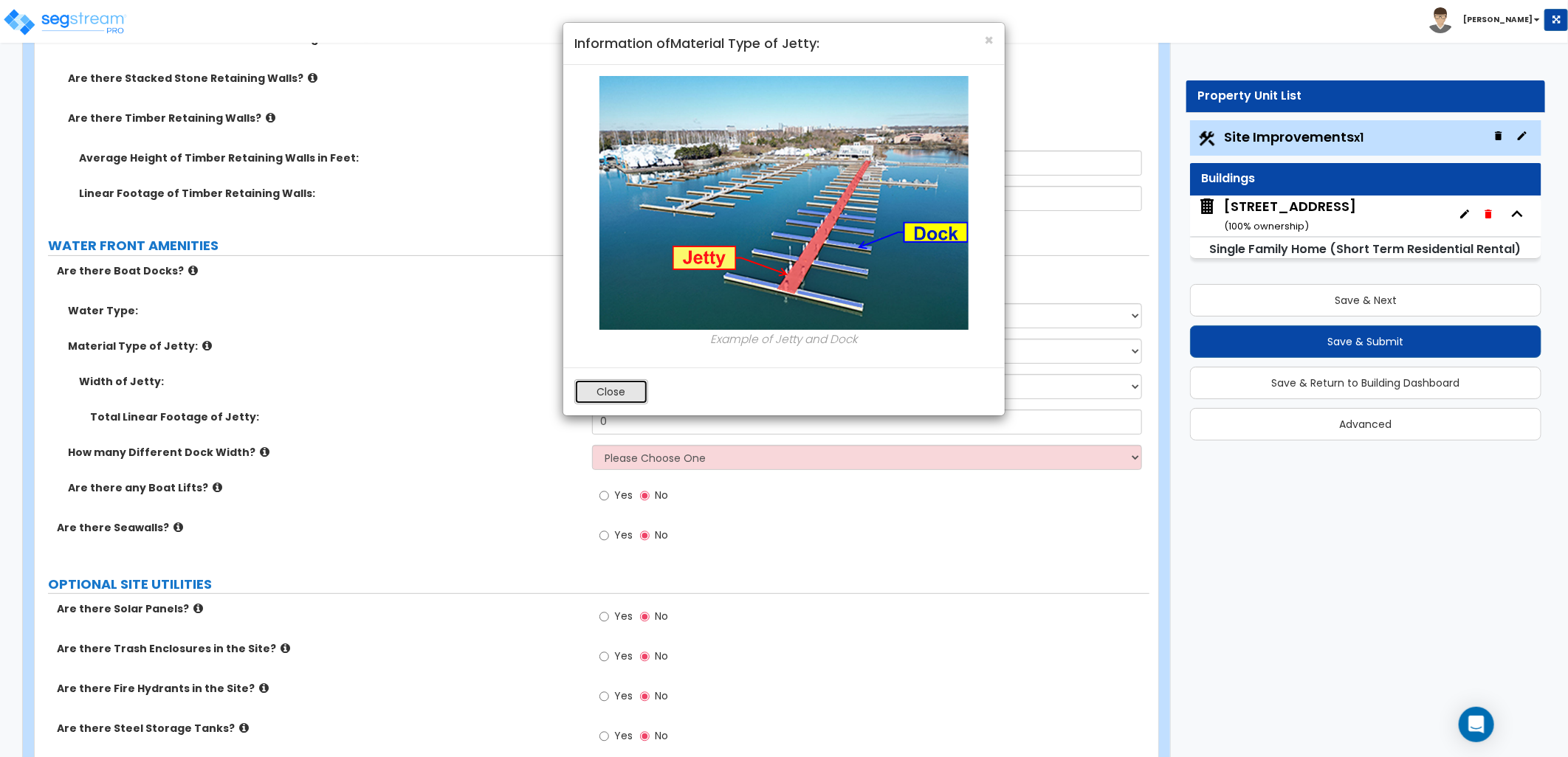
click at [588, 391] on button "Close" at bounding box center [611, 392] width 74 height 25
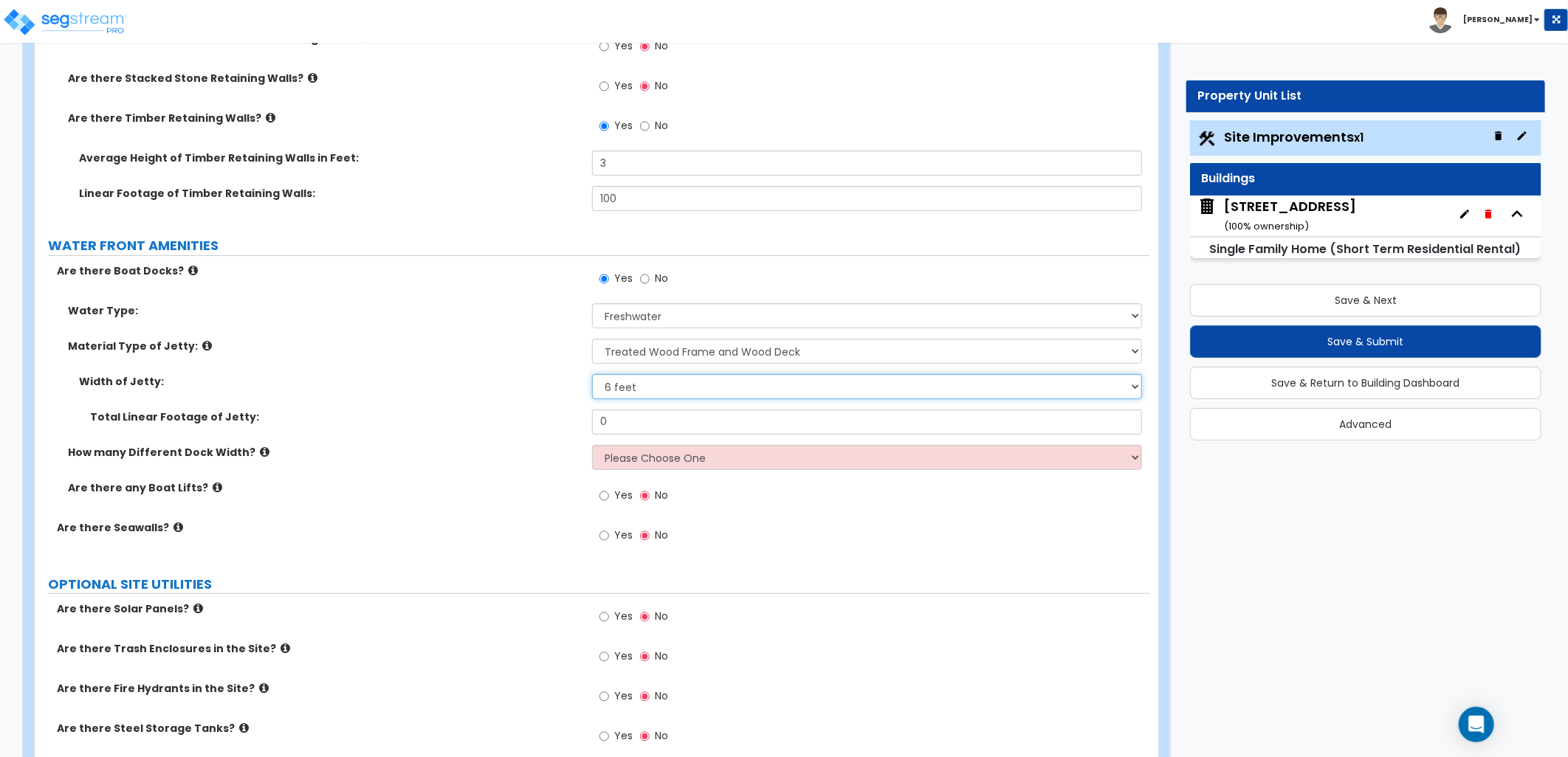
drag, startPoint x: 625, startPoint y: 390, endPoint x: 630, endPoint y: 399, distance: 10.3
click at [625, 390] on select "Please Choose One 3 feet 6 feet 8 feet 10 feet" at bounding box center [867, 387] width 550 height 25
select select "1"
click at [592, 374] on select "Please Choose One 3 feet 6 feet 8 feet 10 feet" at bounding box center [867, 387] width 550 height 25
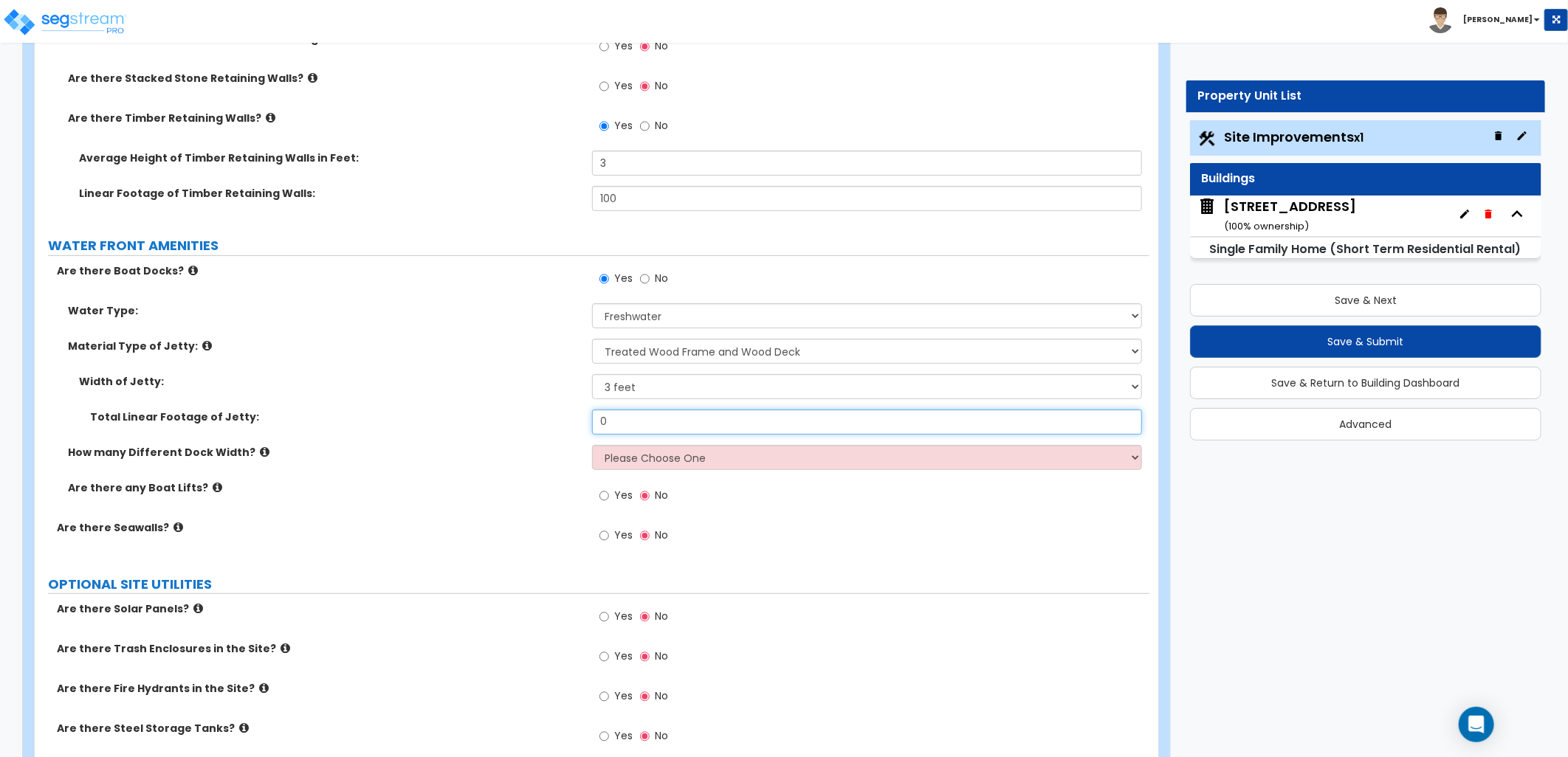
click at [632, 417] on input "0" at bounding box center [867, 422] width 550 height 25
drag, startPoint x: 613, startPoint y: 422, endPoint x: 569, endPoint y: 420, distance: 44.0
click at [571, 420] on div "Total Linear Footage of Jetty: 0" at bounding box center [592, 427] width 1115 height 35
type input "90"
click at [573, 422] on label "Total Linear Footage of Jetty:" at bounding box center [335, 417] width 491 height 14
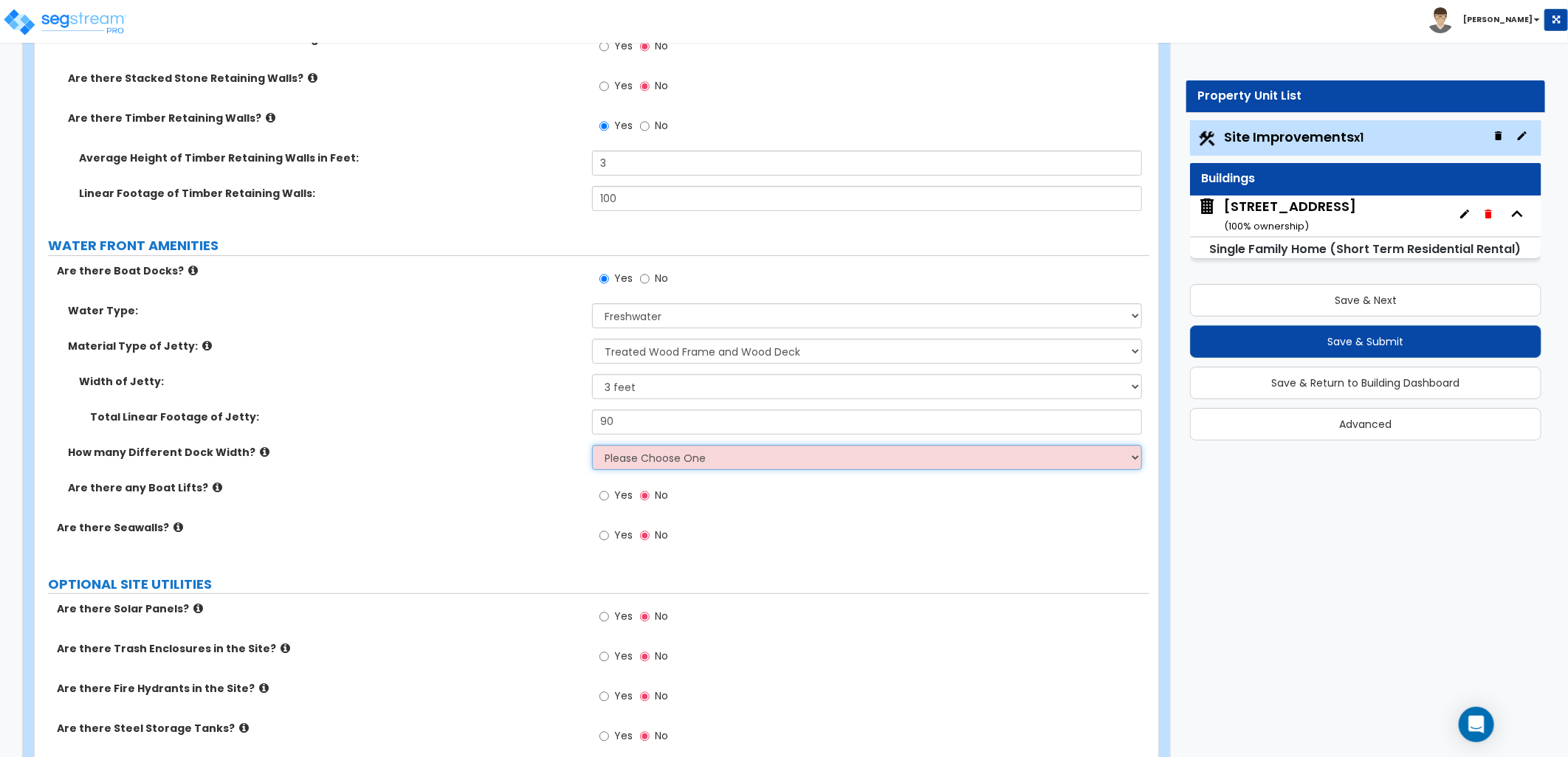
click at [636, 446] on select "Please Choose One 1 2 3" at bounding box center [867, 457] width 550 height 25
select select "1"
click at [592, 445] on select "Please Choose One 1 2 3" at bounding box center [867, 457] width 550 height 25
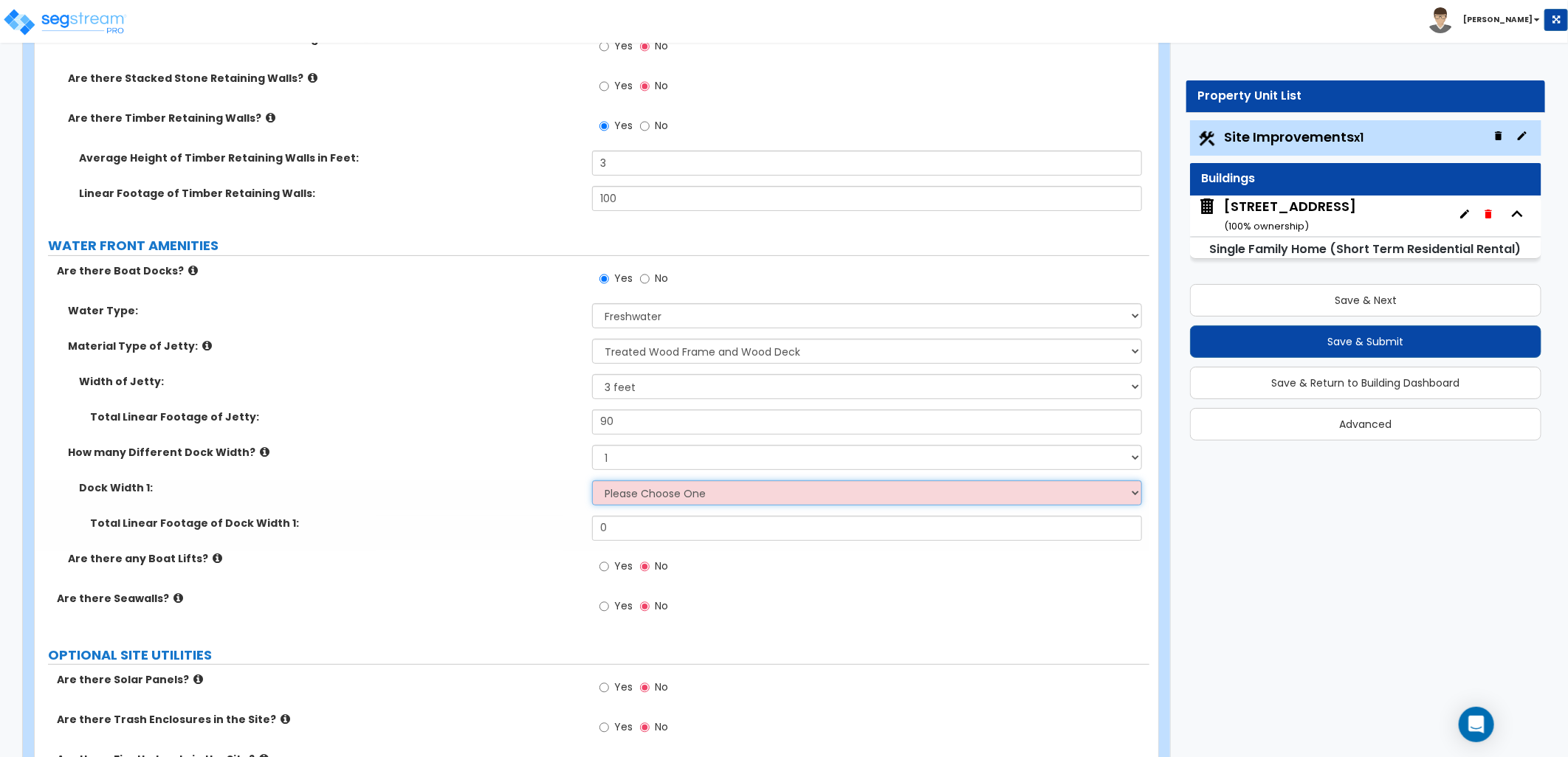
click at [653, 489] on select "Please Choose One 5 feet 6 feet 8 feet" at bounding box center [867, 493] width 550 height 25
select select "3"
click at [592, 480] on select "Please Choose One 5 feet 6 feet 8 feet" at bounding box center [867, 493] width 550 height 25
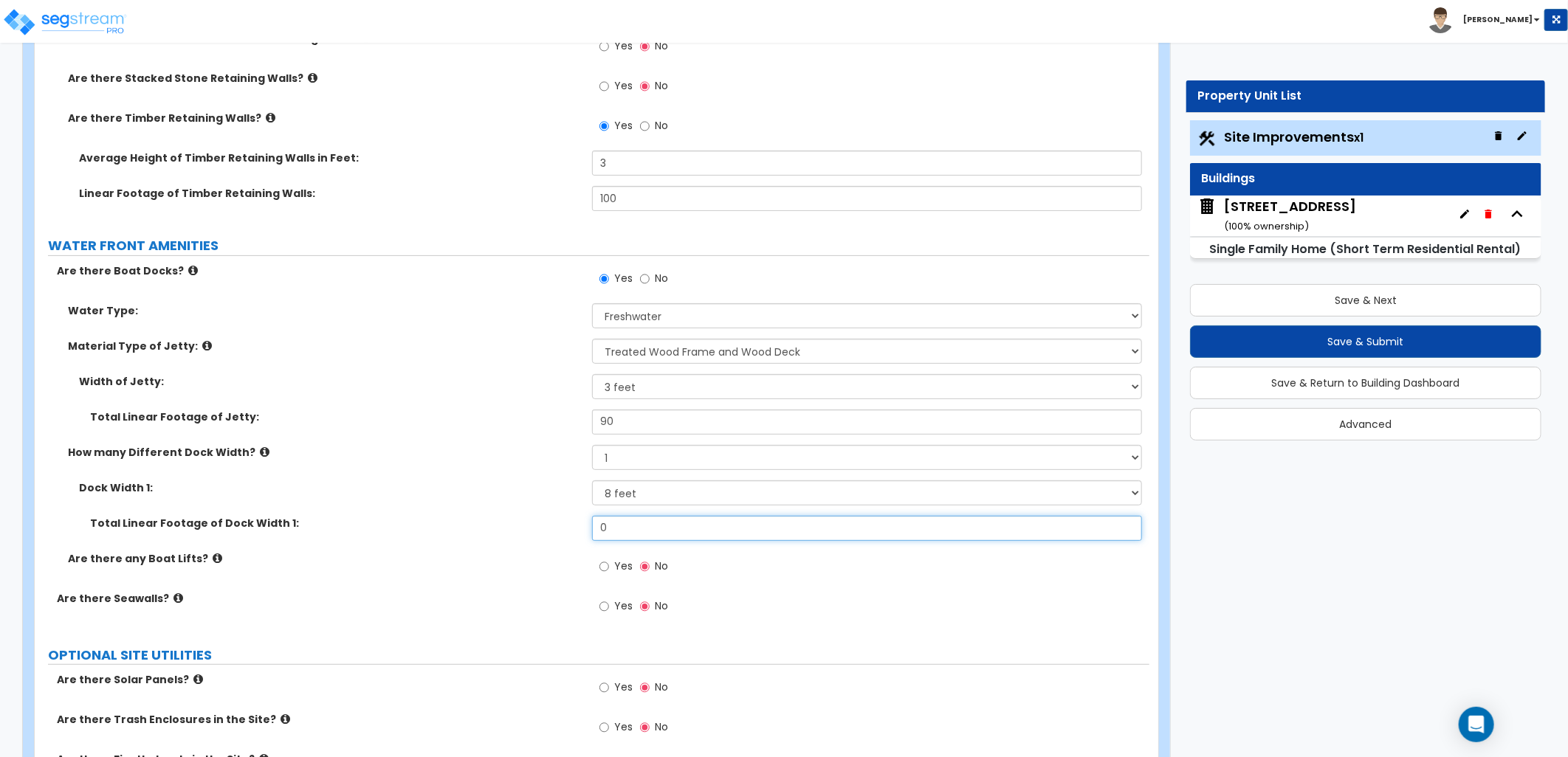
drag, startPoint x: 563, startPoint y: 529, endPoint x: 545, endPoint y: 532, distance: 18.2
click at [543, 532] on div "Total Linear Footage of Dock Width 1: 0" at bounding box center [592, 533] width 1115 height 35
type input "35"
click at [942, 608] on div "Yes No" at bounding box center [871, 611] width 557 height 40
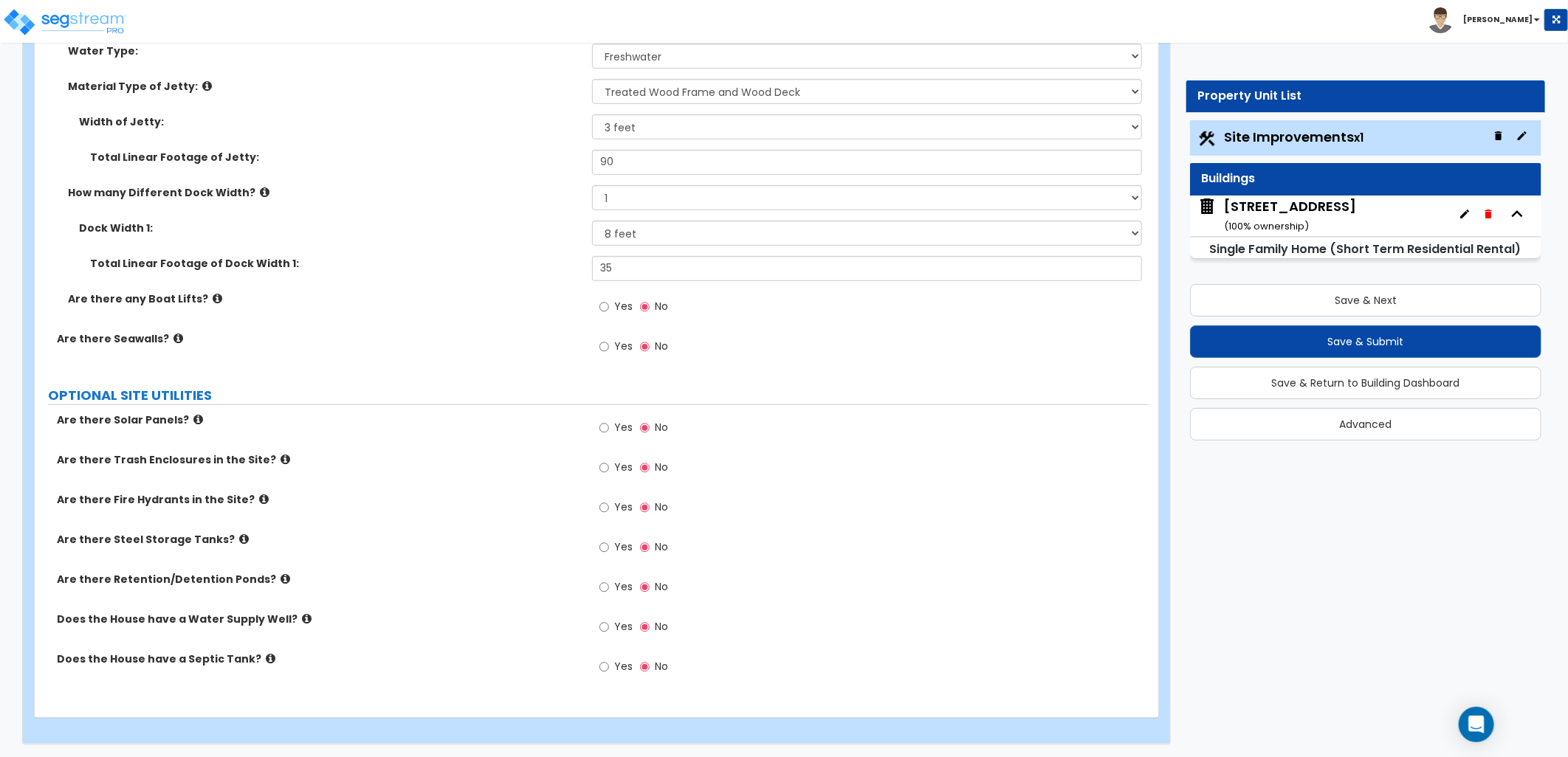
scroll to position [3867, 0]
drag, startPoint x: 611, startPoint y: 624, endPoint x: 602, endPoint y: 624, distance: 9.0
click at [611, 624] on label "Yes" at bounding box center [616, 628] width 33 height 25
click at [609, 624] on input "Yes" at bounding box center [604, 626] width 10 height 16
radio input "true"
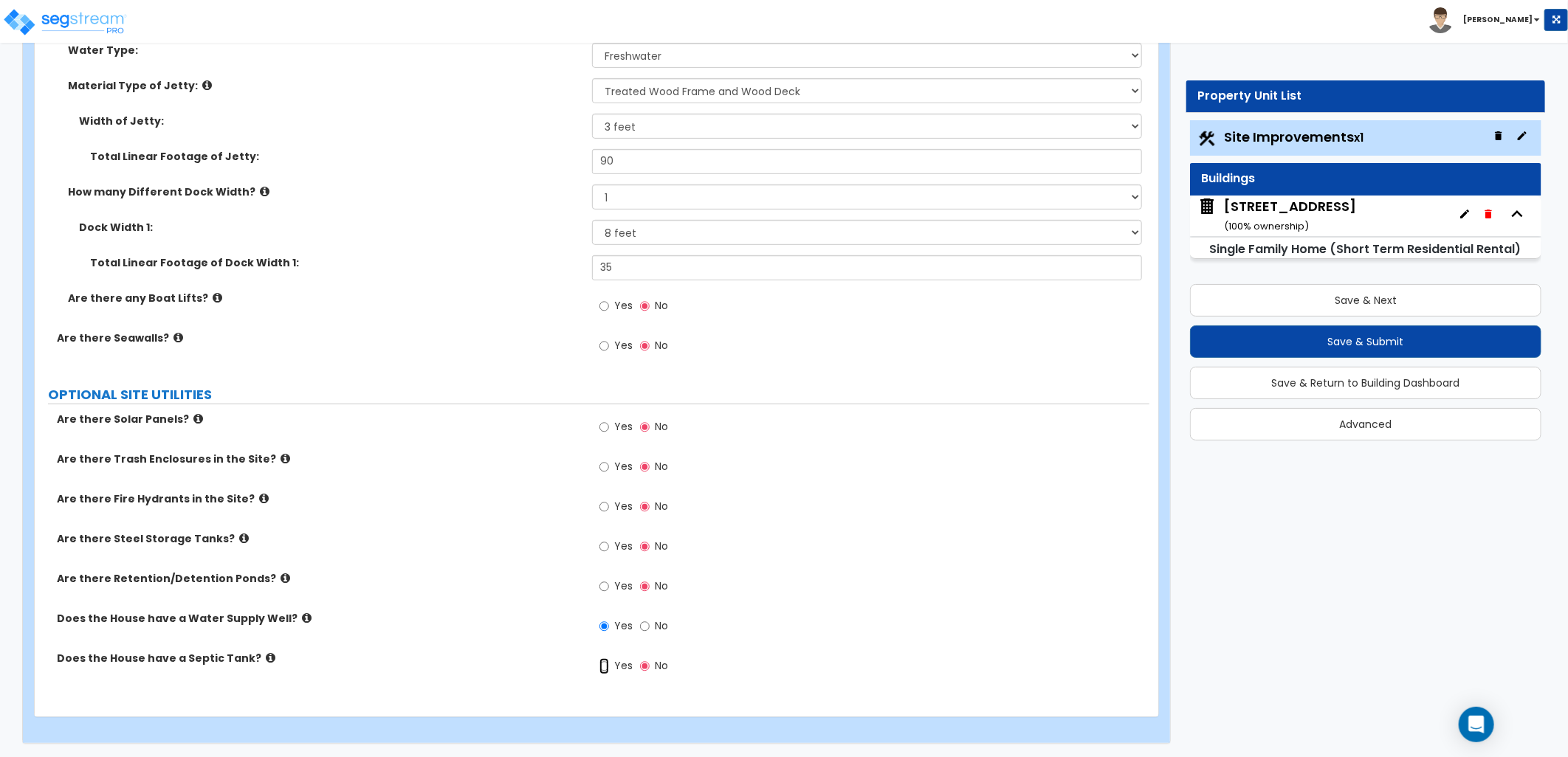
click at [607, 668] on input "Yes" at bounding box center [604, 666] width 10 height 16
radio input "true"
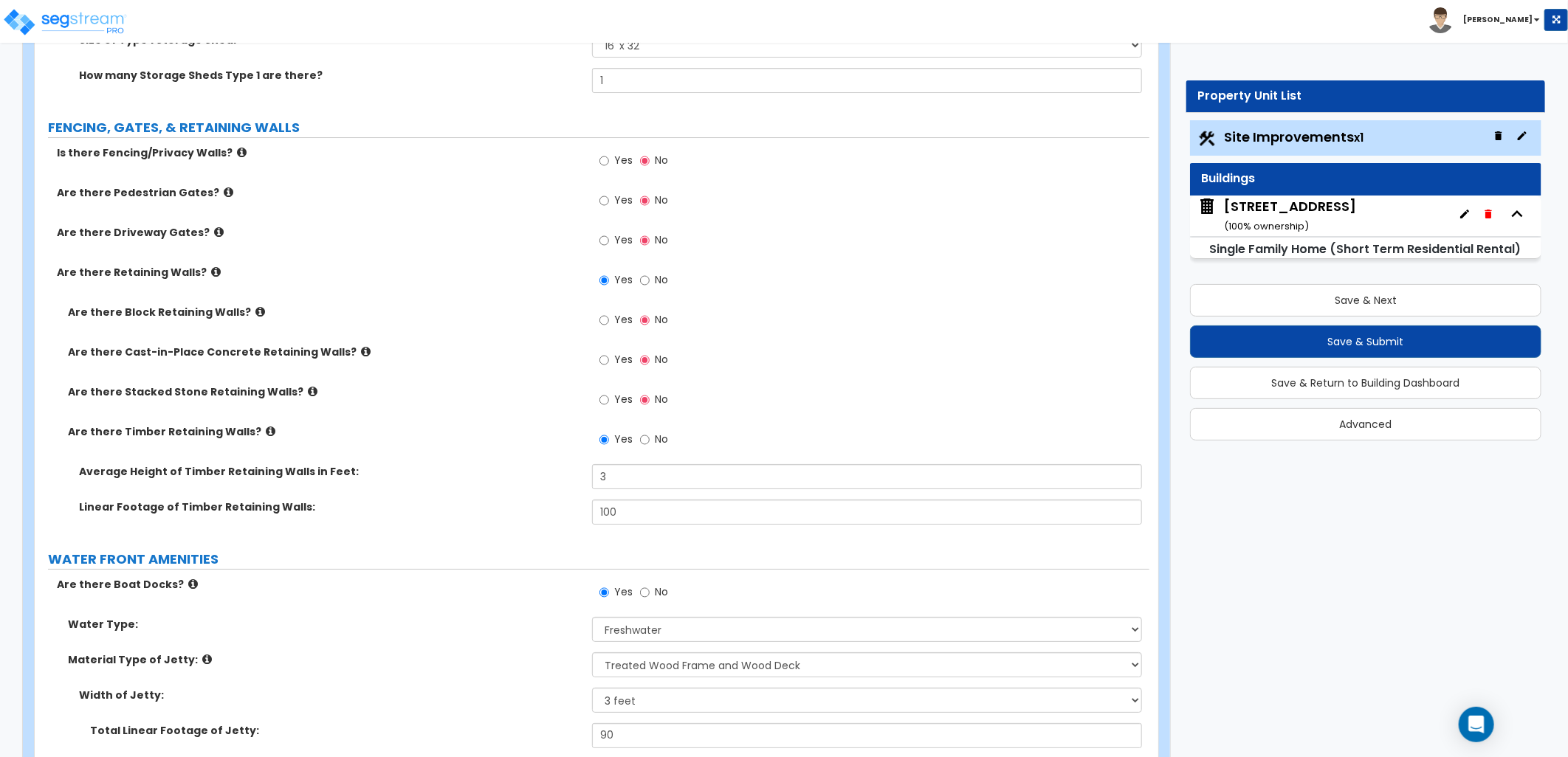
scroll to position [2801, 0]
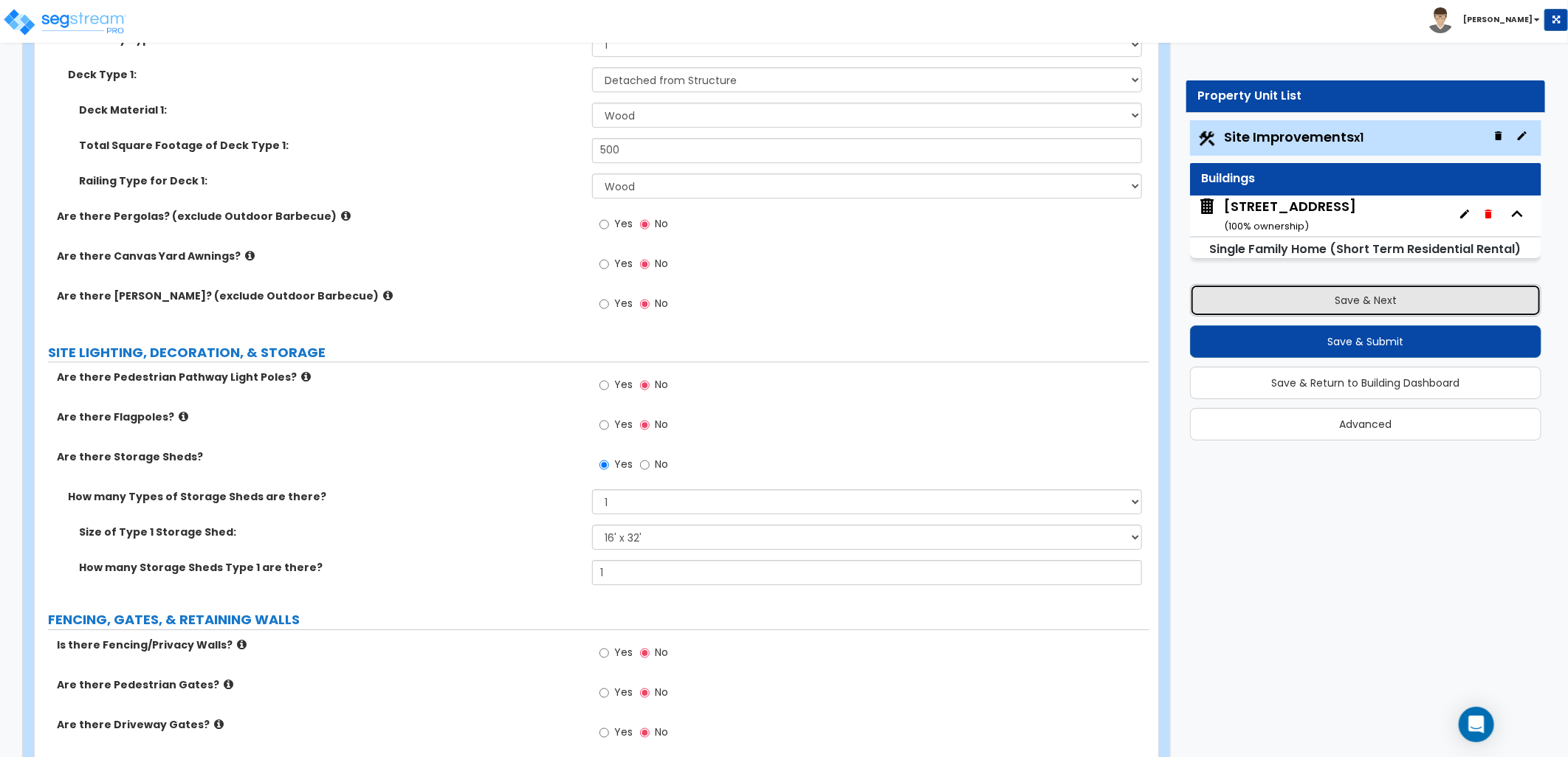
click at [1252, 308] on button "Save & Next" at bounding box center [1365, 300] width 351 height 32
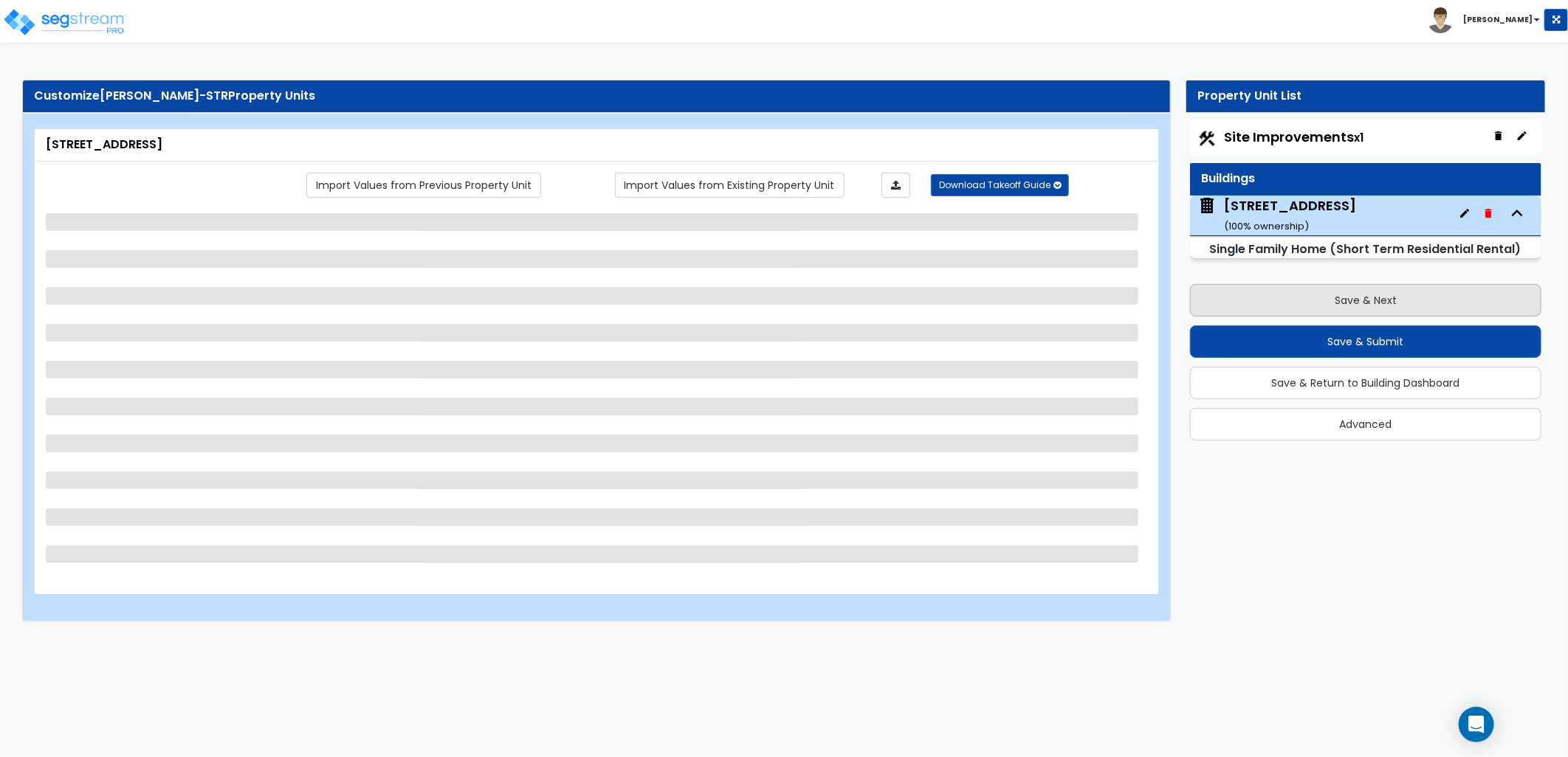
scroll to position [0, 0]
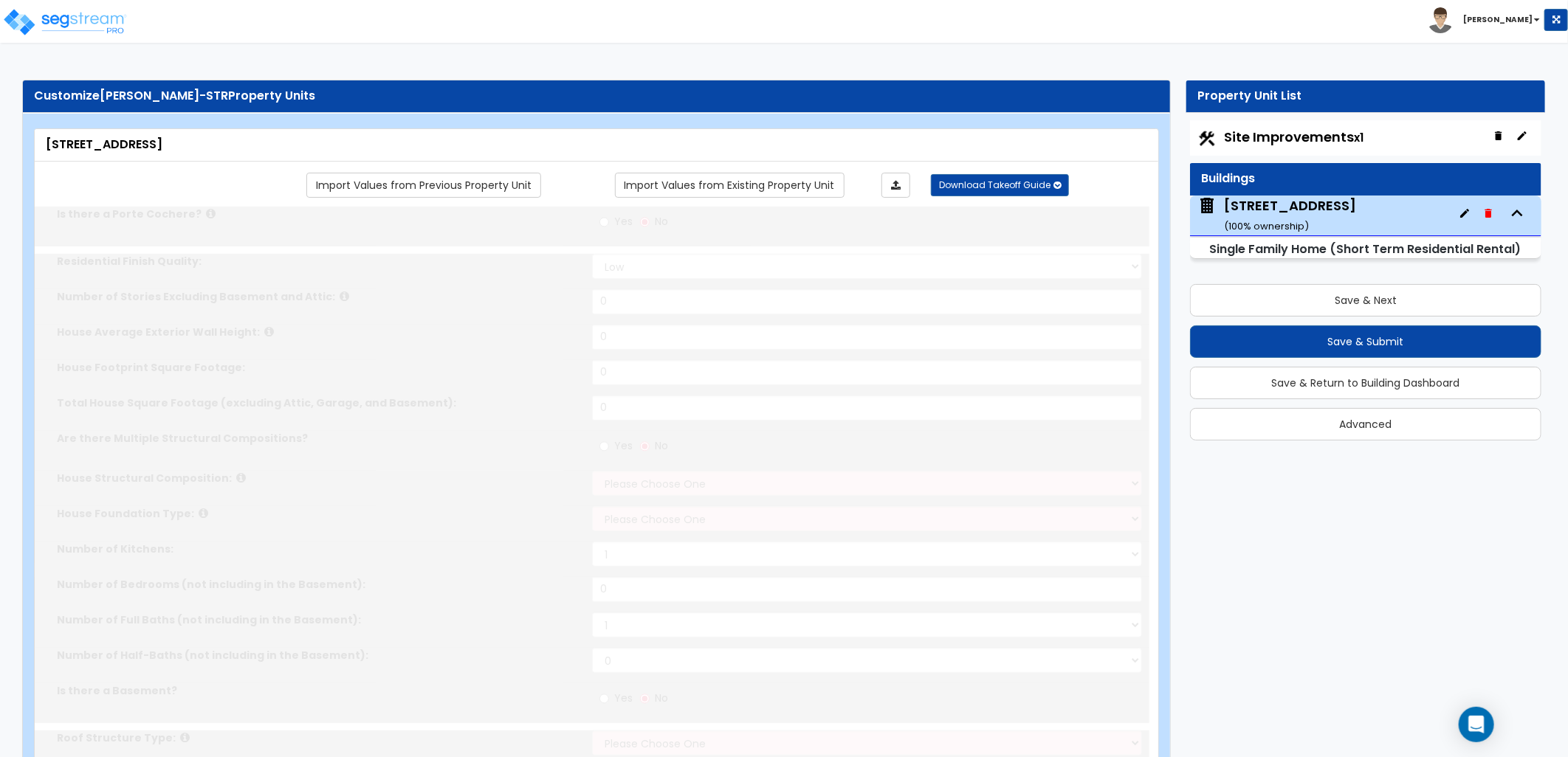
type input "1"
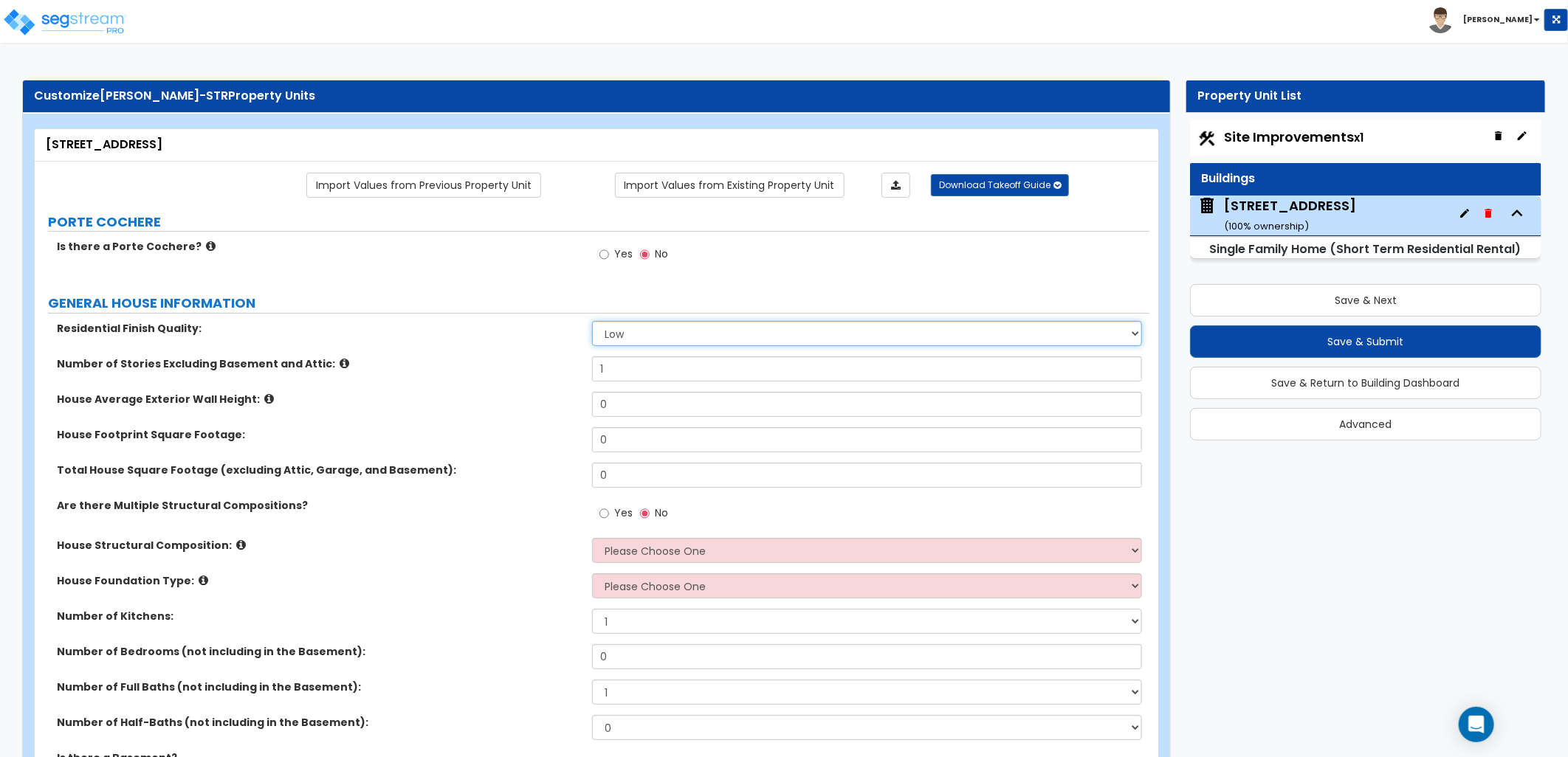
click at [653, 334] on select "Low Average High" at bounding box center [867, 333] width 550 height 25
select select "1"
click at [592, 321] on select "Low Average High" at bounding box center [867, 333] width 550 height 25
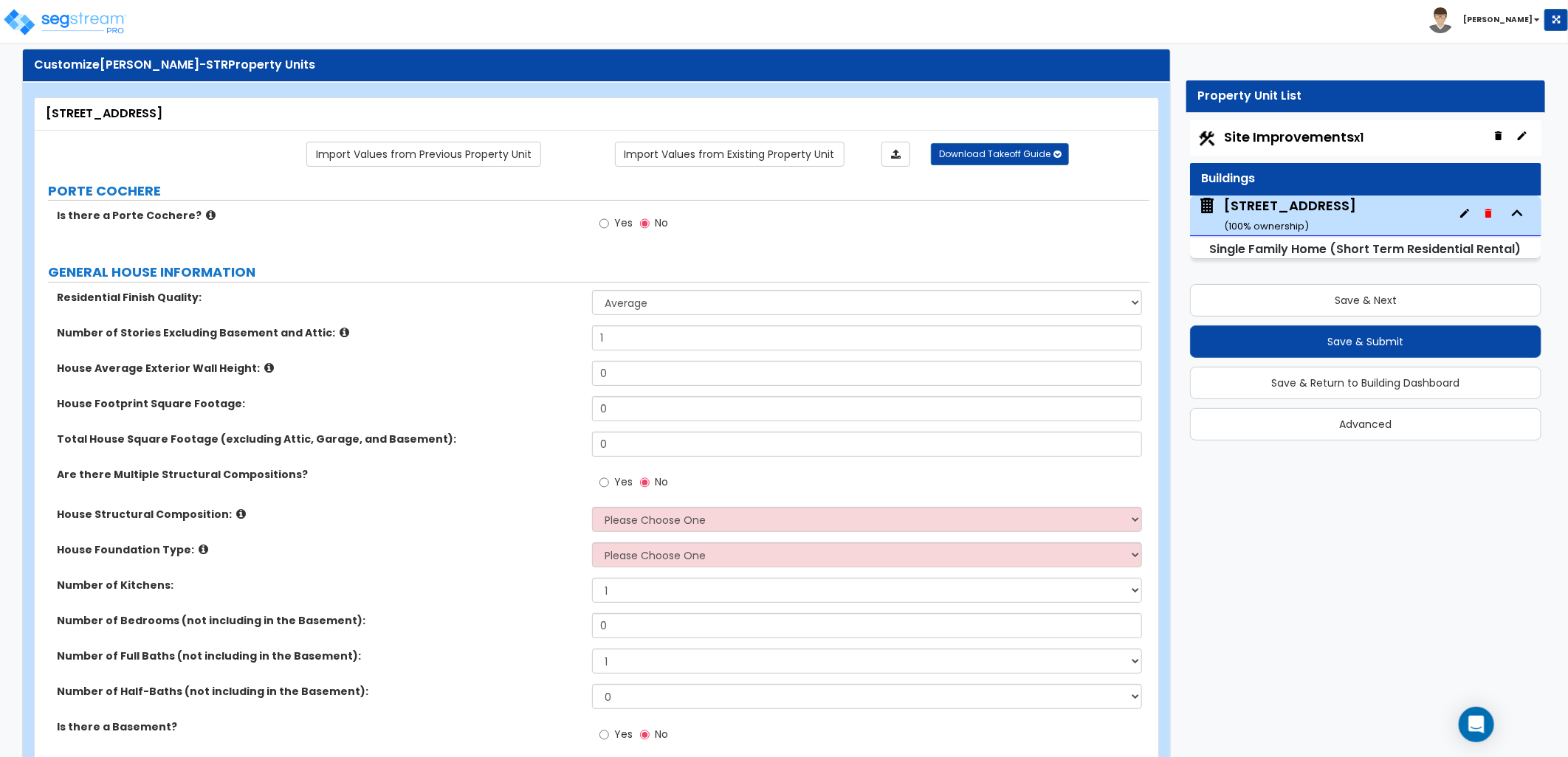
scroll to position [82, 0]
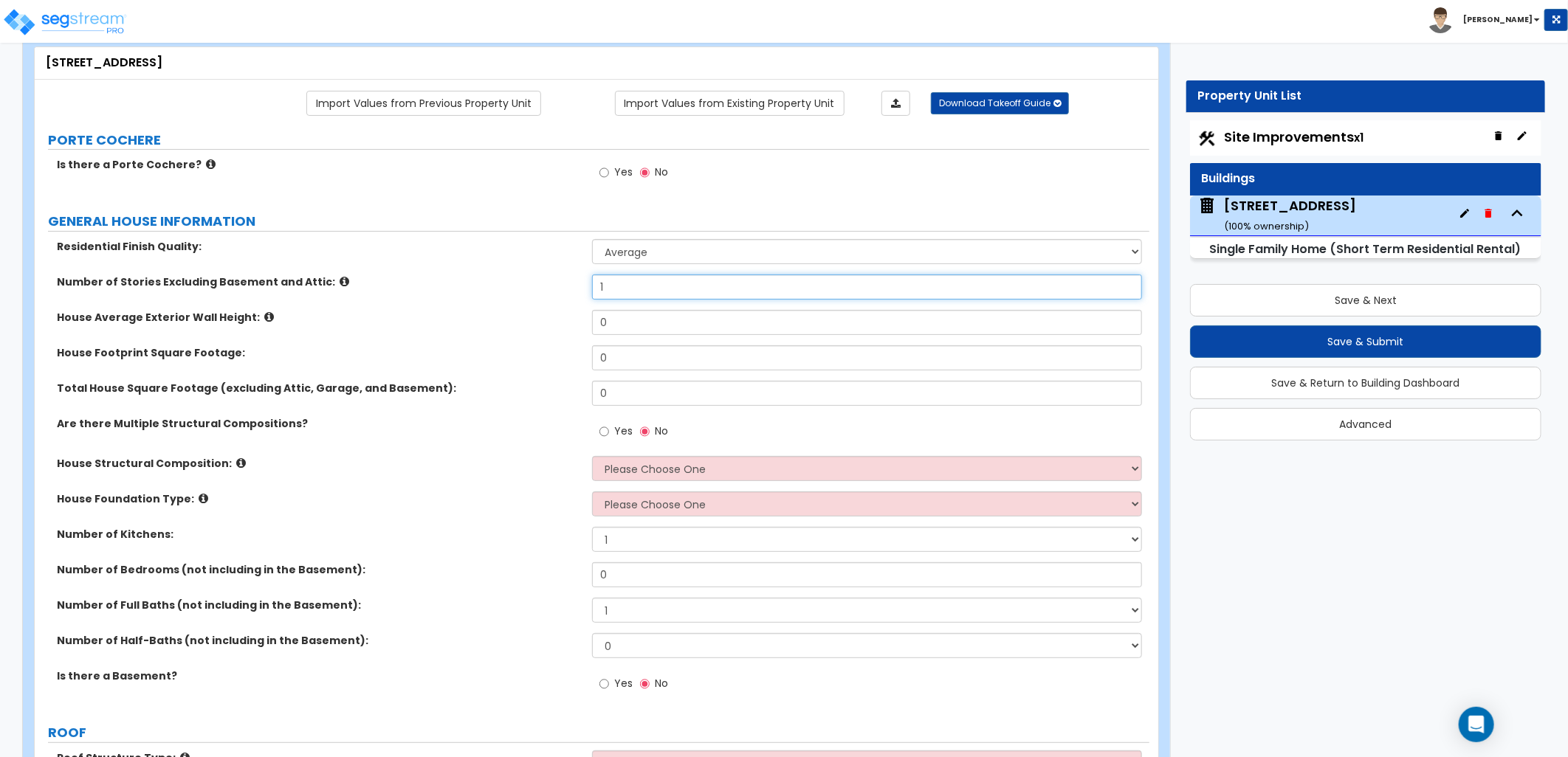
drag, startPoint x: 629, startPoint y: 285, endPoint x: 589, endPoint y: 287, distance: 40.0
click at [589, 287] on div "Number of Stories Excluding Basement and Attic: 1" at bounding box center [592, 292] width 1115 height 35
type input "2"
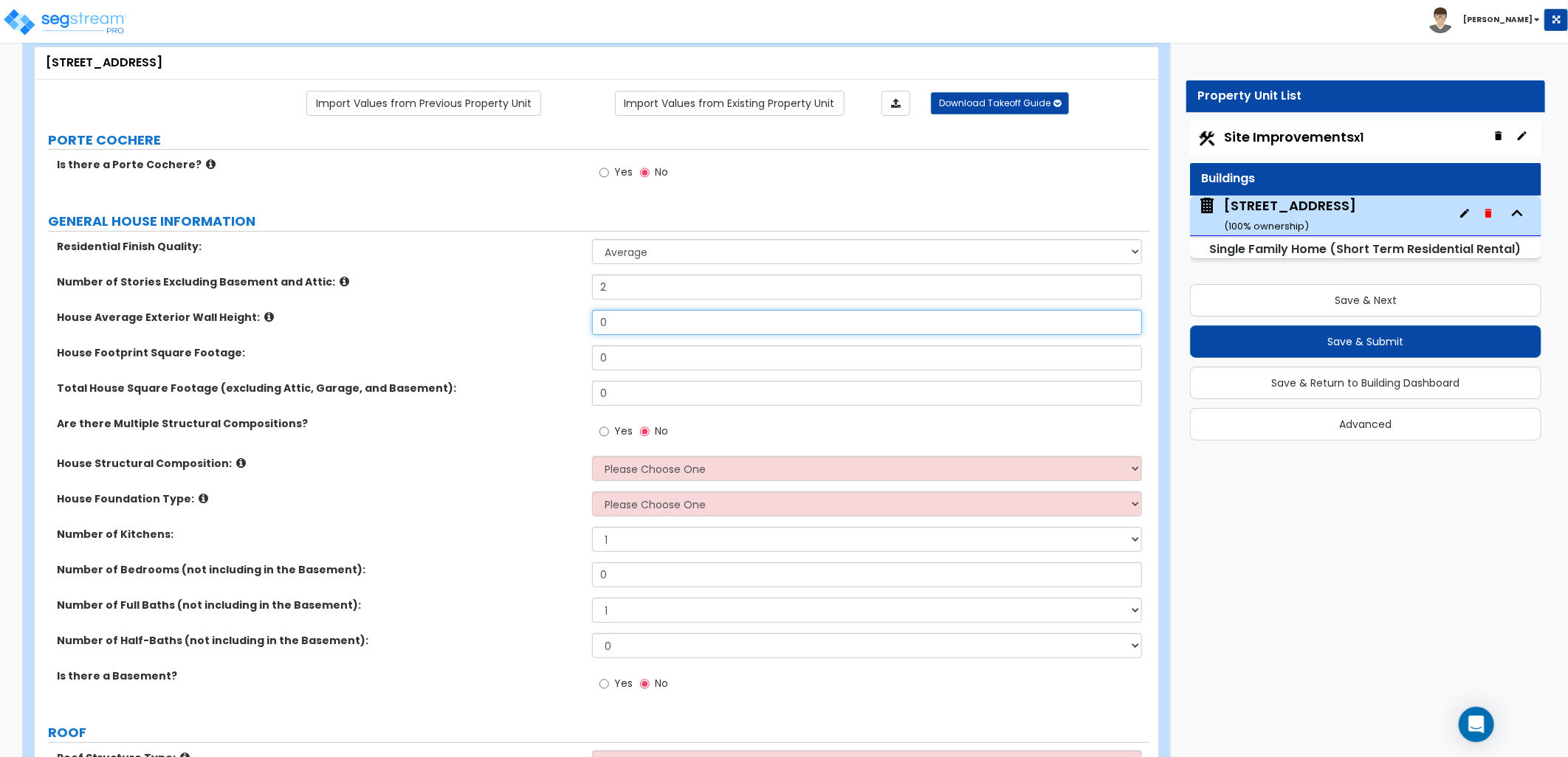
click at [607, 315] on input "0" at bounding box center [867, 322] width 550 height 25
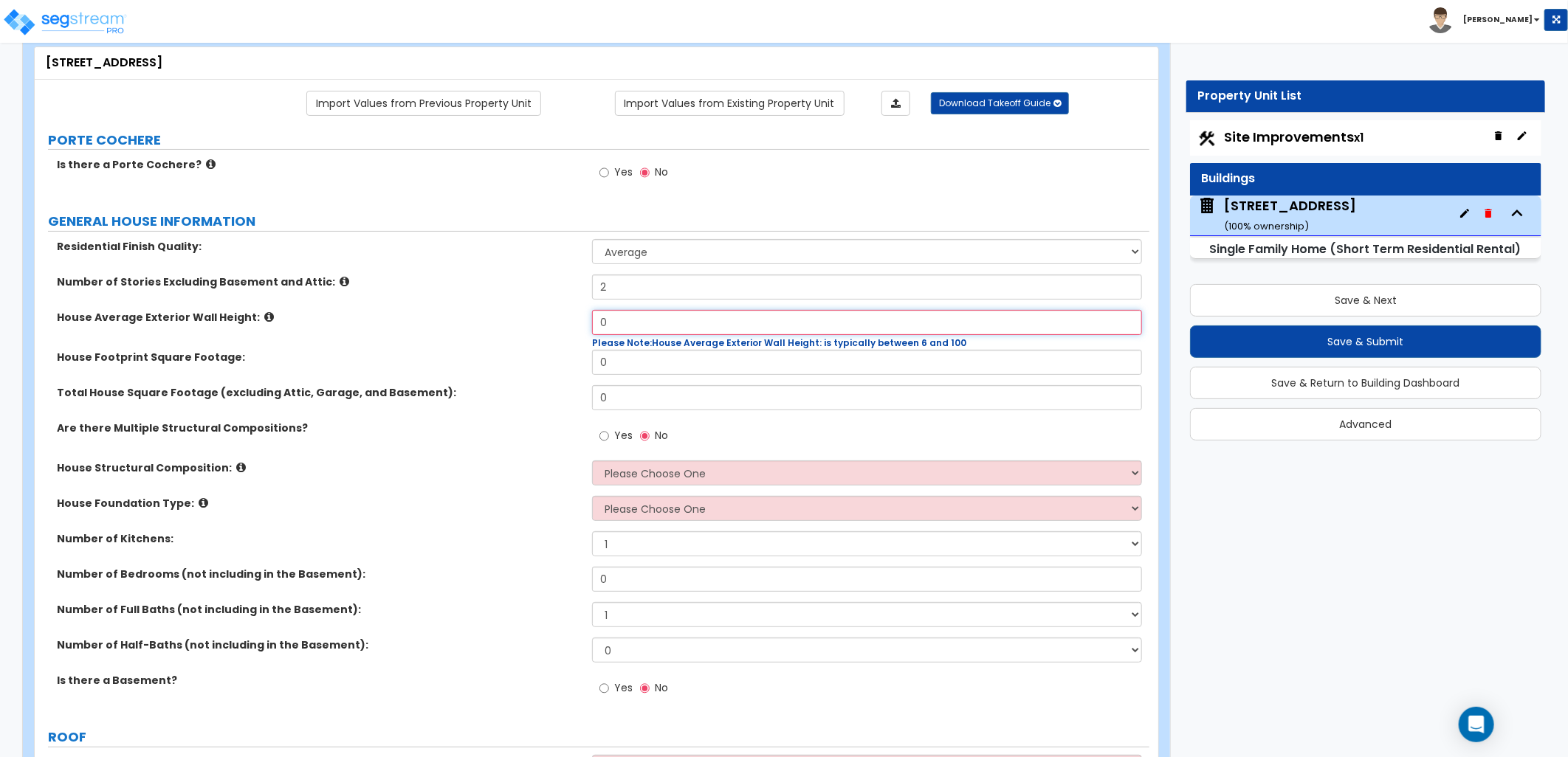
drag, startPoint x: 620, startPoint y: 315, endPoint x: 580, endPoint y: 317, distance: 40.0
click at [580, 317] on div "House Average Exterior Wall Height: 0 Please Note: House Average Exterior Wall …" at bounding box center [592, 330] width 1115 height 40
type input "10"
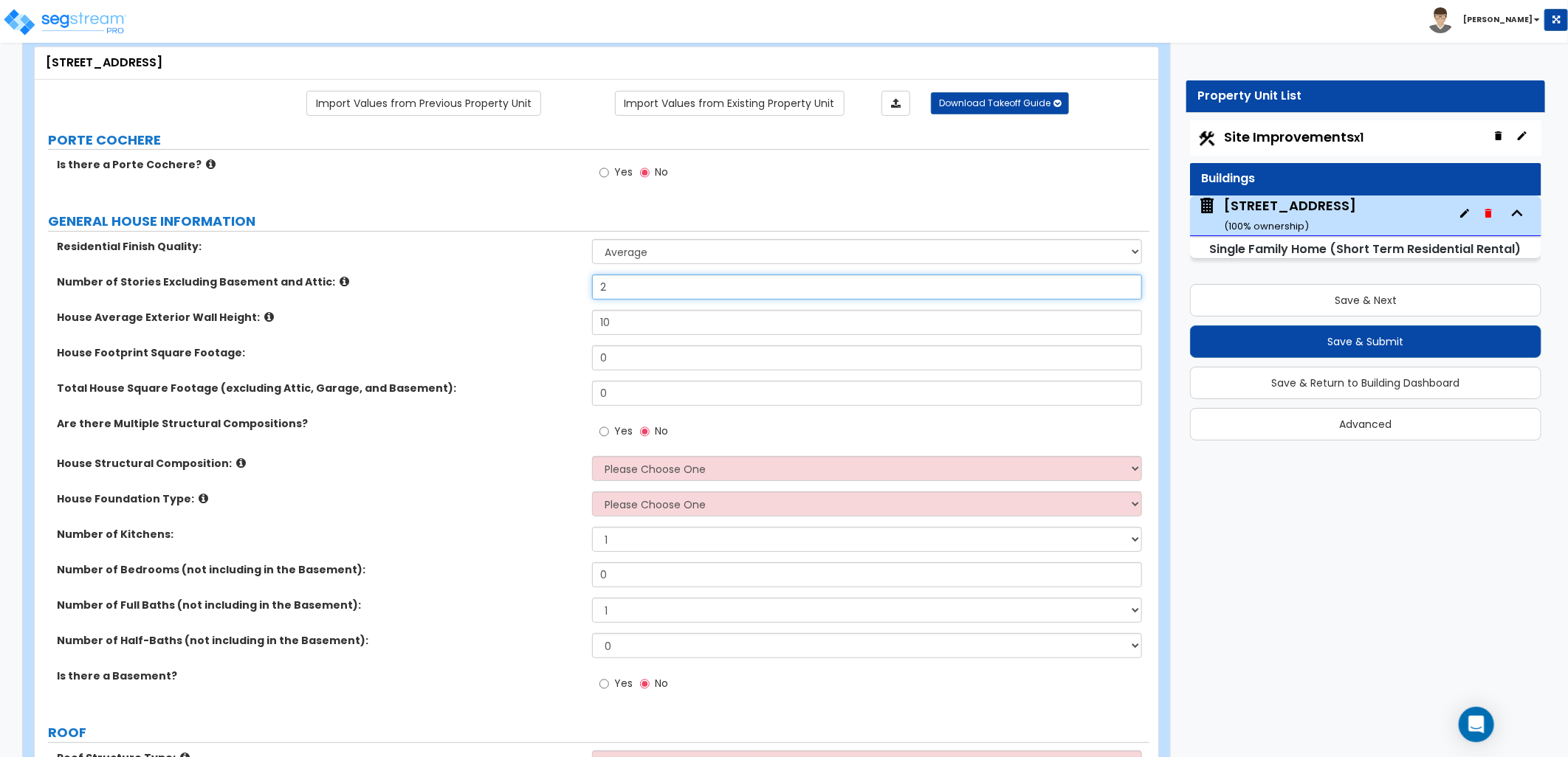
click at [603, 283] on input "2" at bounding box center [867, 287] width 550 height 25
drag, startPoint x: 615, startPoint y: 283, endPoint x: 536, endPoint y: 281, distance: 79.0
click at [536, 281] on div "Number of Stories Excluding Basement and Attic: 2" at bounding box center [592, 292] width 1115 height 35
type input "1"
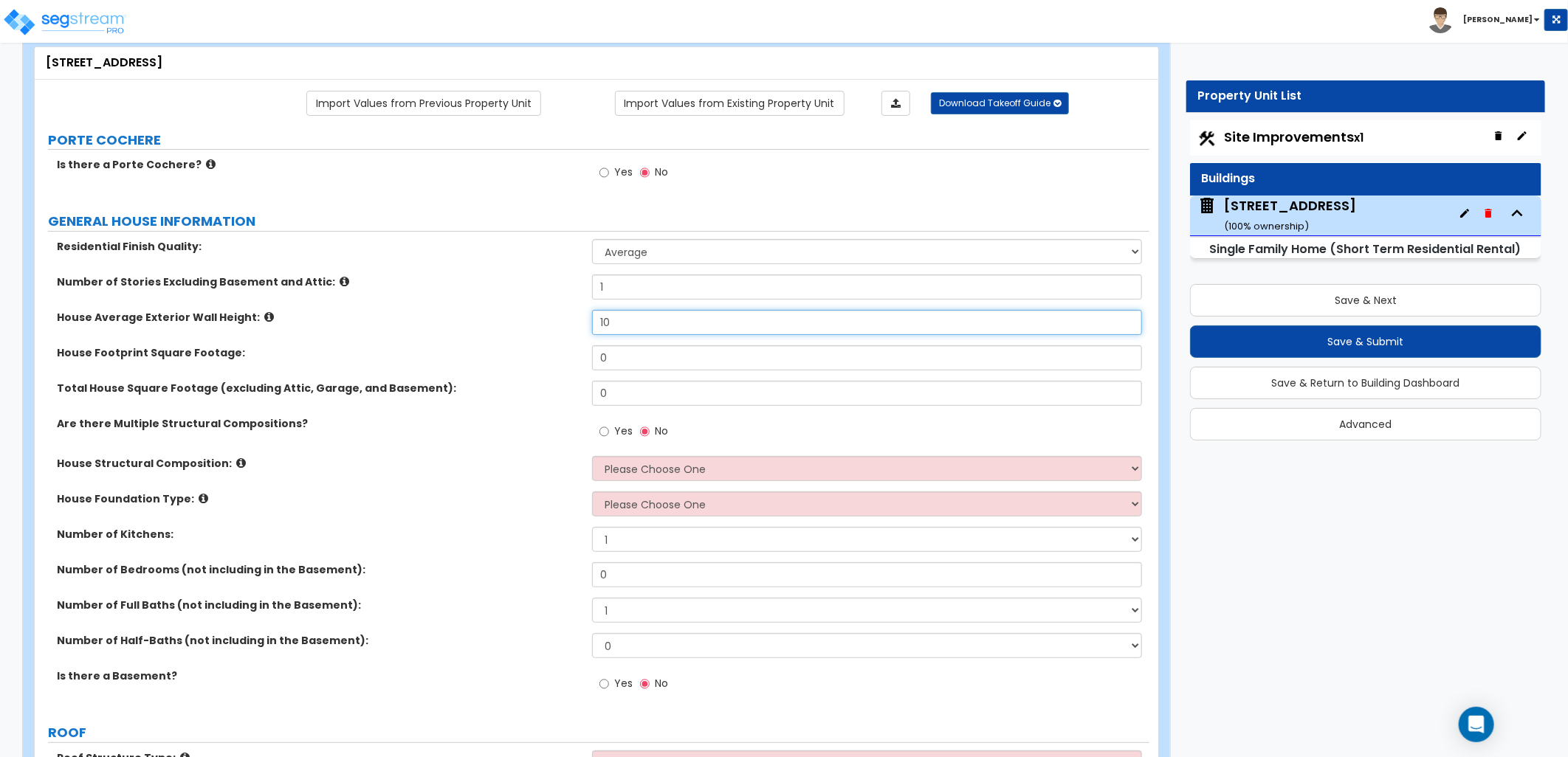
drag, startPoint x: 611, startPoint y: 315, endPoint x: 584, endPoint y: 321, distance: 27.7
click at [585, 321] on div "House Average Exterior Wall Height: 10" at bounding box center [592, 327] width 1115 height 35
type input "12"
click at [545, 363] on div "House Footprint Square Footage: 0" at bounding box center [592, 362] width 1115 height 35
drag, startPoint x: 624, startPoint y: 363, endPoint x: 553, endPoint y: 364, distance: 71.0
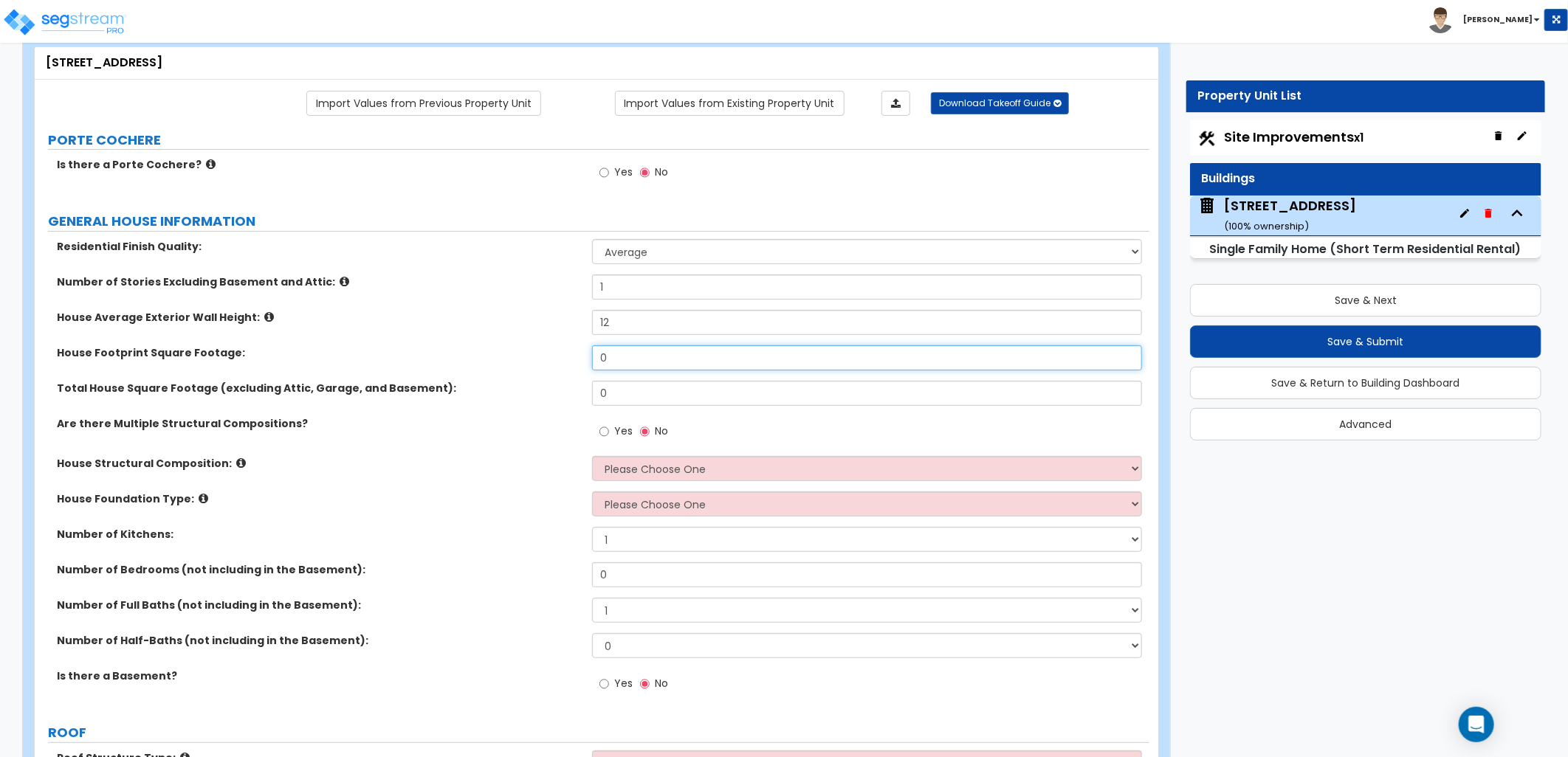
click at [553, 364] on div "House Footprint Square Footage: 0" at bounding box center [592, 362] width 1115 height 35
type input "4"
type input "4,000"
drag, startPoint x: 593, startPoint y: 388, endPoint x: 499, endPoint y: 391, distance: 94.0
click at [499, 391] on div "Total House Square Footage (excluding Attic, Garage, and Basement): 0" at bounding box center [592, 398] width 1115 height 35
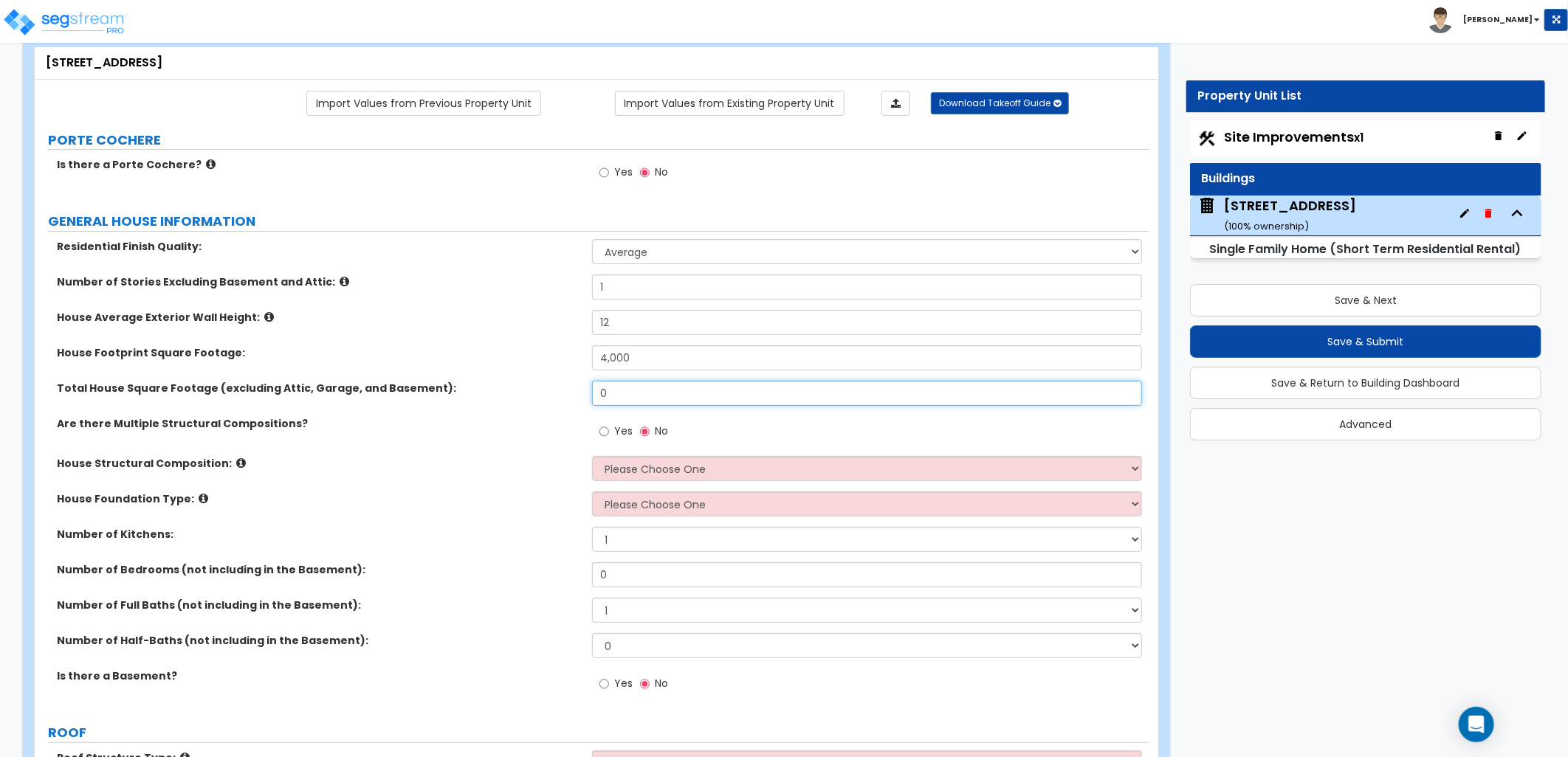
drag, startPoint x: 626, startPoint y: 399, endPoint x: 455, endPoint y: 399, distance: 171.0
click at [455, 399] on div "Total House Square Footage (excluding Attic, Garage, and Basement): 0" at bounding box center [592, 398] width 1115 height 35
type input "4,000"
click at [470, 492] on label "House Foundation Type:" at bounding box center [318, 498] width 524 height 14
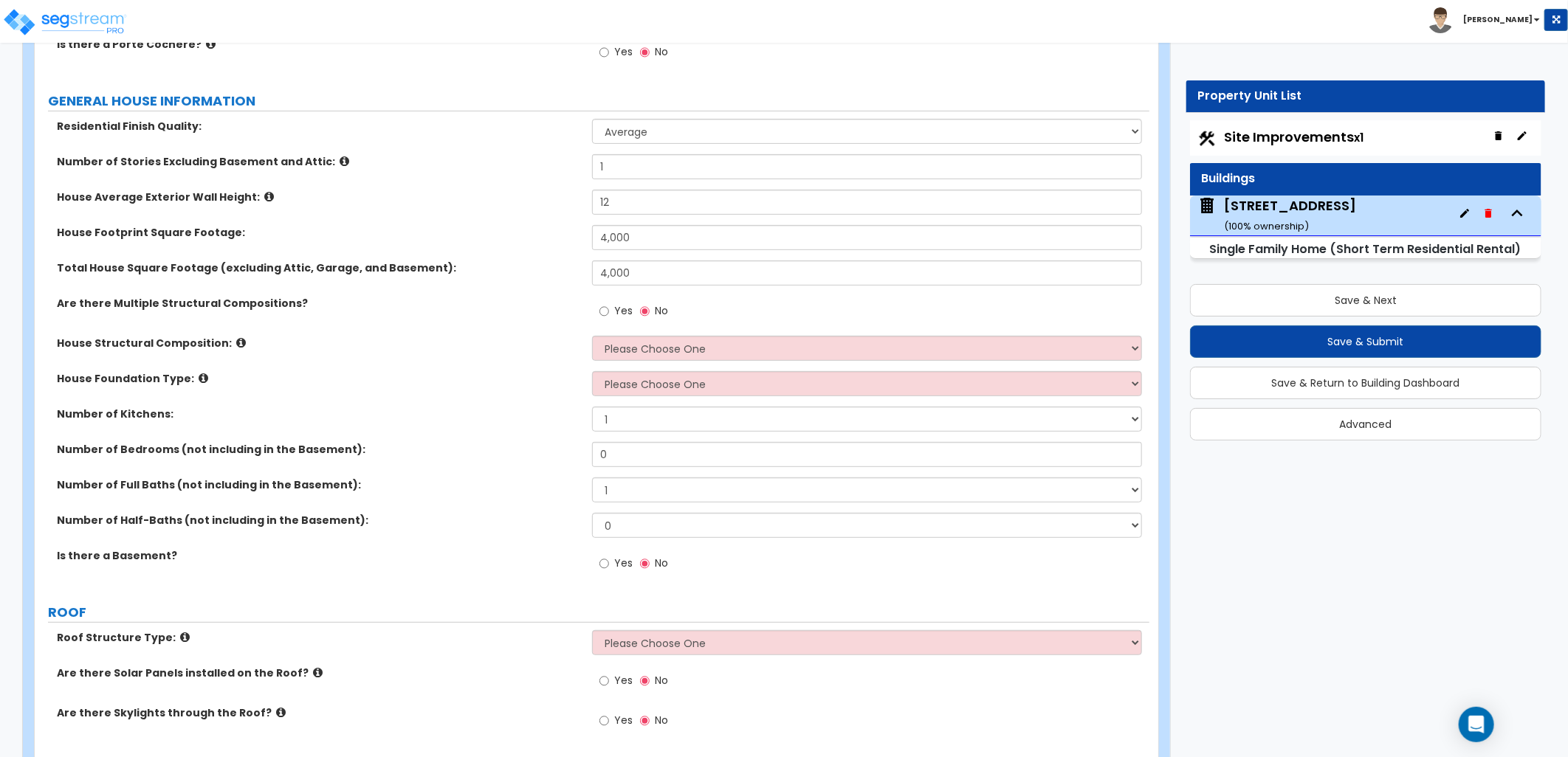
scroll to position [246, 0]
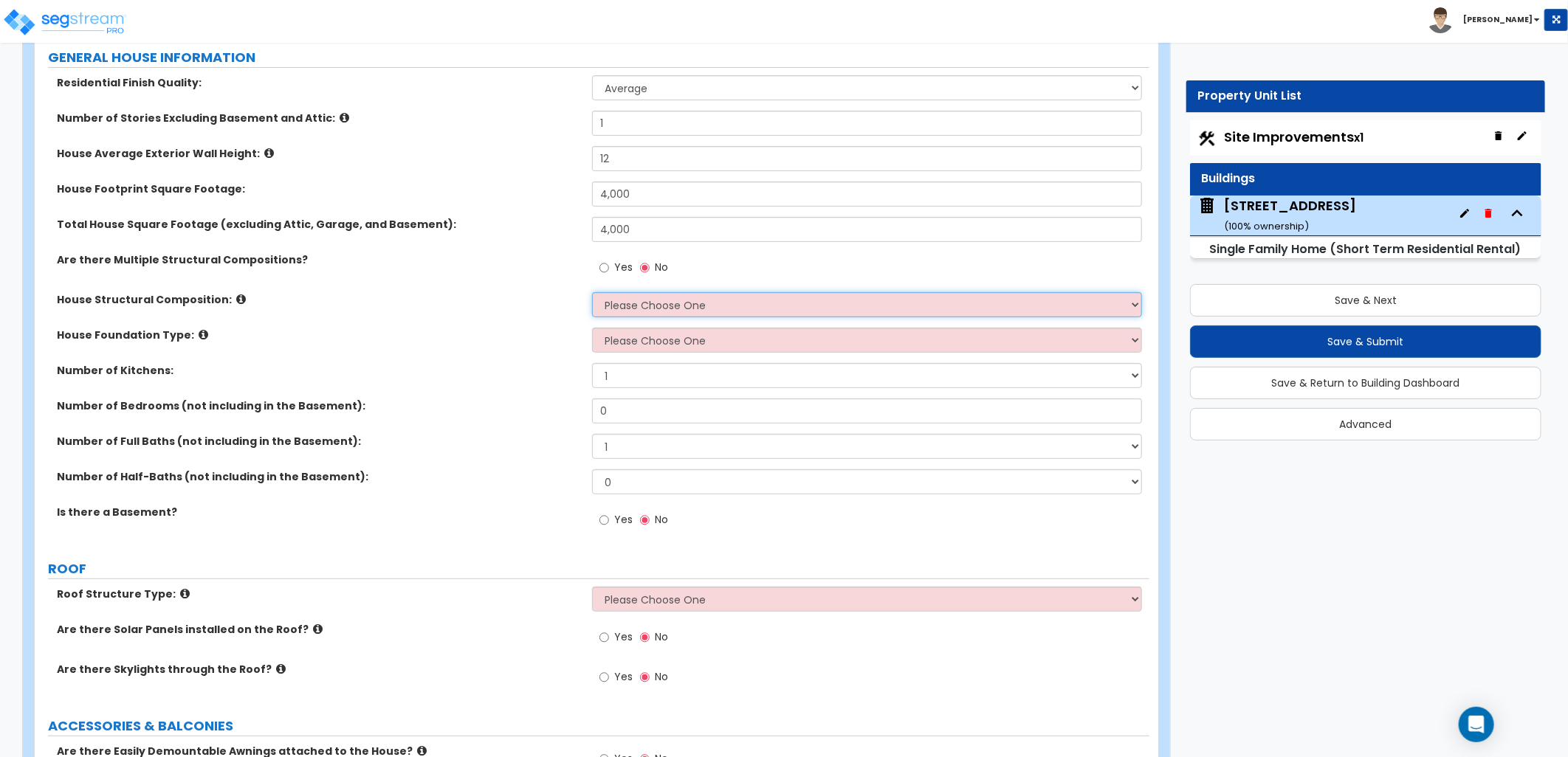
click at [623, 301] on select "Please Choose One Reinforced Concrete Structural Steel Brick Masonry CMU Masonr…" at bounding box center [867, 304] width 550 height 25
click at [592, 292] on select "Please Choose One Reinforced Concrete Structural Steel Brick Masonry CMU Masonr…" at bounding box center [867, 304] width 550 height 25
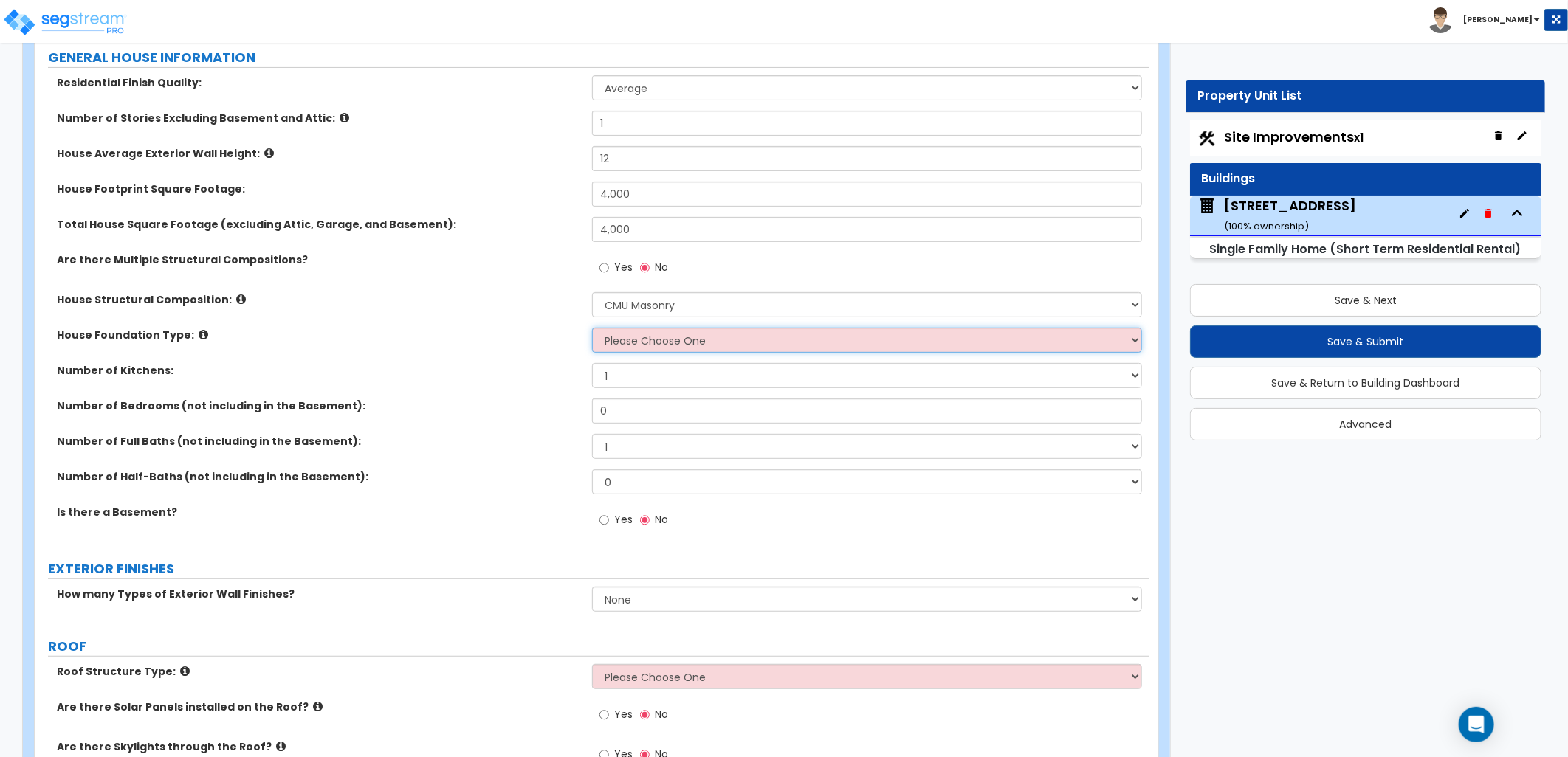
click at [625, 343] on select "Please Choose One Crawl Space Pier-Elevated First floor Slab on Grade" at bounding box center [867, 340] width 550 height 25
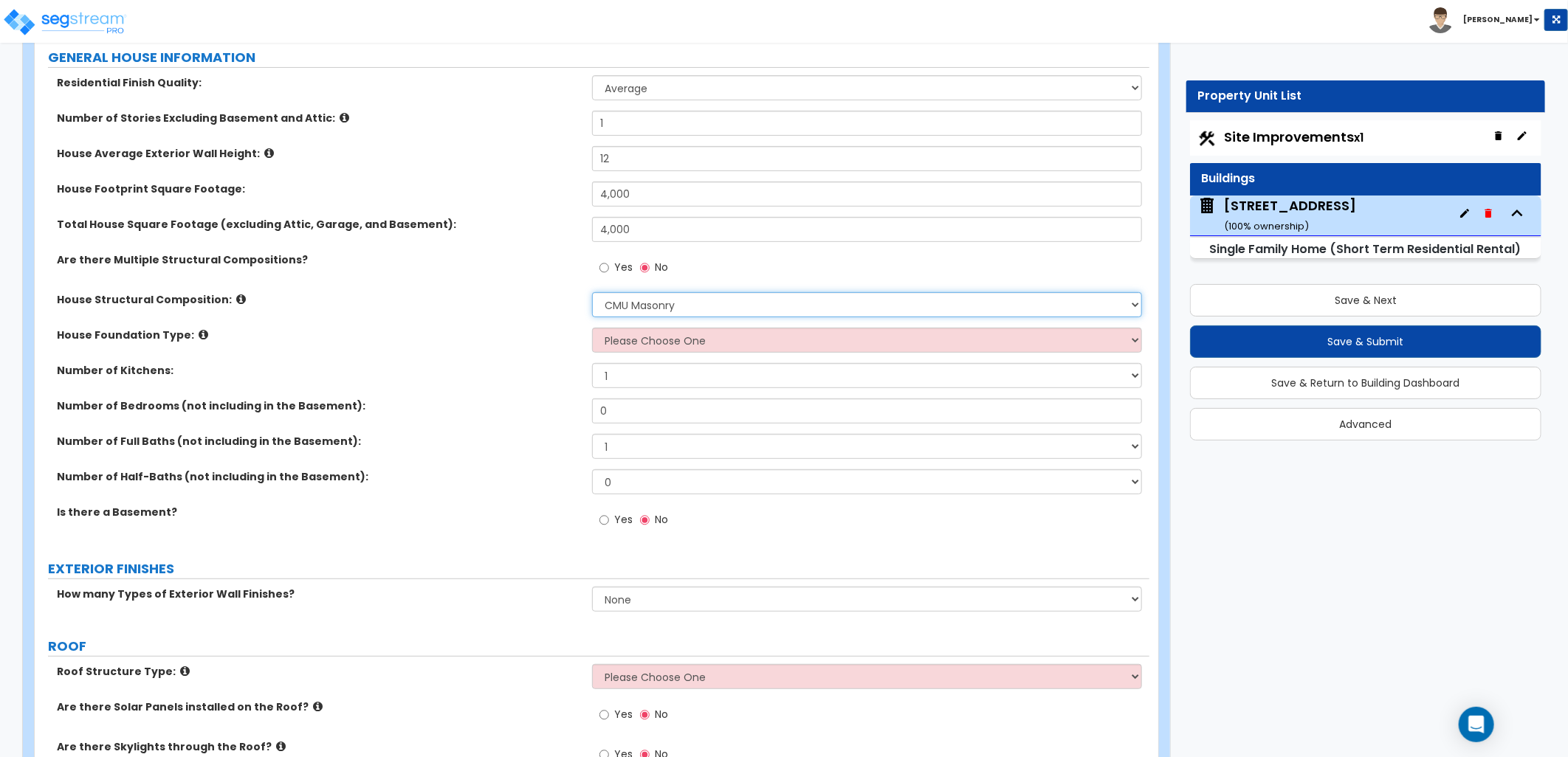
click at [641, 304] on select "Please Choose One Reinforced Concrete Structural Steel Brick Masonry CMU Masonr…" at bounding box center [867, 304] width 550 height 25
select select "5"
click at [592, 292] on select "Please Choose One Reinforced Concrete Structural Steel Brick Masonry CMU Masonr…" at bounding box center [867, 304] width 550 height 25
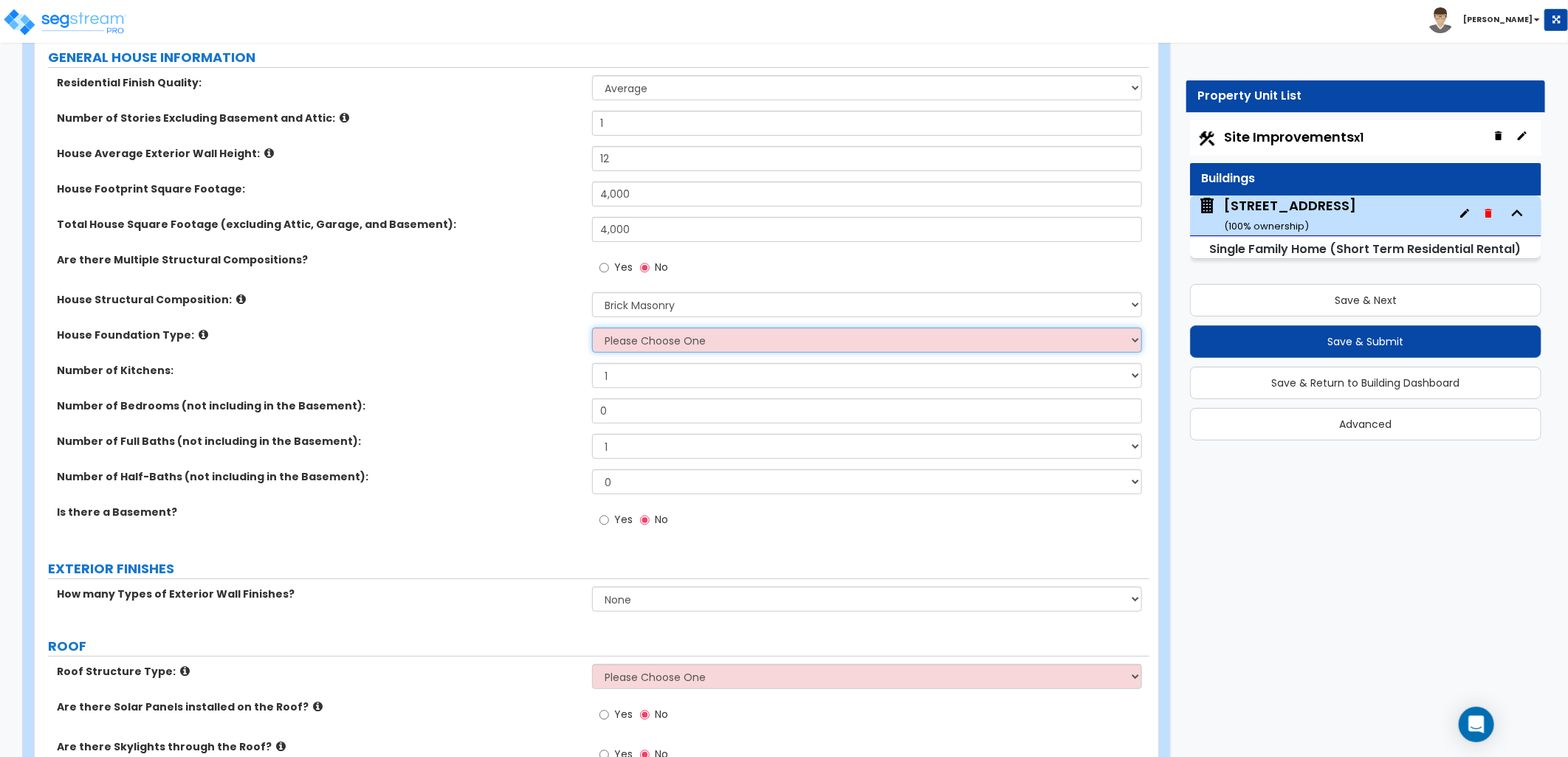
click at [648, 342] on select "Please Choose One Crawl Space Pier-Elevated First floor Slab on Grade" at bounding box center [867, 340] width 550 height 25
select select "3"
click at [592, 328] on select "Please Choose One Crawl Space Pier-Elevated First floor Slab on Grade" at bounding box center [867, 340] width 550 height 25
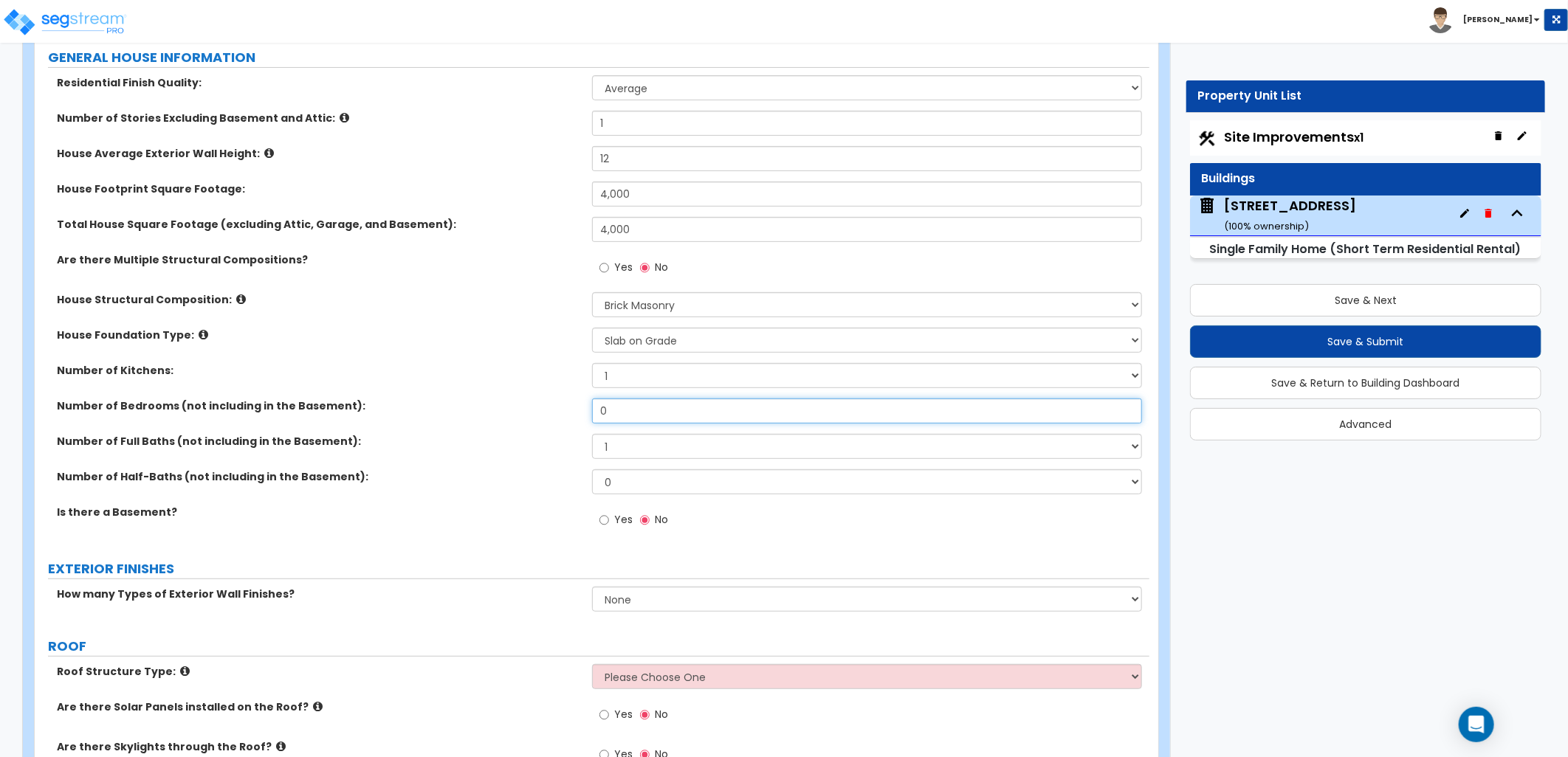
drag, startPoint x: 625, startPoint y: 418, endPoint x: 586, endPoint y: 416, distance: 39.1
click at [554, 411] on div "Number of Bedrooms (not including in the Basement): 0" at bounding box center [592, 416] width 1115 height 35
type input "4"
drag, startPoint x: 614, startPoint y: 451, endPoint x: 606, endPoint y: 451, distance: 8.0
click at [606, 451] on select "1 2 3 4 5 6 7 8 9 10" at bounding box center [867, 446] width 550 height 25
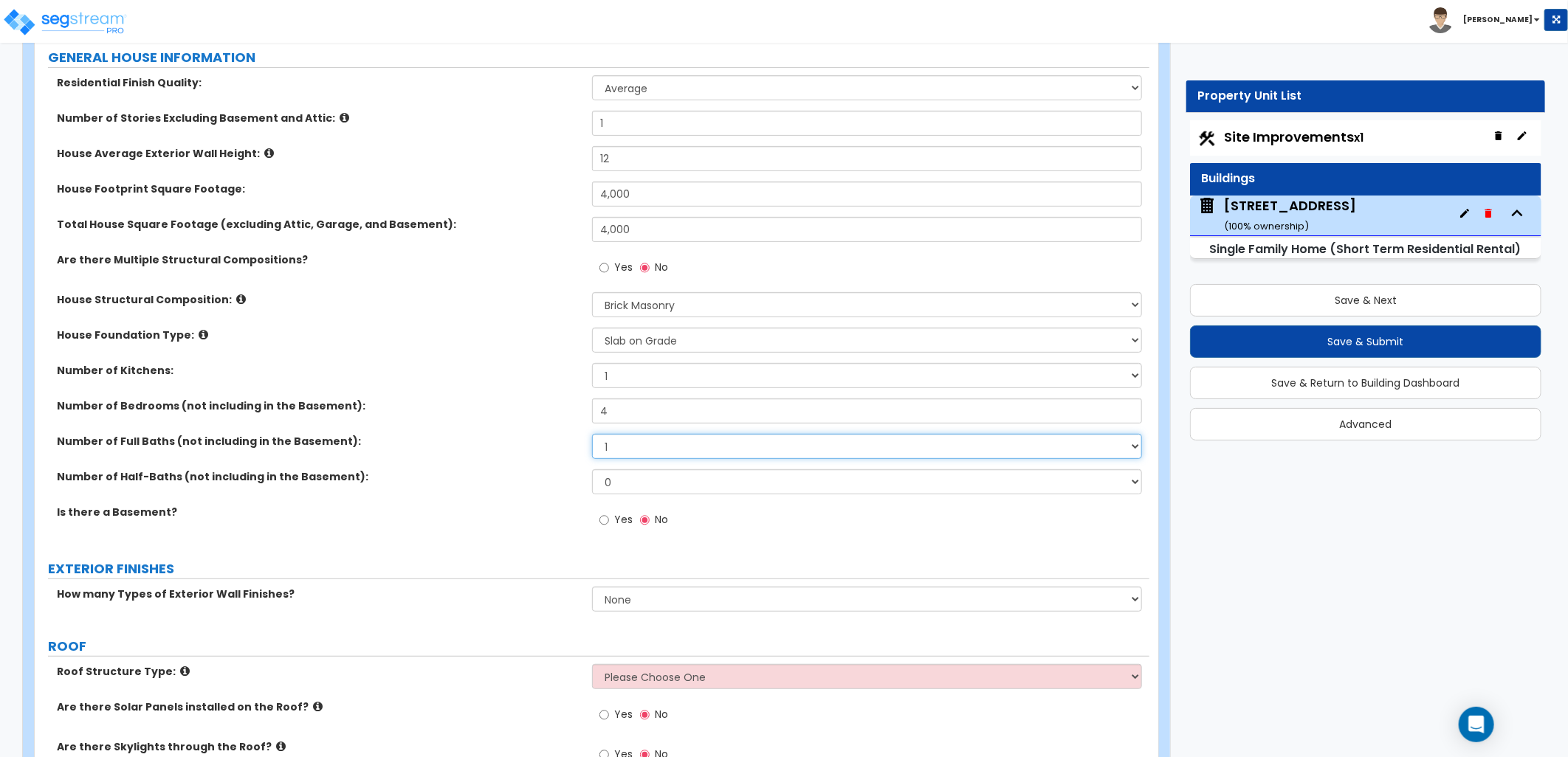
select select "3"
click at [592, 434] on select "1 2 3 4 5 6 7 8 9 10" at bounding box center [867, 446] width 550 height 25
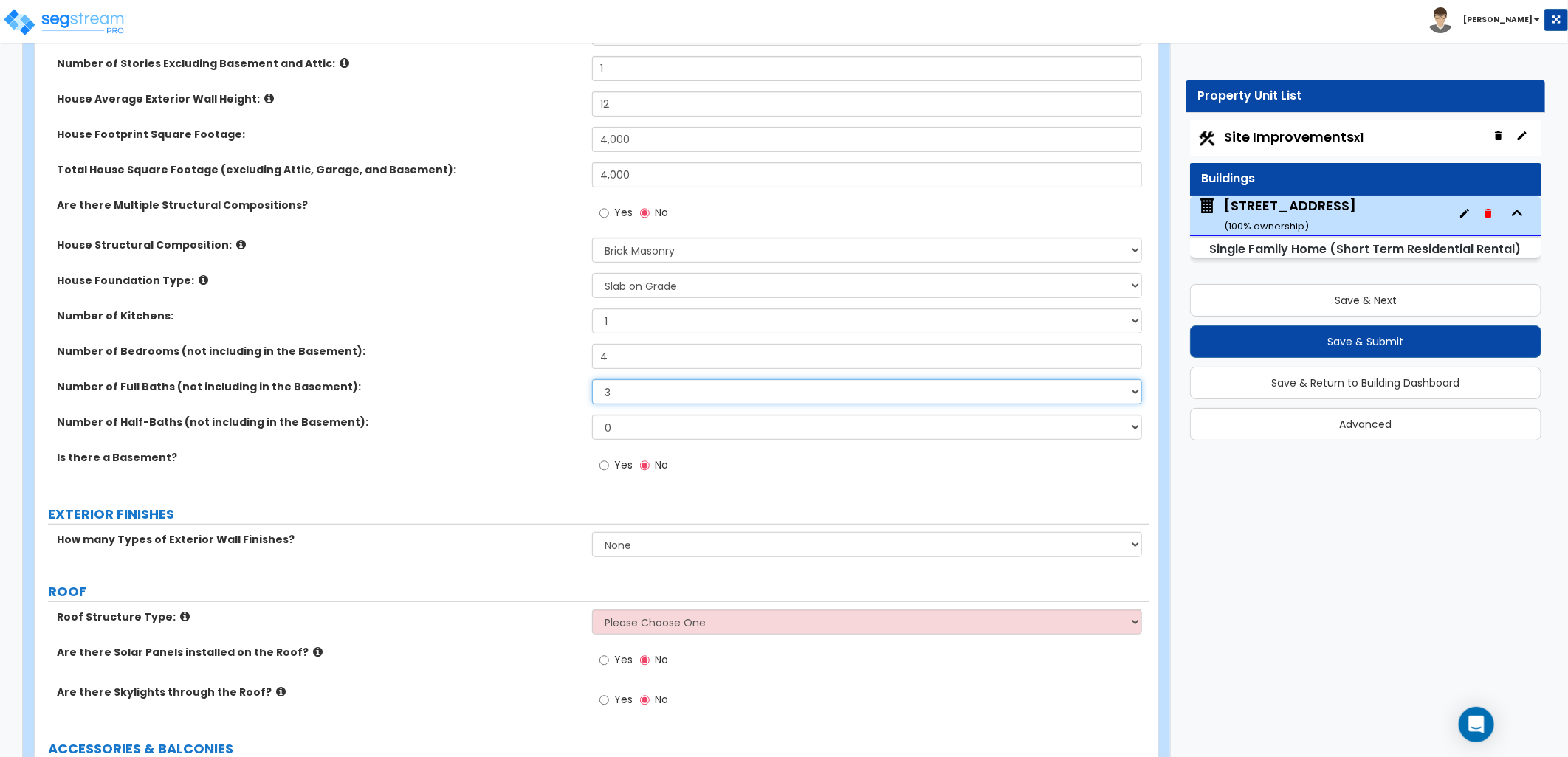
scroll to position [328, 0]
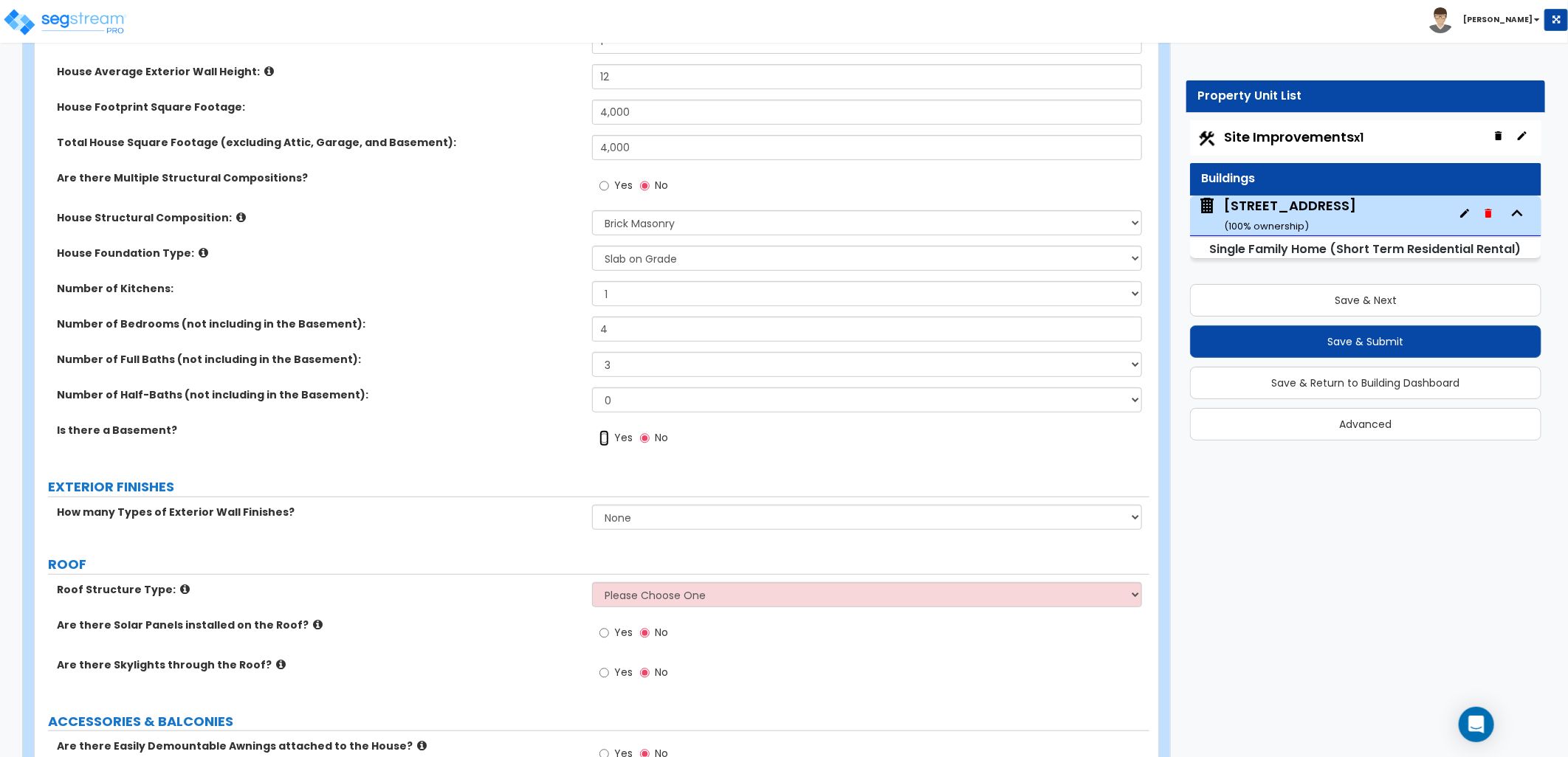
click at [607, 439] on input "Yes" at bounding box center [604, 438] width 10 height 16
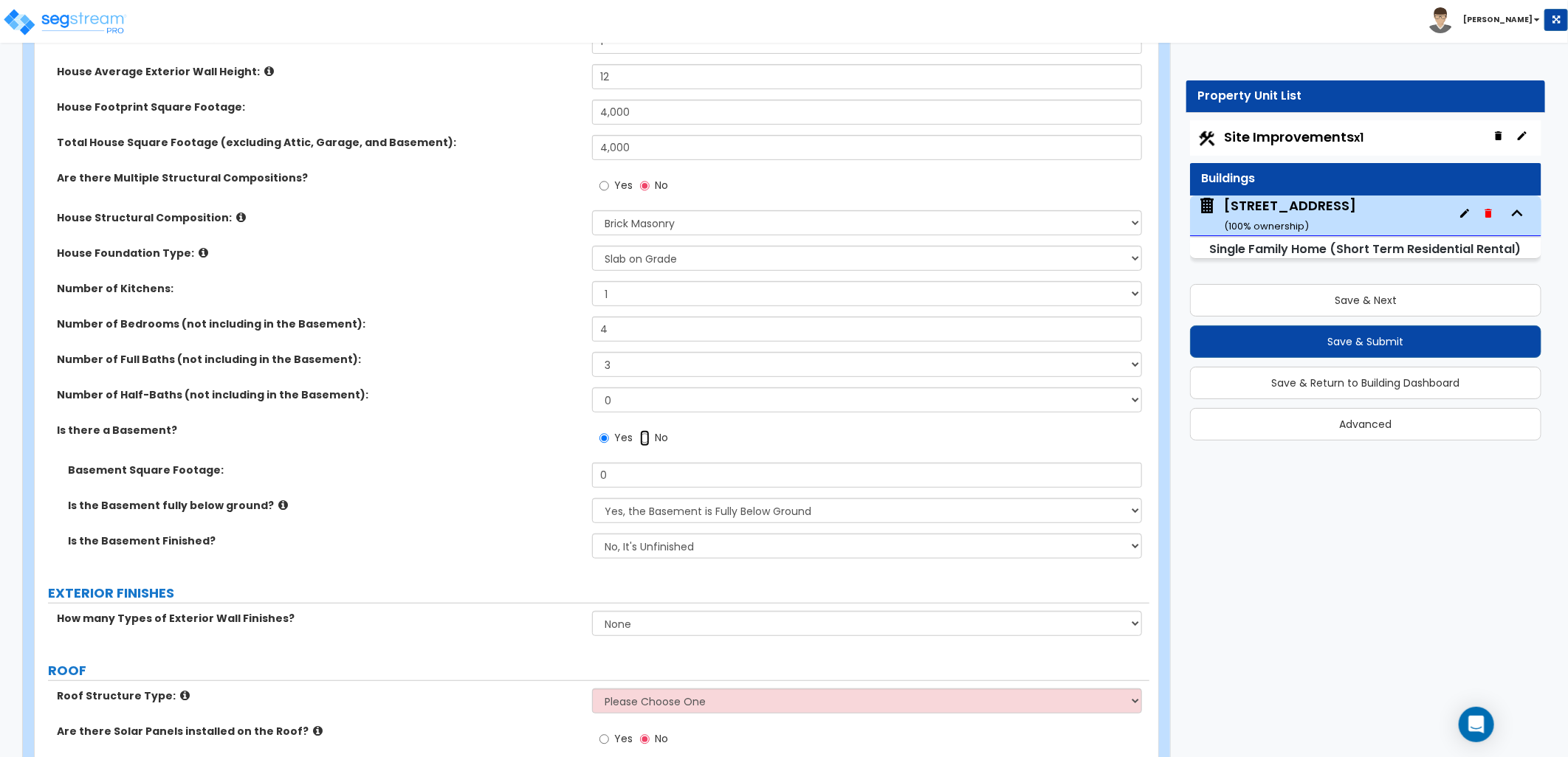
click at [641, 439] on input "No" at bounding box center [644, 438] width 10 height 16
radio input "false"
radio input "true"
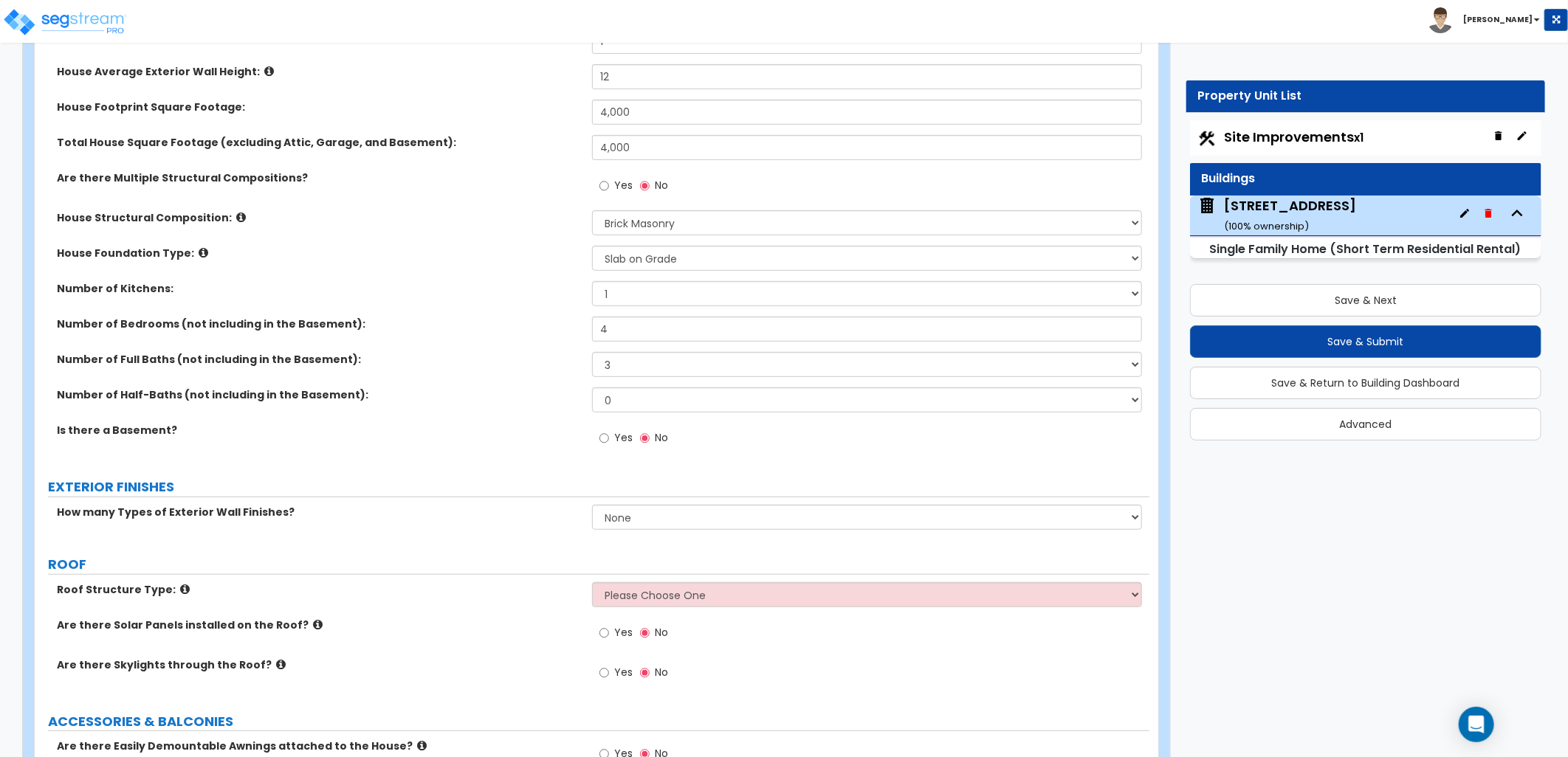
click at [611, 445] on label "Yes" at bounding box center [616, 440] width 33 height 25
click at [609, 445] on input "Yes" at bounding box center [604, 438] width 10 height 16
radio input "true"
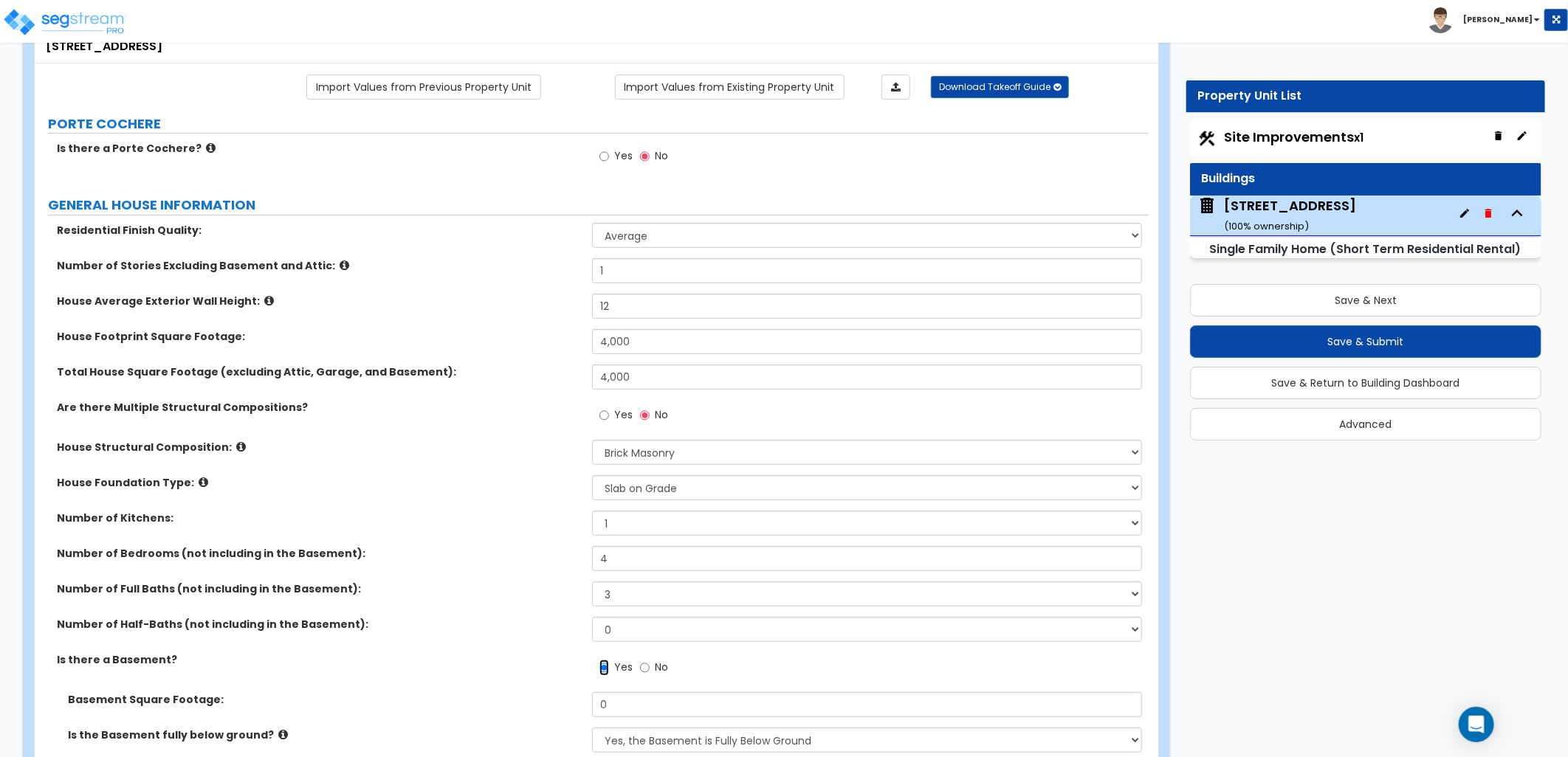
scroll to position [0, 0]
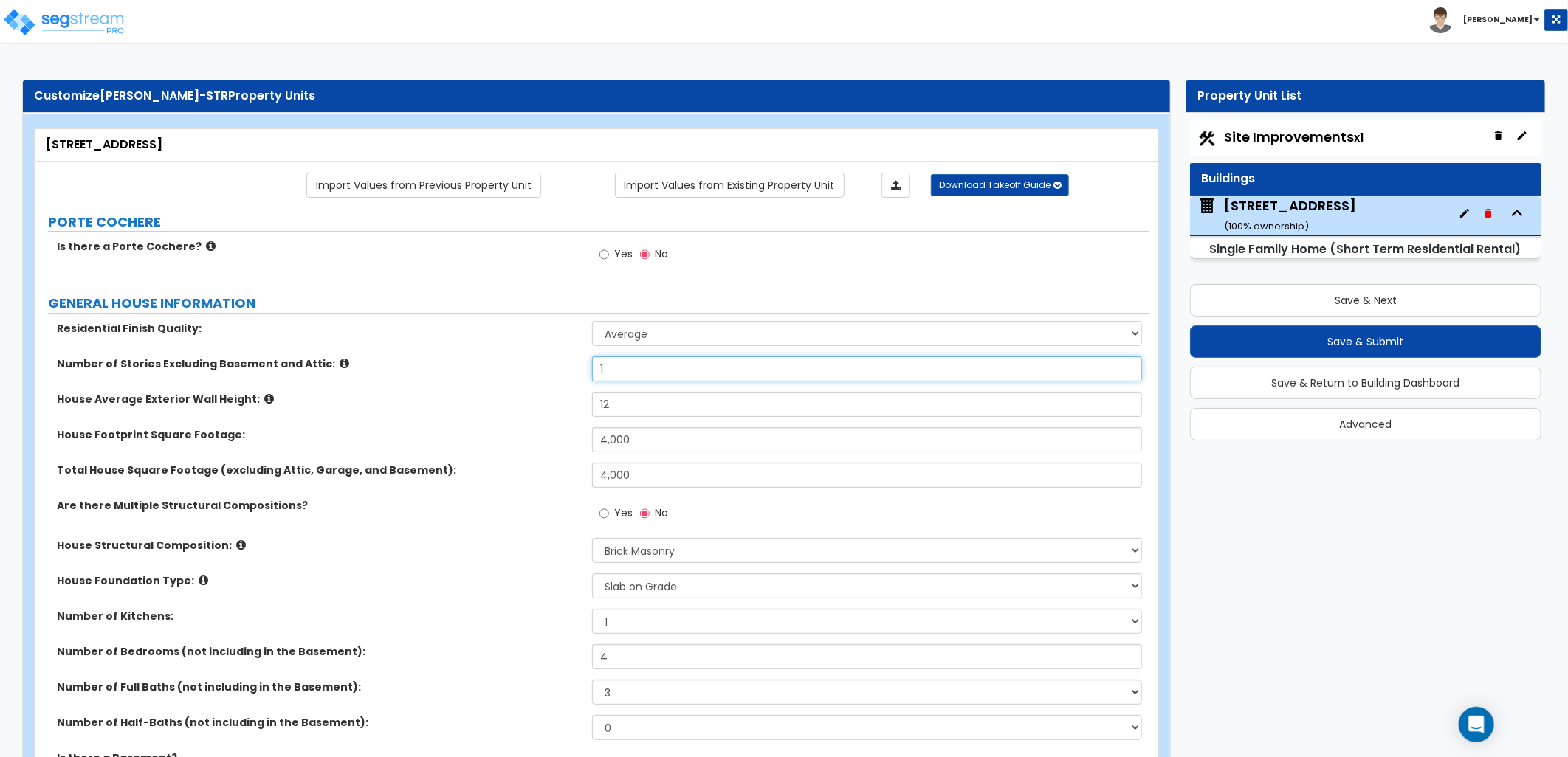
drag, startPoint x: 618, startPoint y: 363, endPoint x: 579, endPoint y: 364, distance: 39.0
click at [579, 364] on div "Number of Stories Excluding Basement and Attic: 1" at bounding box center [592, 374] width 1115 height 35
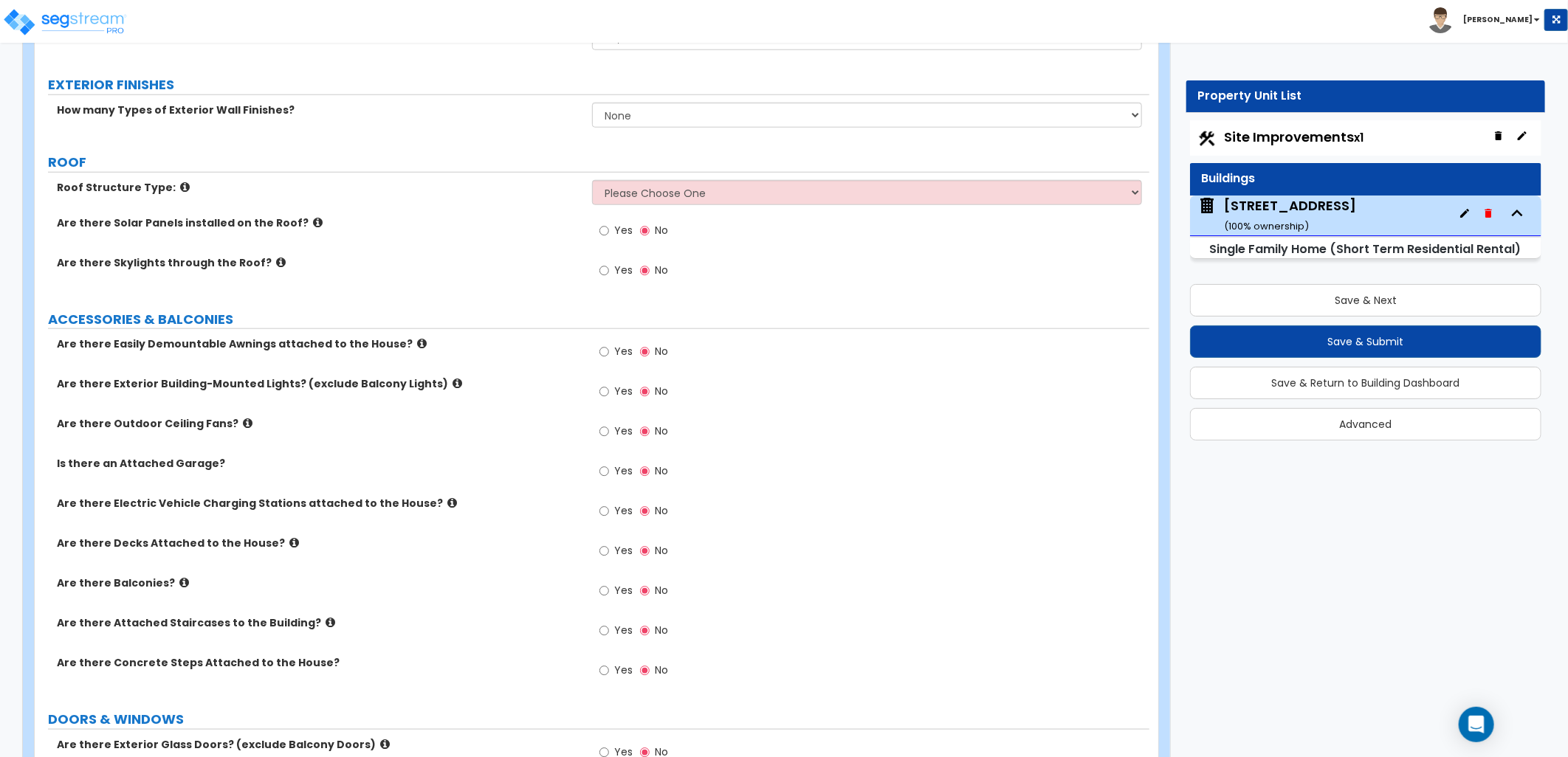
scroll to position [573, 0]
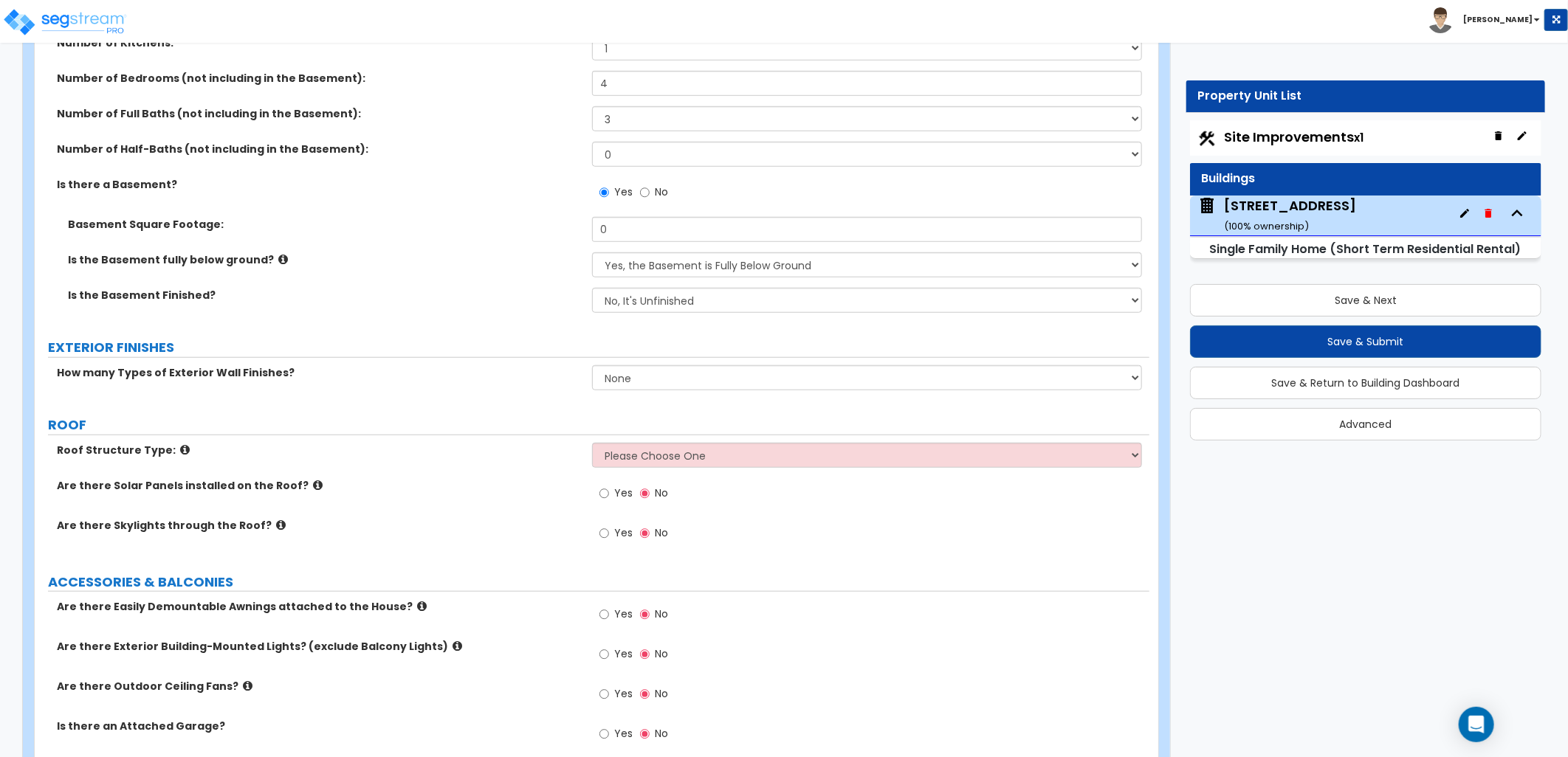
type input "2"
click at [642, 200] on label "No" at bounding box center [653, 194] width 28 height 25
click at [642, 200] on input "No" at bounding box center [644, 192] width 10 height 16
radio input "false"
radio input "true"
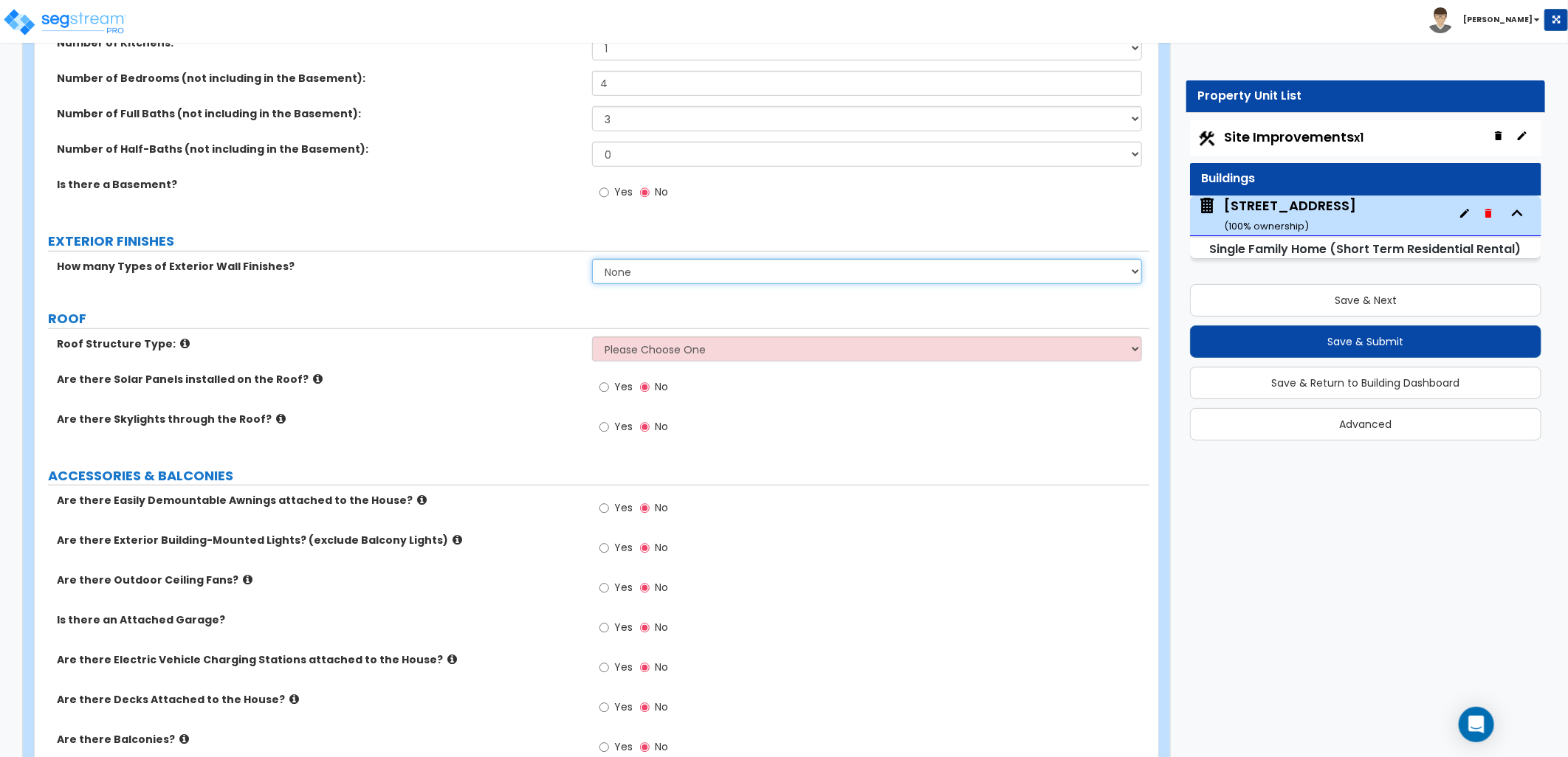
click at [639, 269] on select "None 1 2 3" at bounding box center [867, 271] width 550 height 25
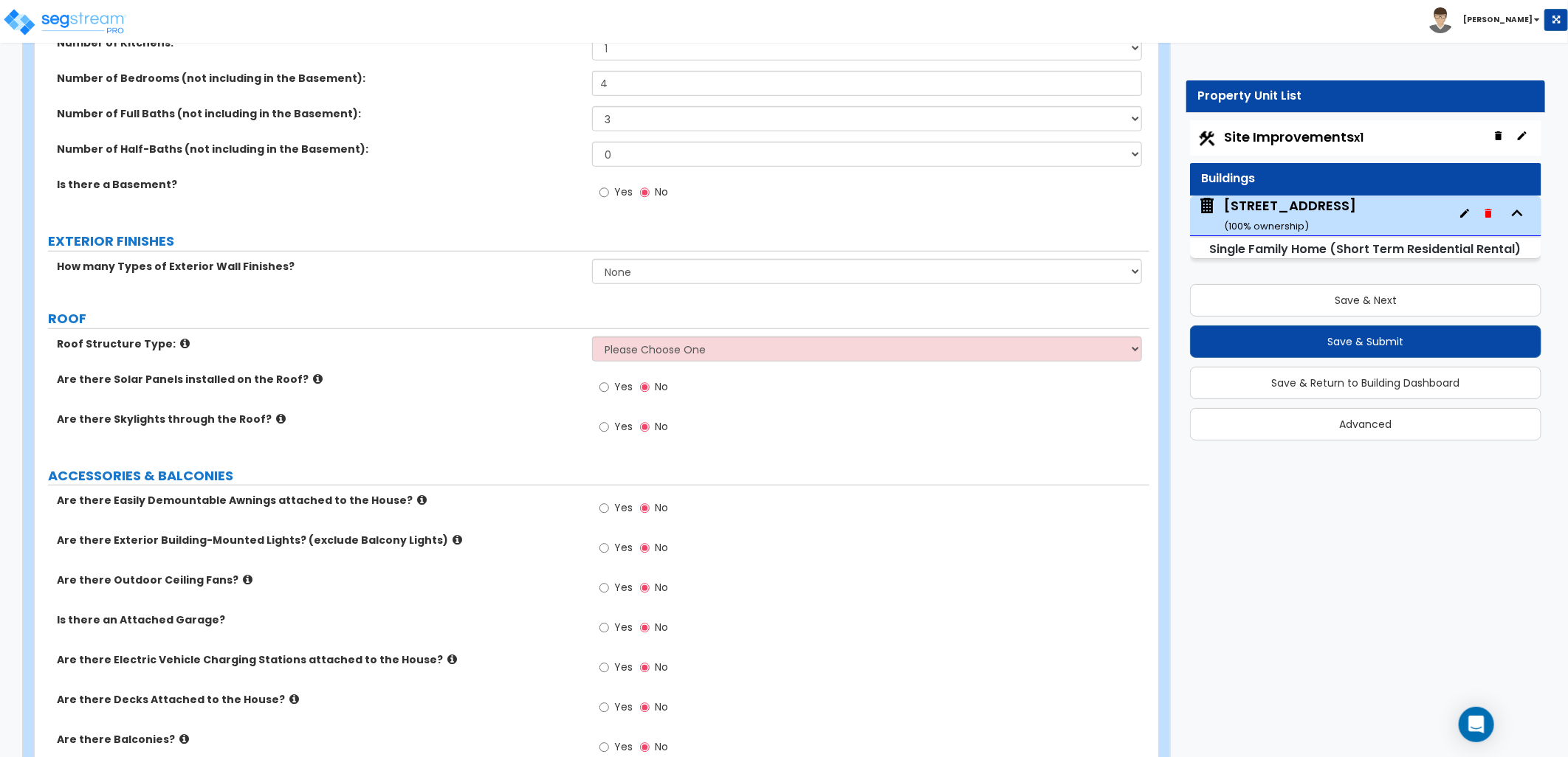
drag, startPoint x: 401, startPoint y: 300, endPoint x: 426, endPoint y: 300, distance: 25.0
drag, startPoint x: 633, startPoint y: 355, endPoint x: 639, endPoint y: 362, distance: 9.2
click at [635, 357] on select "Please Choose One Gable Roof Flat Roof Hybrid Gable & Flat Roof" at bounding box center [867, 349] width 550 height 25
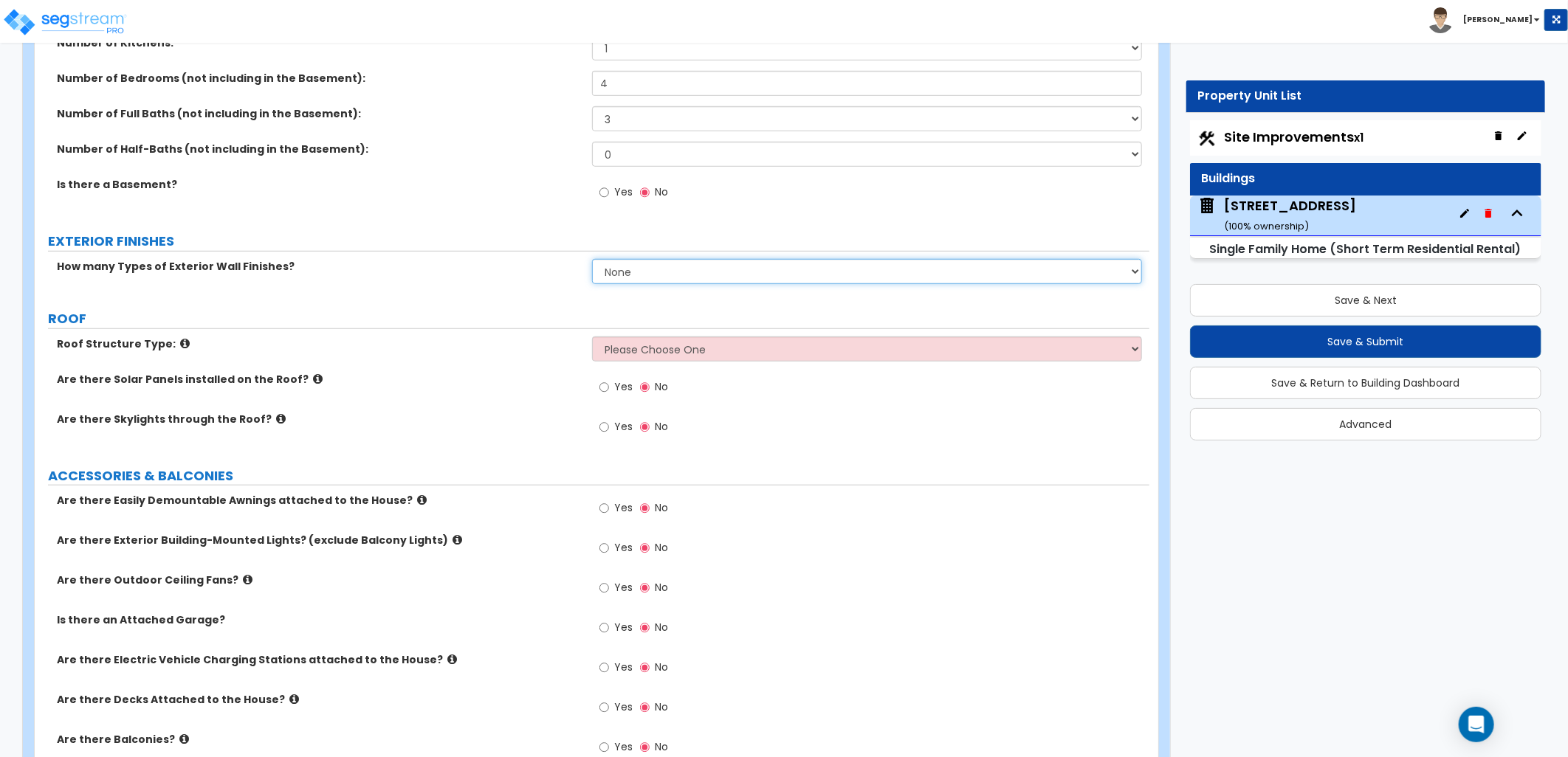
click at [651, 273] on select "None 1 2 3" at bounding box center [867, 271] width 550 height 25
select select "1"
click at [592, 259] on select "None 1 2 3" at bounding box center [867, 271] width 550 height 25
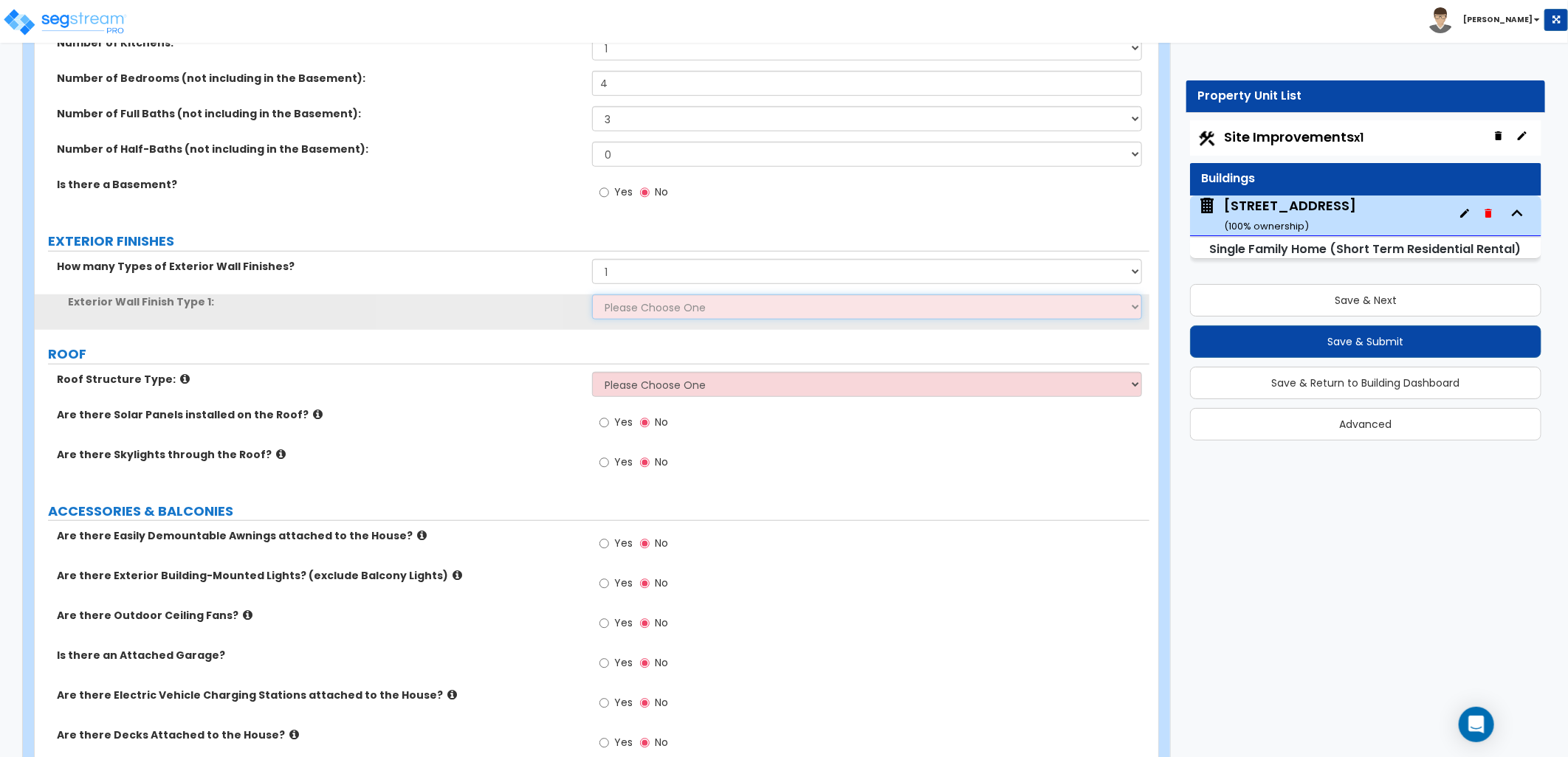
click at [652, 307] on select "Please Choose One No Finish/Shared Wall No Wall Brick Finish Stone Finish Wood …" at bounding box center [867, 307] width 550 height 25
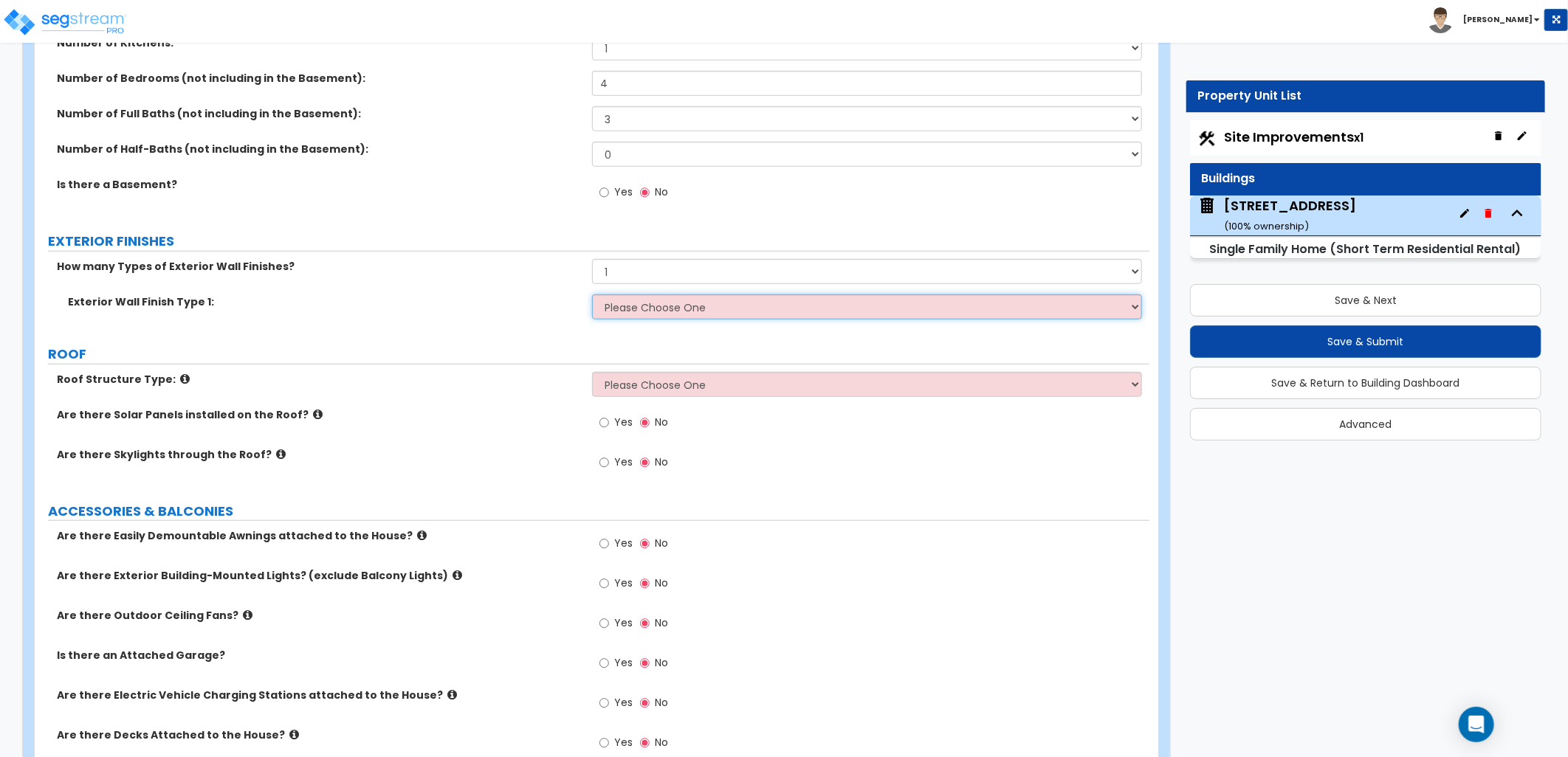
select select "2"
click at [592, 295] on select "Please Choose One No Finish/Shared Wall No Wall Brick Finish Stone Finish Wood …" at bounding box center [867, 307] width 550 height 25
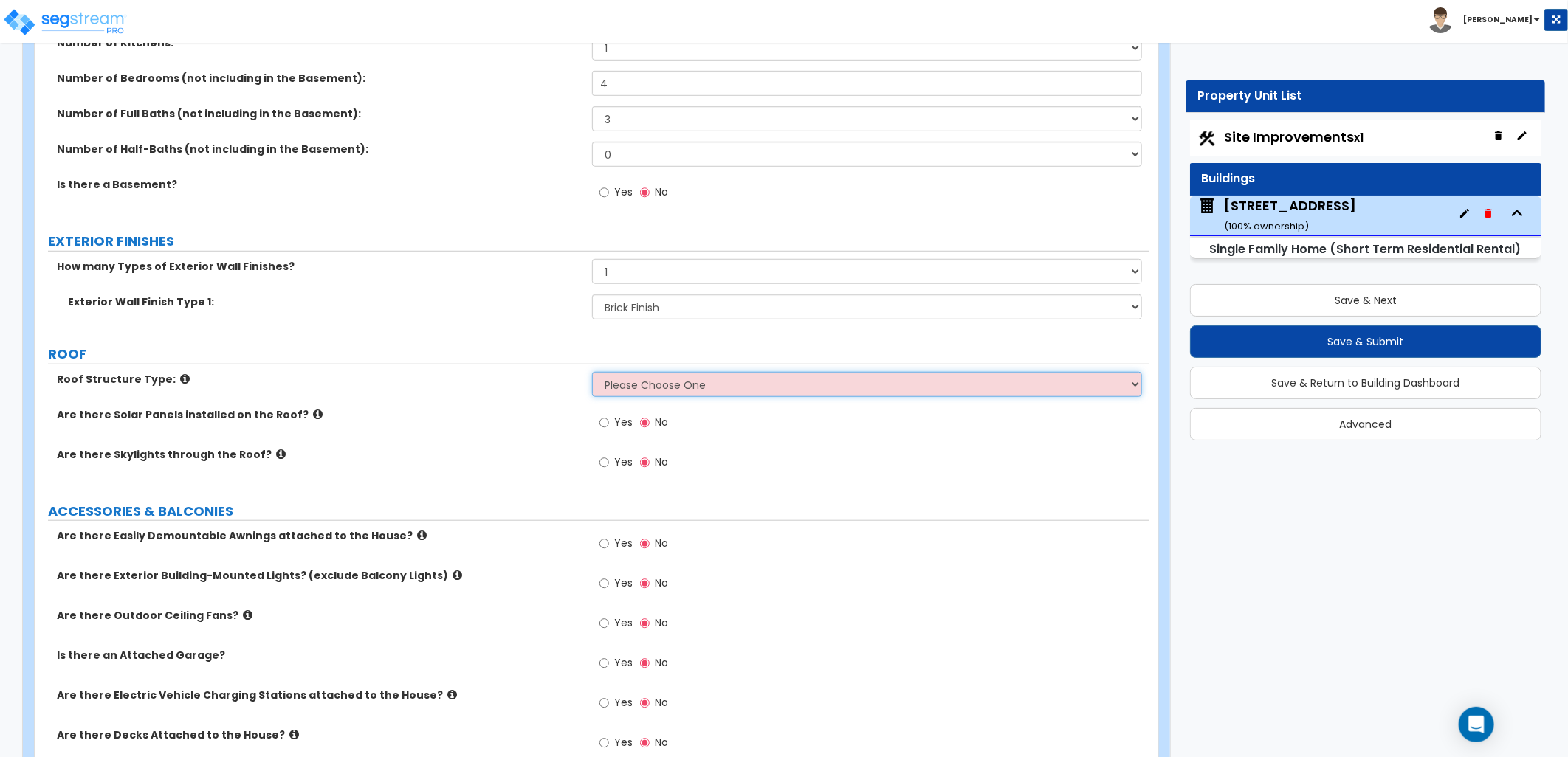
drag, startPoint x: 660, startPoint y: 377, endPoint x: 663, endPoint y: 385, distance: 8.5
click at [660, 378] on select "Please Choose One Gable Roof Flat Roof Hybrid Gable & Flat Roof" at bounding box center [867, 384] width 550 height 25
select select "1"
click at [592, 372] on select "Please Choose One Gable Roof Flat Roof Hybrid Gable & Flat Roof" at bounding box center [867, 384] width 550 height 25
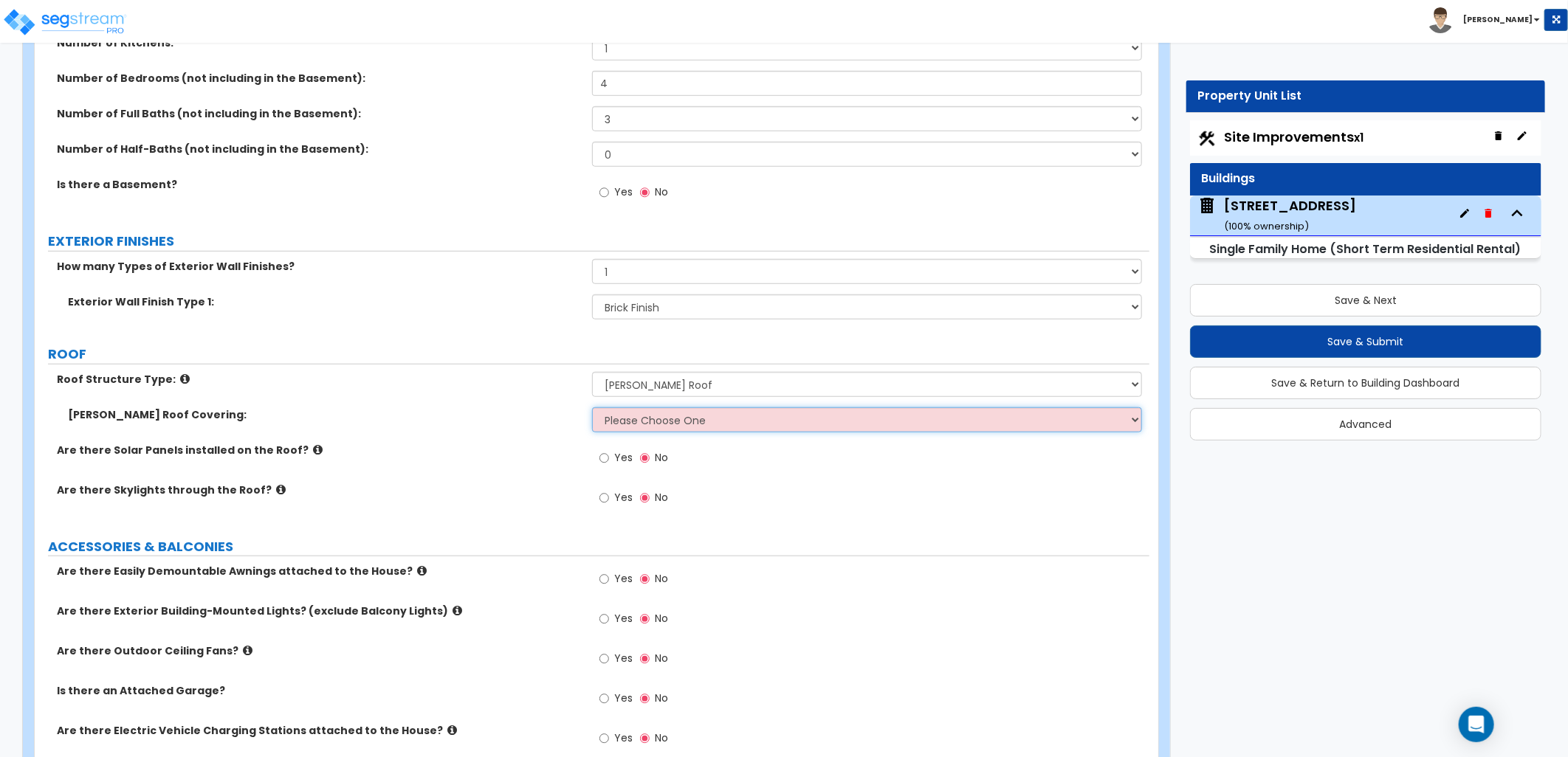
click at [679, 428] on select "Please Choose One Asphalt Shingle Clay Tile Wood Shingle Metal Shingle Standing…" at bounding box center [867, 420] width 550 height 25
select select "1"
click at [592, 408] on select "Please Choose One Asphalt Shingle Clay Tile Wood Shingle Metal Shingle Standing…" at bounding box center [867, 420] width 550 height 25
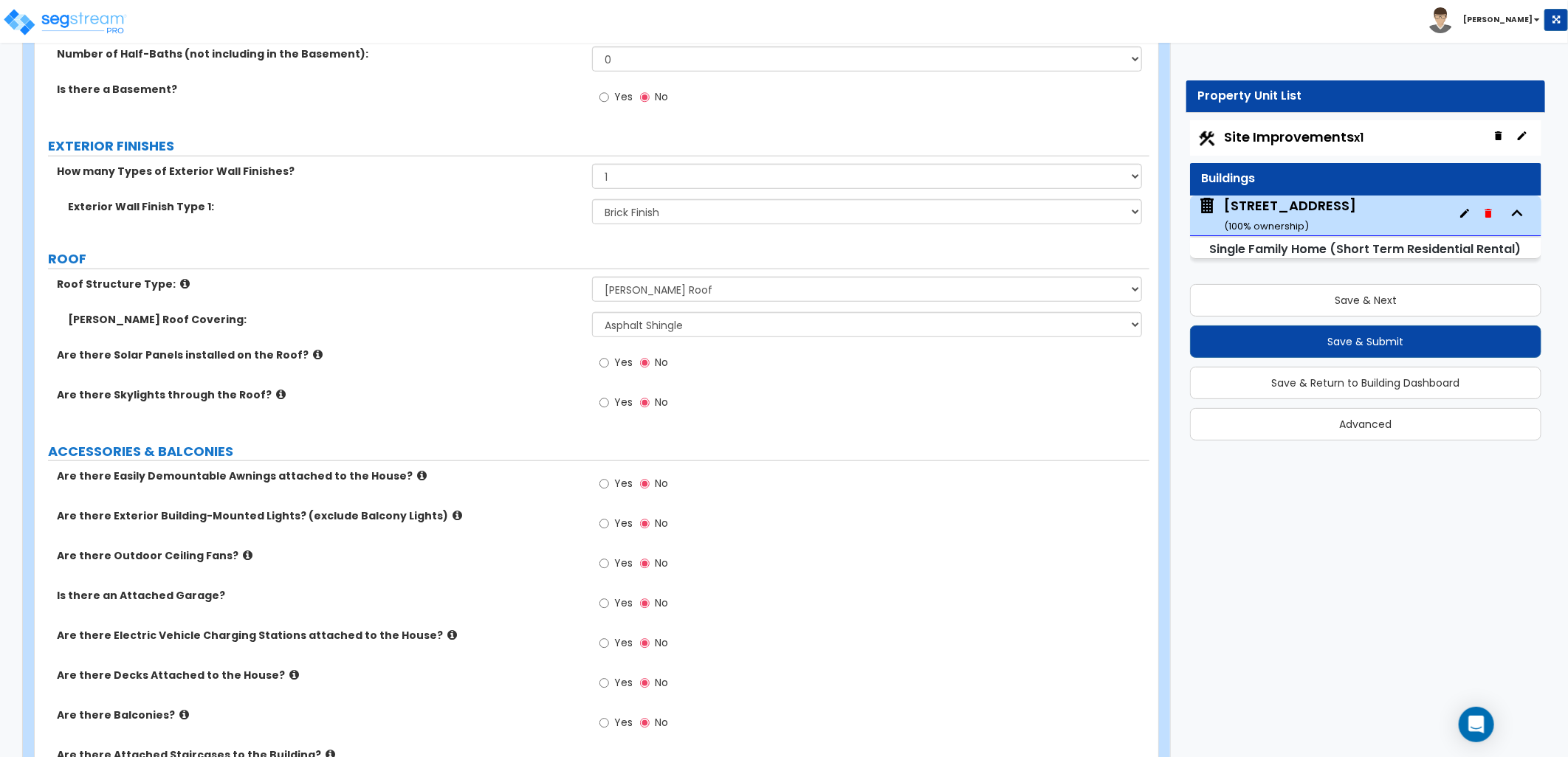
scroll to position [820, 0]
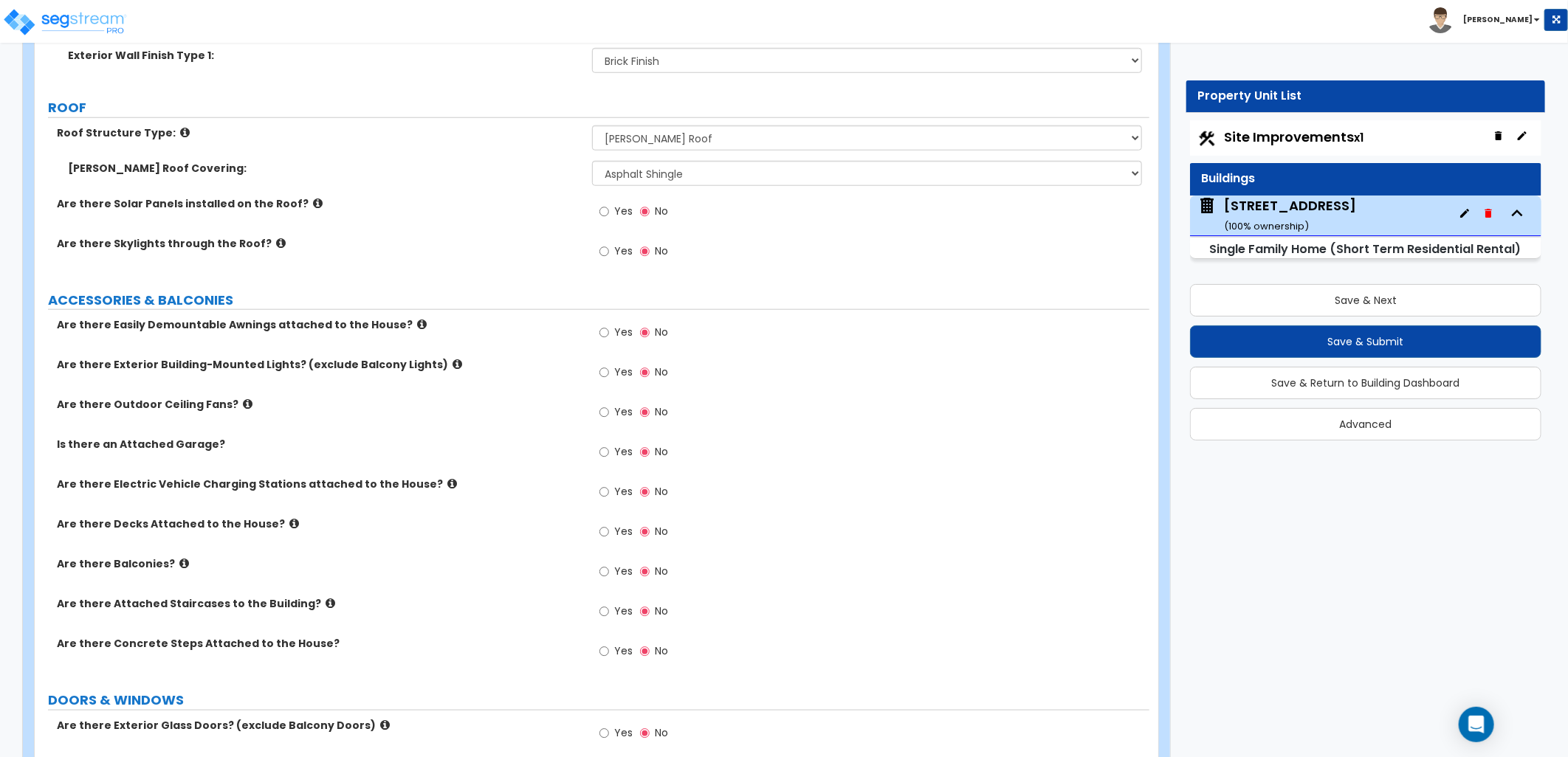
click at [453, 365] on icon at bounding box center [457, 364] width 10 height 11
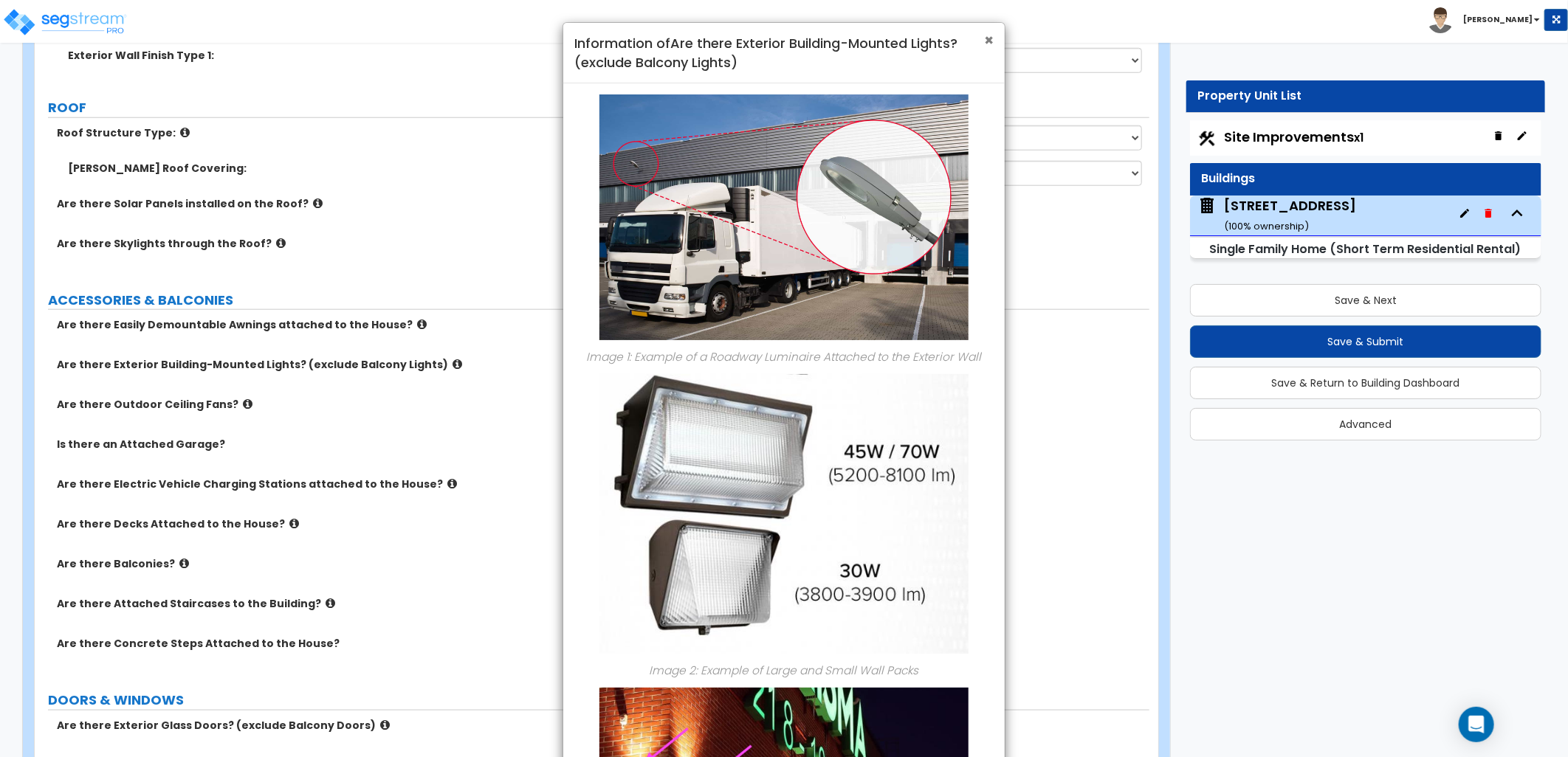
click at [984, 35] on span "×" at bounding box center [988, 40] width 10 height 22
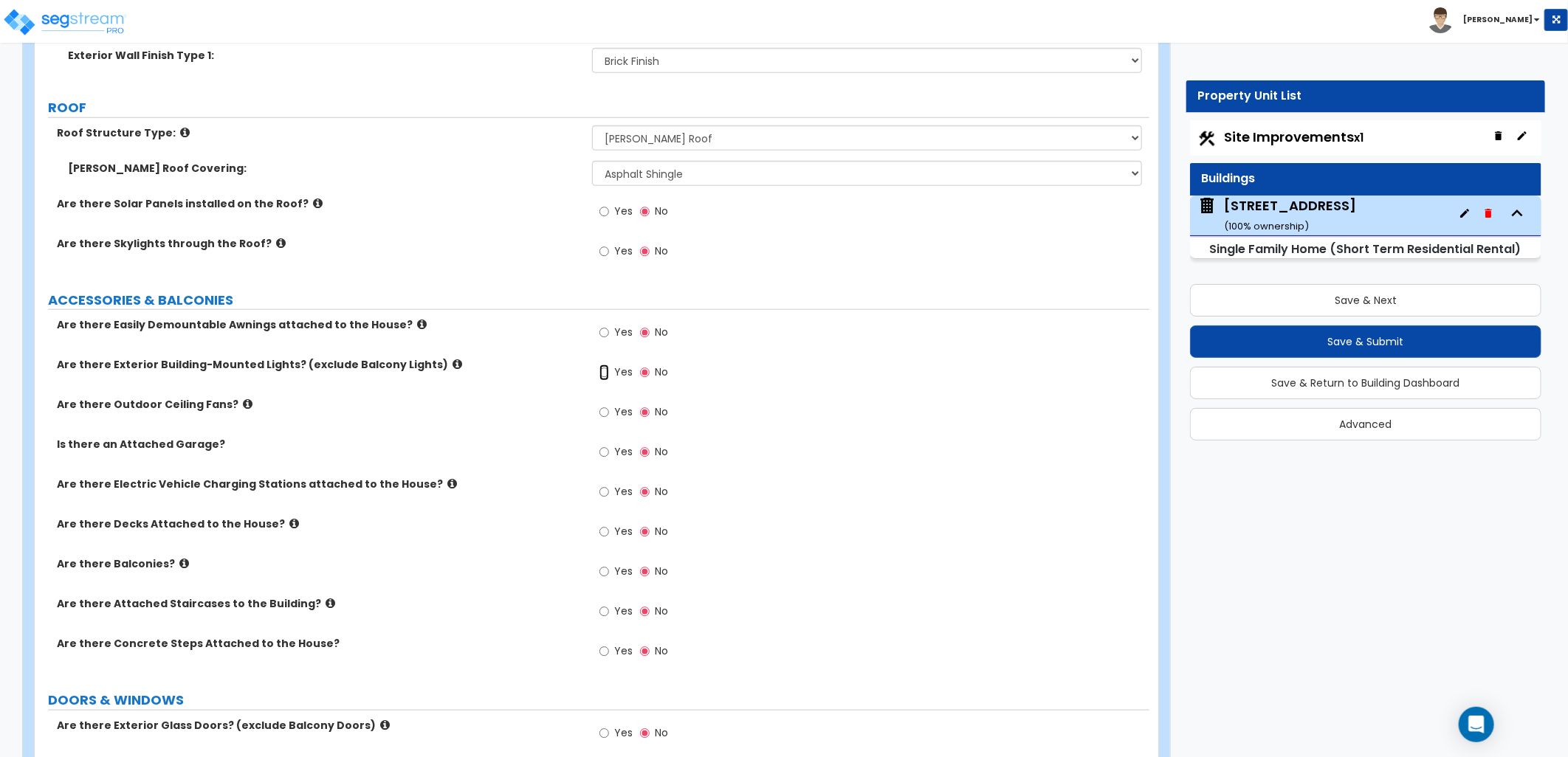
click at [608, 370] on input "Yes" at bounding box center [604, 373] width 10 height 16
radio input "true"
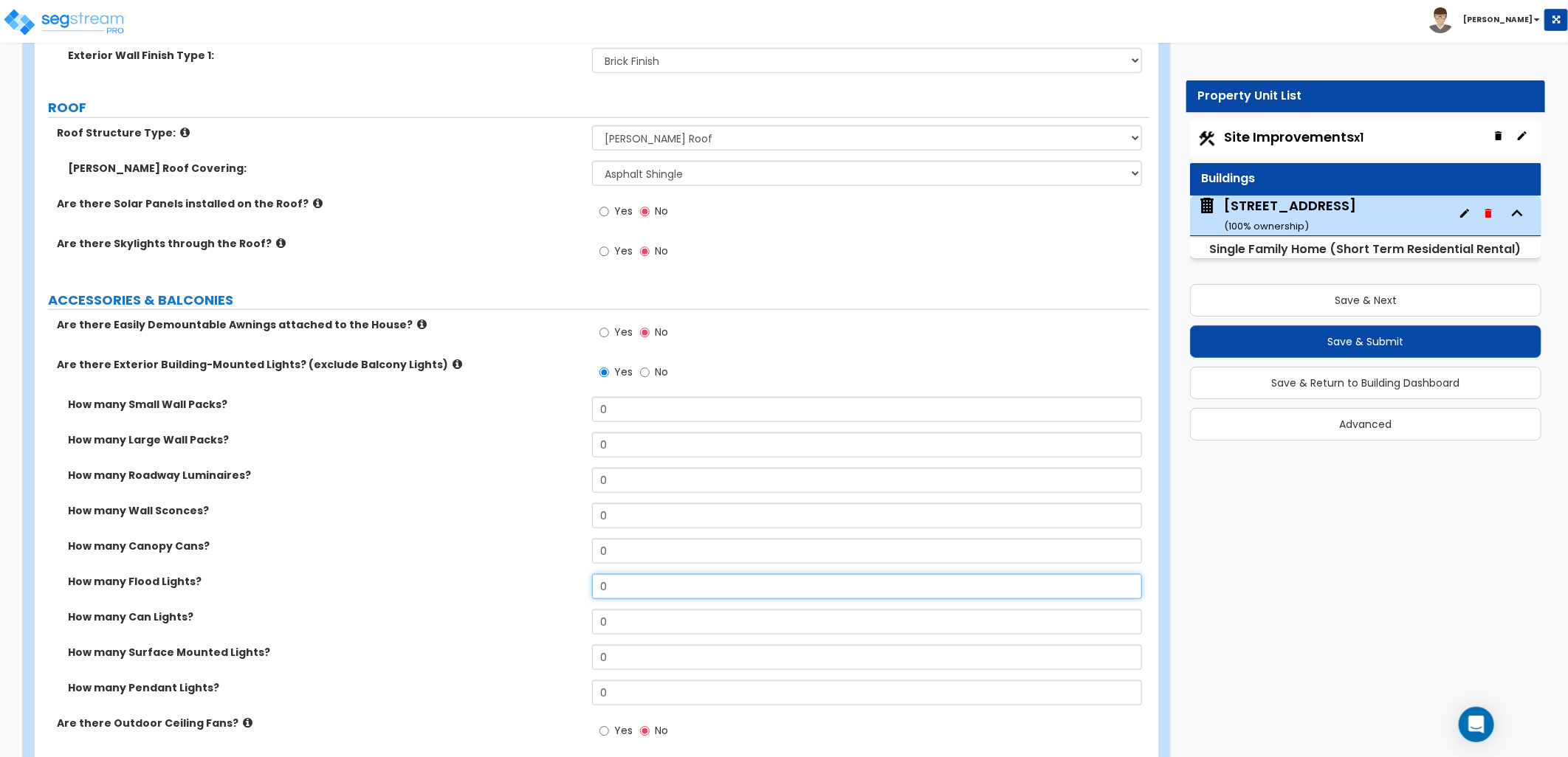
drag, startPoint x: 618, startPoint y: 585, endPoint x: 589, endPoint y: 591, distance: 29.6
click at [589, 592] on div "How many Flood Lights? 0" at bounding box center [592, 591] width 1115 height 35
type input "5"
click at [459, 672] on div "How many Surface Mounted Lights? 0" at bounding box center [592, 662] width 1115 height 35
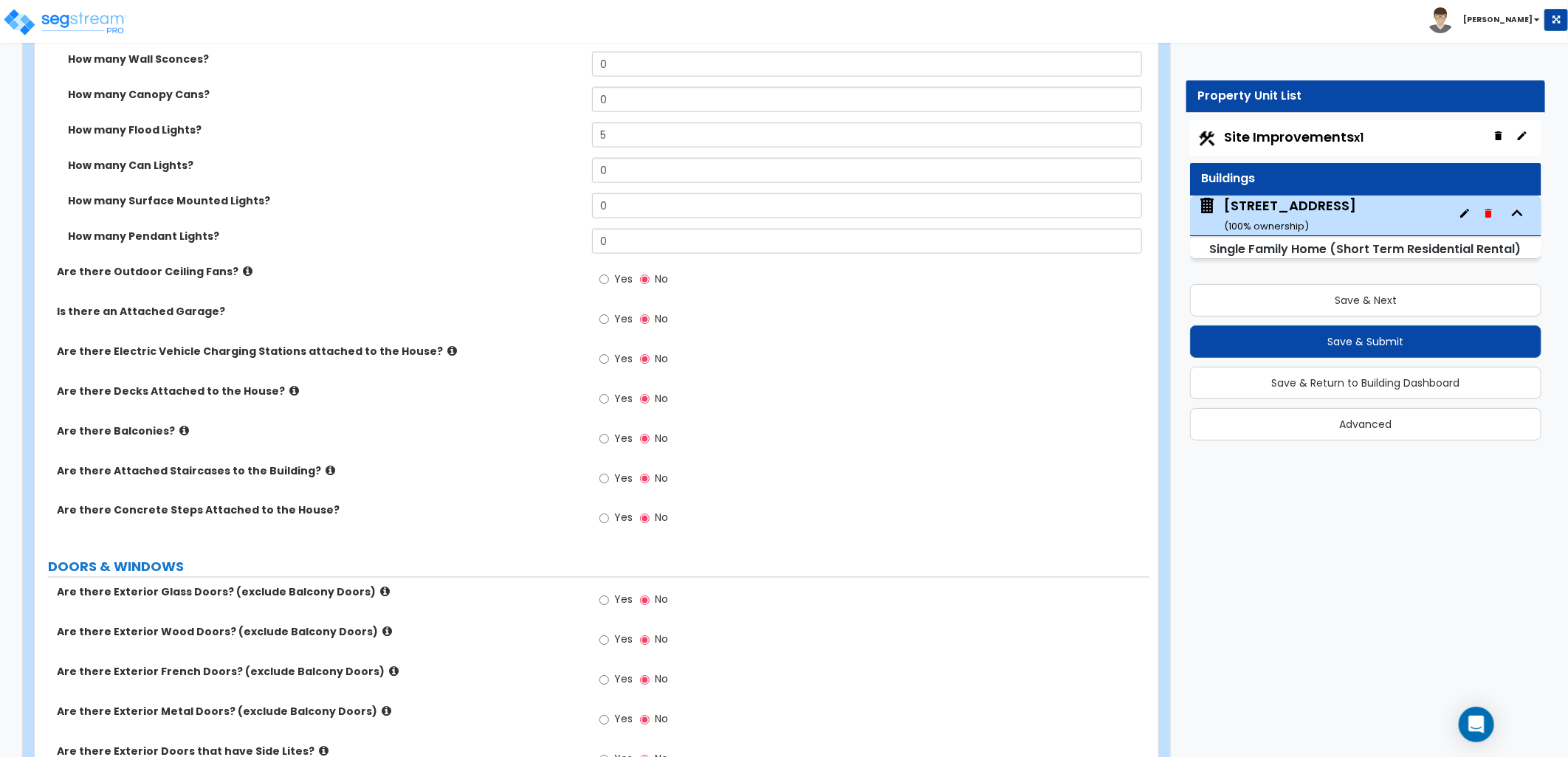
scroll to position [1311, 0]
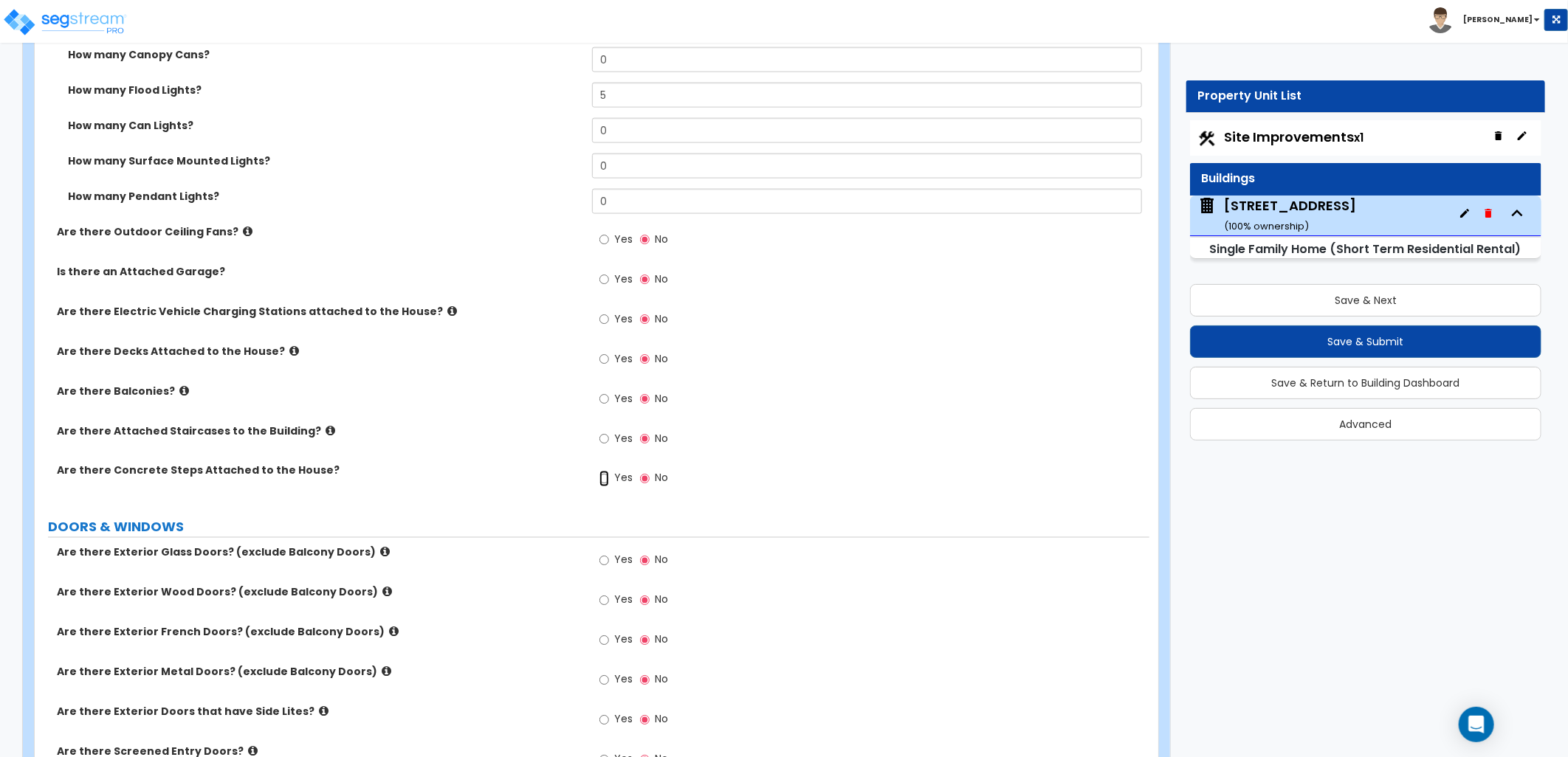
click at [603, 481] on input "Yes" at bounding box center [604, 479] width 10 height 16
radio input "true"
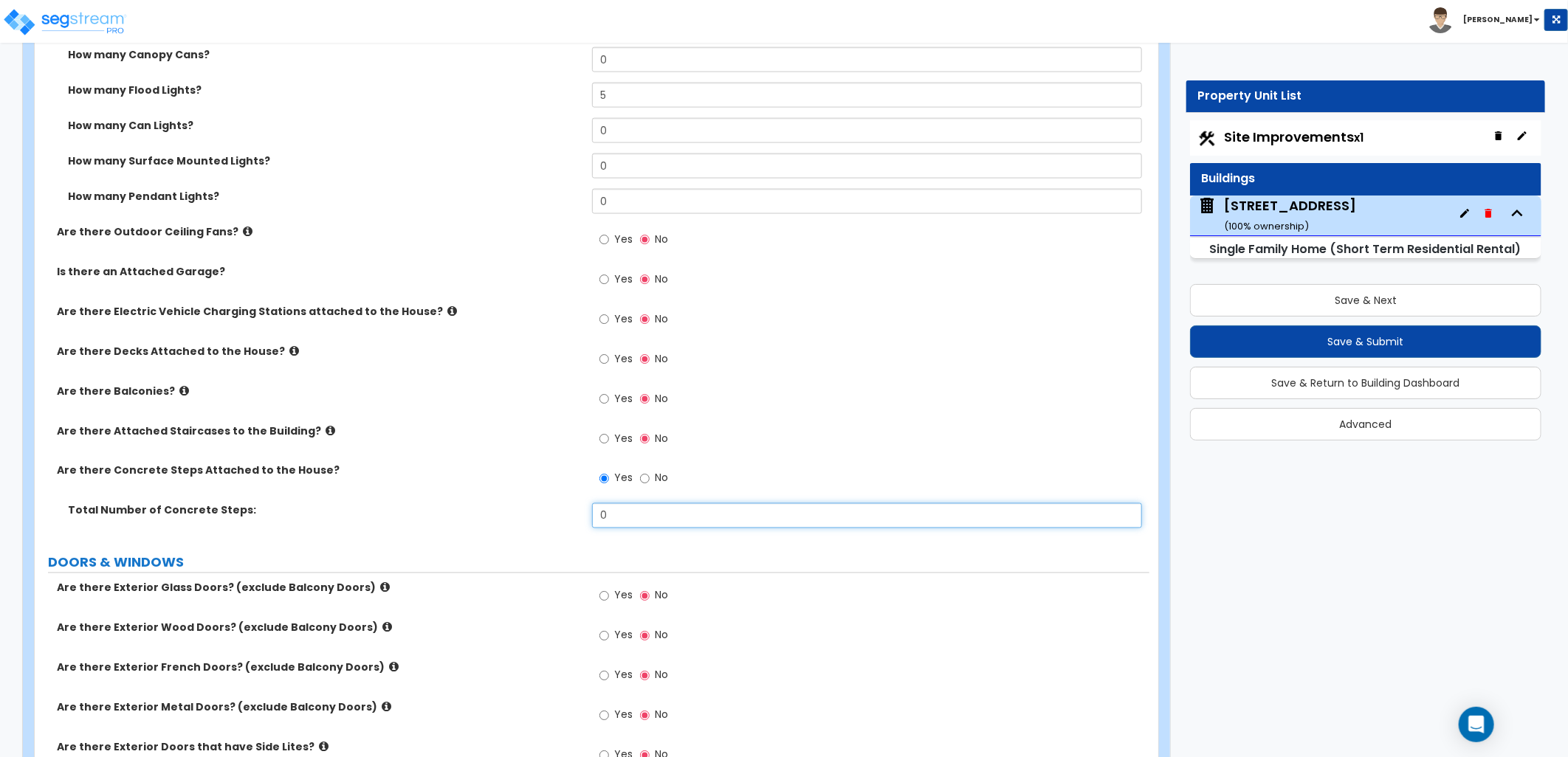
drag, startPoint x: 627, startPoint y: 506, endPoint x: 570, endPoint y: 502, distance: 57.1
click at [570, 502] on div "Are there Easily Demountable Awnings attached to the House? Yes No Are there Ex…" at bounding box center [592, 182] width 1093 height 713
type input "3"
click at [511, 461] on div "Are there Attached Staircases to the Building? Yes No" at bounding box center [592, 444] width 1115 height 40
click at [314, 434] on label "Are there Attached Staircases to the Building?" at bounding box center [318, 431] width 524 height 14
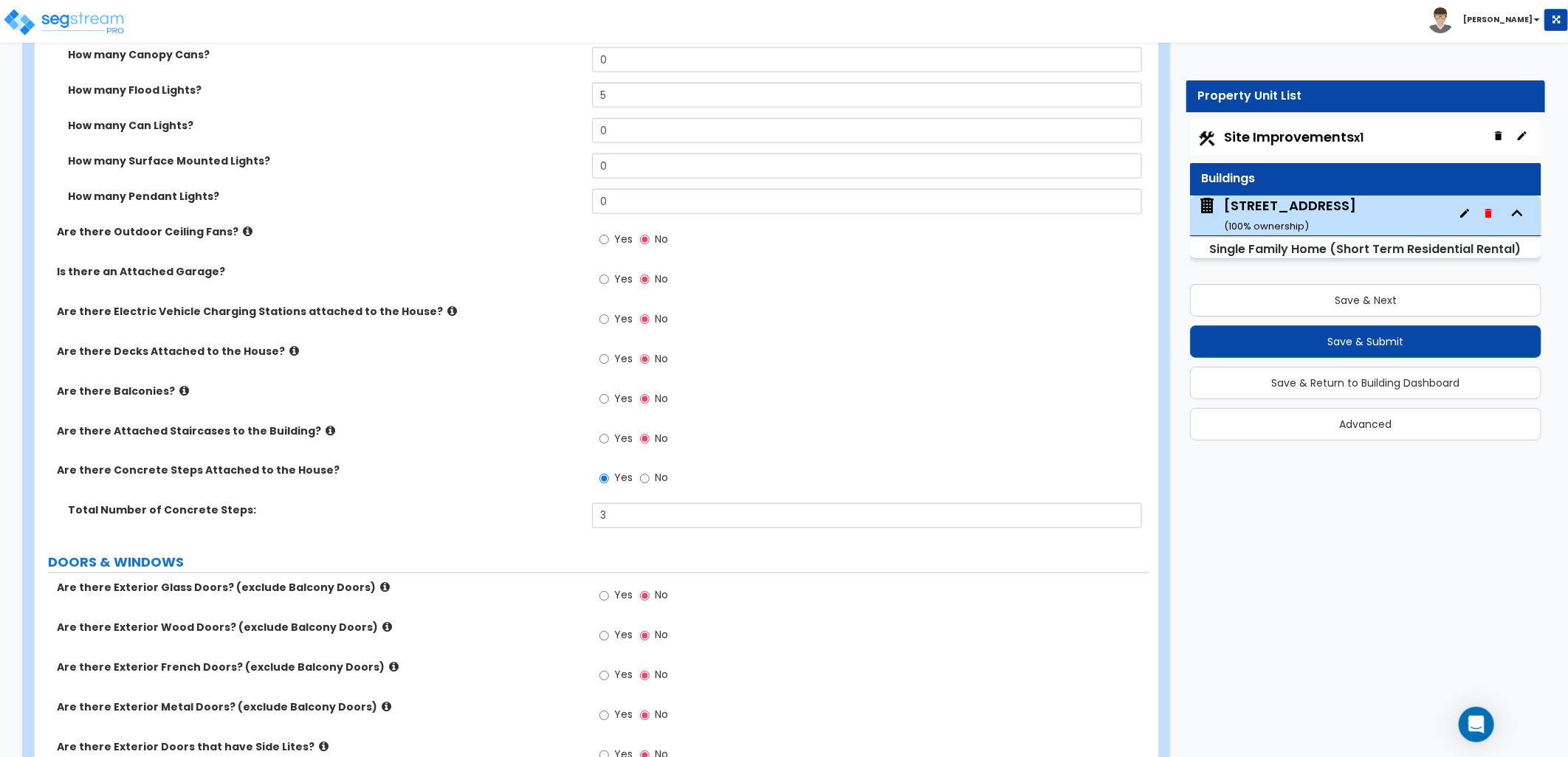
click at [314, 428] on label "Are there Attached Staircases to the Building?" at bounding box center [318, 431] width 524 height 14
click at [325, 428] on icon at bounding box center [330, 430] width 10 height 11
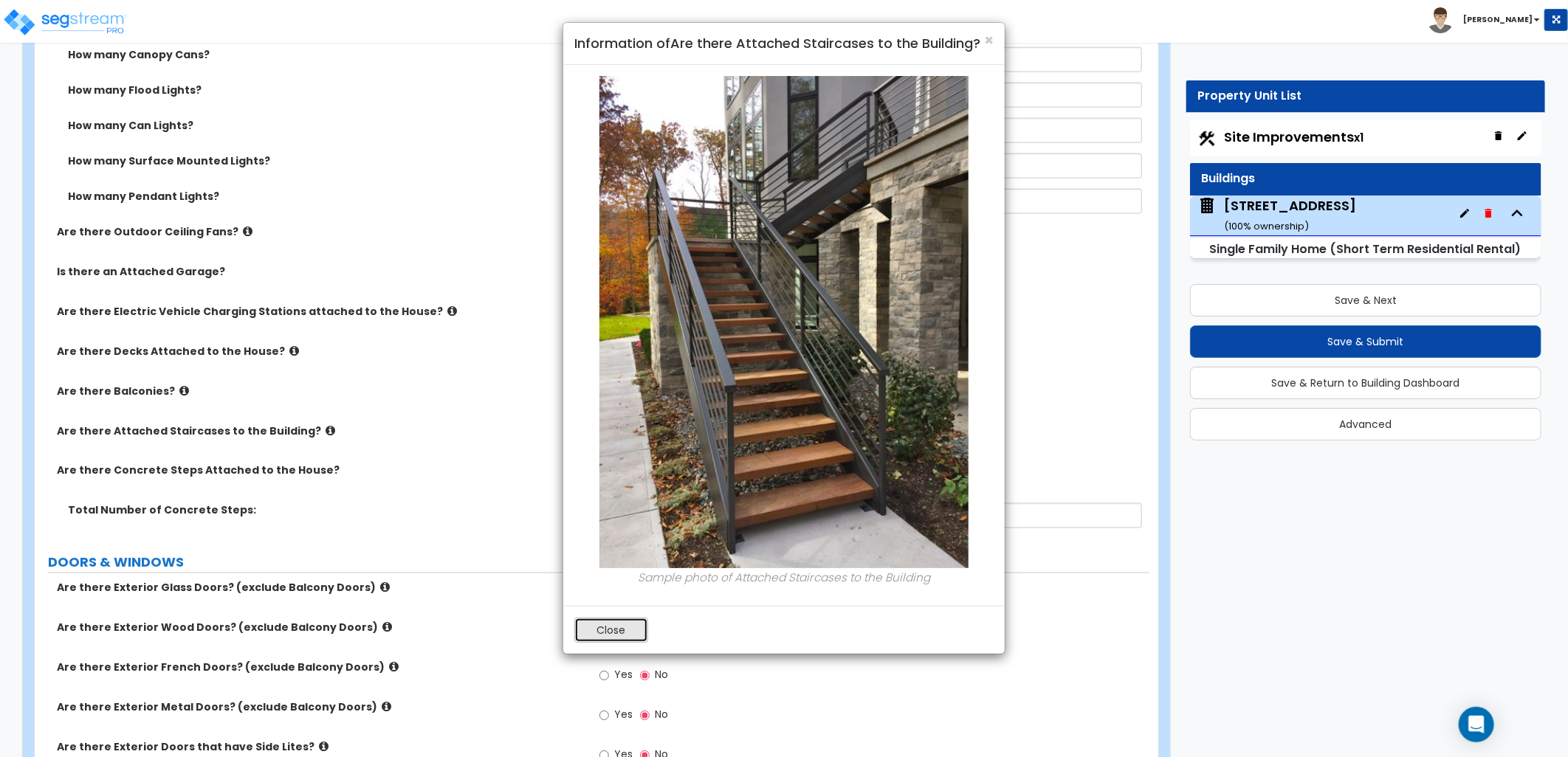
click at [604, 621] on button "Close" at bounding box center [611, 630] width 74 height 25
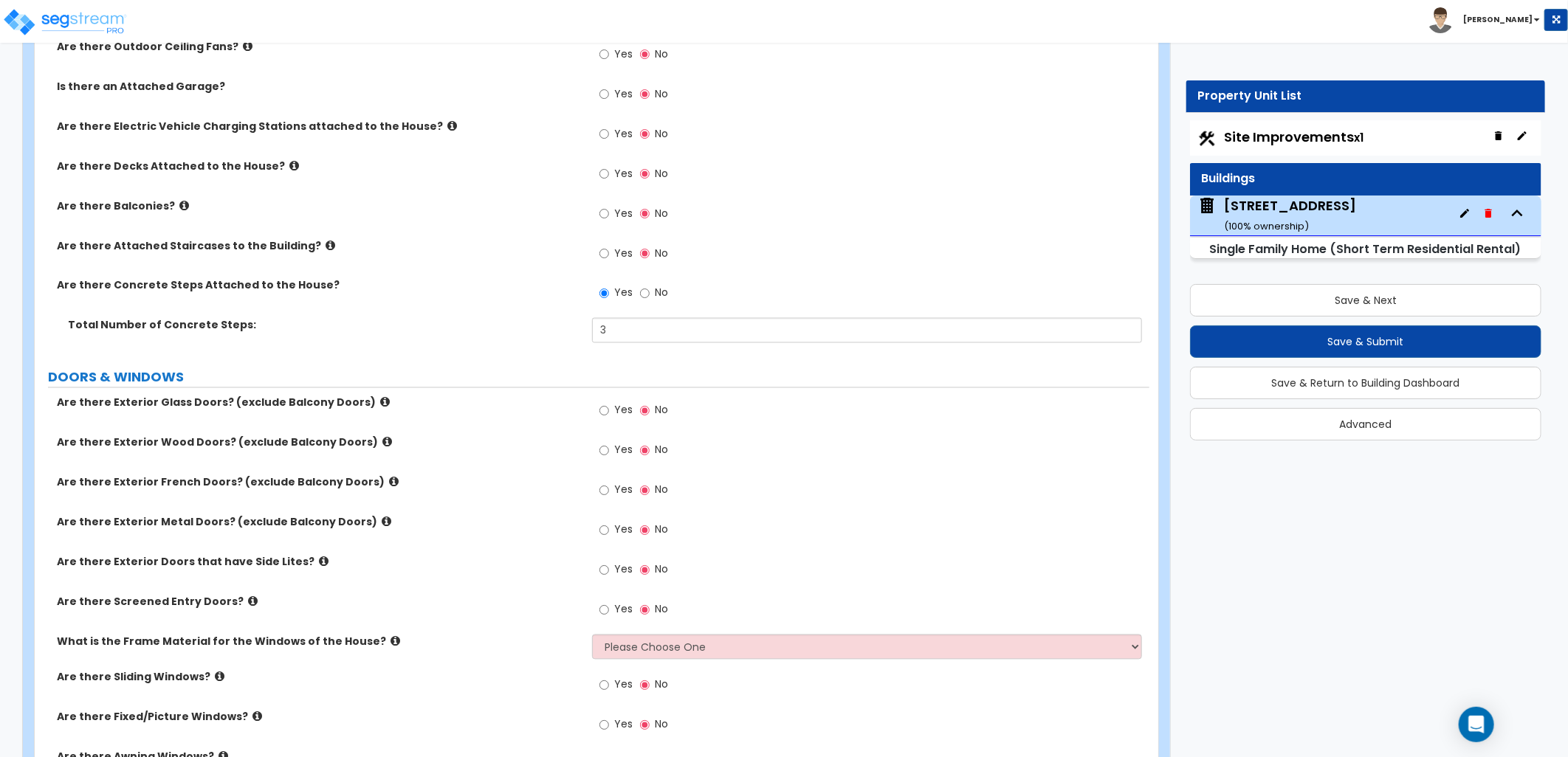
scroll to position [1557, 0]
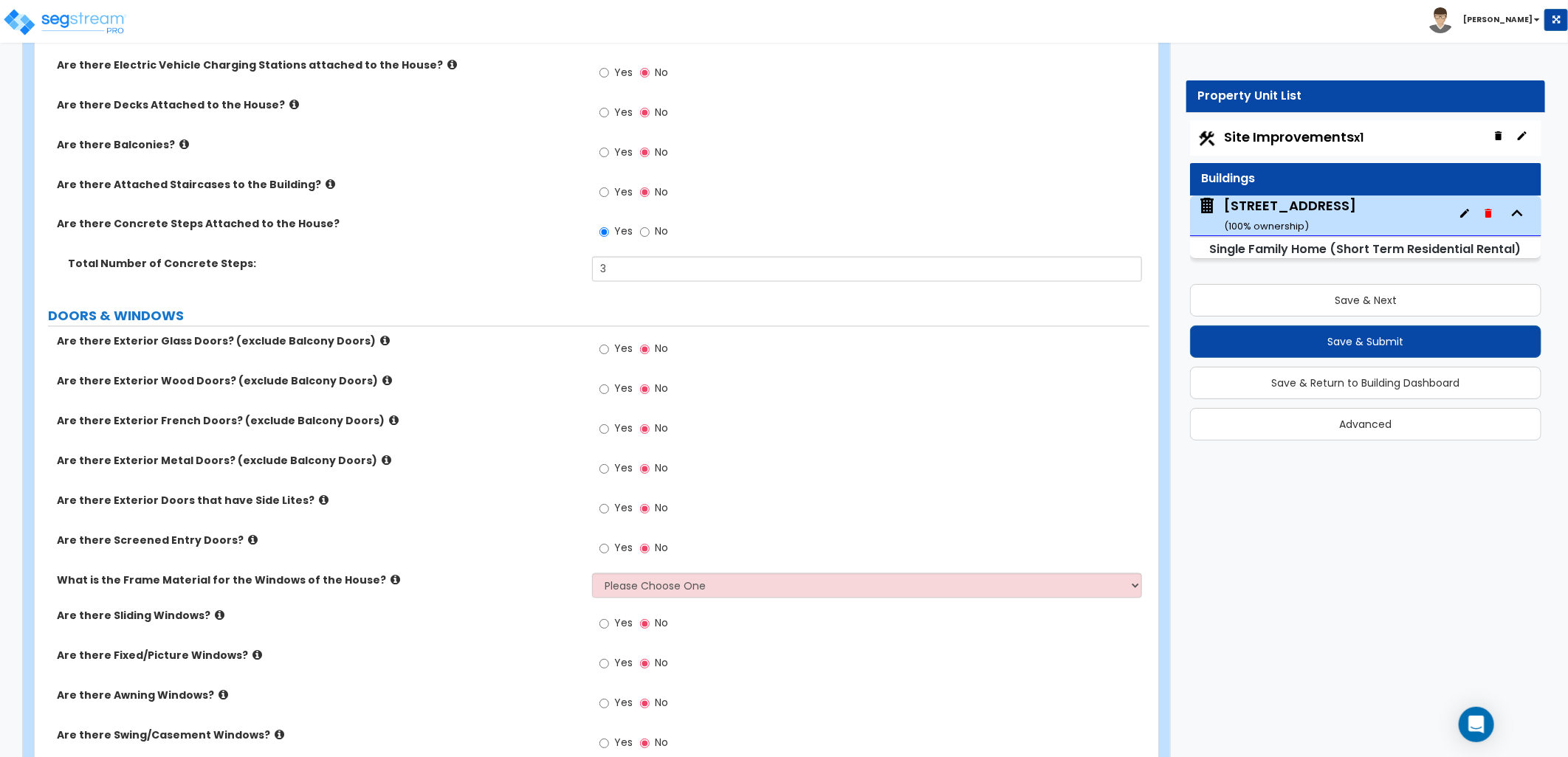
click at [380, 338] on icon at bounding box center [385, 341] width 10 height 11
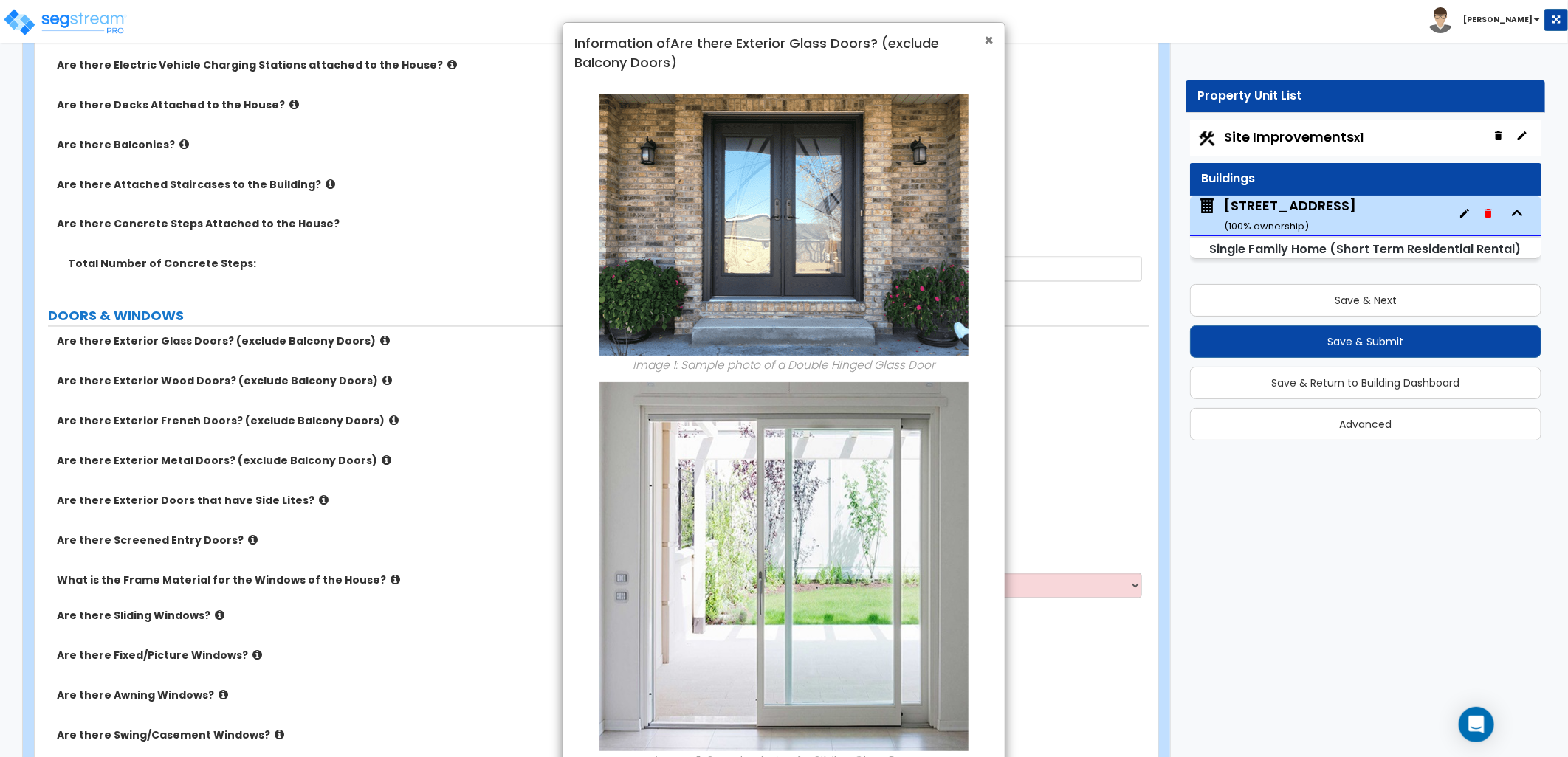
click at [989, 39] on span "×" at bounding box center [988, 40] width 10 height 22
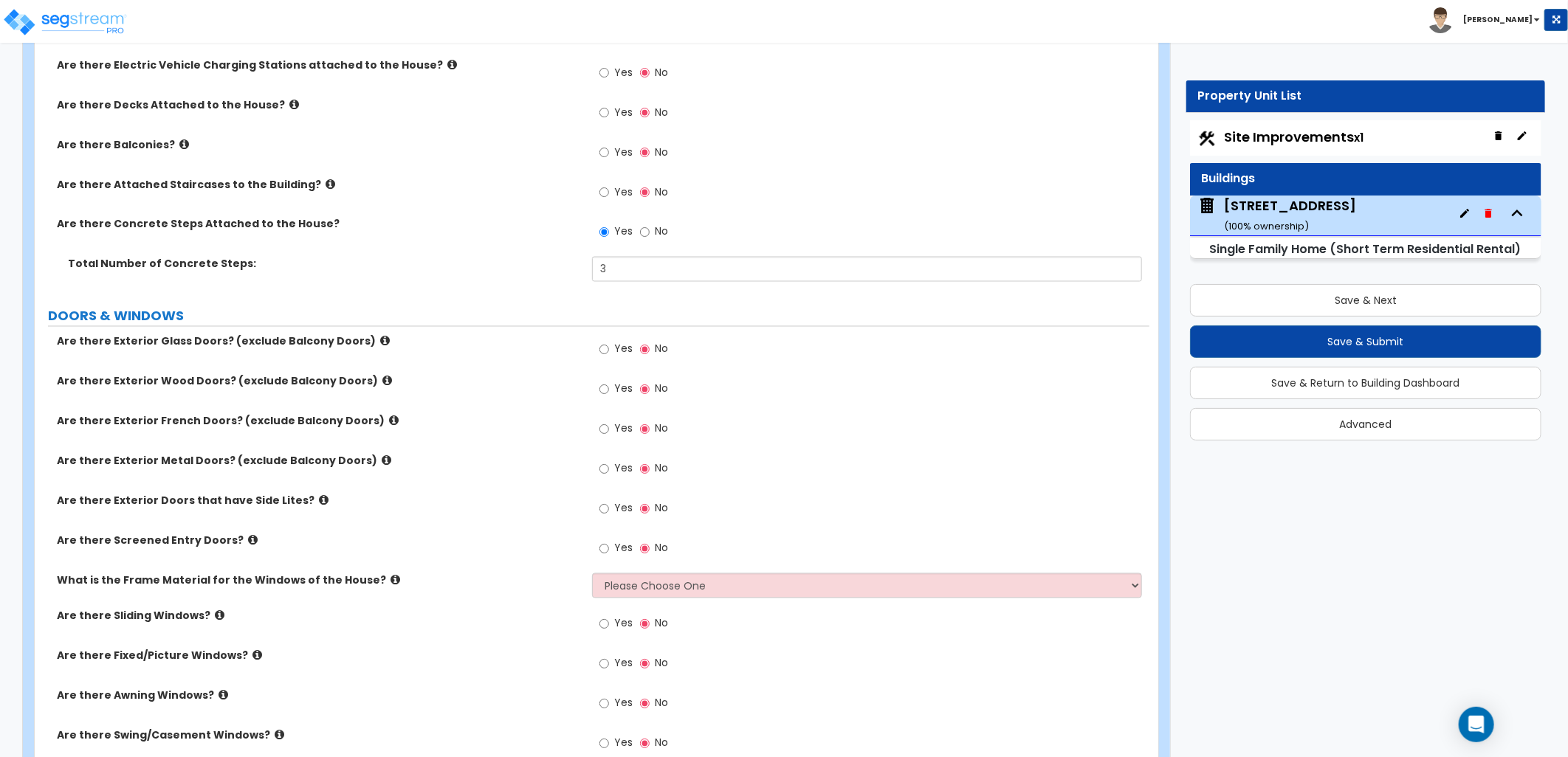
click at [614, 353] on label "Yes" at bounding box center [616, 351] width 33 height 25
click at [609, 353] on input "Yes" at bounding box center [604, 349] width 10 height 16
radio input "true"
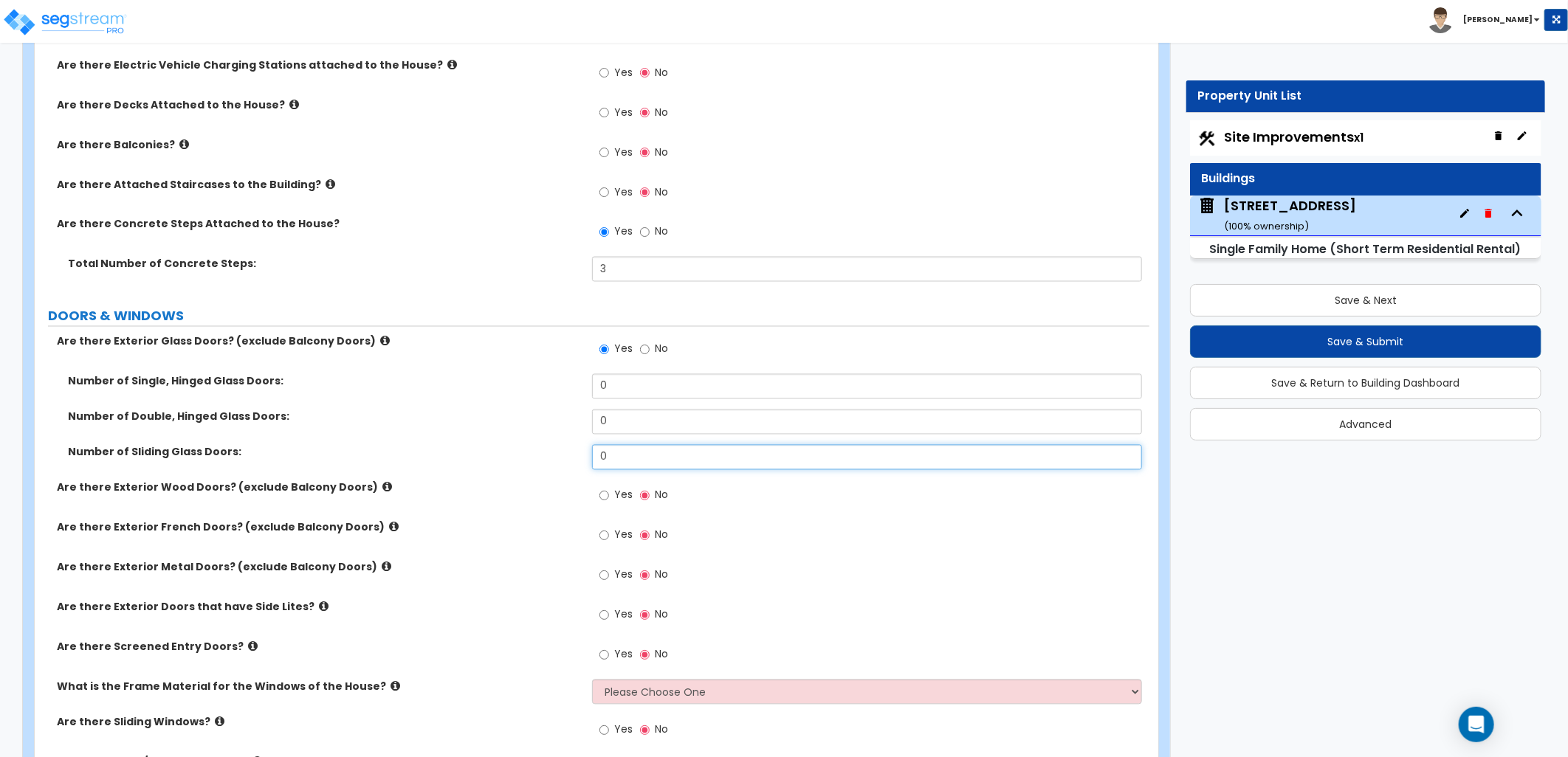
click at [563, 462] on div "Number of Sliding Glass Doors: 0" at bounding box center [592, 462] width 1115 height 35
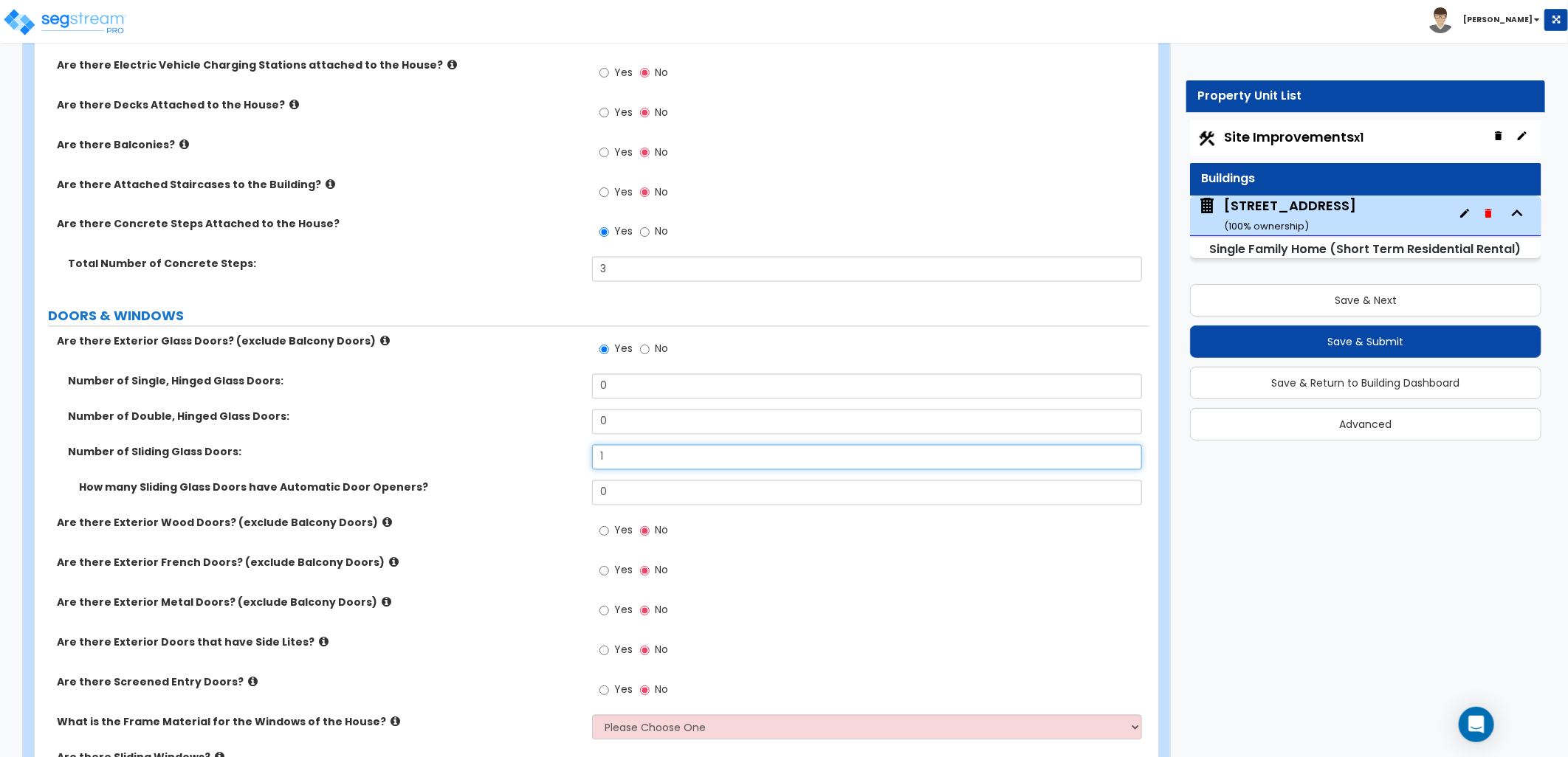
drag, startPoint x: 607, startPoint y: 457, endPoint x: 580, endPoint y: 455, distance: 27.1
click at [580, 455] on div "Number of Sliding Glass Doors: 1" at bounding box center [592, 462] width 1115 height 35
type input "2"
drag, startPoint x: 607, startPoint y: 396, endPoint x: 586, endPoint y: 396, distance: 21.0
click at [586, 396] on div "Number of Single, Hinged Glass Doors: 0" at bounding box center [592, 392] width 1115 height 35
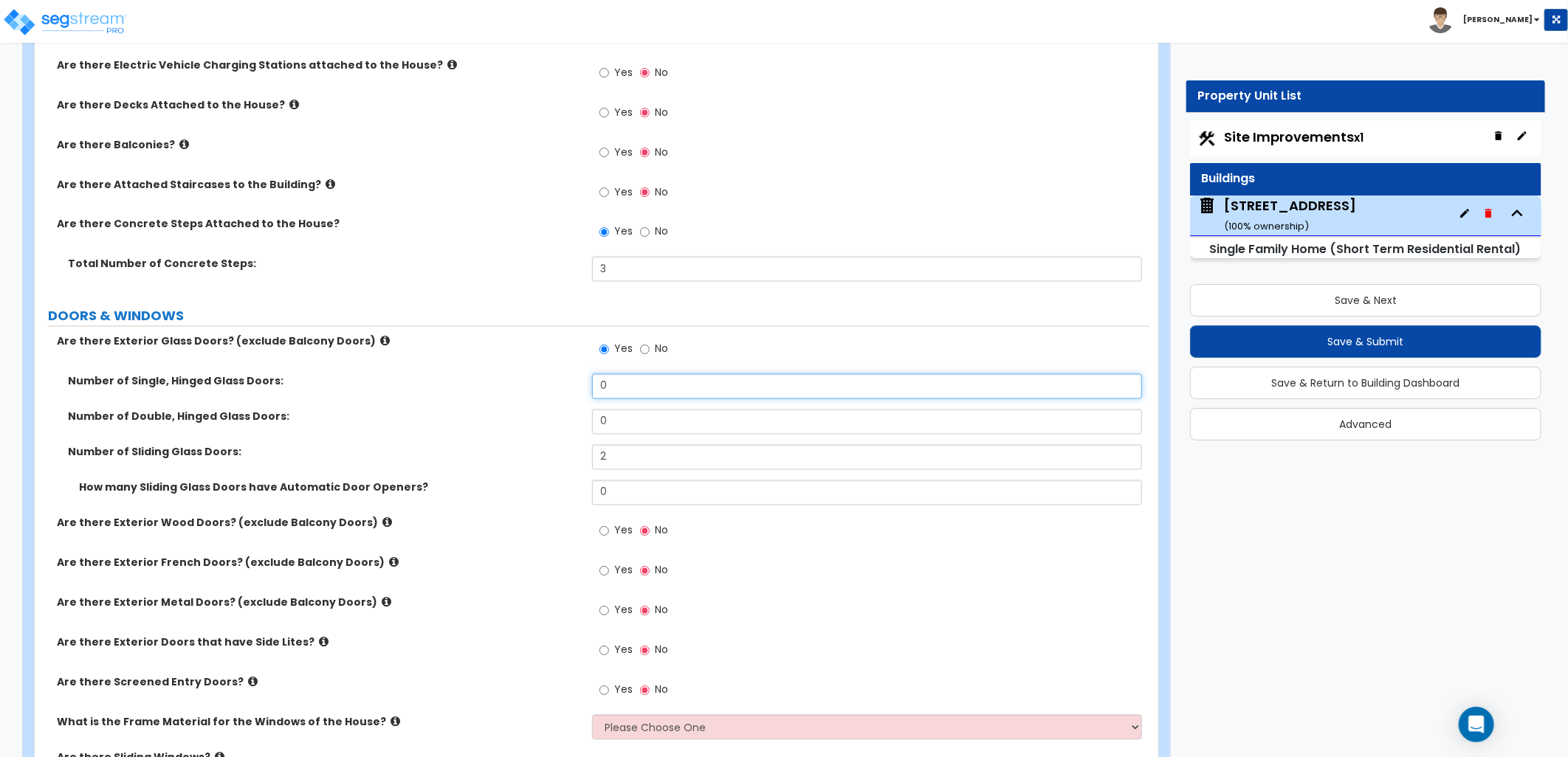
drag, startPoint x: 607, startPoint y: 386, endPoint x: 570, endPoint y: 391, distance: 37.3
click at [570, 391] on div "Number of Single, Hinged Glass Doors: 0" at bounding box center [592, 392] width 1115 height 35
type input "1"
click at [616, 527] on span "Yes" at bounding box center [624, 531] width 19 height 14
click at [609, 527] on input "Yes" at bounding box center [604, 532] width 10 height 16
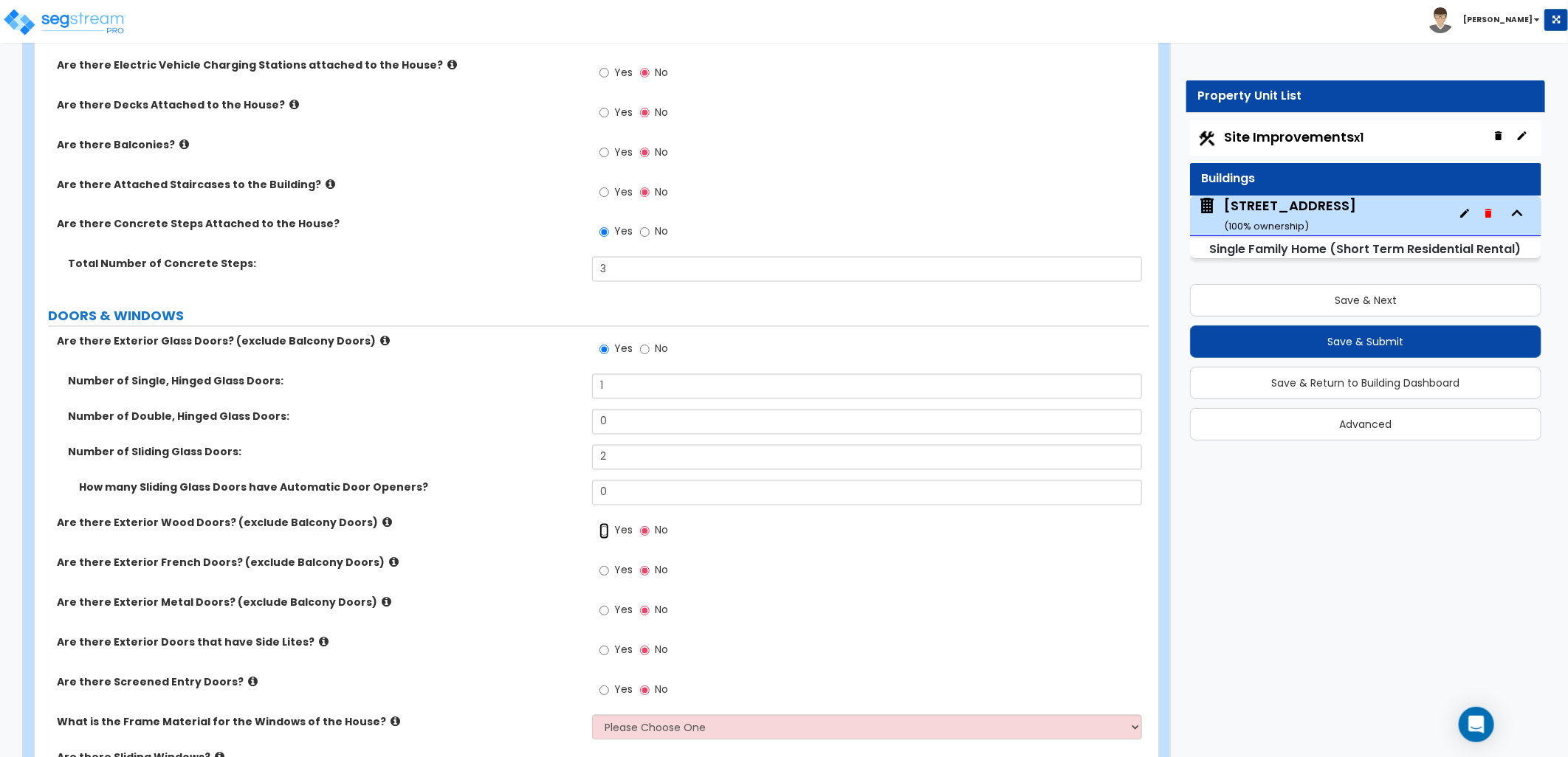
radio input "true"
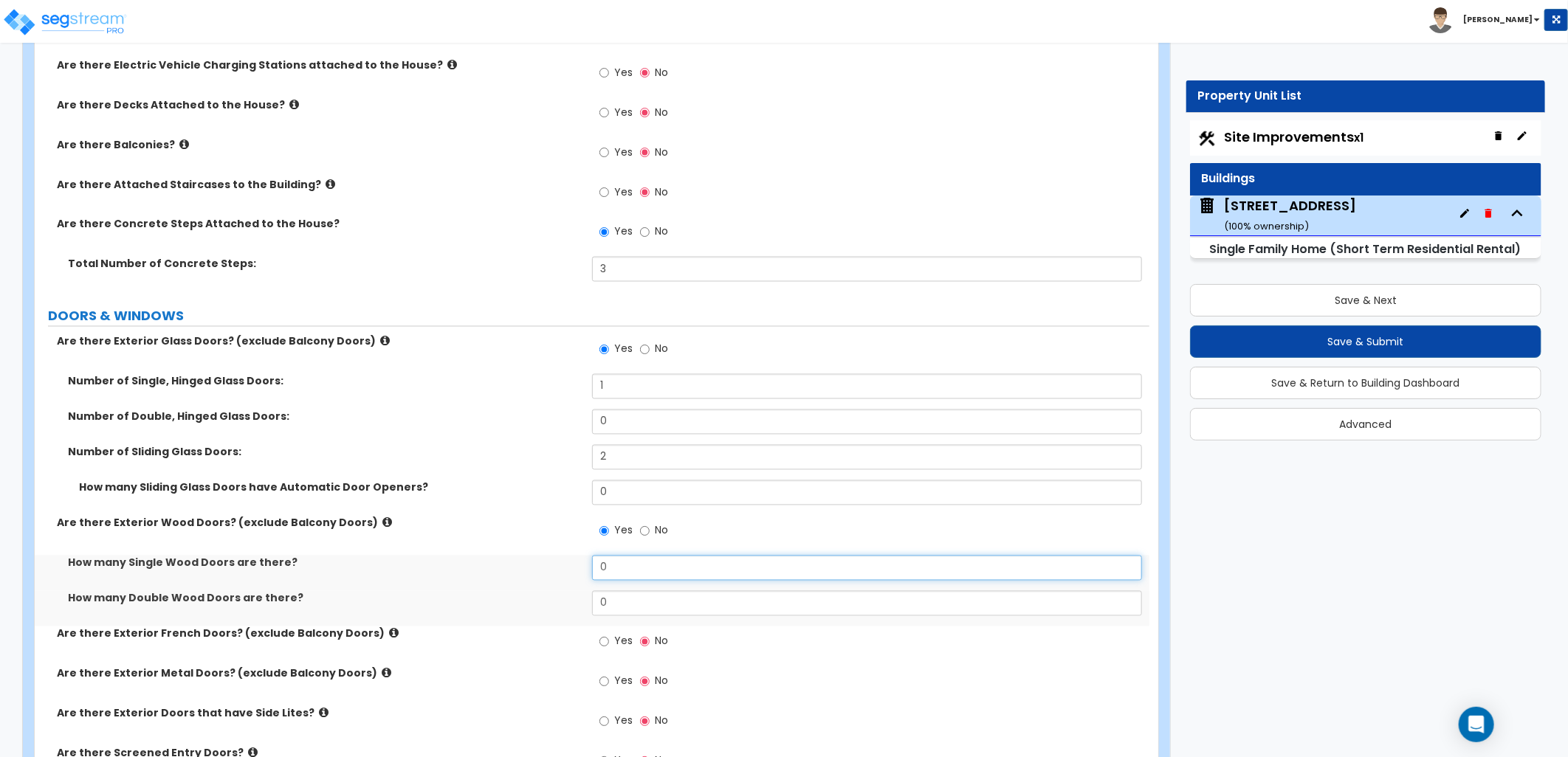
drag, startPoint x: 633, startPoint y: 564, endPoint x: 599, endPoint y: 568, distance: 34.2
click at [599, 568] on input "0" at bounding box center [867, 568] width 550 height 25
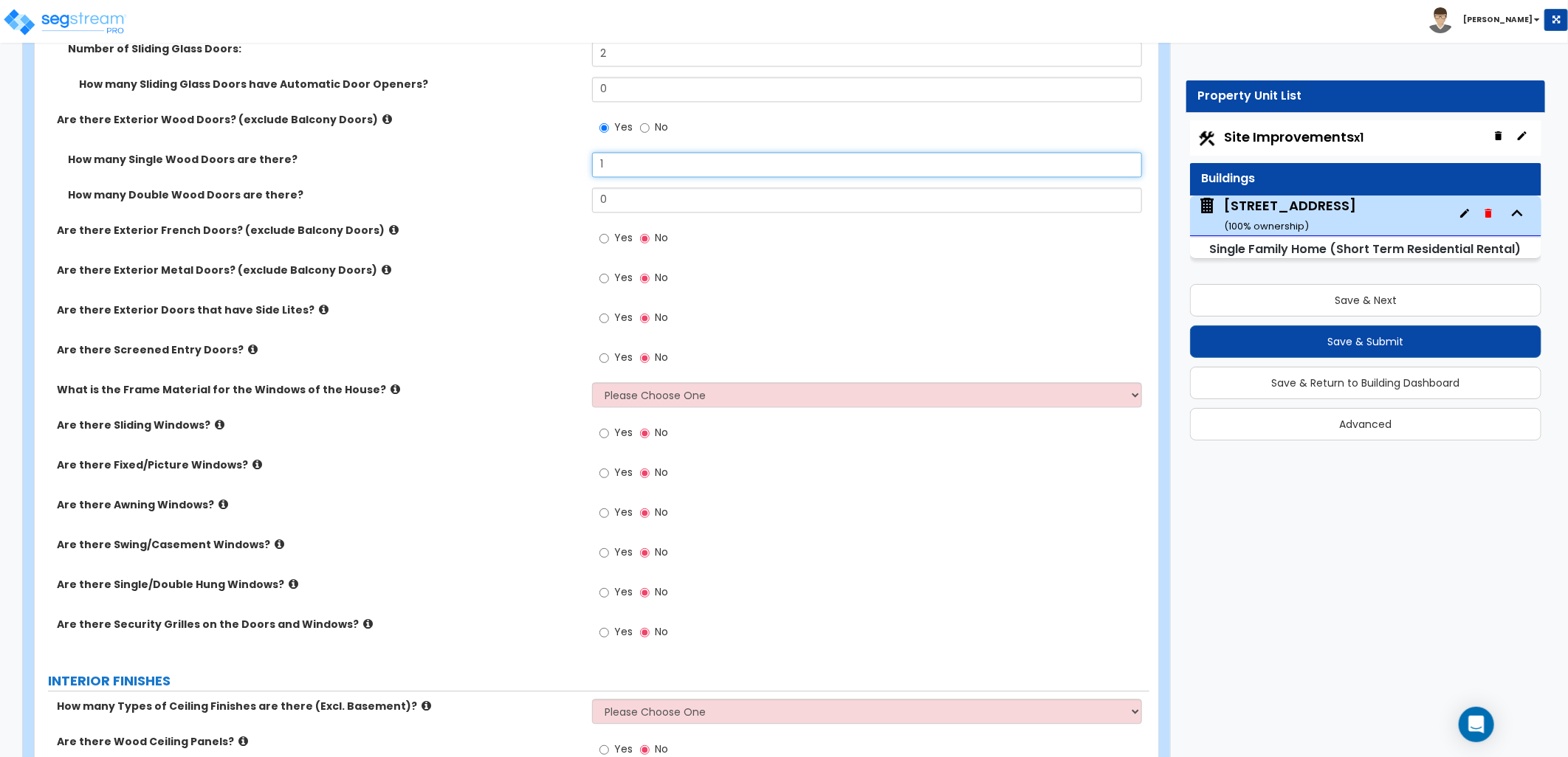
scroll to position [1967, 0]
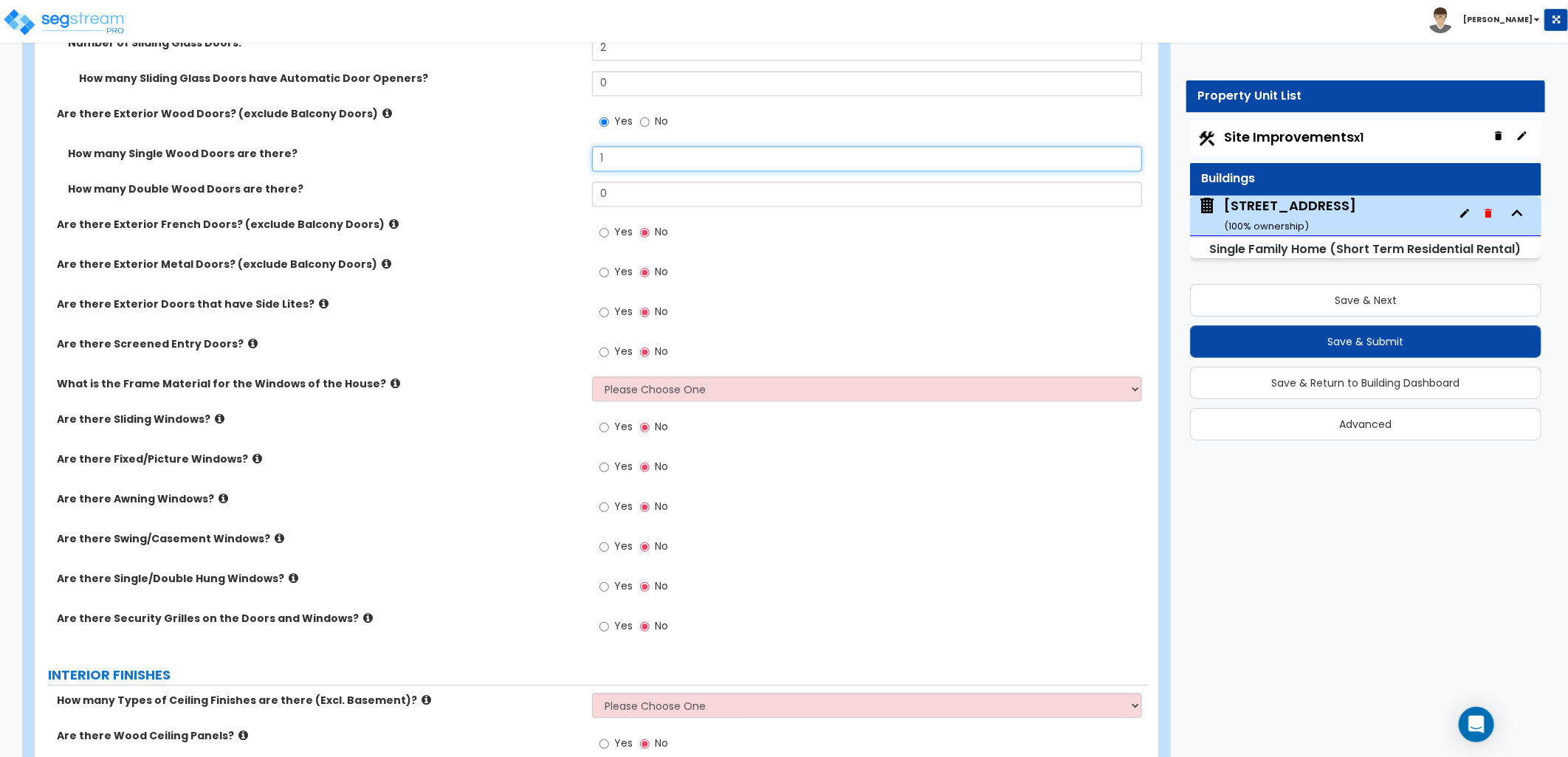
type input "1"
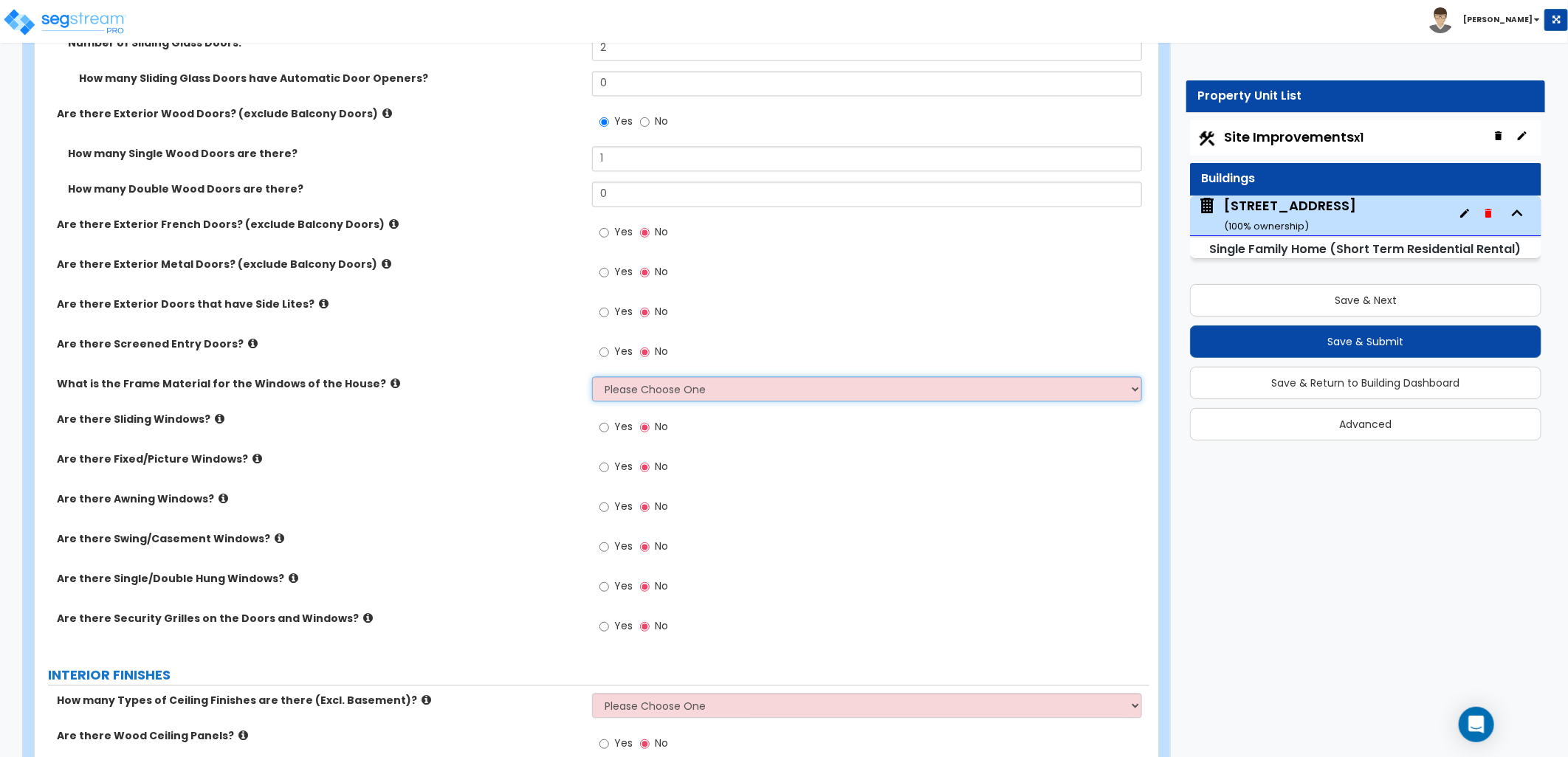
click at [613, 390] on select "Please Choose One Vinyl Aluminum Wood" at bounding box center [867, 389] width 550 height 25
select select "3"
click at [592, 376] on select "Please Choose One Vinyl Aluminum Wood" at bounding box center [867, 389] width 550 height 25
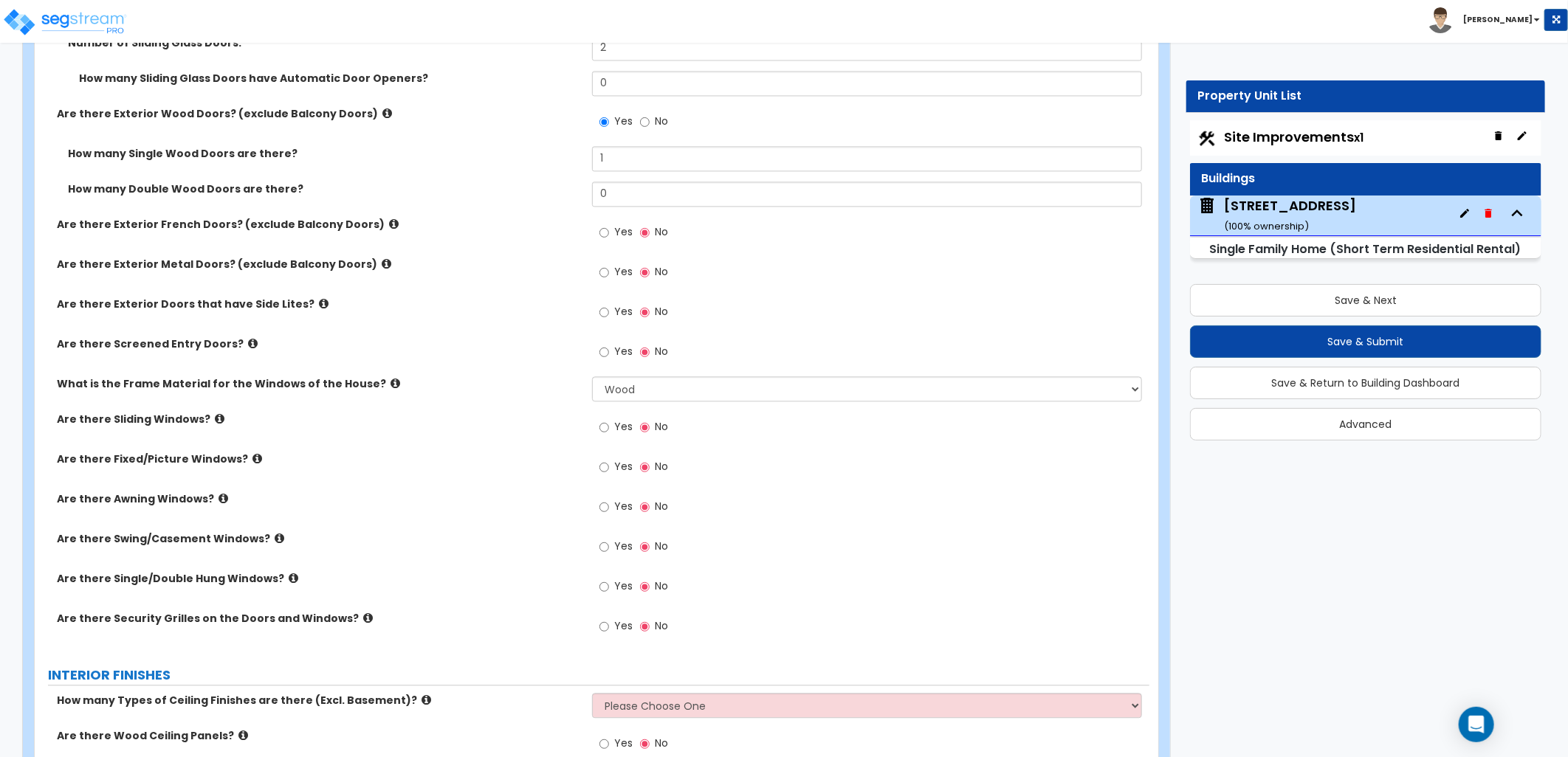
click at [610, 465] on label "Yes" at bounding box center [616, 469] width 33 height 25
click at [609, 465] on input "Yes" at bounding box center [604, 467] width 10 height 16
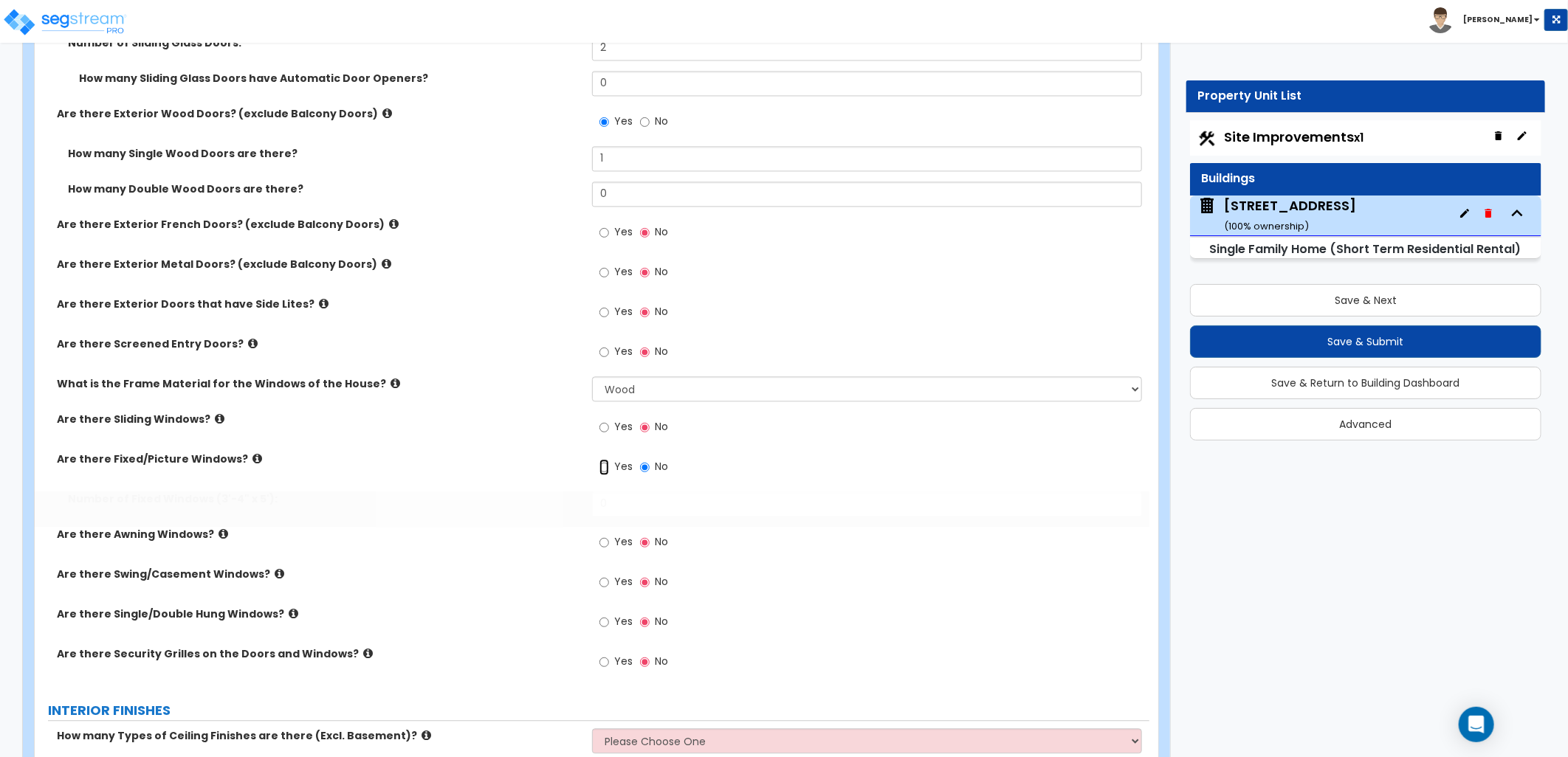
radio input "true"
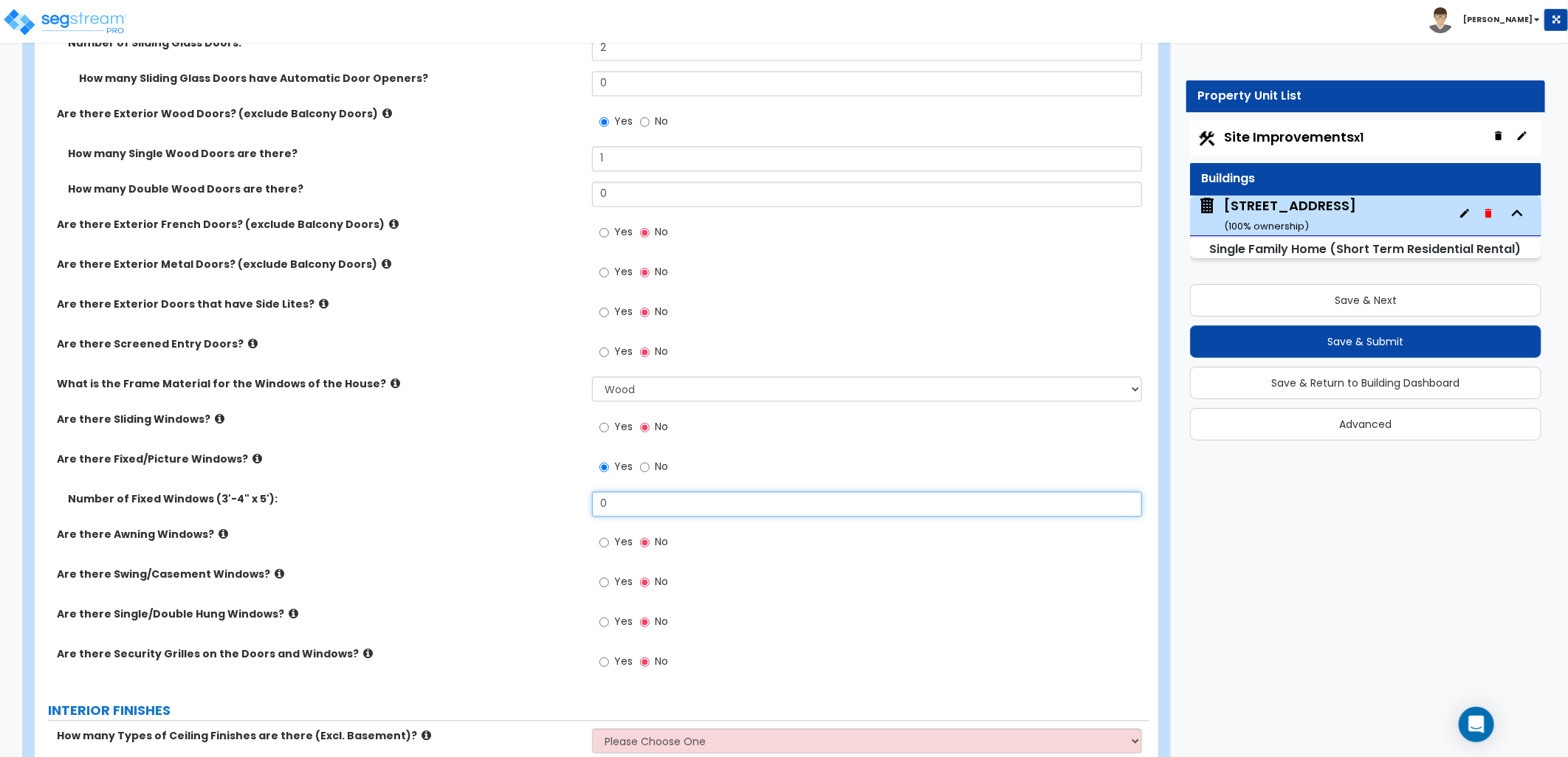
drag, startPoint x: 651, startPoint y: 506, endPoint x: 580, endPoint y: 497, distance: 71.6
click at [581, 497] on div "Number of Fixed Windows (3'-4" x 5'): 0" at bounding box center [592, 508] width 1115 height 35
type input "20"
click at [517, 596] on div "Are there Swing/Casement Windows? Yes No" at bounding box center [592, 586] width 1115 height 40
click at [275, 570] on icon at bounding box center [279, 574] width 10 height 11
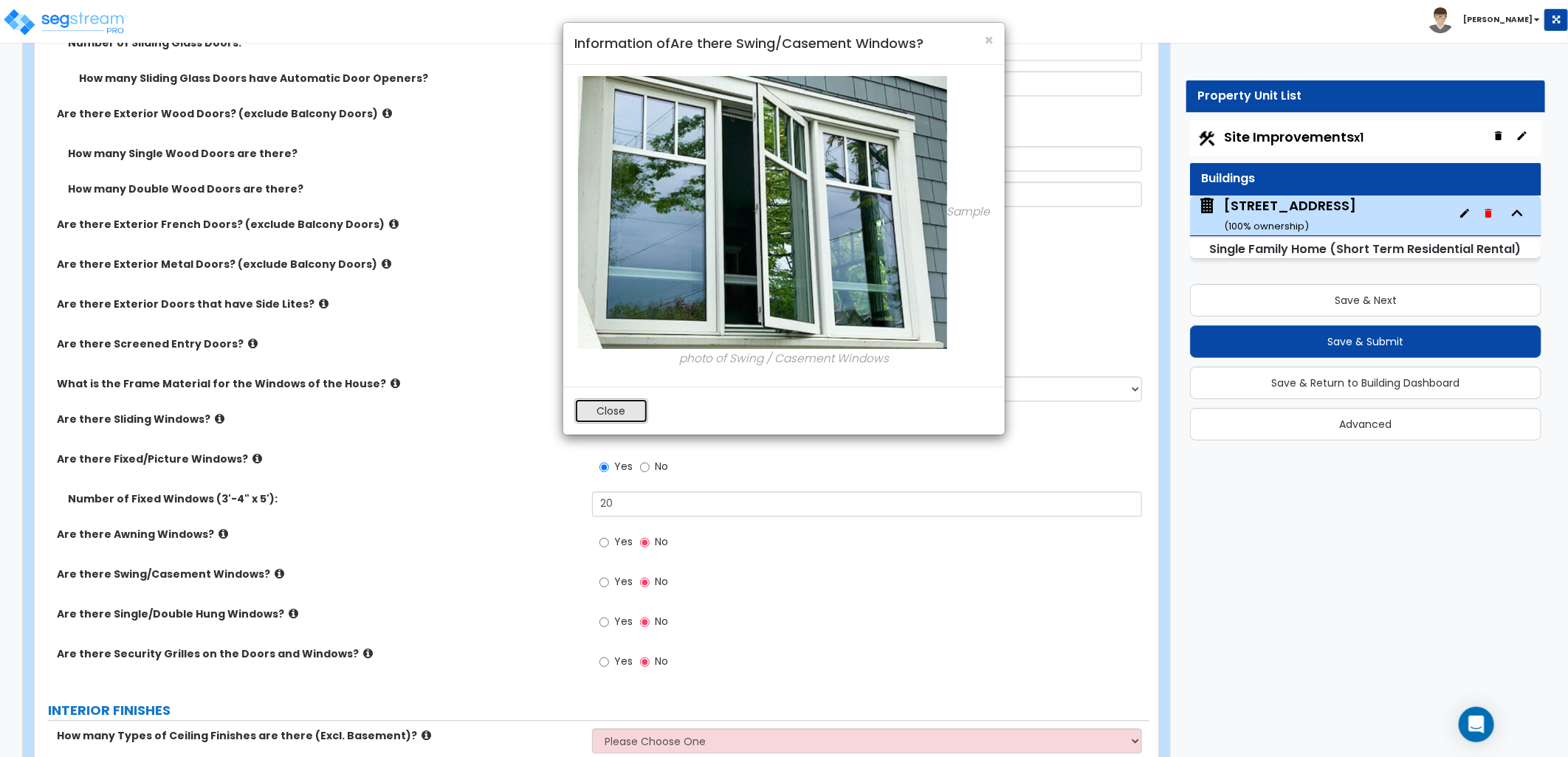
click at [608, 409] on button "Close" at bounding box center [611, 411] width 74 height 25
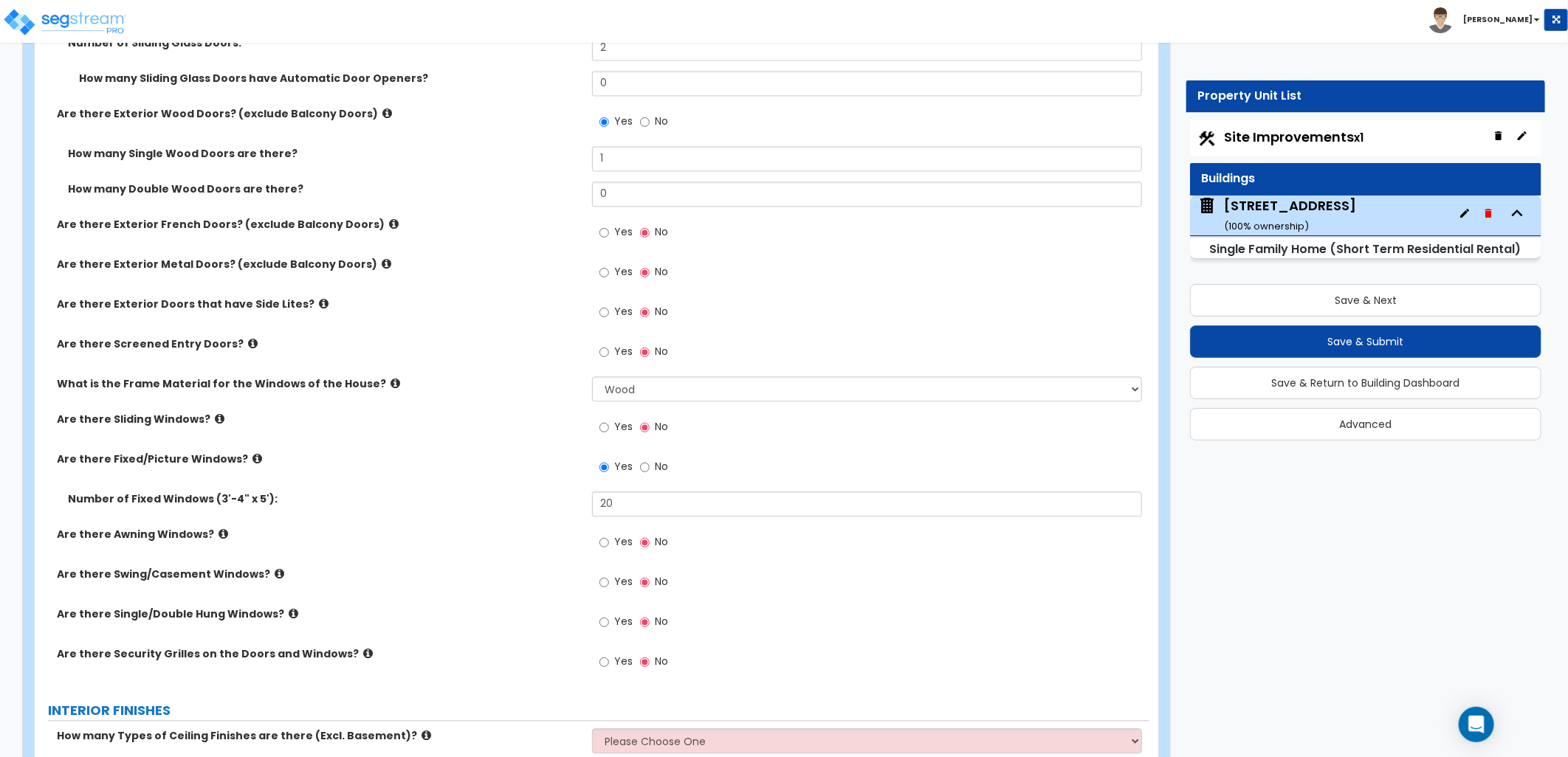
click at [288, 612] on icon at bounding box center [293, 613] width 10 height 11
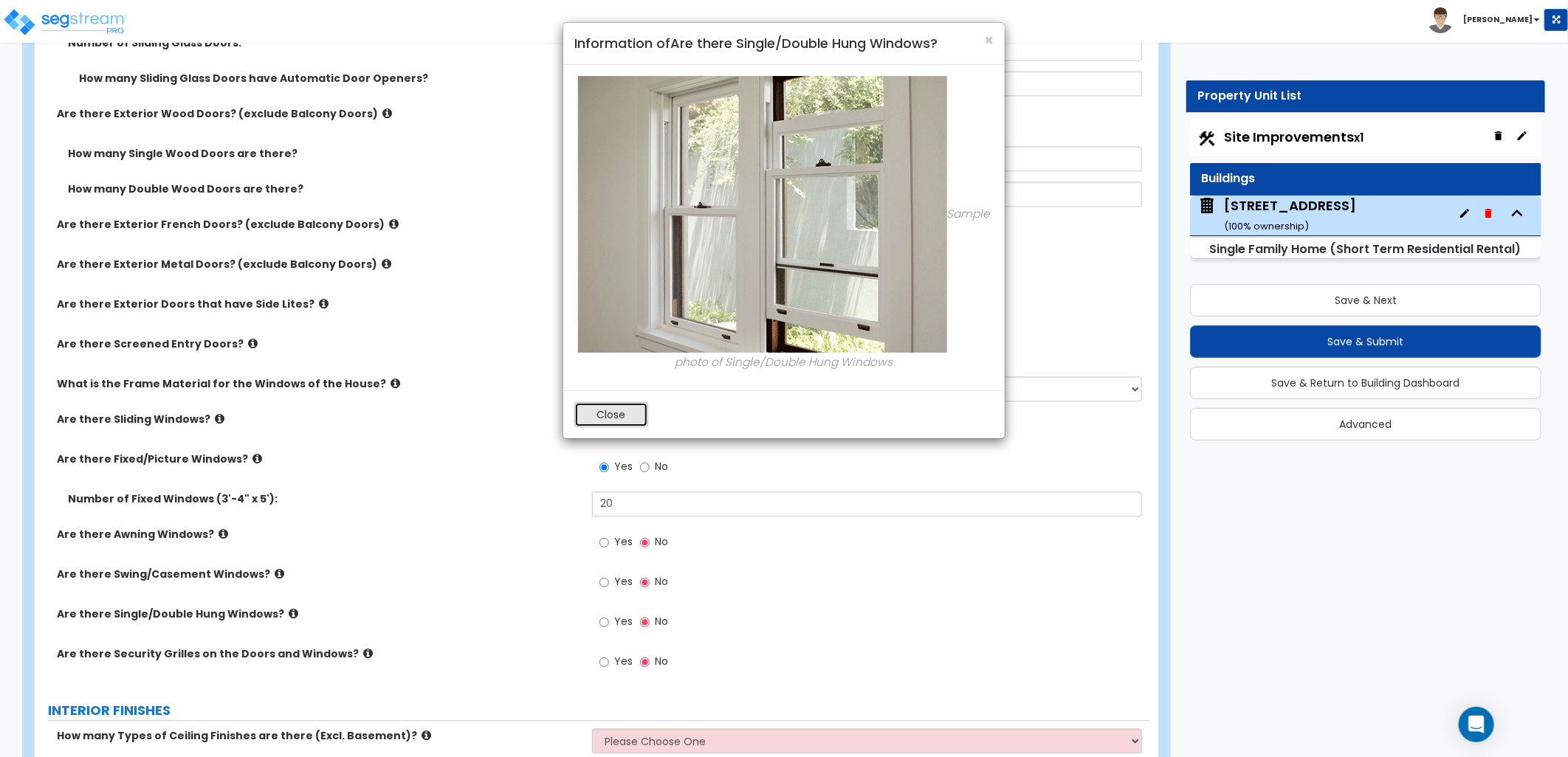
click at [618, 427] on button "Close" at bounding box center [611, 415] width 74 height 25
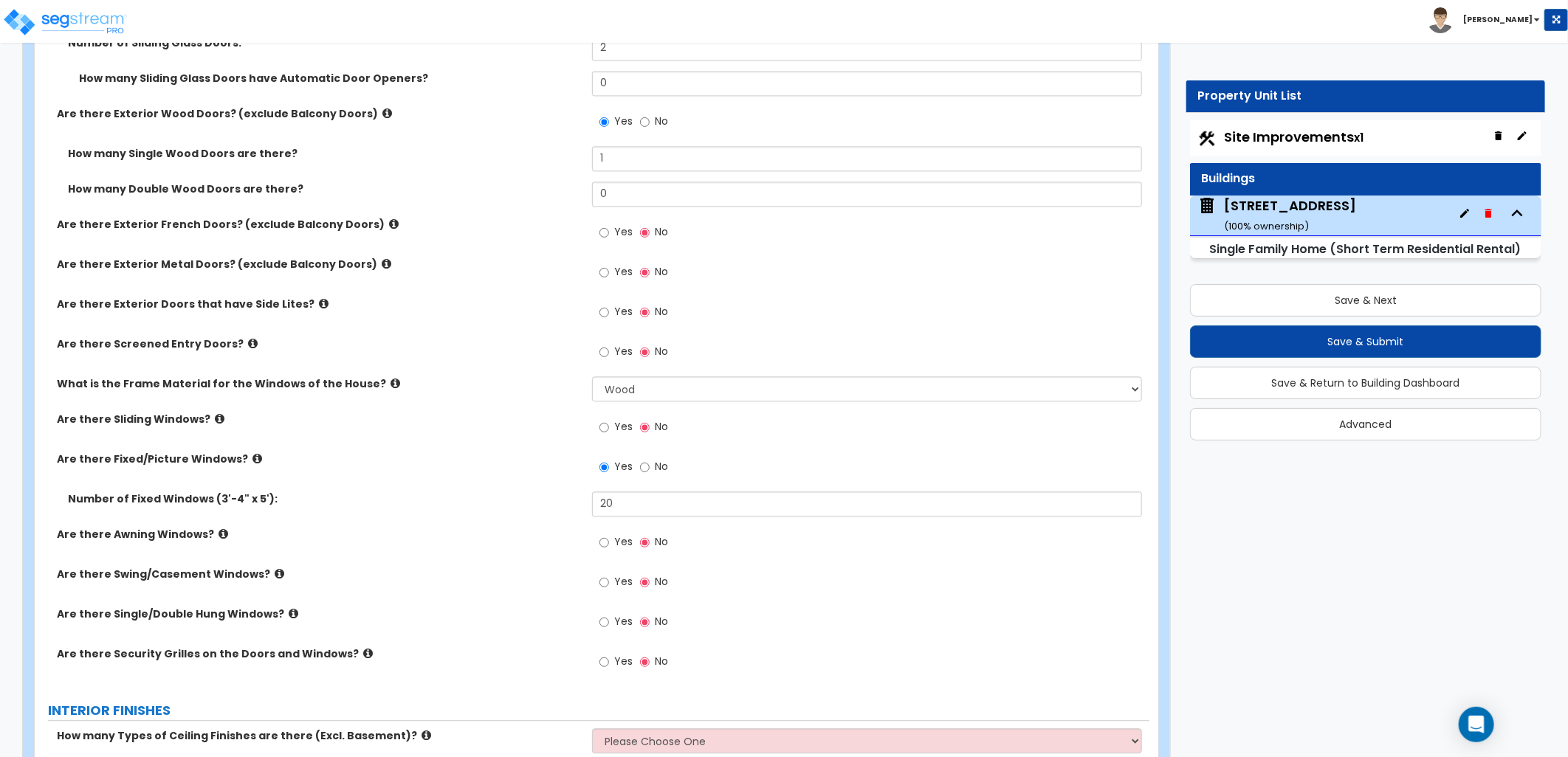
click at [363, 651] on icon at bounding box center [368, 653] width 10 height 11
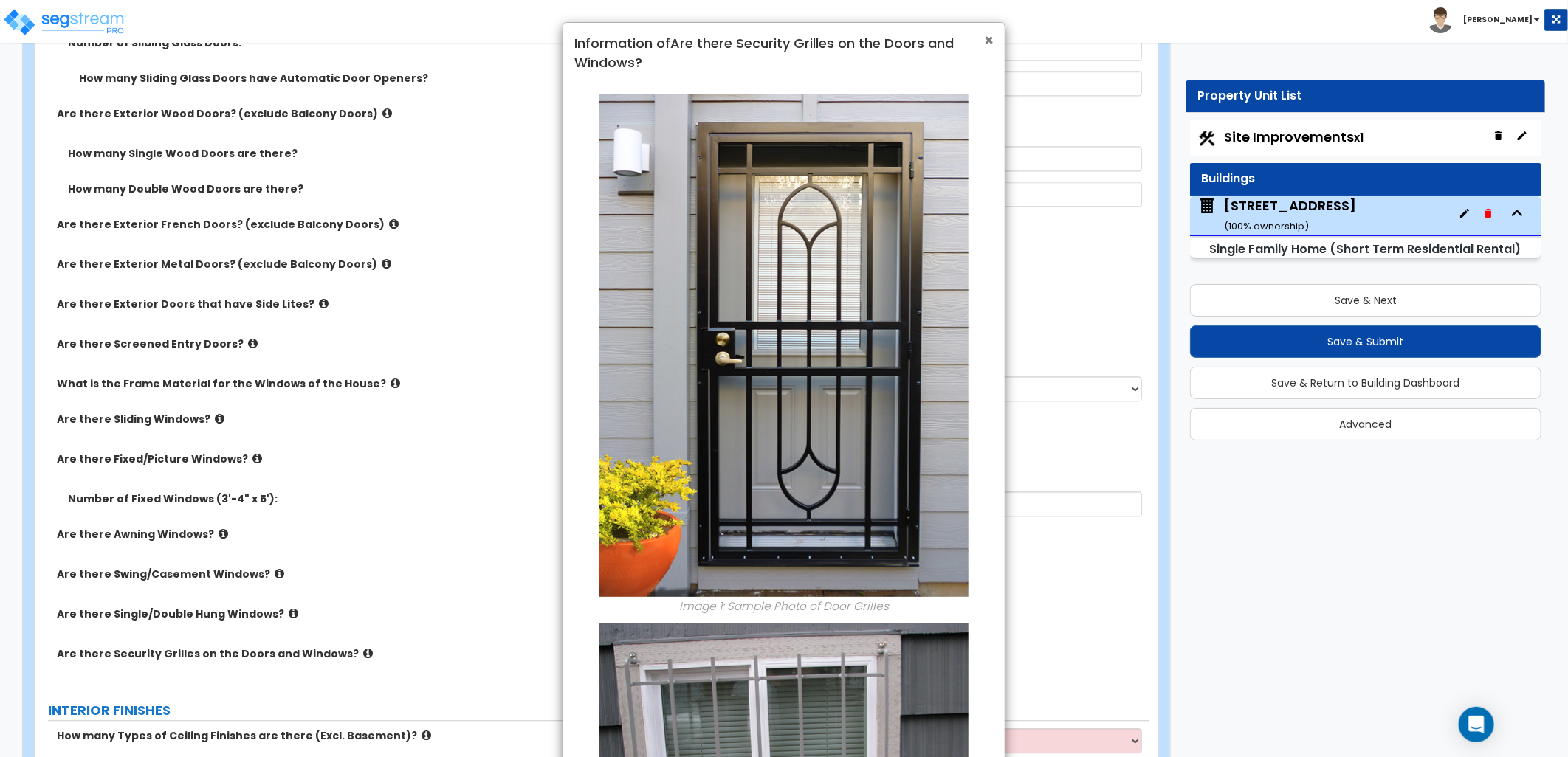
drag, startPoint x: 986, startPoint y: 46, endPoint x: 978, endPoint y: 53, distance: 10.6
click at [985, 46] on span "×" at bounding box center [988, 40] width 10 height 22
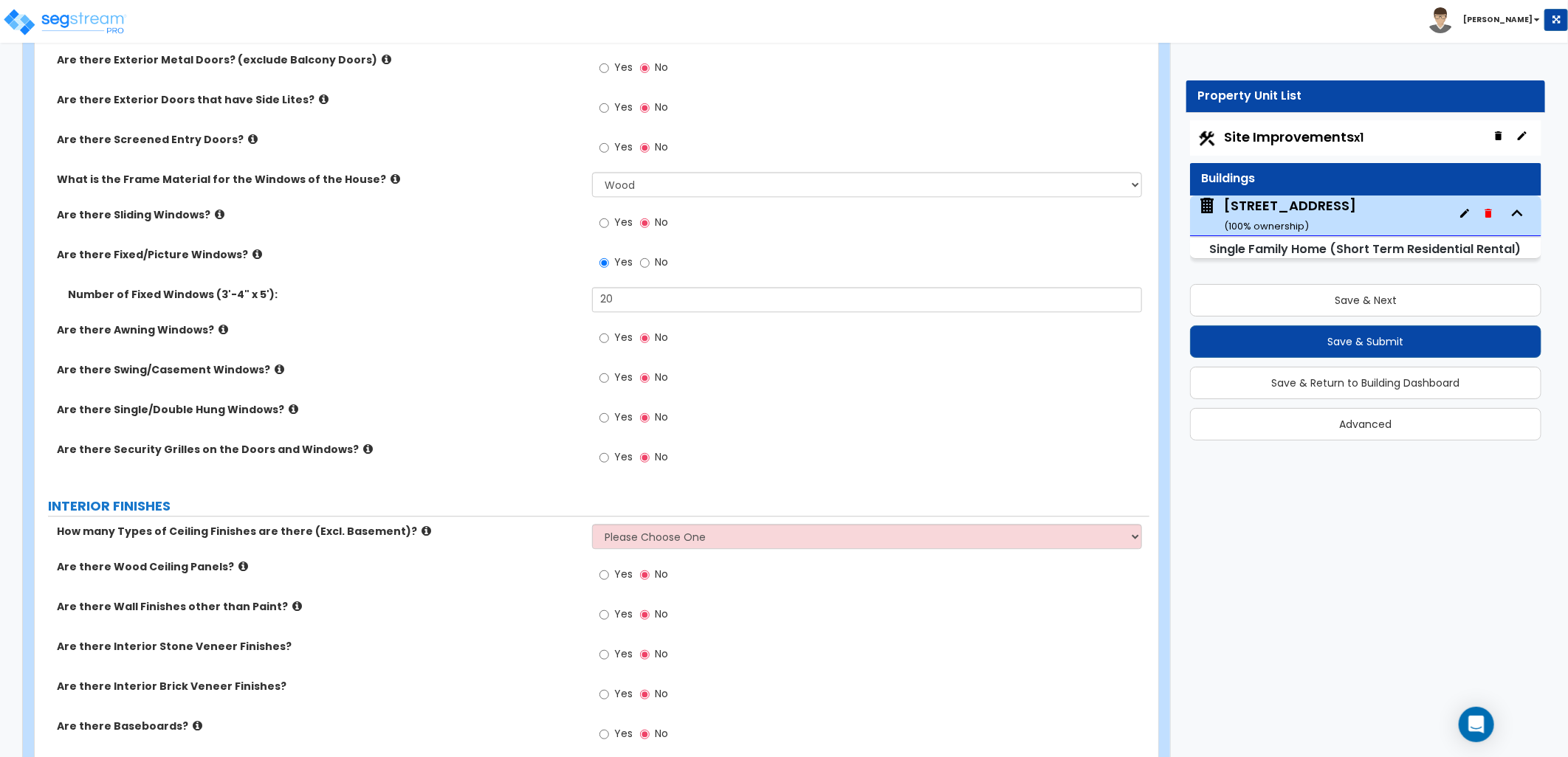
scroll to position [2295, 0]
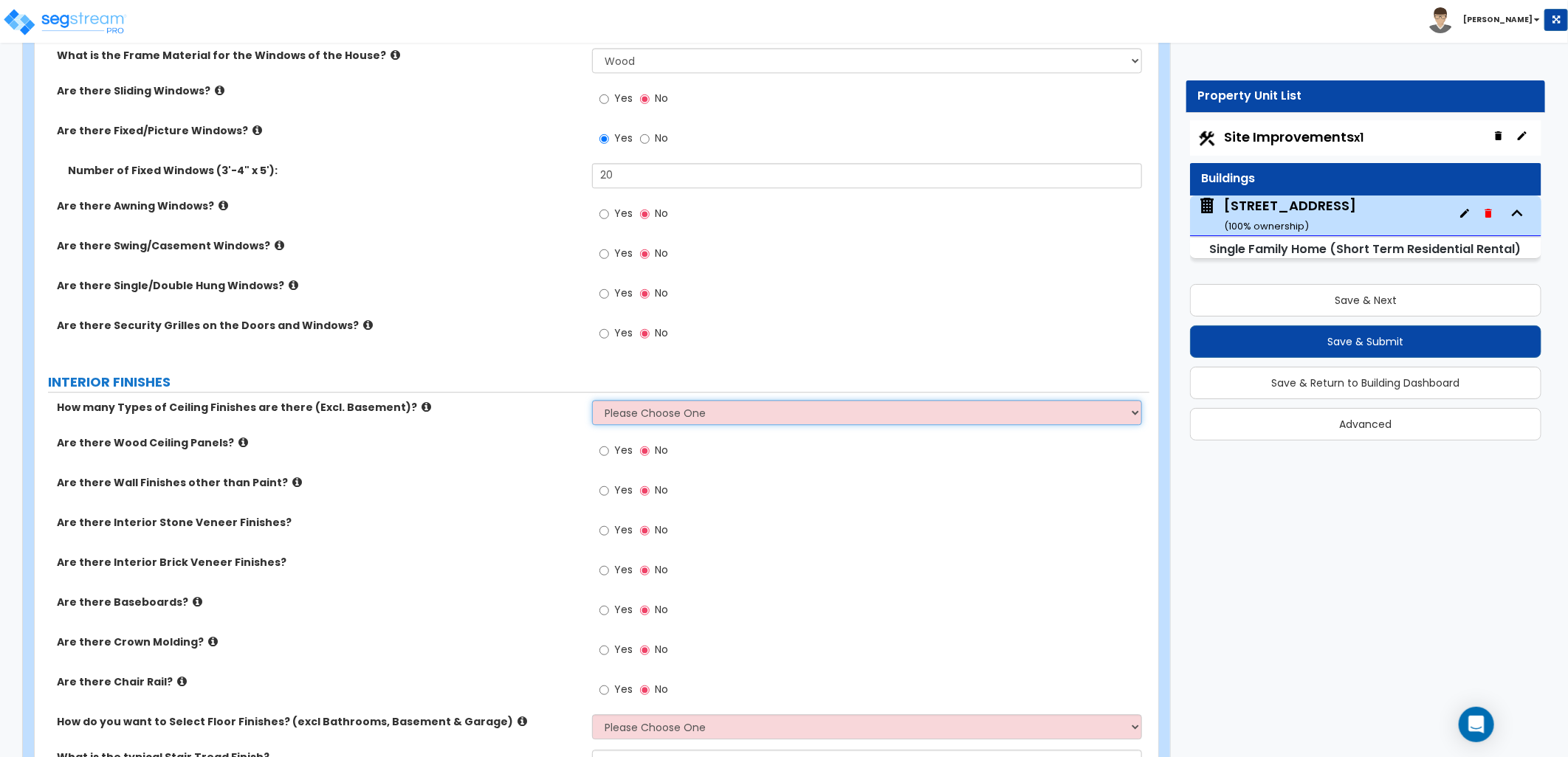
click at [663, 408] on select "Please Choose One 1 2 3" at bounding box center [867, 412] width 550 height 25
select select "1"
click at [592, 400] on select "Please Choose One 1 2 3" at bounding box center [867, 412] width 550 height 25
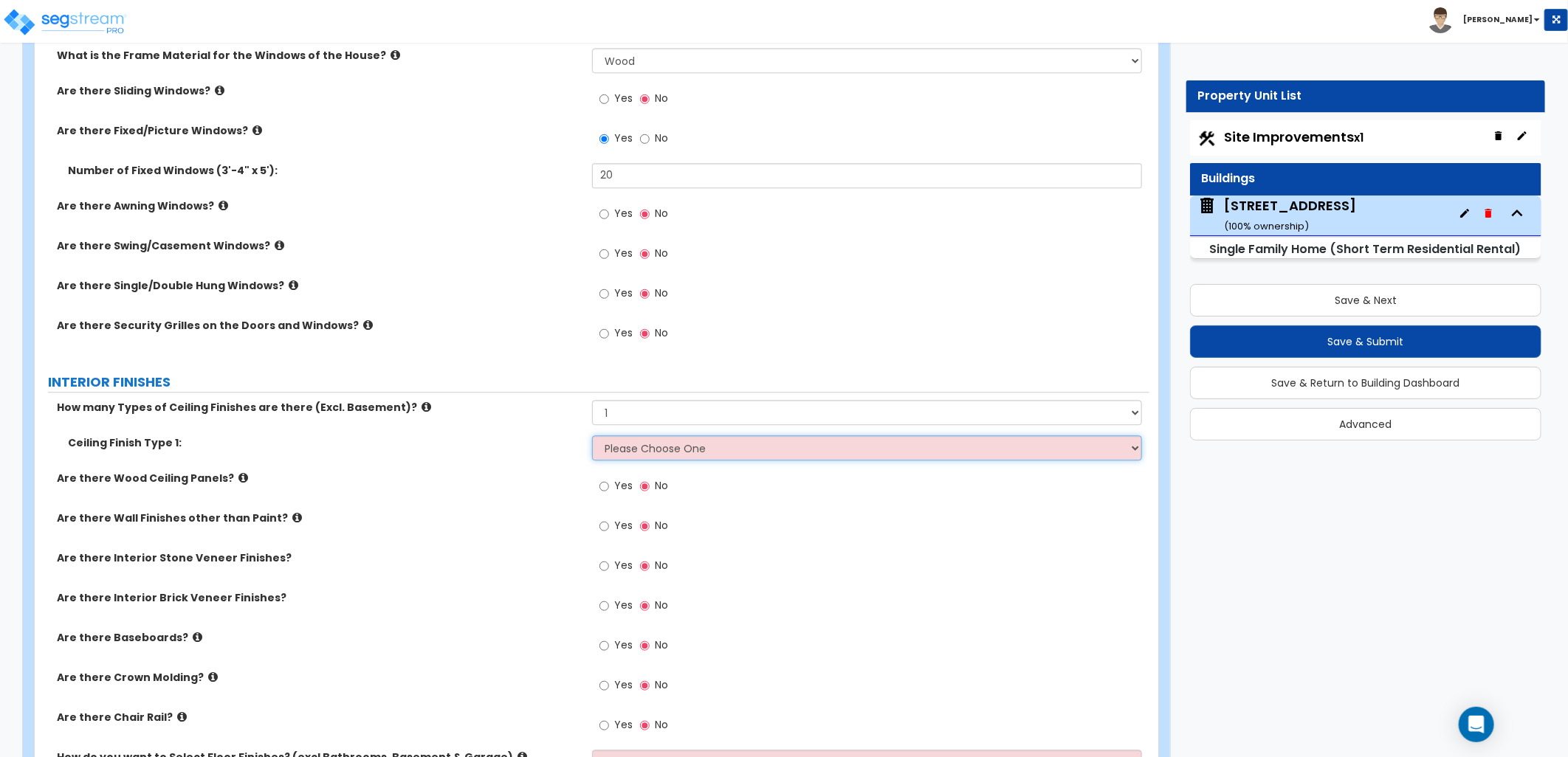
click at [905, 440] on select "Please Choose One Drop Ceiling Drywall Ceiling Open Ceiling" at bounding box center [867, 448] width 550 height 25
click at [401, 400] on label "How many Types of Ceiling Finishes are there (Excl. Basement)?" at bounding box center [318, 407] width 524 height 14
click at [421, 404] on icon at bounding box center [426, 407] width 10 height 11
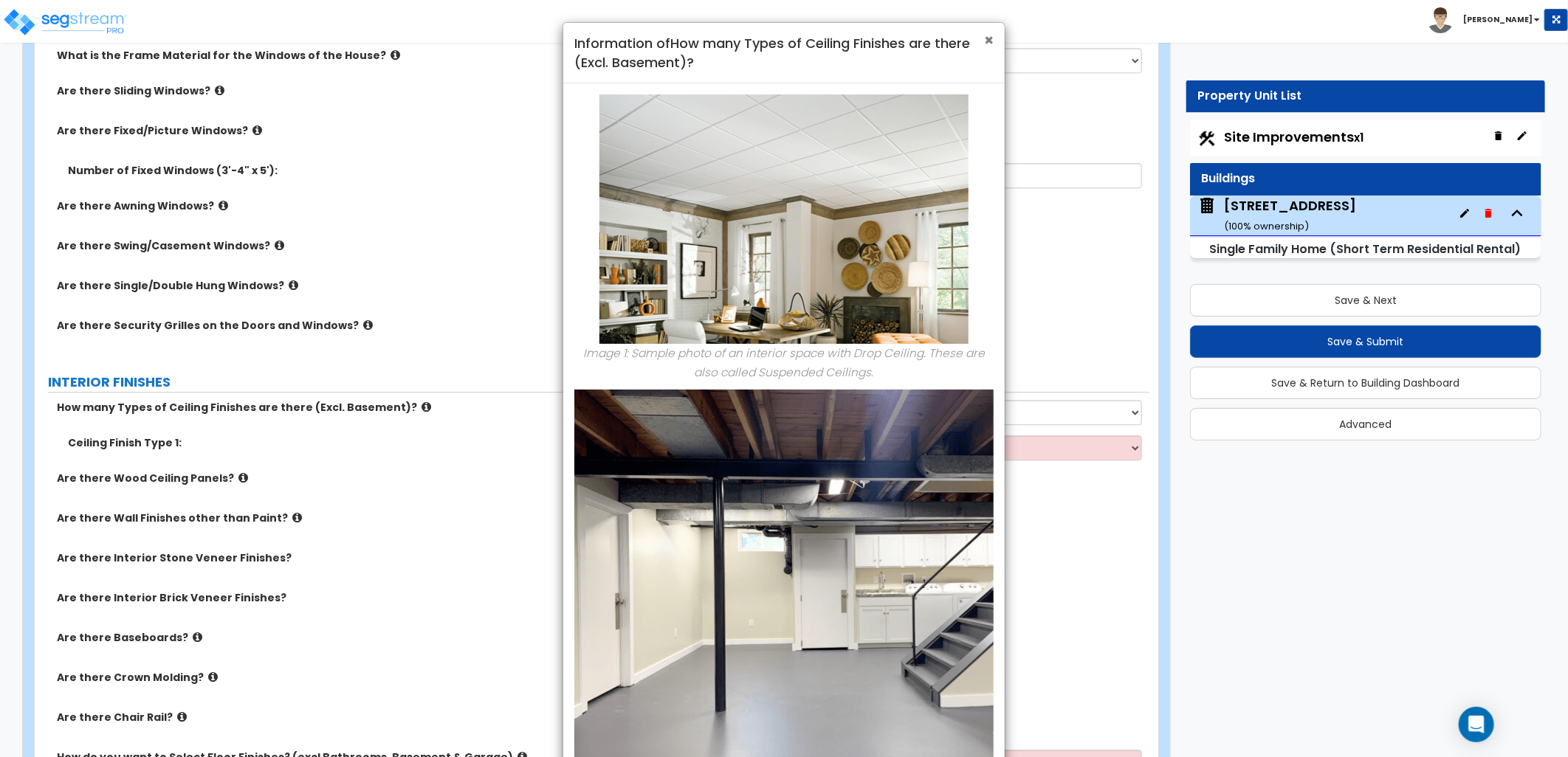
click at [987, 45] on span "×" at bounding box center [988, 40] width 10 height 22
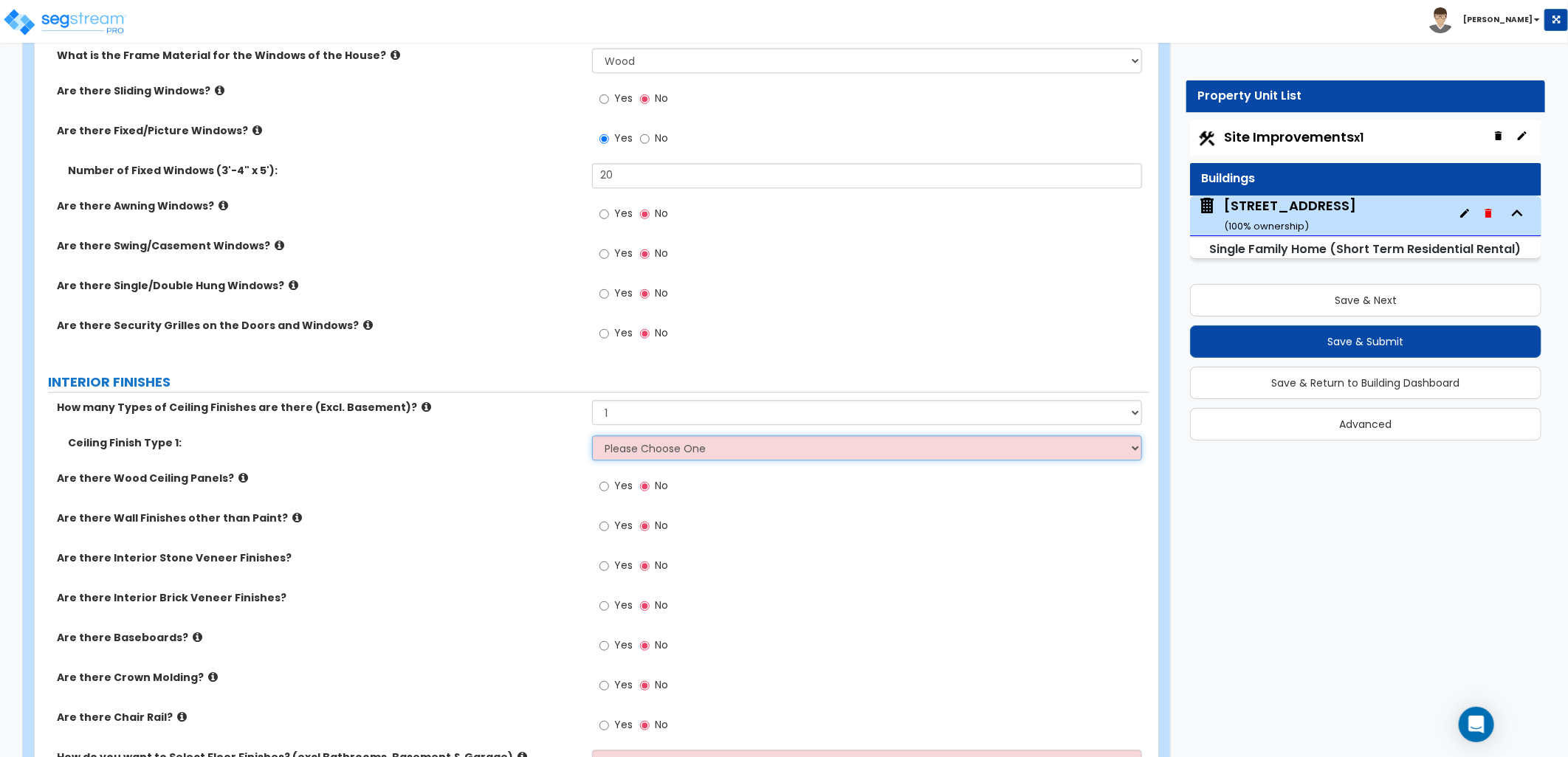
click at [766, 447] on select "Please Choose One Drop Ceiling Drywall Ceiling Open Ceiling" at bounding box center [867, 448] width 550 height 25
select select "2"
click at [592, 436] on select "Please Choose One Drop Ceiling Drywall Ceiling Open Ceiling" at bounding box center [867, 448] width 550 height 25
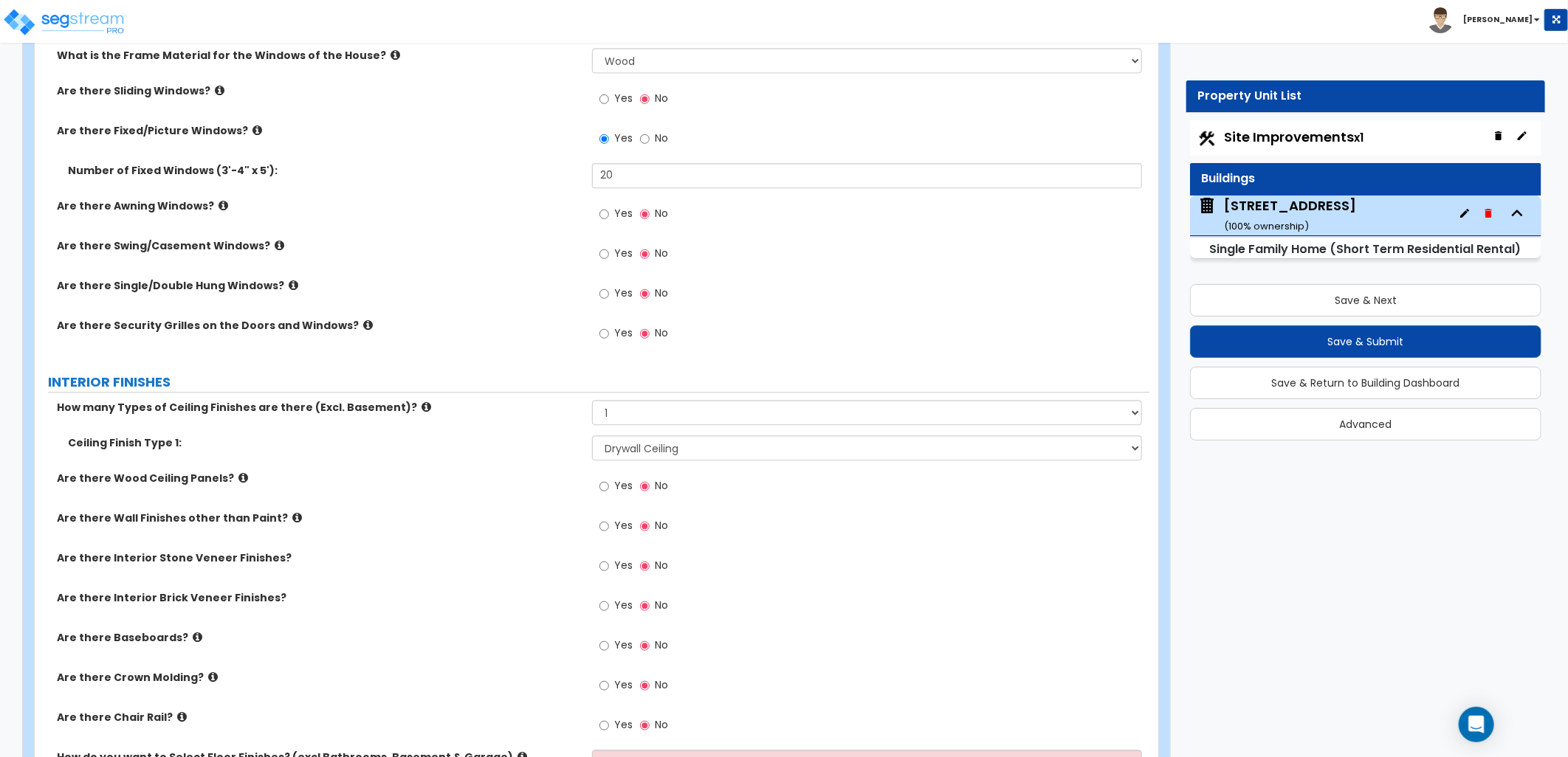
click at [238, 475] on icon at bounding box center [243, 478] width 10 height 11
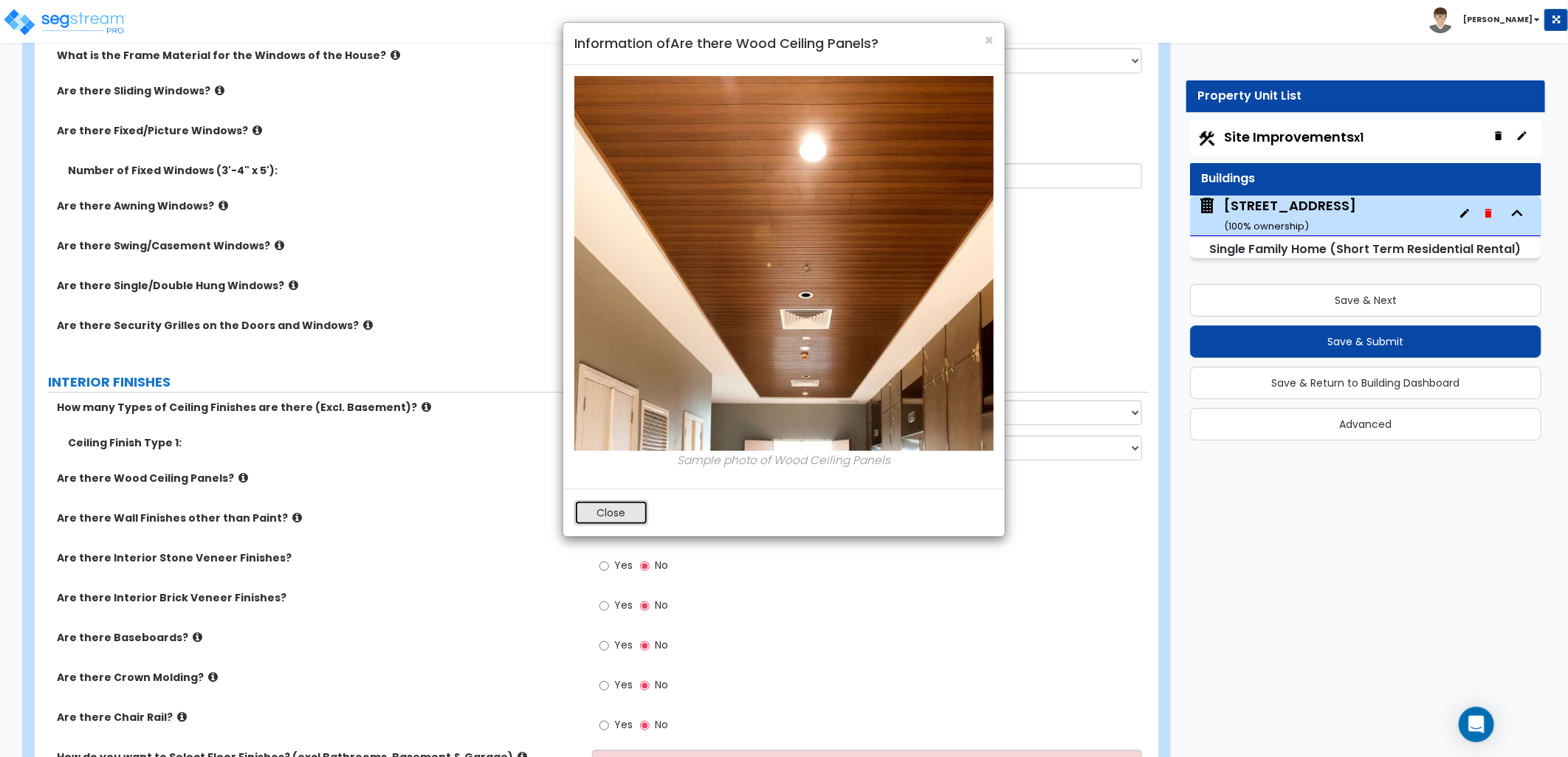
click at [610, 519] on button "Close" at bounding box center [611, 513] width 74 height 25
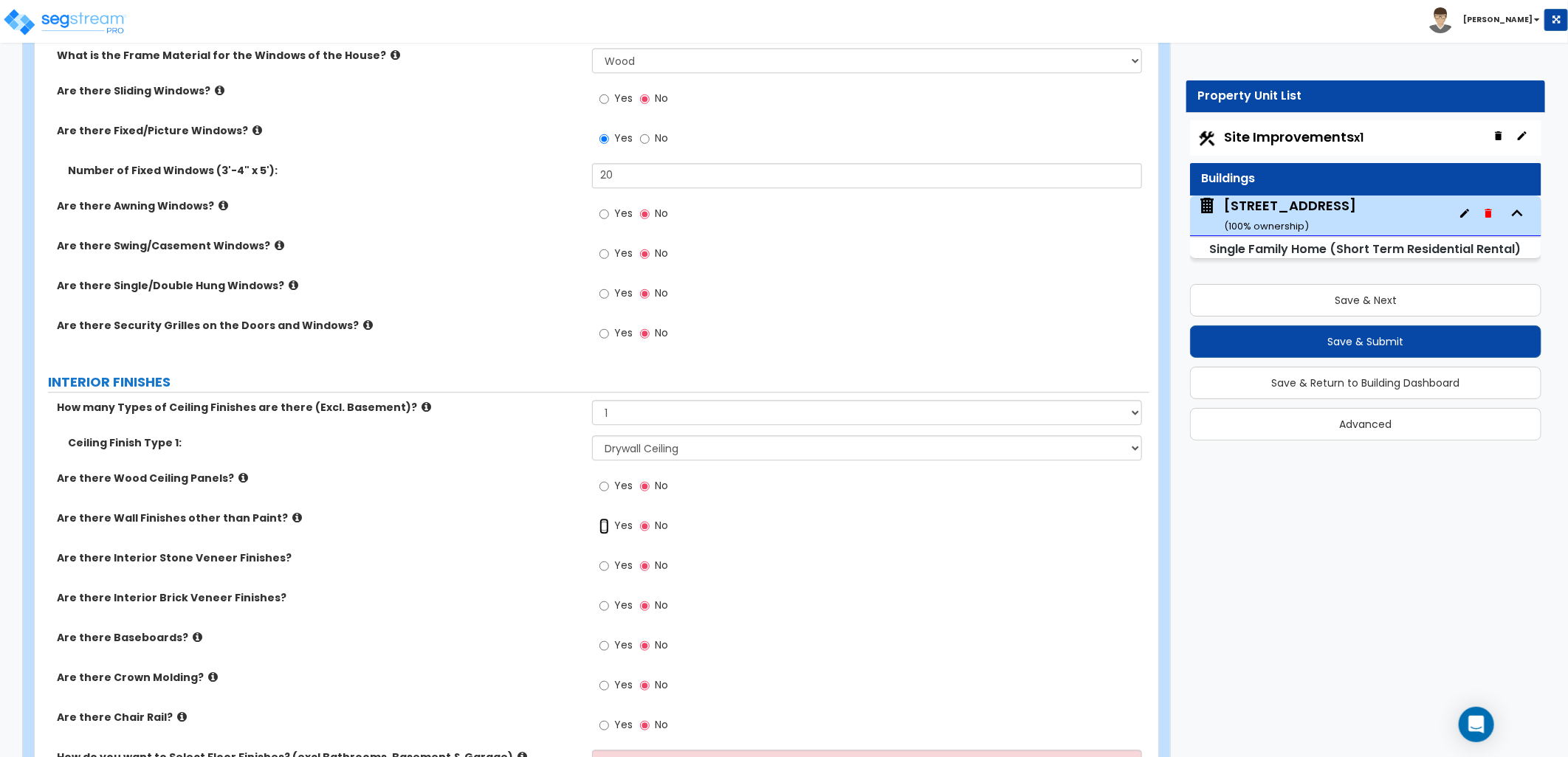
click at [604, 524] on input "Yes" at bounding box center [604, 526] width 10 height 16
radio input "true"
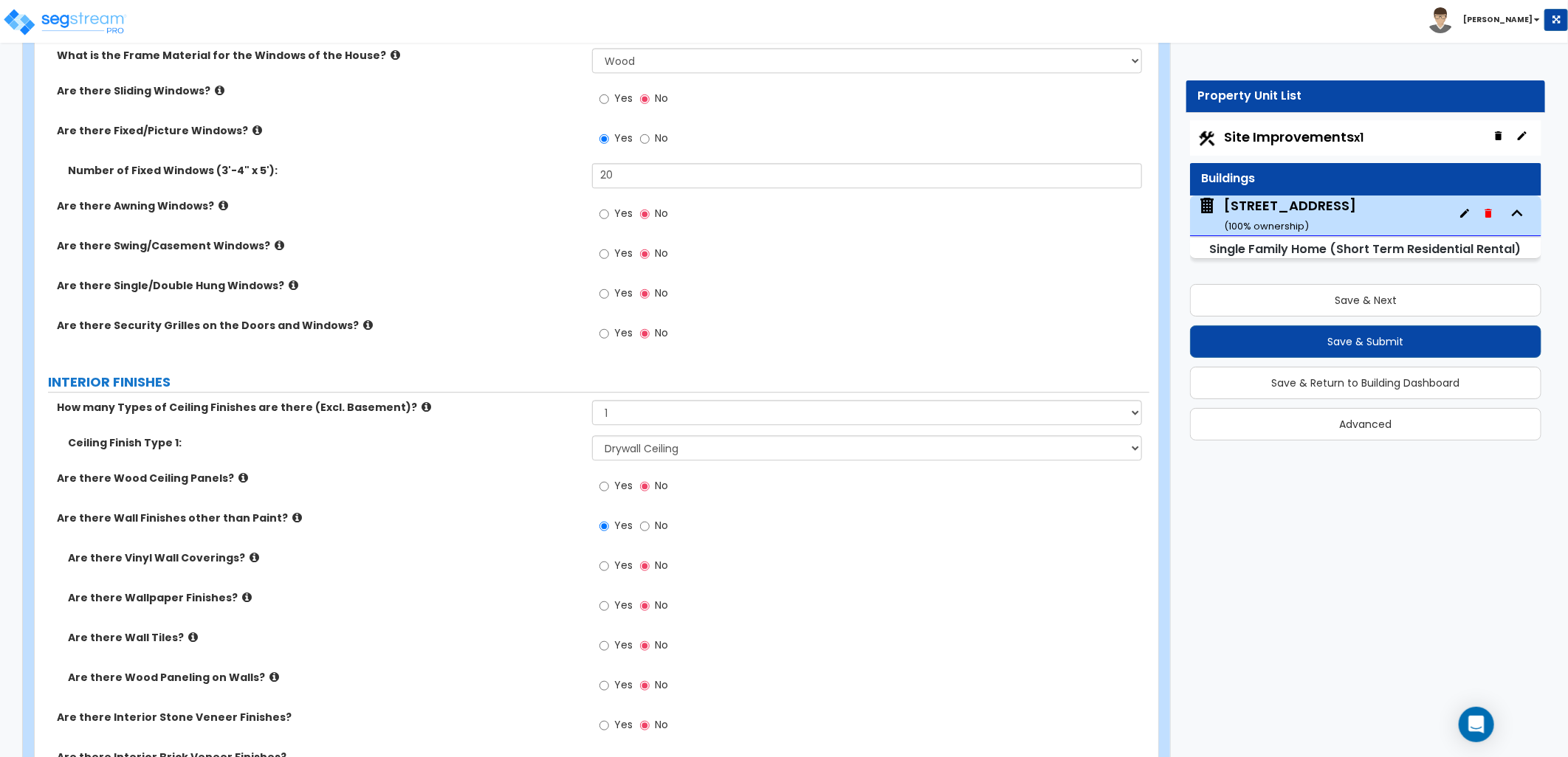
click at [610, 684] on label "Yes" at bounding box center [616, 687] width 33 height 25
click at [609, 684] on input "Yes" at bounding box center [604, 685] width 10 height 16
radio input "true"
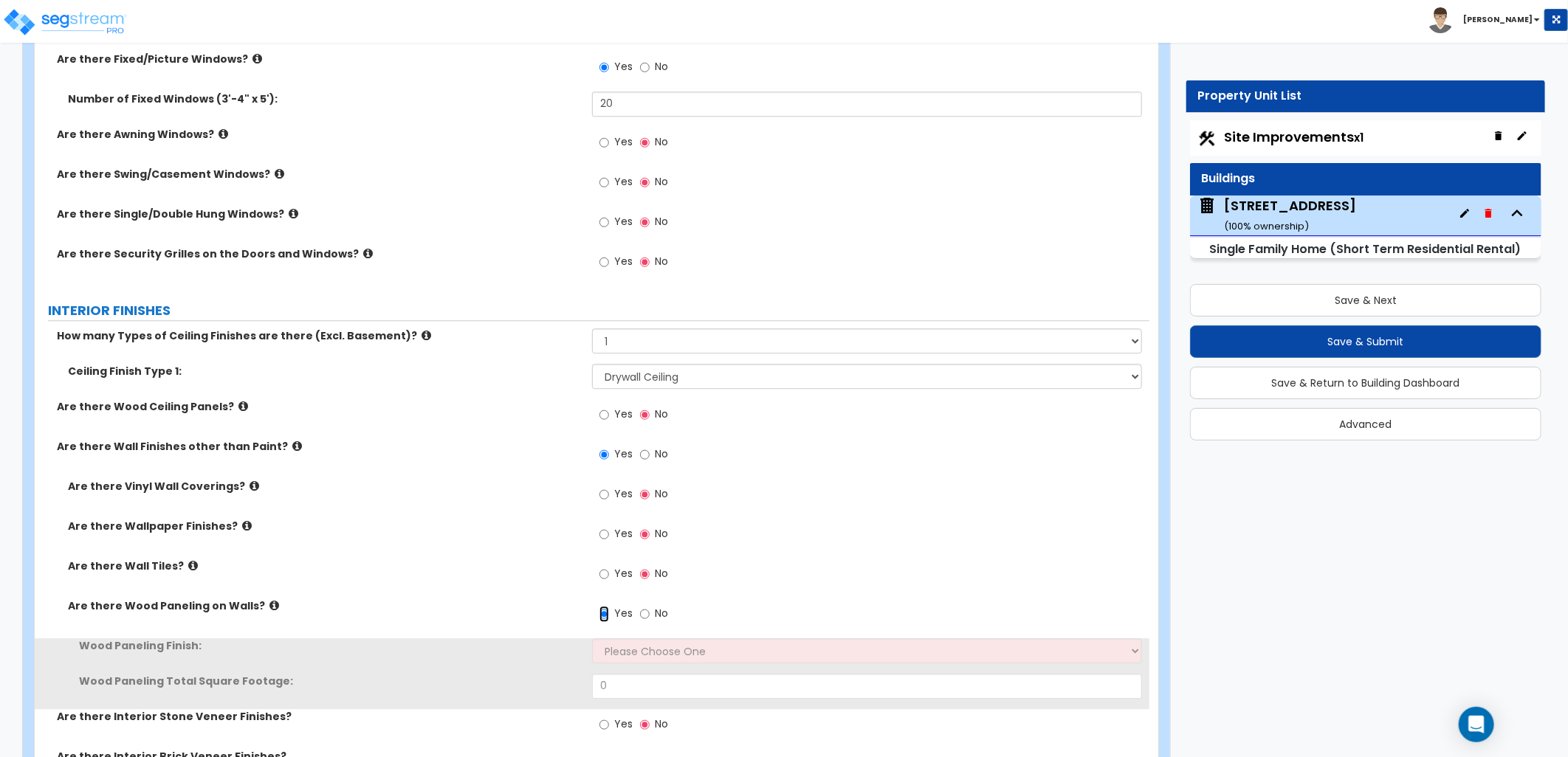
scroll to position [2459, 0]
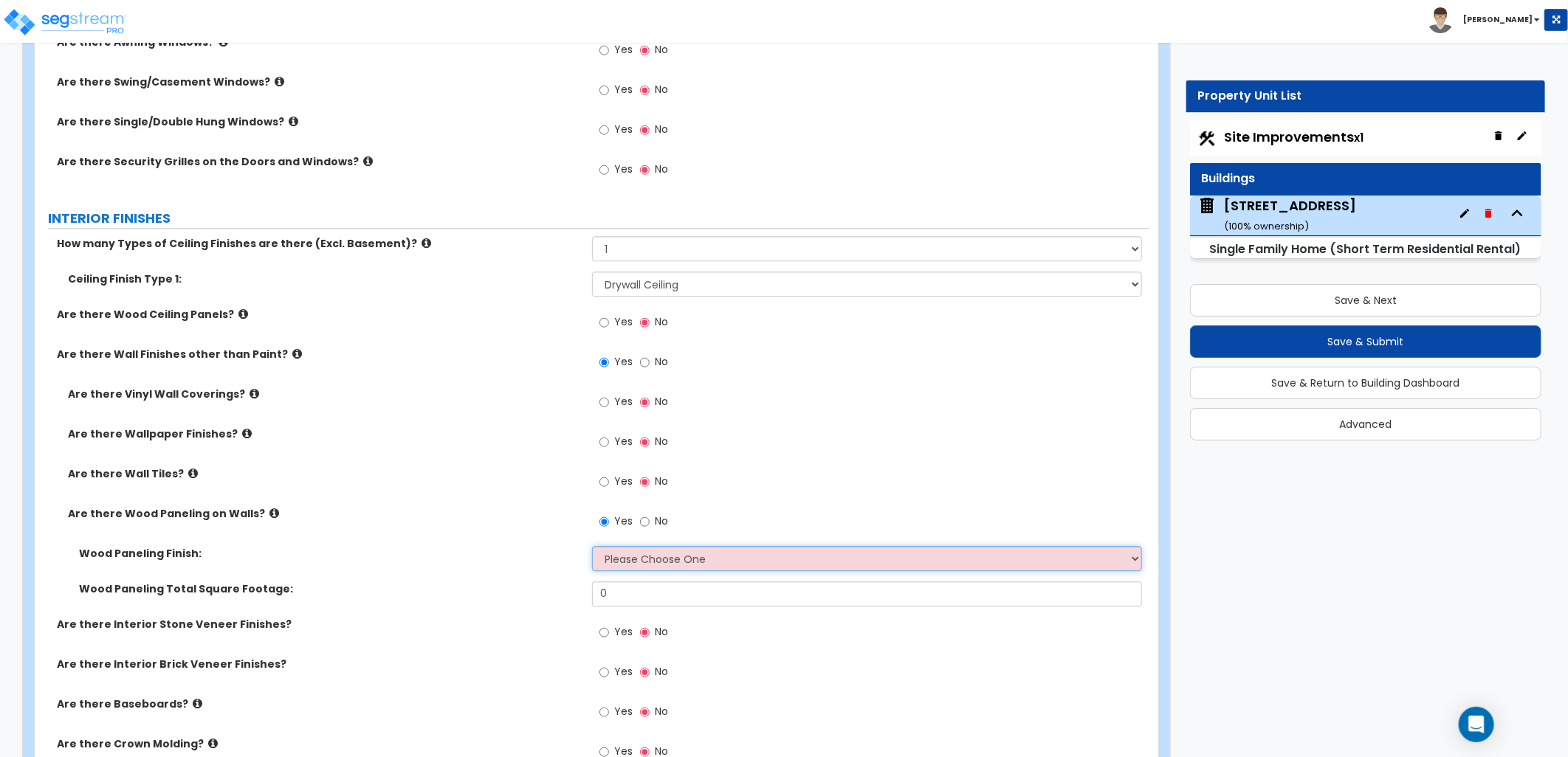
click at [652, 555] on select "Please Choose One Birch Mahogany Oak or Cherry Rosewood Teak I Don't Know, Plea…" at bounding box center [867, 559] width 550 height 25
select select "6"
click at [592, 546] on select "Please Choose One Birch Mahogany Oak or Cherry Rosewood Teak I Don't Know, Plea…" at bounding box center [867, 559] width 550 height 25
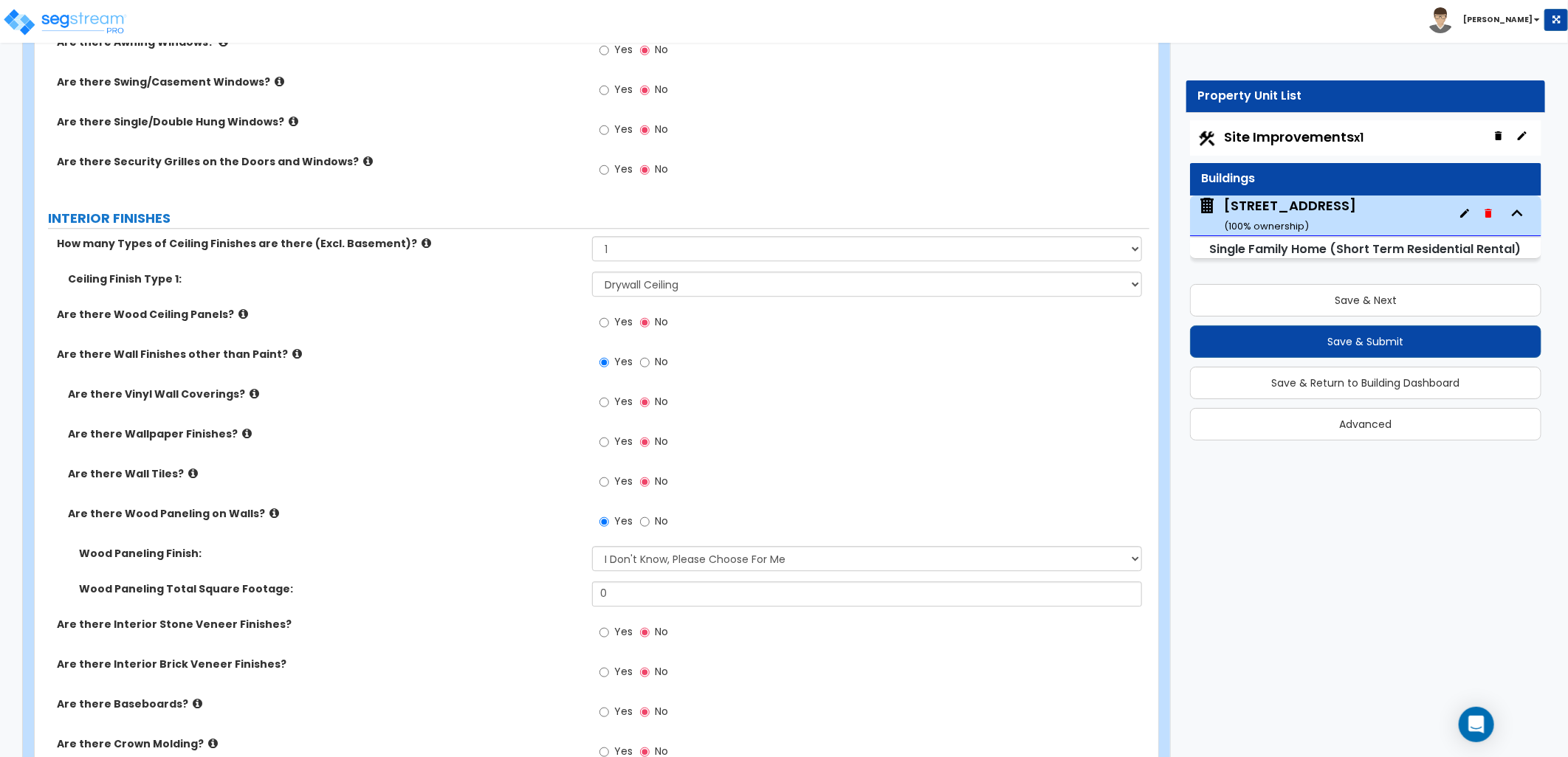
drag, startPoint x: 625, startPoint y: 577, endPoint x: 573, endPoint y: 578, distance: 52.0
click at [573, 578] on div "Wood Paneling Finish: Please Choose One Birch Mahogany Oak or Cherry Rosewood T…" at bounding box center [592, 563] width 1115 height 35
drag, startPoint x: 628, startPoint y: 593, endPoint x: 590, endPoint y: 597, distance: 38.2
click at [590, 597] on div "Wood Paneling Total Square Footage: 0" at bounding box center [592, 598] width 1115 height 35
type input "300"
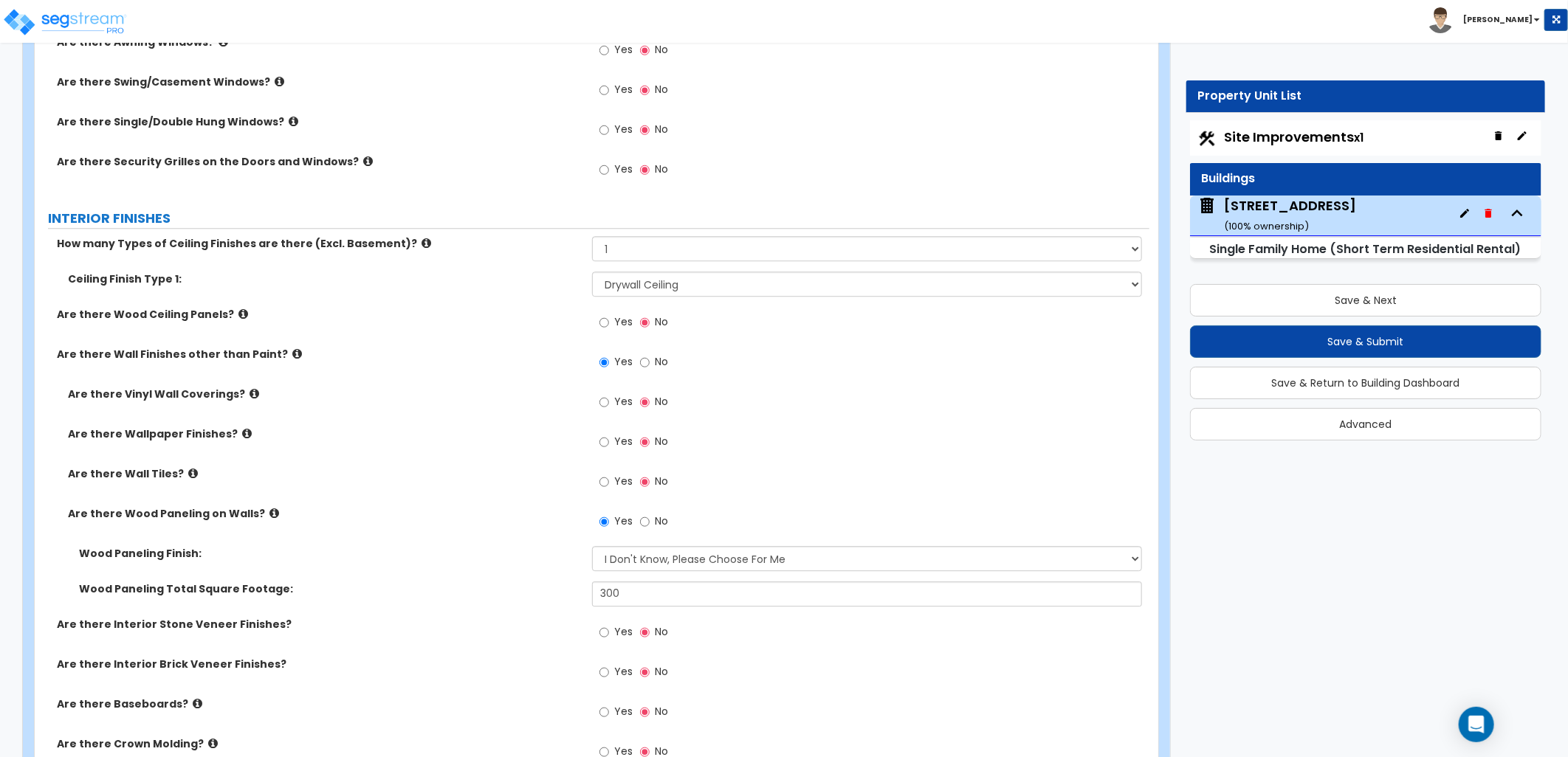
click at [513, 642] on div "Are there Interior Stone Veneer Finishes? Yes No" at bounding box center [592, 637] width 1115 height 40
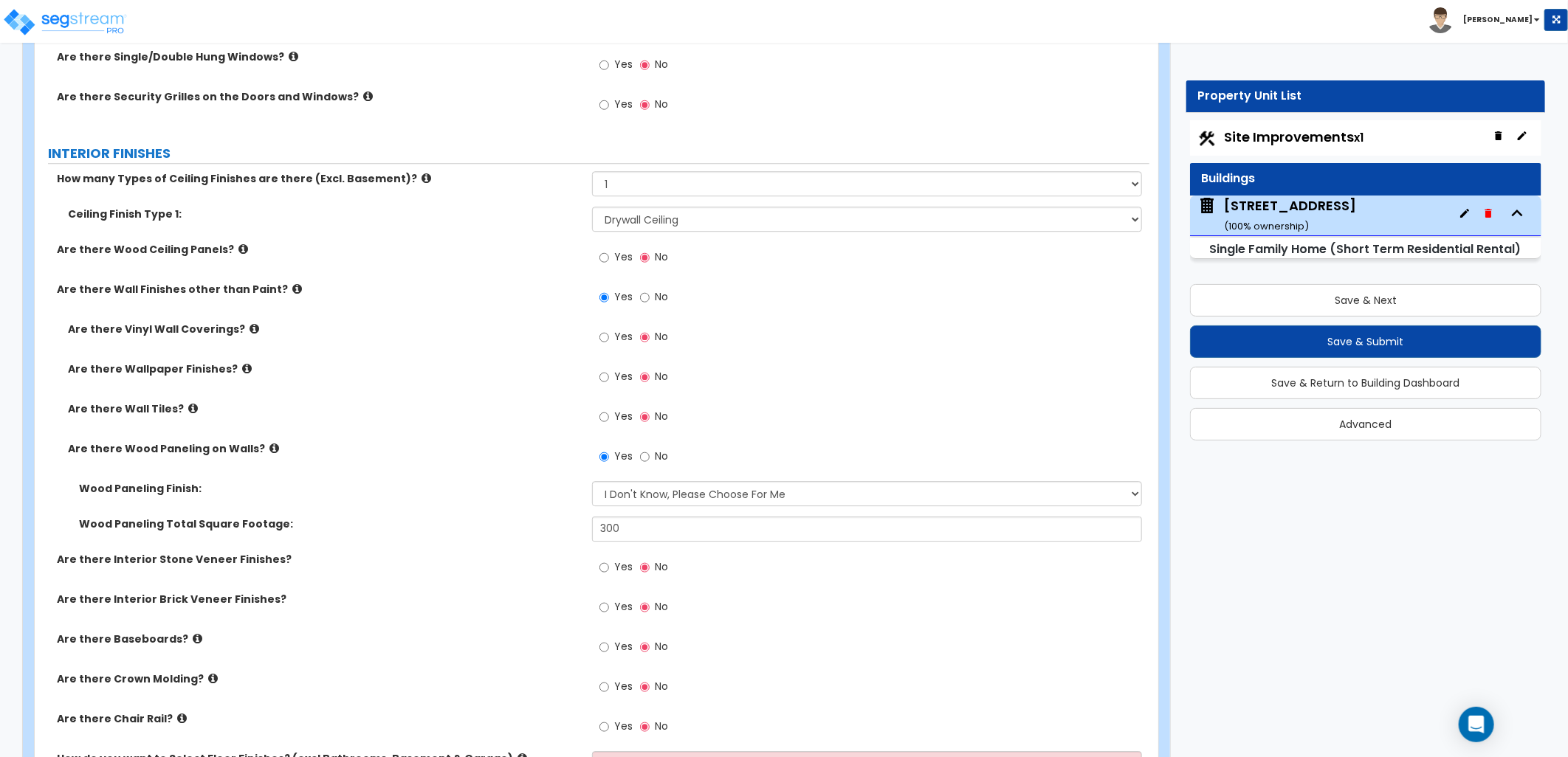
scroll to position [2623, 0]
